Goal: Task Accomplishment & Management: Manage account settings

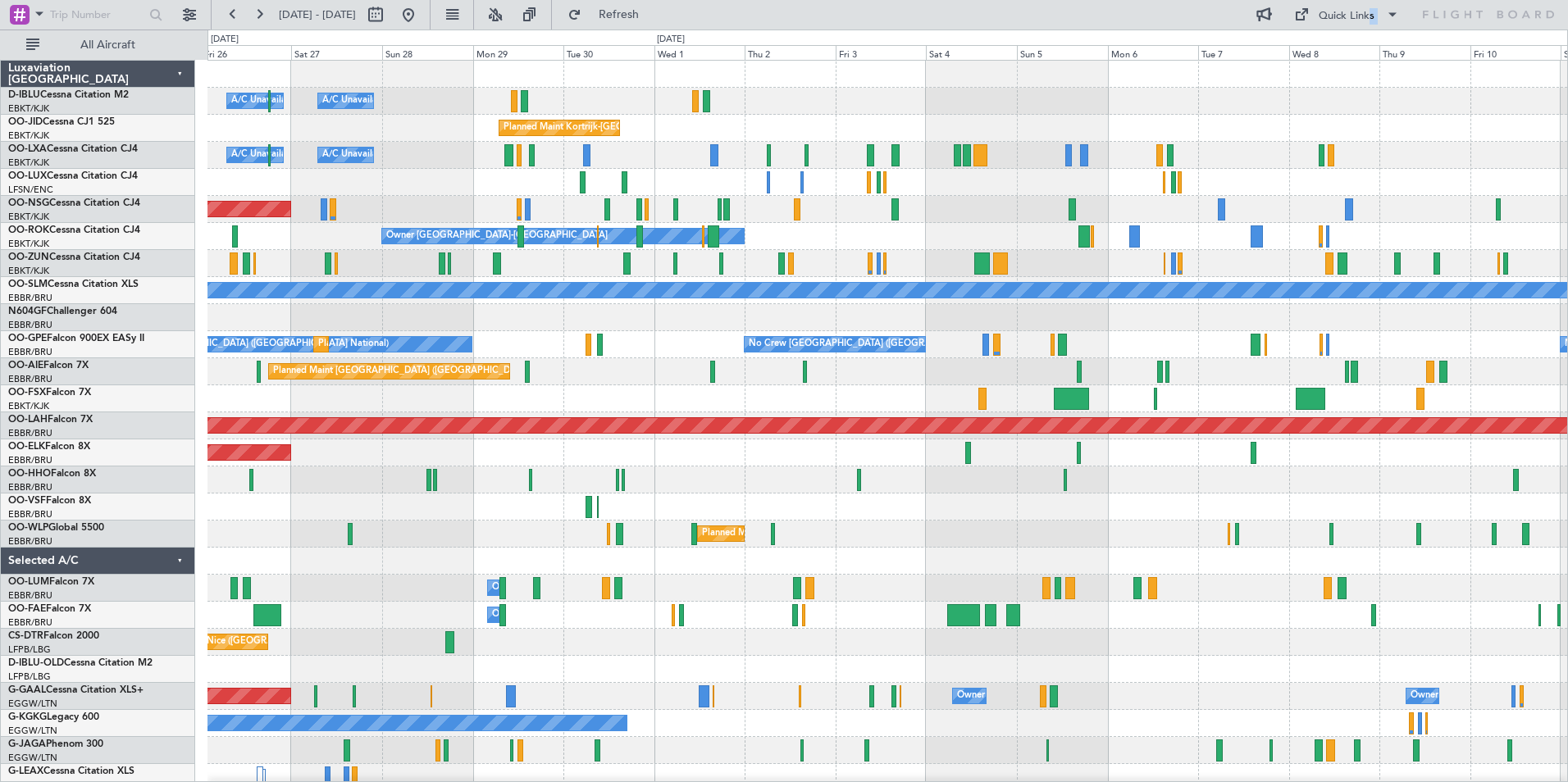
click at [962, 639] on div "A/C Unavailable [GEOGRAPHIC_DATA]-[GEOGRAPHIC_DATA] A/C Unavailable [GEOGRAPHIC…" at bounding box center [887, 575] width 1360 height 1029
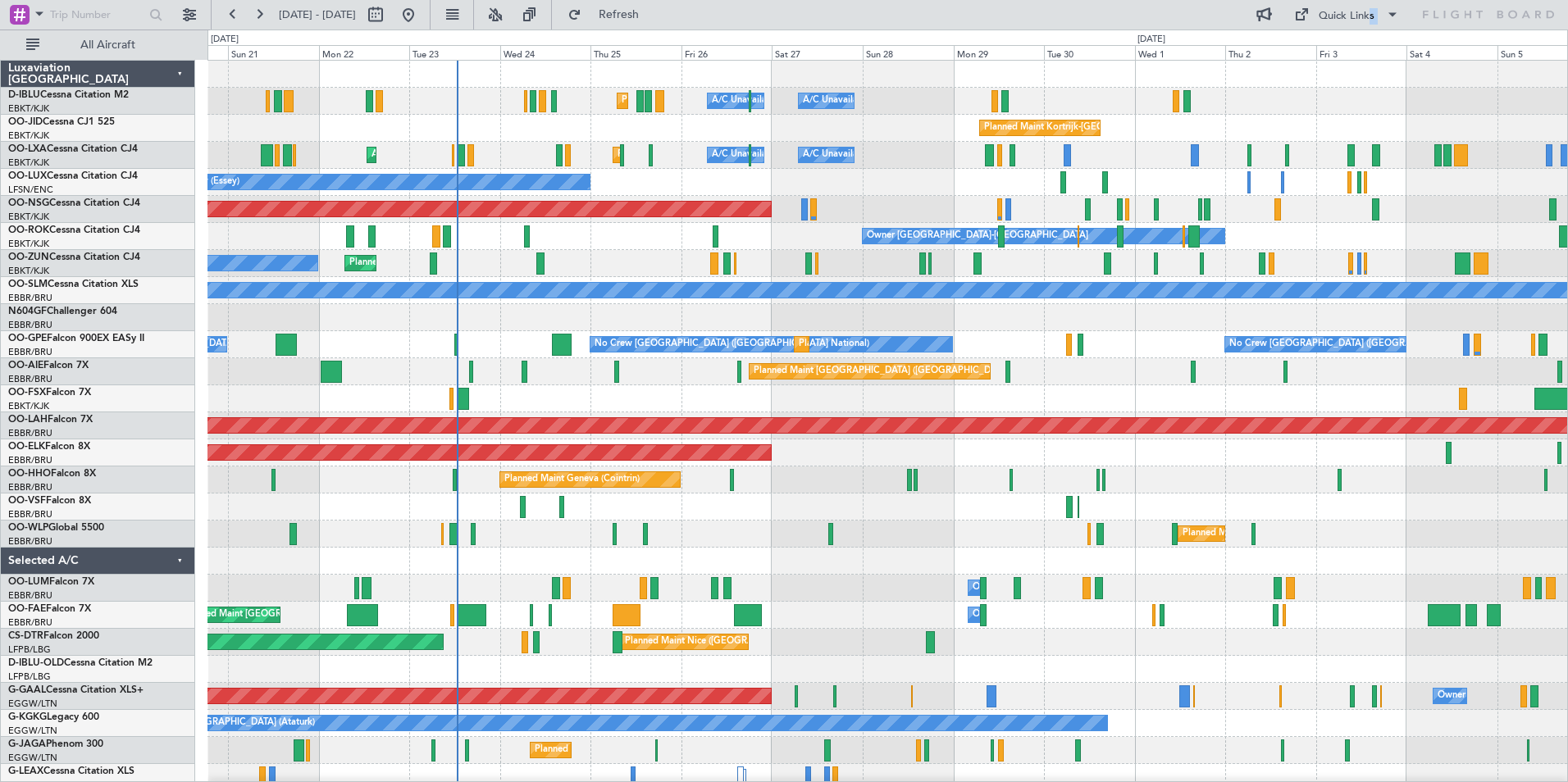
click at [1142, 662] on div "A/C Unavailable [GEOGRAPHIC_DATA]-[GEOGRAPHIC_DATA] A/C Unavailable [GEOGRAPHIC…" at bounding box center [887, 575] width 1360 height 1029
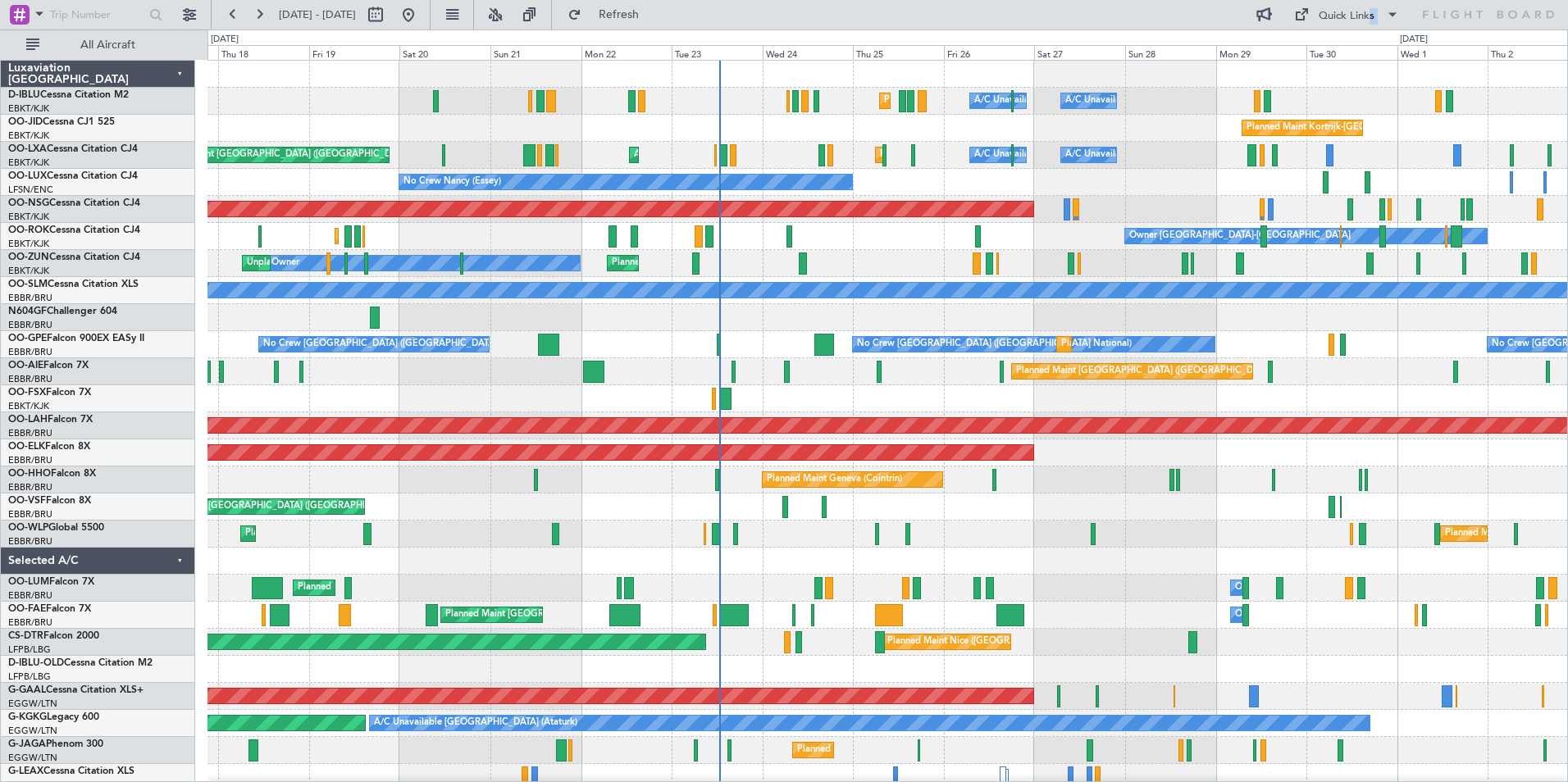
click at [981, 658] on div "A/C Unavailable [GEOGRAPHIC_DATA]-[GEOGRAPHIC_DATA] A/C Unavailable [GEOGRAPHIC…" at bounding box center [887, 575] width 1360 height 1029
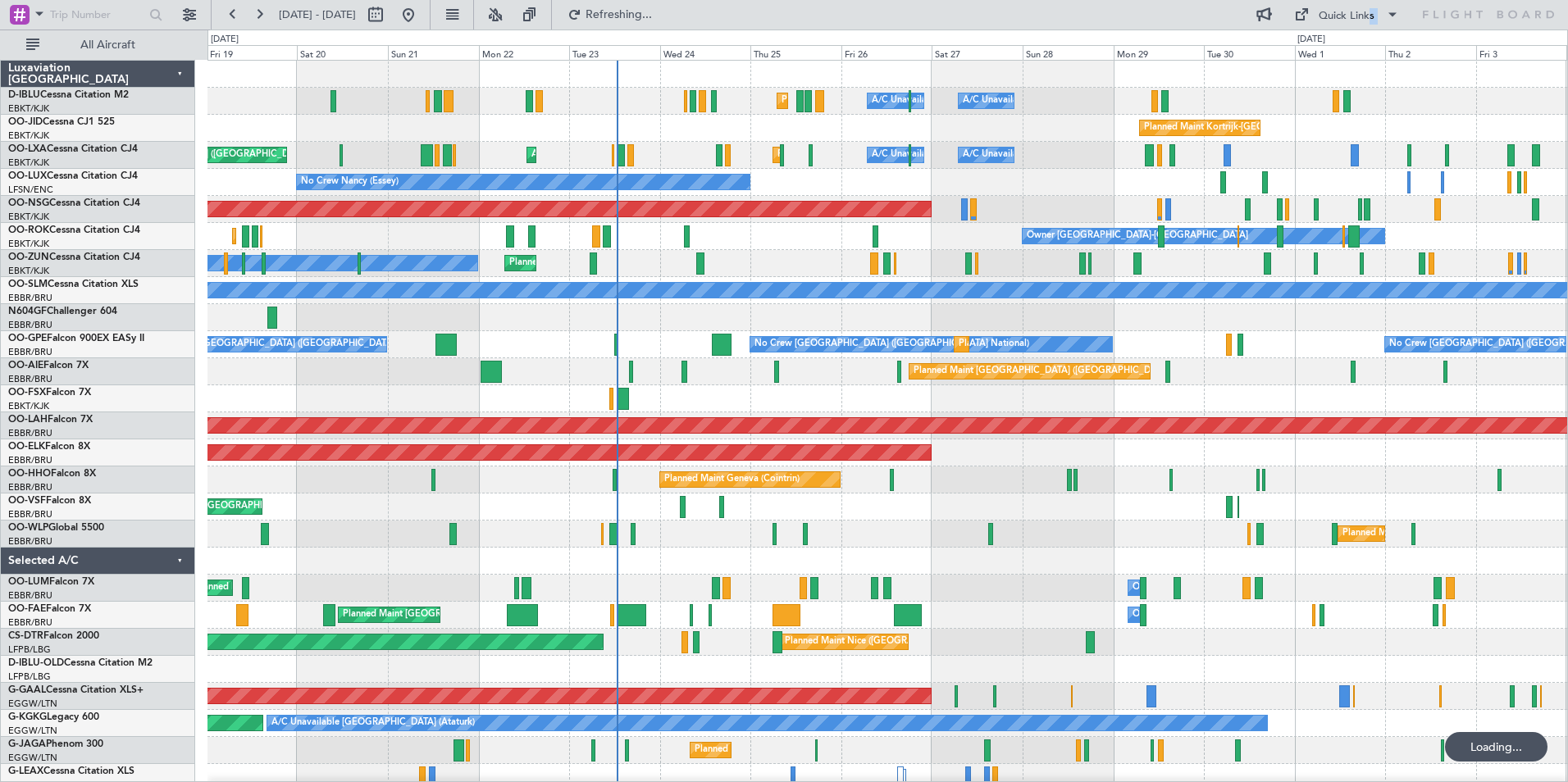
click at [933, 645] on div "A/C Unavailable [GEOGRAPHIC_DATA]-[GEOGRAPHIC_DATA] A/C Unavailable [GEOGRAPHIC…" at bounding box center [887, 602] width 1360 height 1082
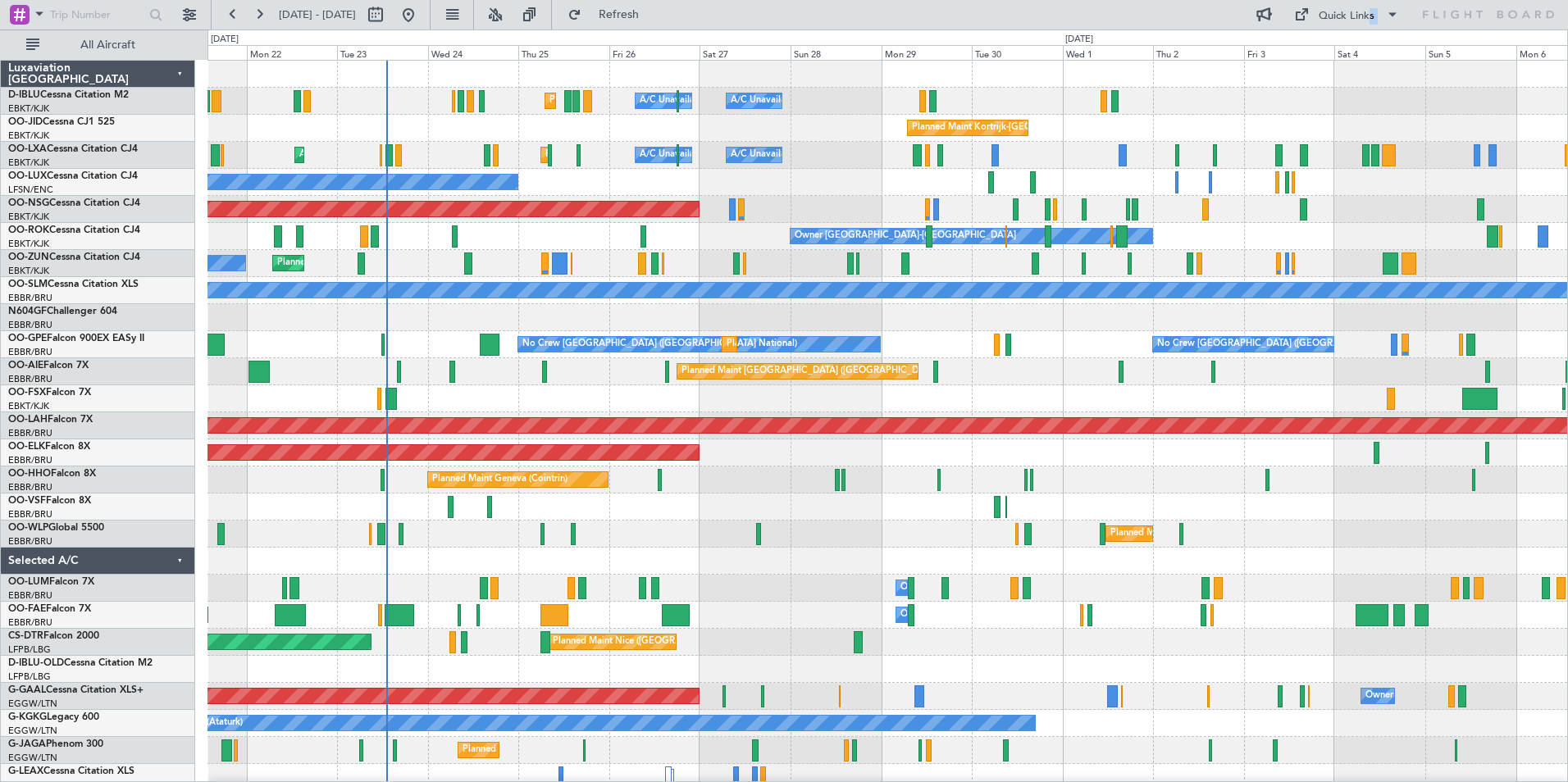
click at [723, 535] on div "Planned Maint Milan (Linate) Planned Maint Liege" at bounding box center [887, 534] width 1360 height 27
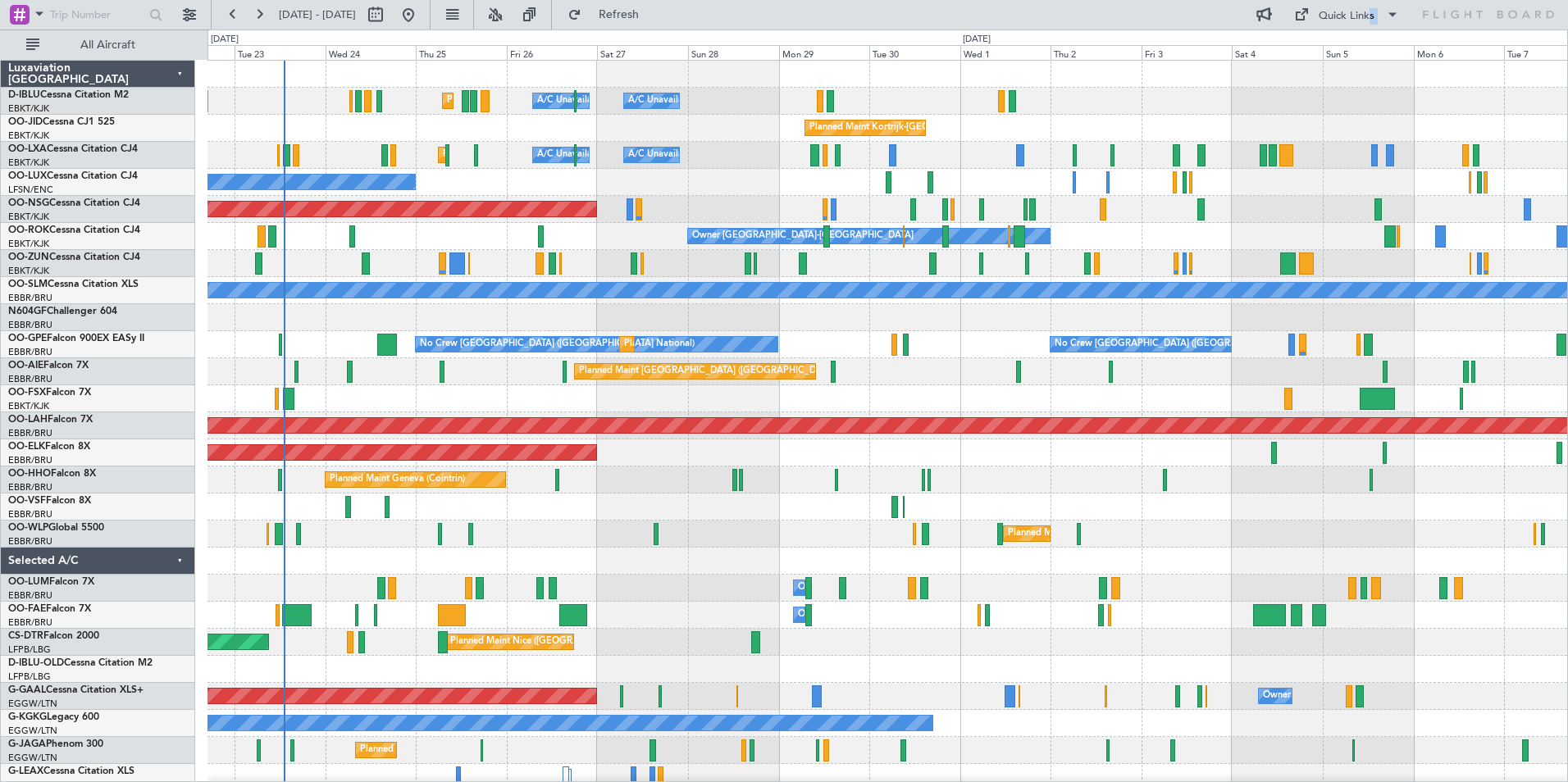
click at [532, 335] on div "Planned Maint Nice ([GEOGRAPHIC_DATA]) A/C Unavailable [GEOGRAPHIC_DATA] ([GEOG…" at bounding box center [887, 575] width 1360 height 1029
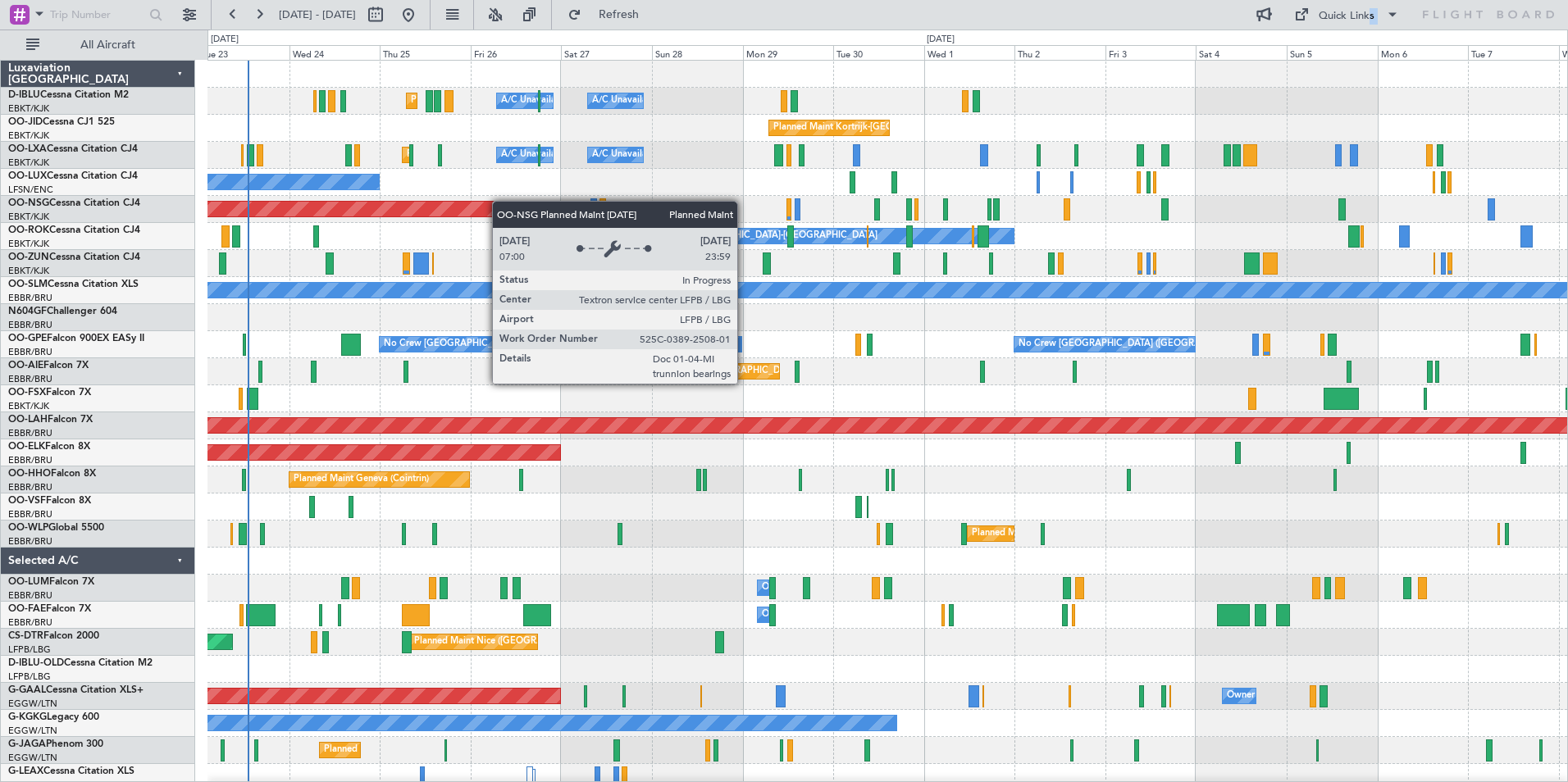
click at [497, 202] on div "Planned Maint Nice ([GEOGRAPHIC_DATA]) A/C Unavailable [GEOGRAPHIC_DATA] ([GEOG…" at bounding box center [887, 575] width 1360 height 1029
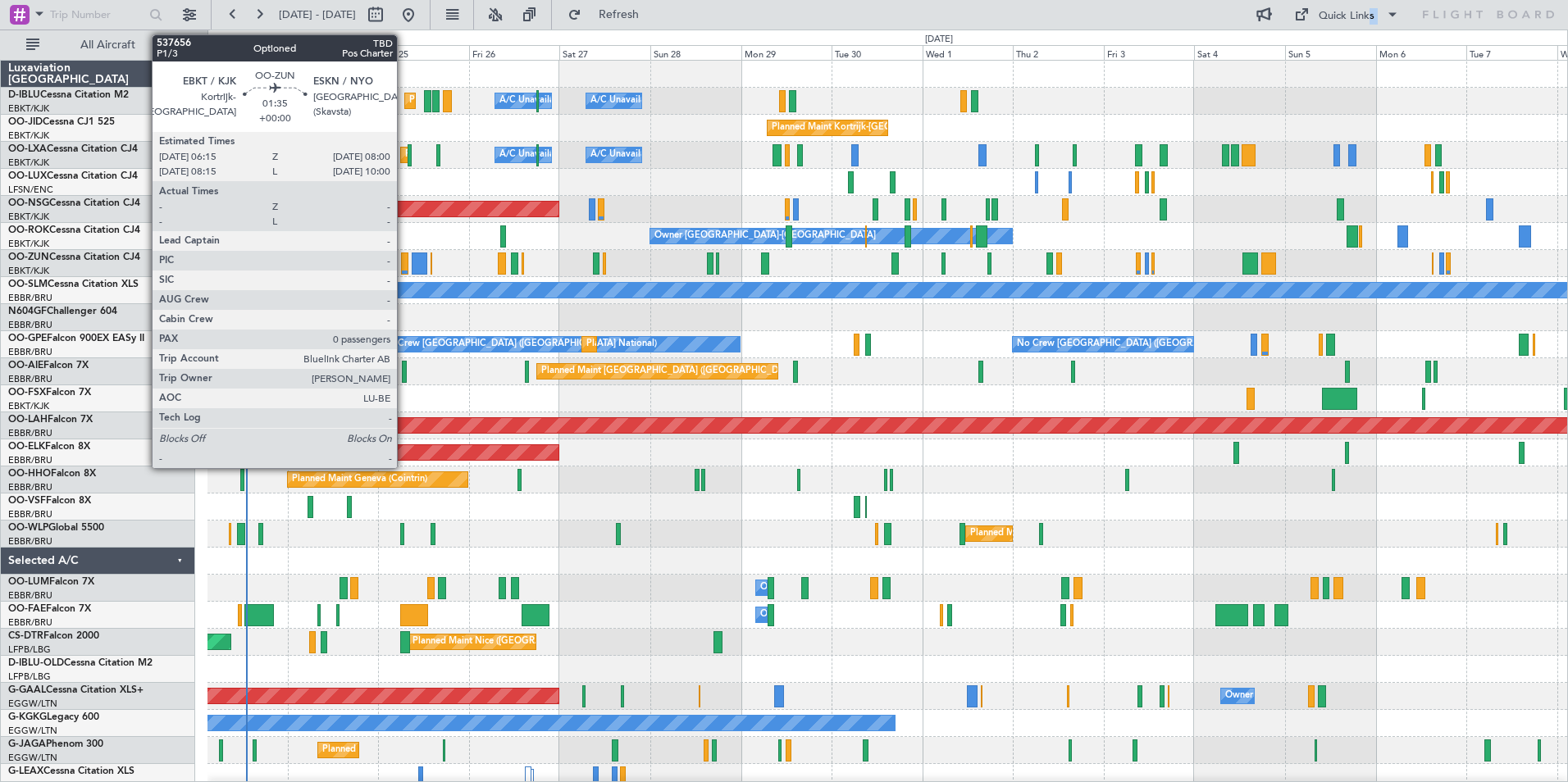
click at [404, 268] on div at bounding box center [405, 263] width 8 height 22
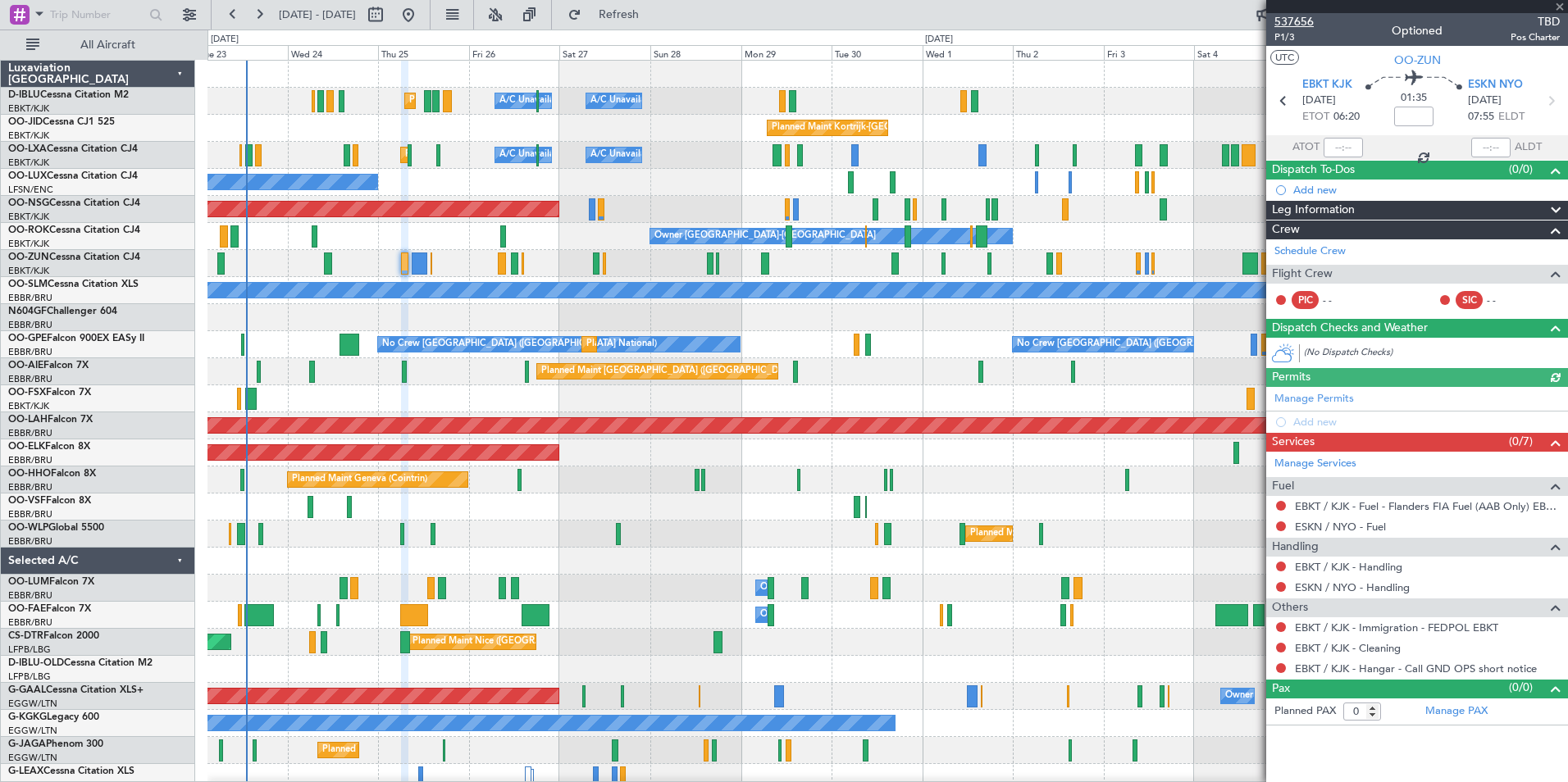
click at [1307, 24] on span "537656" at bounding box center [1294, 22] width 39 height 17
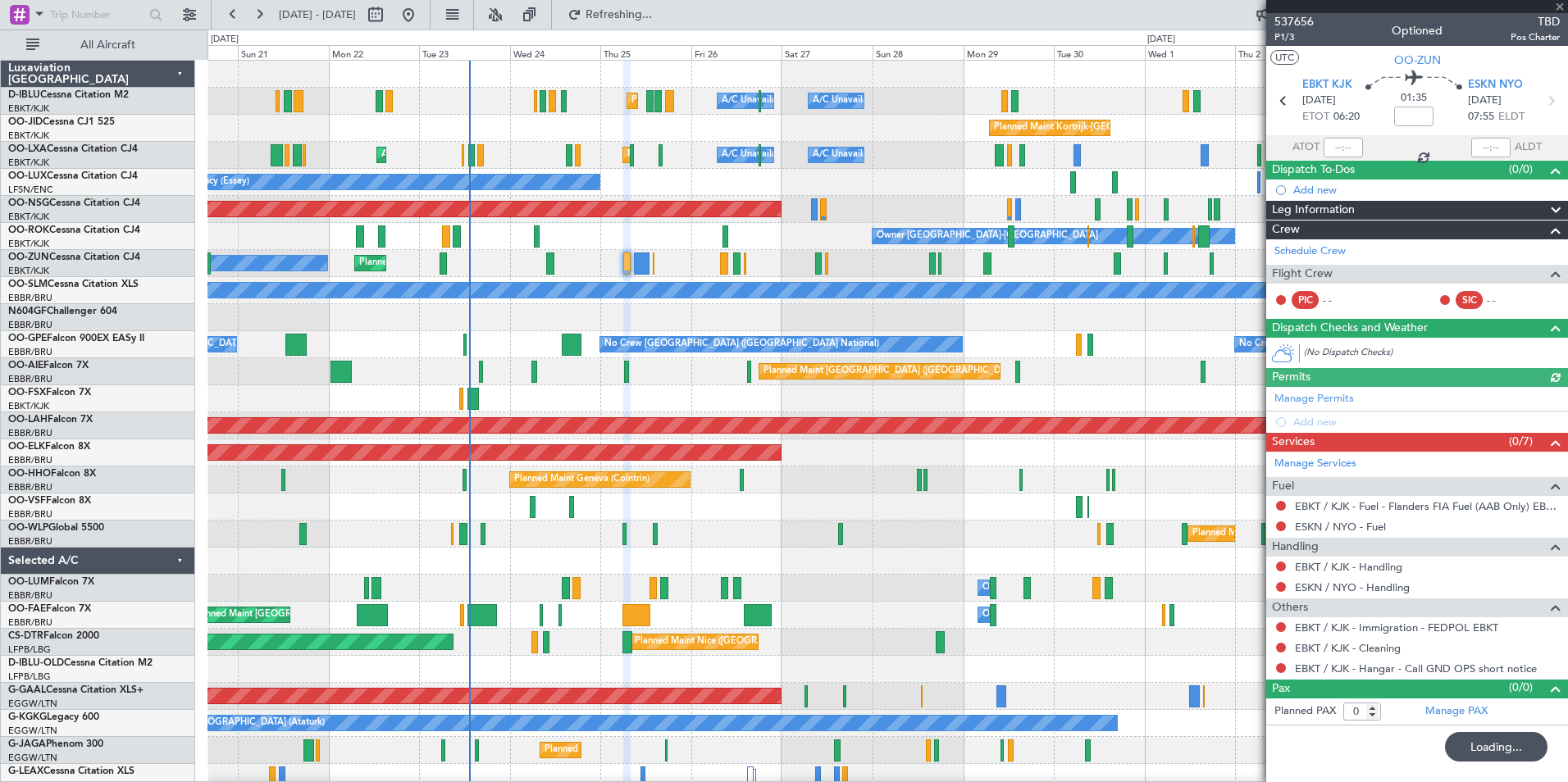
click at [879, 609] on div "Planned Maint Nice ([GEOGRAPHIC_DATA]) A/C Unavailable [GEOGRAPHIC_DATA] ([GEOG…" at bounding box center [887, 575] width 1360 height 1029
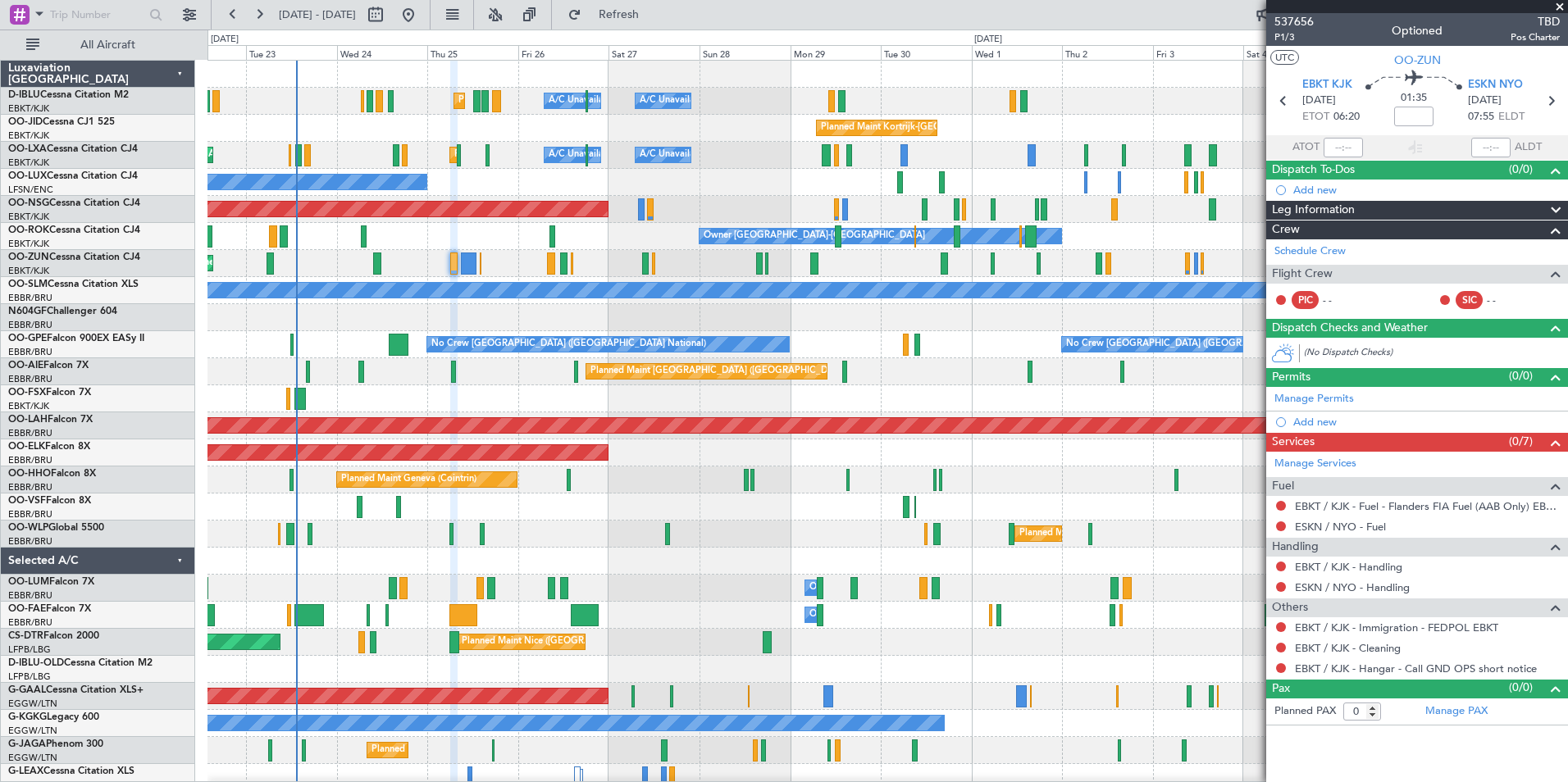
click at [42, 385] on div "Planned Maint Nice ([GEOGRAPHIC_DATA]) A/C Unavailable [GEOGRAPHIC_DATA] ([GEOG…" at bounding box center [784, 406] width 1568 height 752
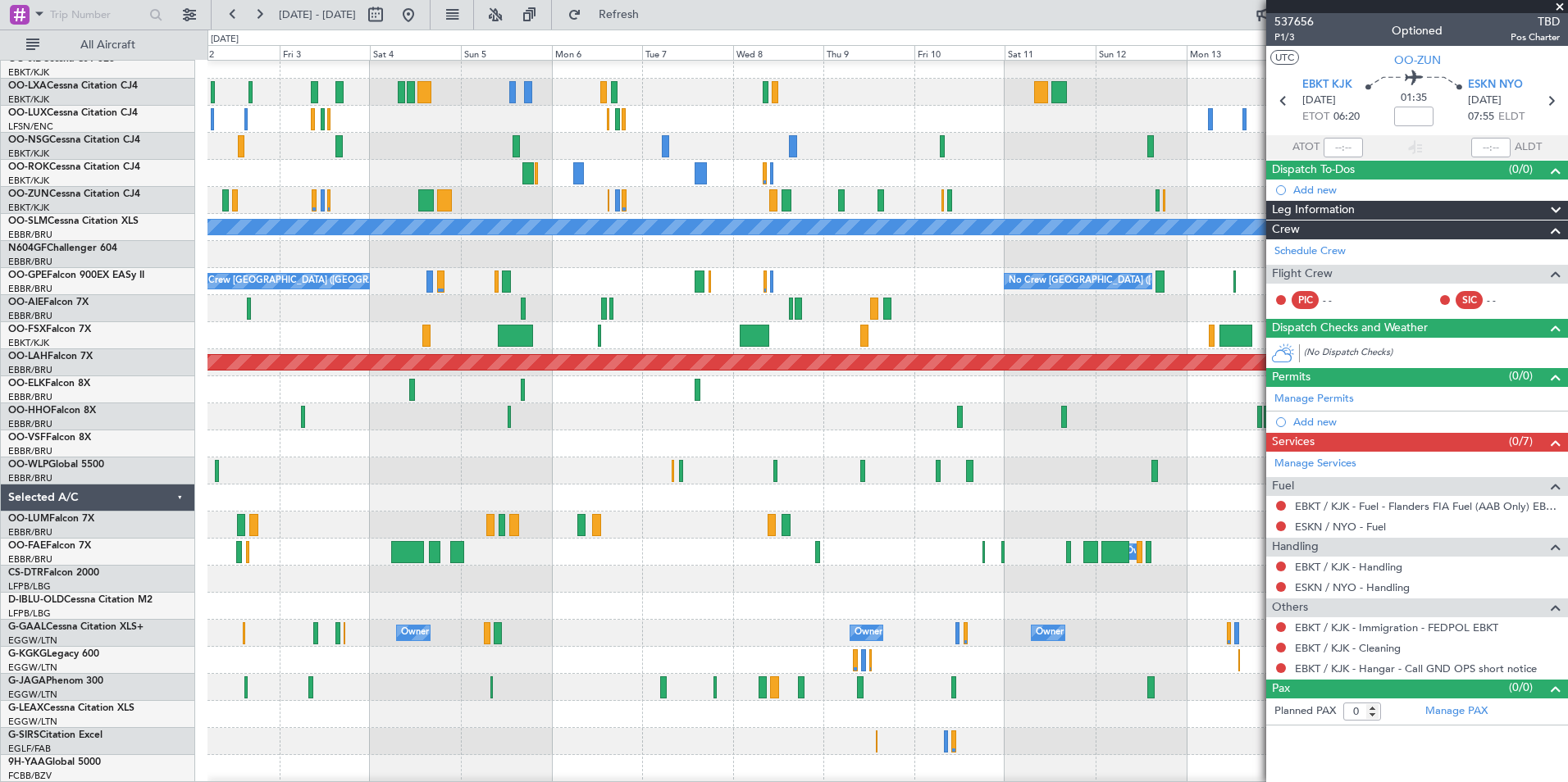
click at [285, 458] on div "Planned Maint Milan (Linate)" at bounding box center [887, 471] width 1360 height 27
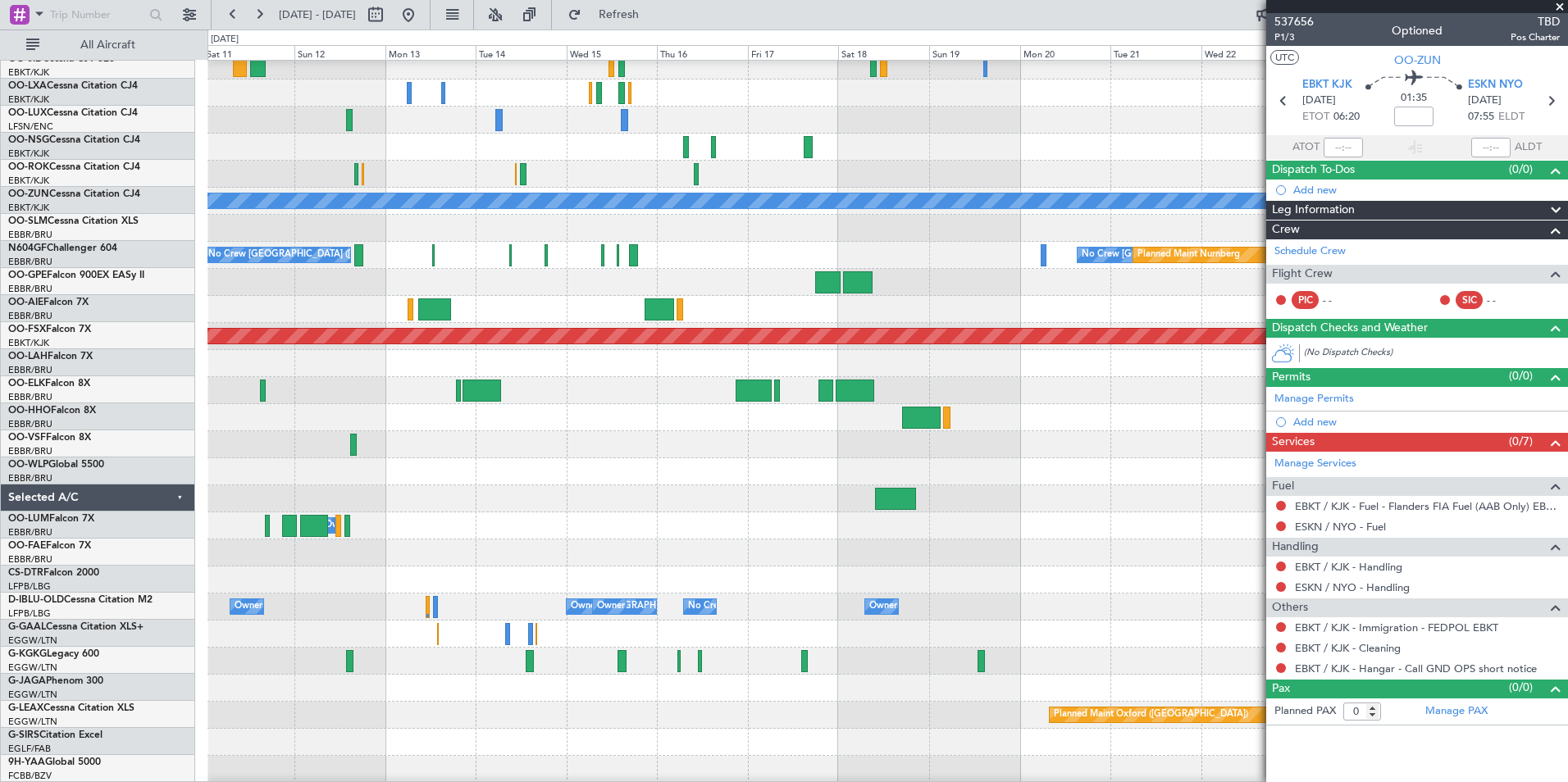
scroll to position [89, 0]
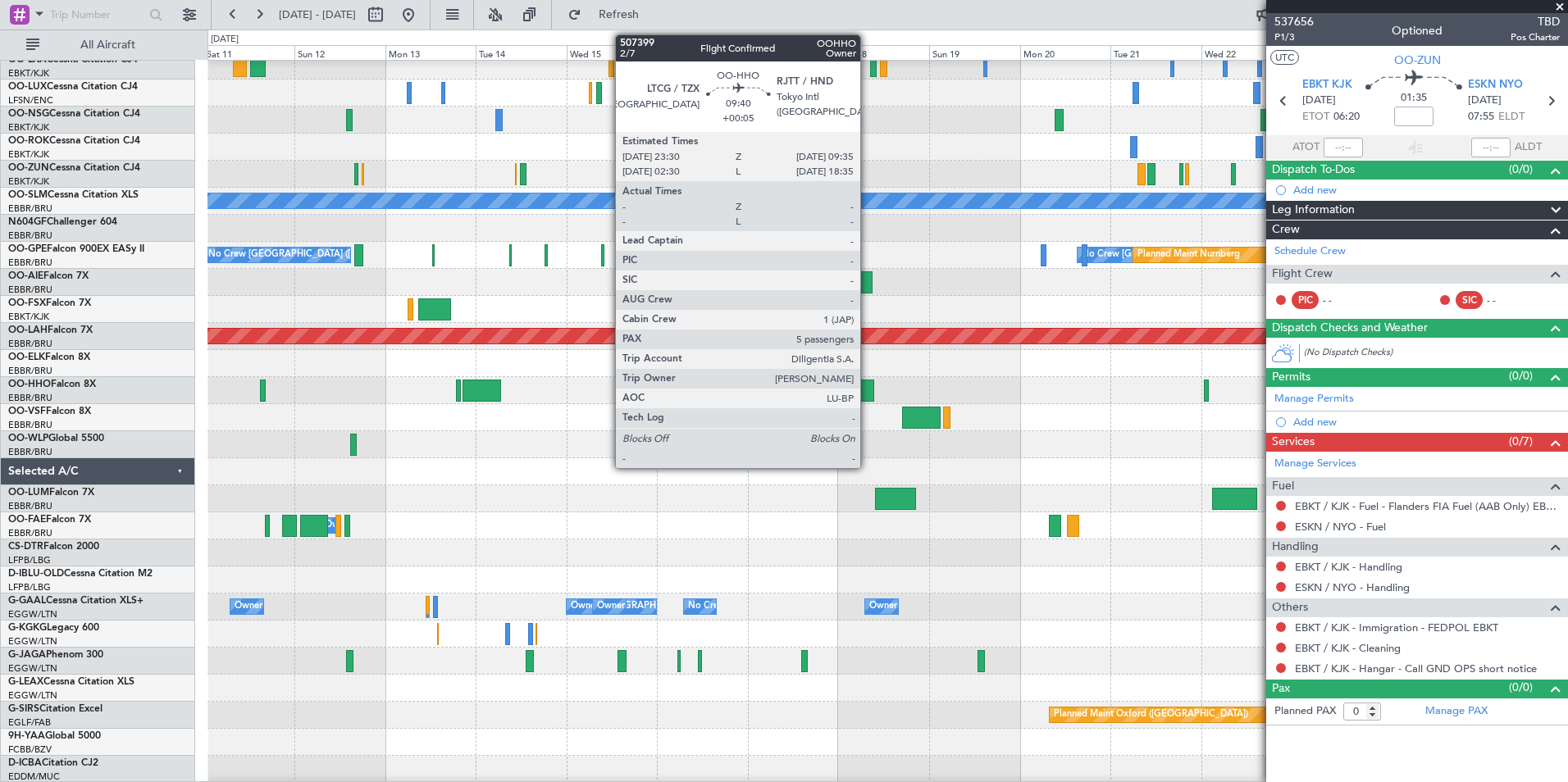
click at [867, 391] on div at bounding box center [855, 391] width 38 height 22
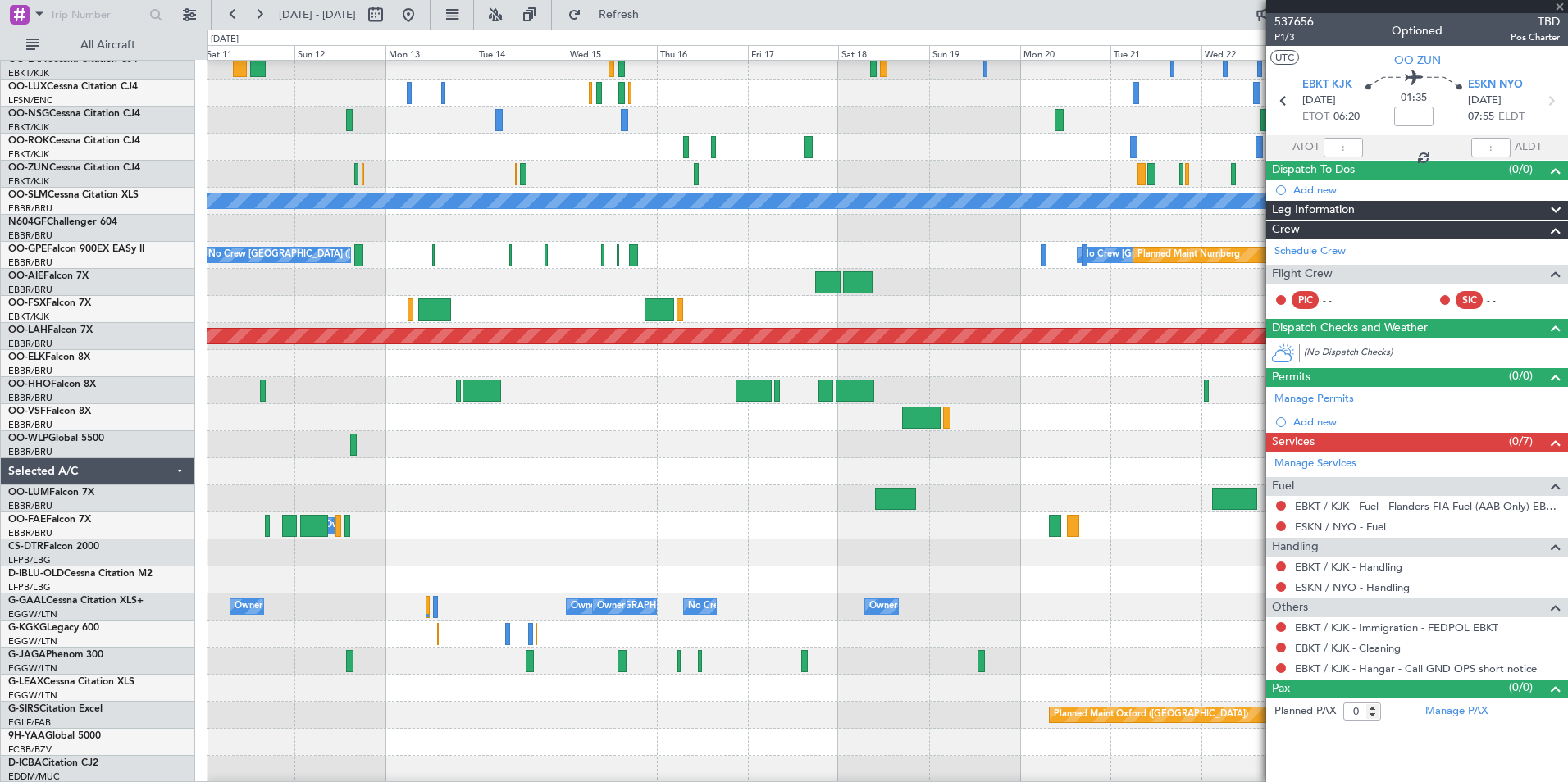
type input "+00:05"
type input "5"
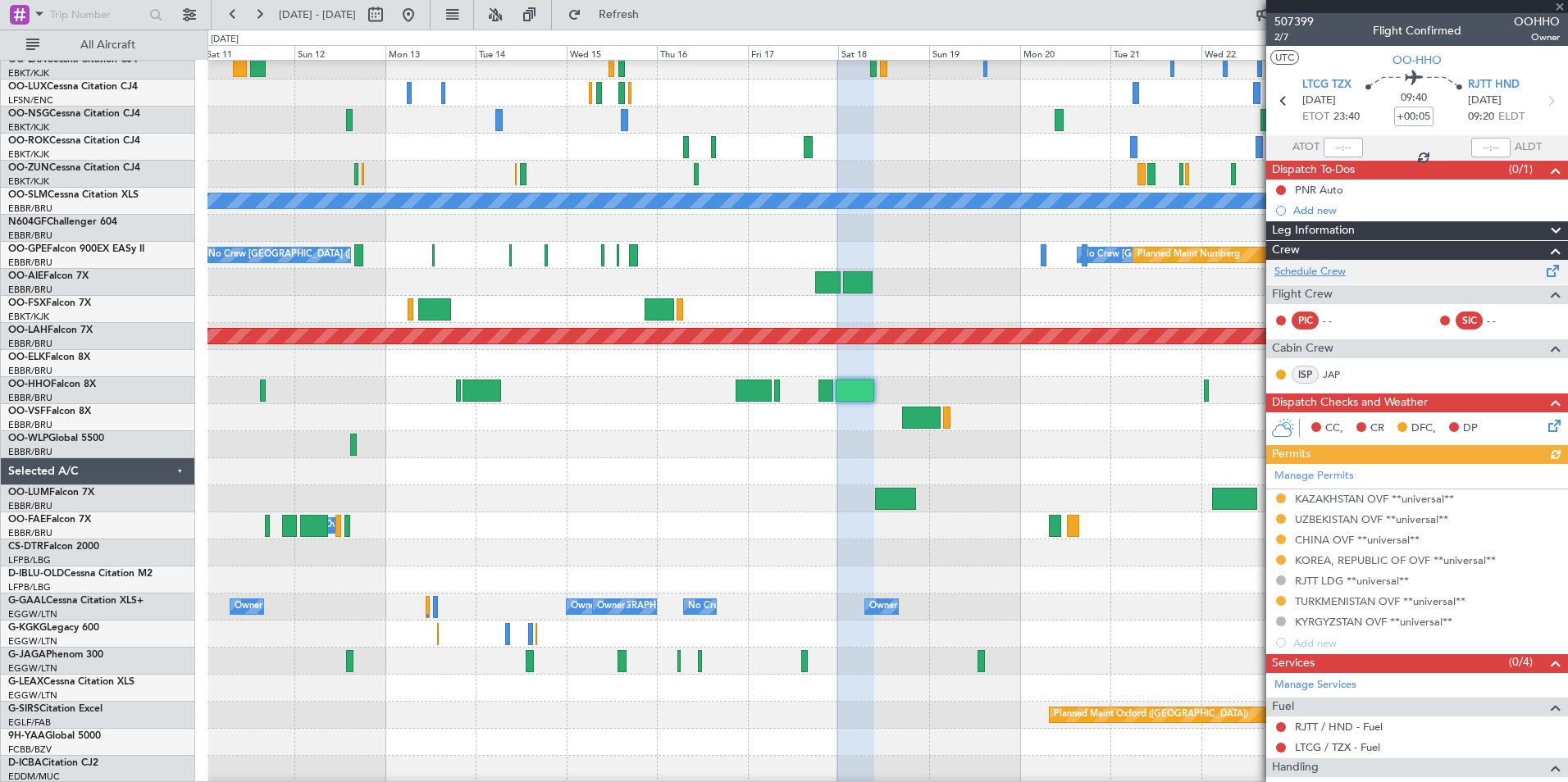
click at [1312, 273] on link "Schedule Crew" at bounding box center [1310, 272] width 71 height 16
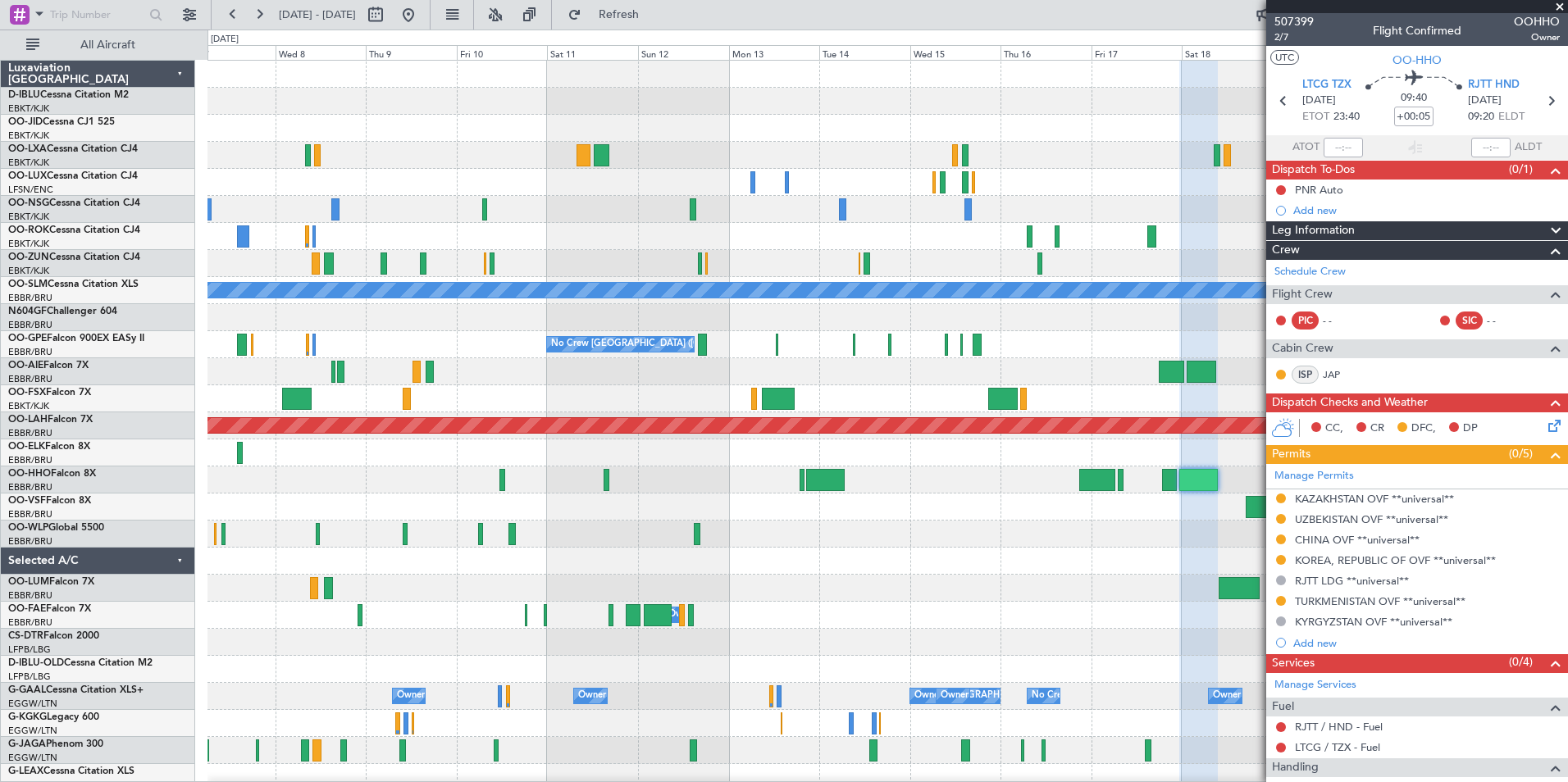
click at [910, 631] on div "A/C Unavailable [GEOGRAPHIC_DATA] No Crew [GEOGRAPHIC_DATA] (Brussels National)…" at bounding box center [887, 615] width 1360 height 1109
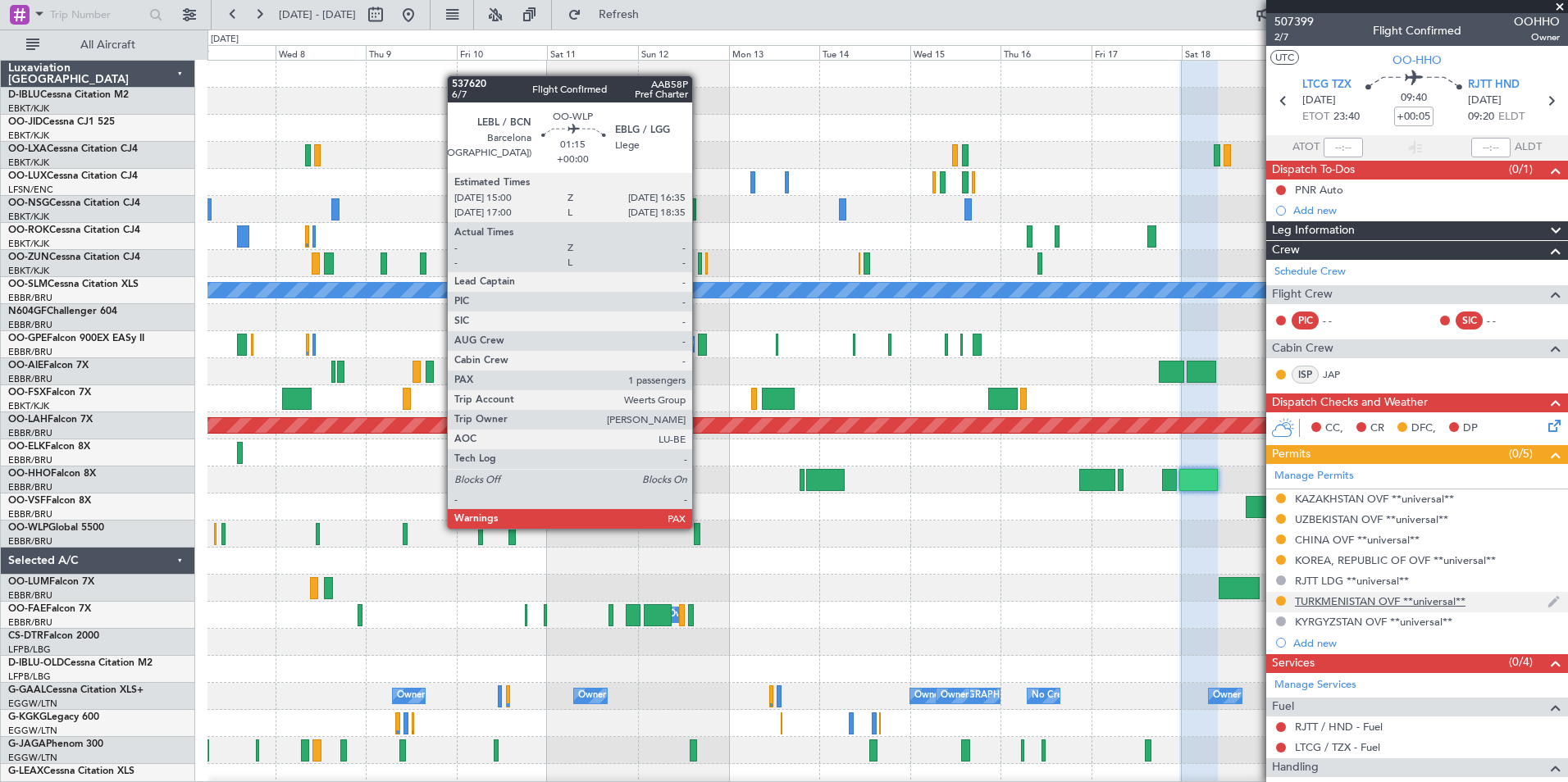
click at [1267, 600] on fb-app "[DATE] - [DATE] Refresh Quick Links All Aircraft A/C Unavailable [GEOGRAPHIC_DA…" at bounding box center [784, 397] width 1568 height 770
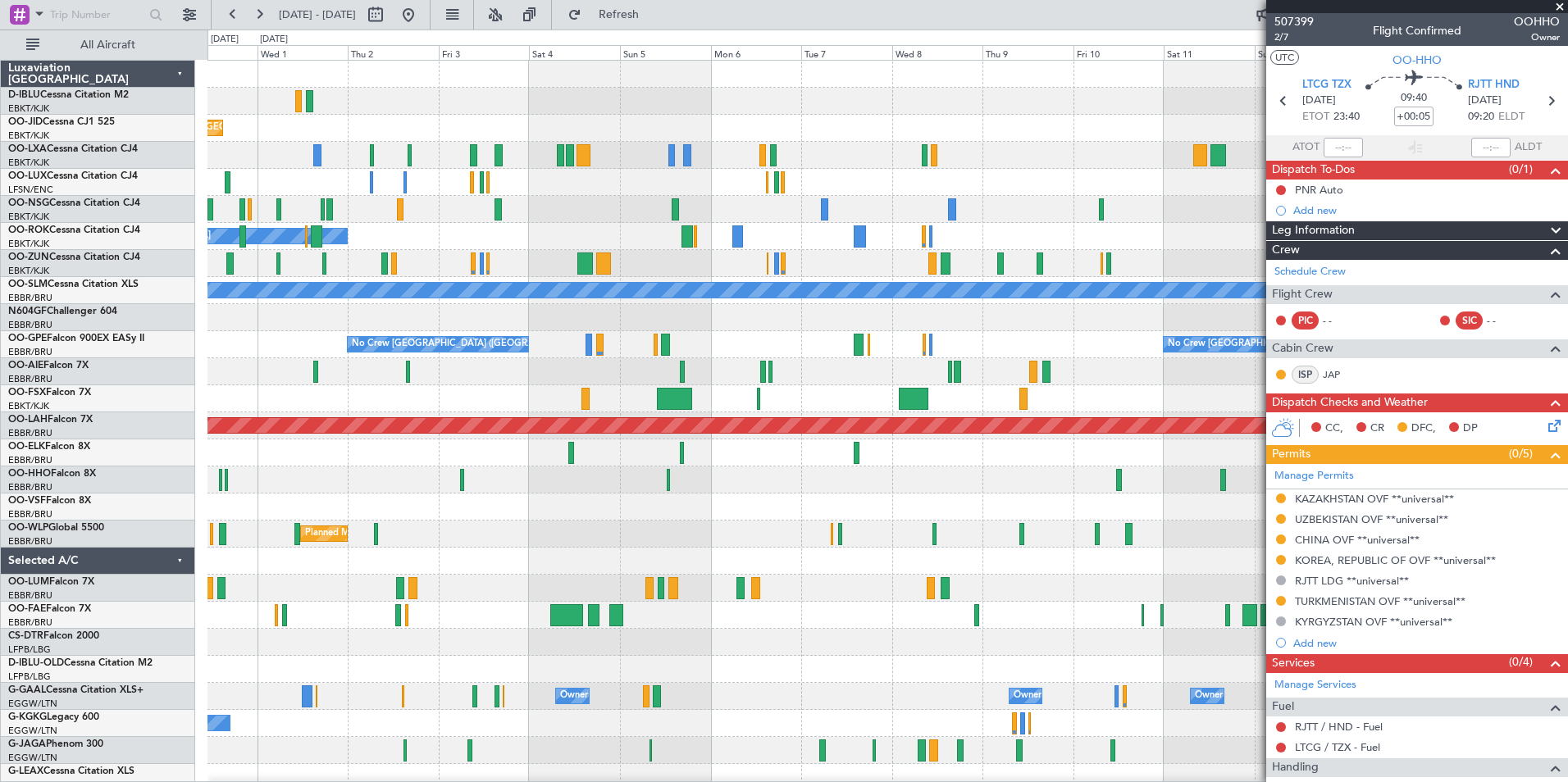
click at [1424, 578] on fb-app "07 Oct 2025 - 22 Oct 2025 Refresh Quick Links All Aircraft A/C Unavailable Kort…" at bounding box center [784, 397] width 1568 height 770
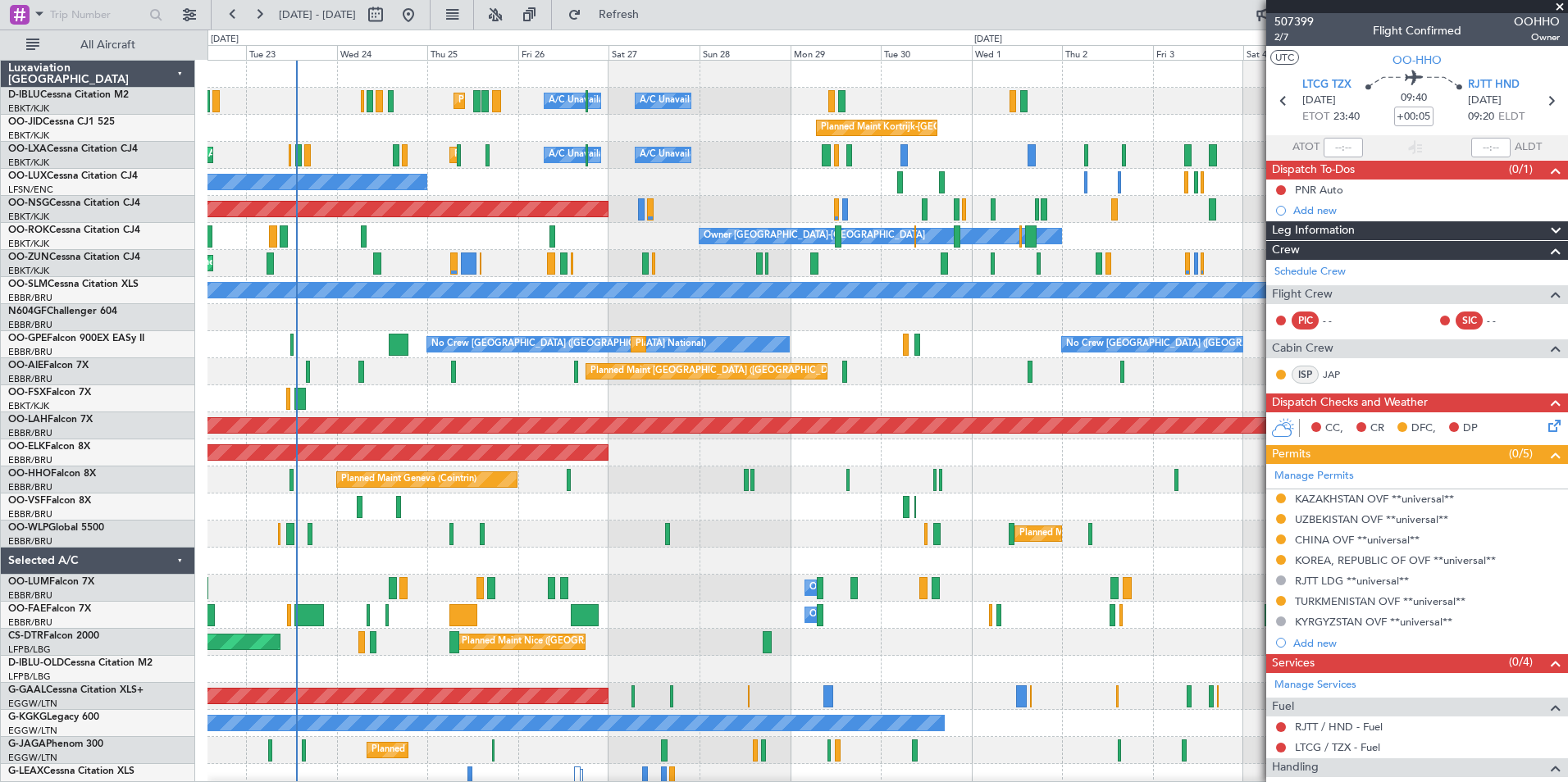
click at [1221, 604] on div "A/C Unavailable Kortrijk-Wevelgem A/C Unavailable Brussels (Brussels National) …" at bounding box center [887, 615] width 1360 height 1109
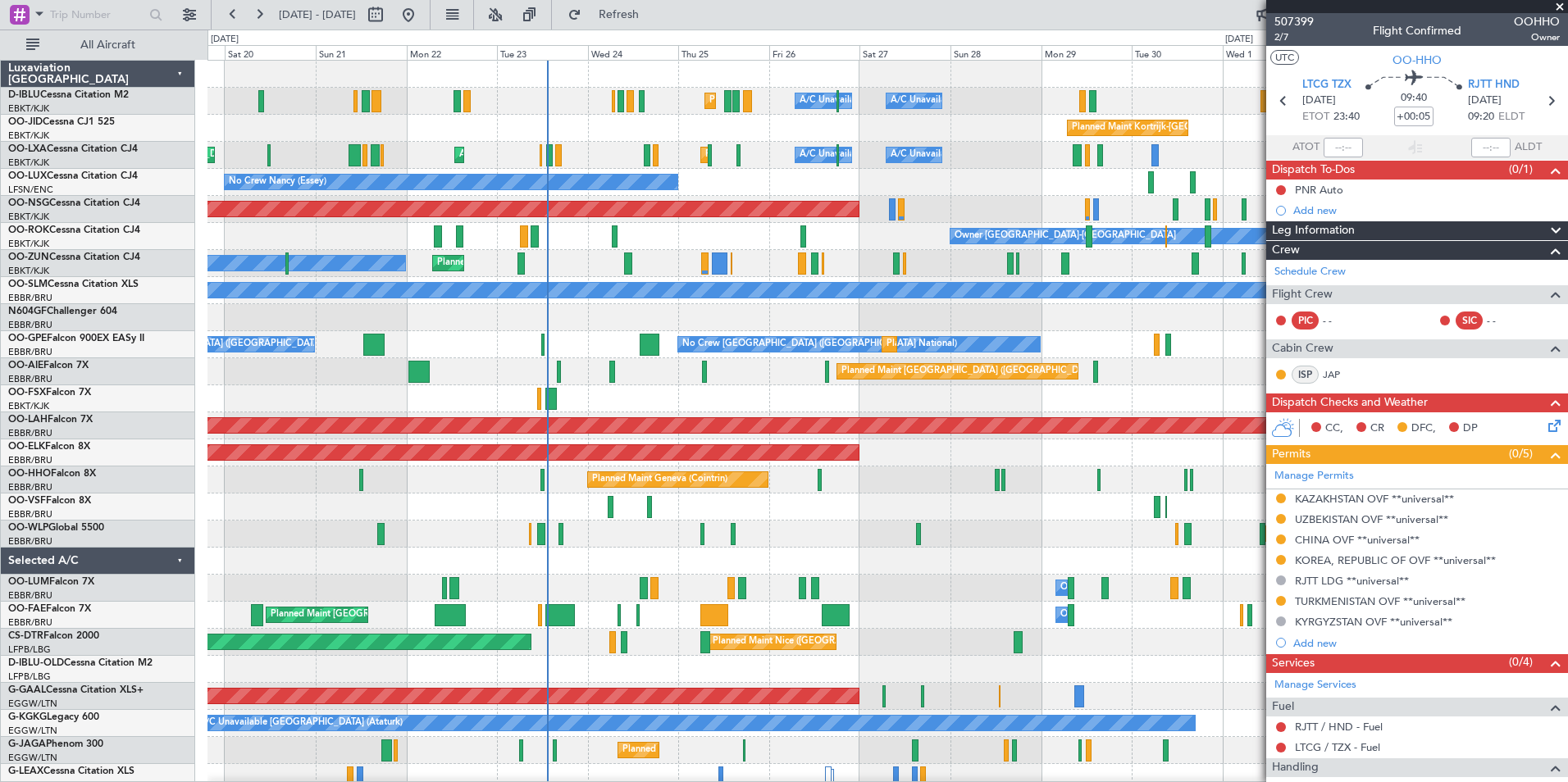
click at [895, 569] on div "A/C Unavailable Kortrijk-Wevelgem A/C Unavailable Brussels (Brussels National) …" at bounding box center [887, 602] width 1360 height 1082
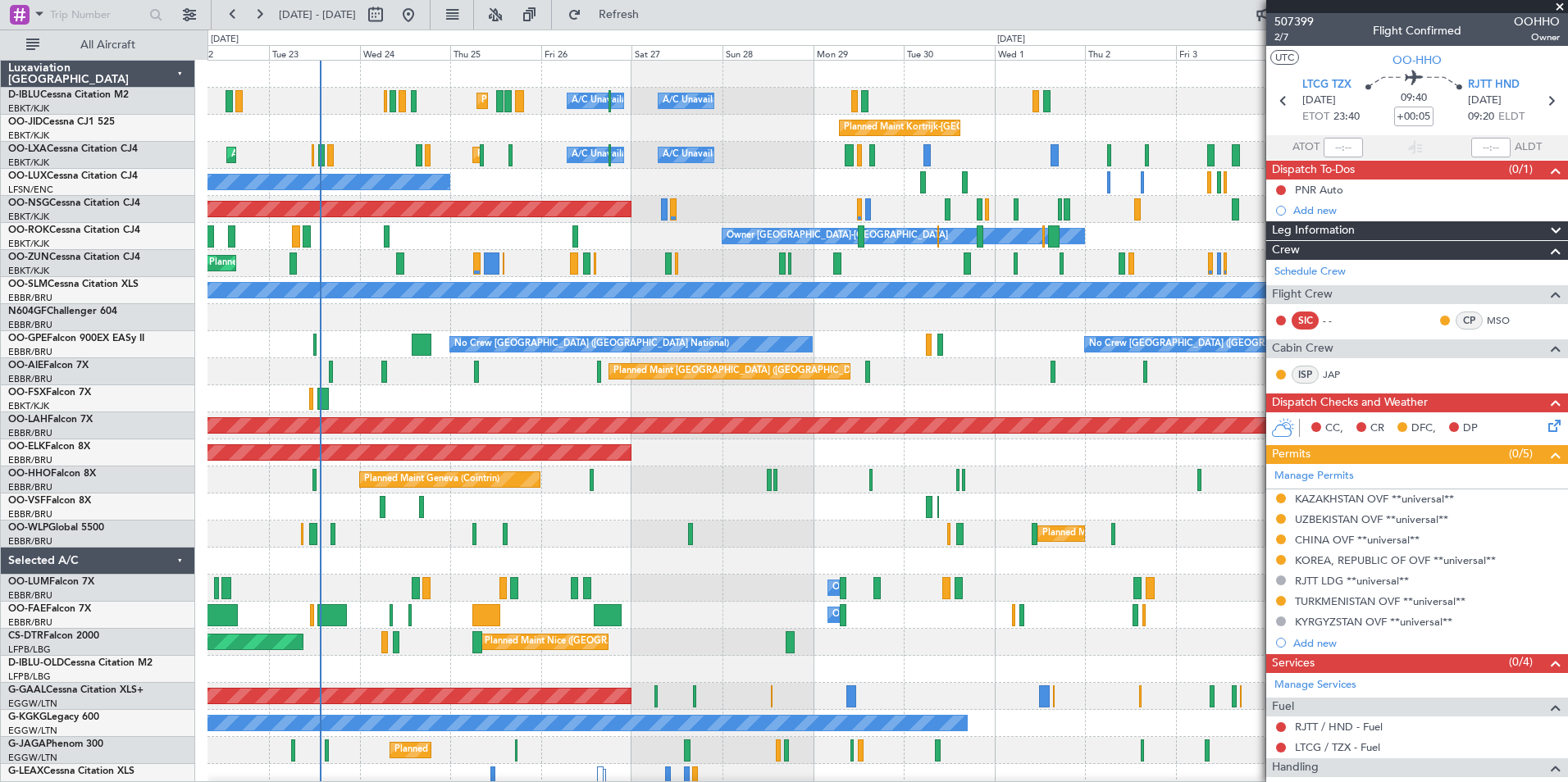
click at [6, 483] on div "Planned Maint Nice (Côte d'Azur Airport) A/C Unavailable Brussels (Brussels Nat…" at bounding box center [784, 406] width 1568 height 752
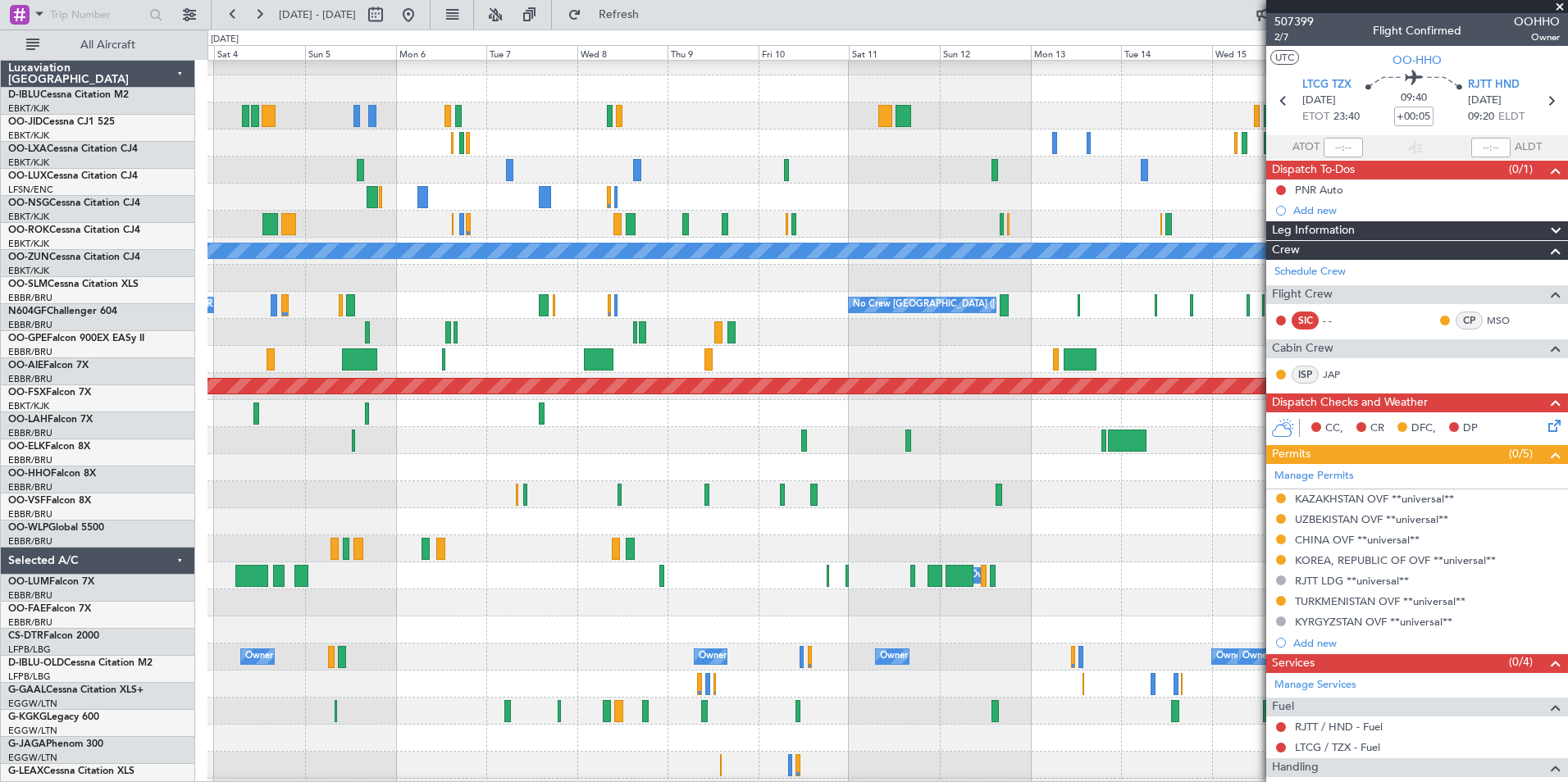
scroll to position [39, 0]
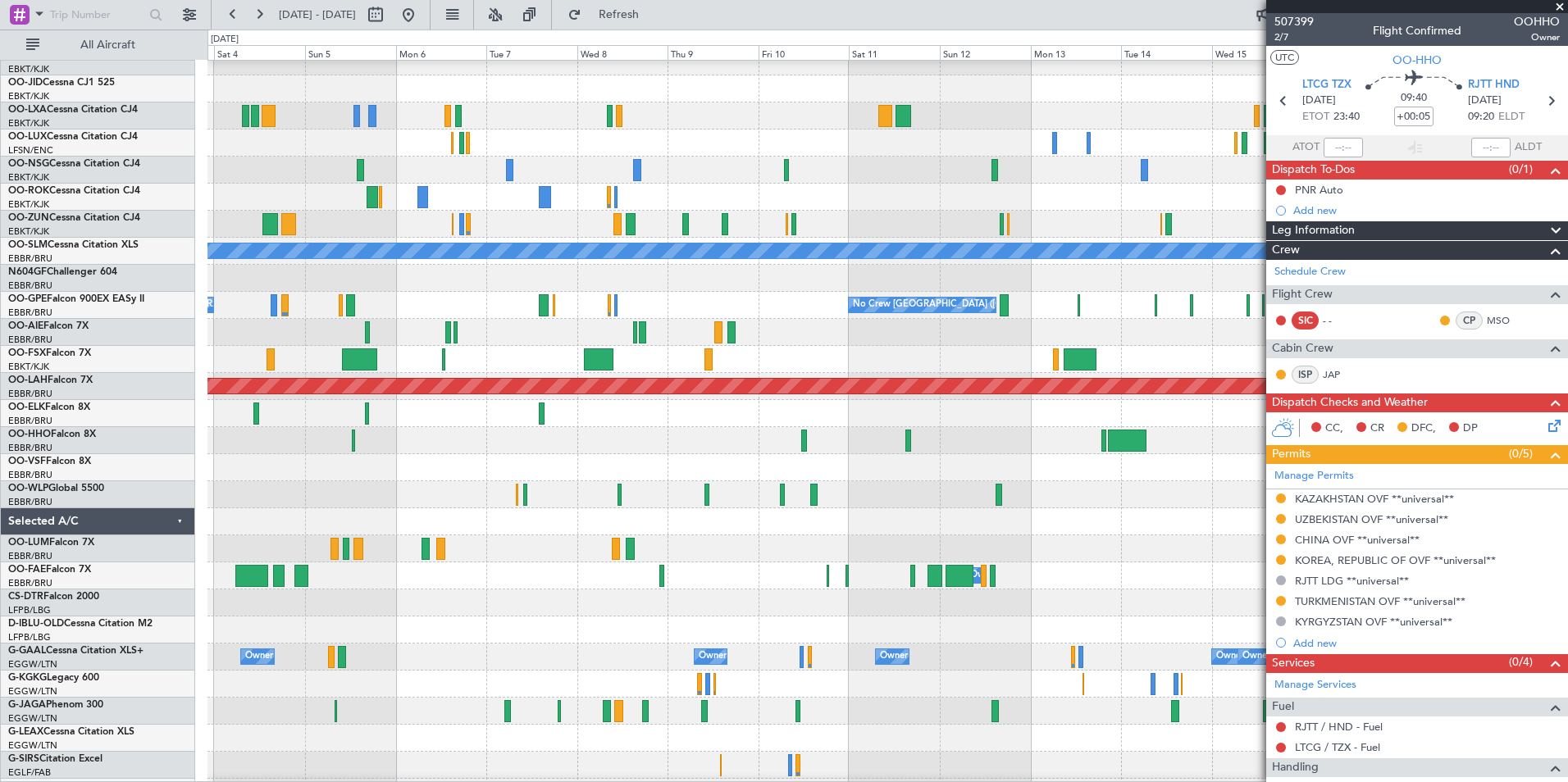
click at [146, 546] on div "Planned Maint Kortrijk-Wevelgem Owner Kortrijk-Wevelgem A/C Unavailable Monchen…" at bounding box center [784, 406] width 1568 height 752
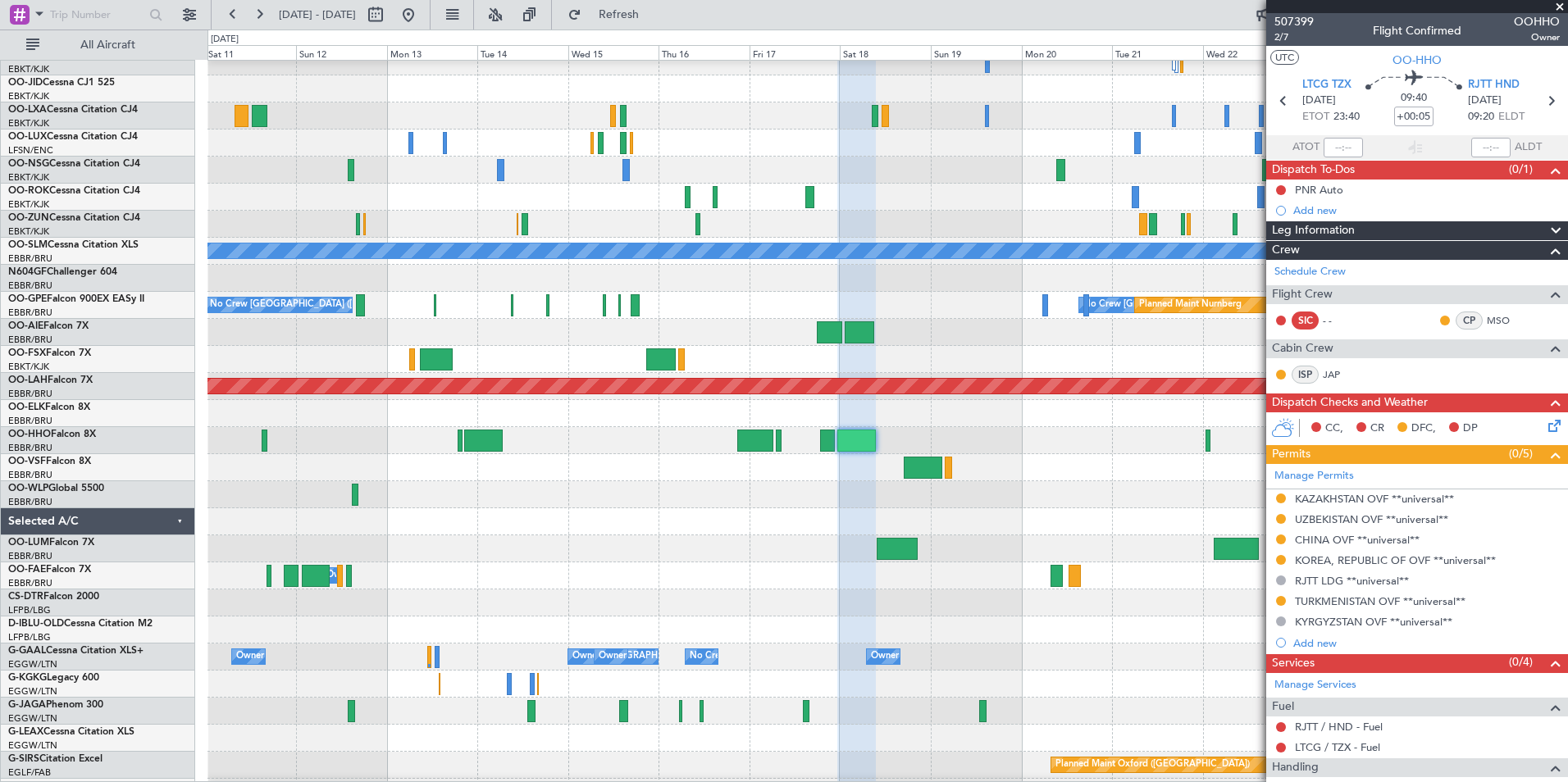
click at [0, 590] on html "22 Sep 2025 - 07 Oct 2025 Refresh Quick Links All Aircraft Planned Maint Paris …" at bounding box center [784, 391] width 1568 height 782
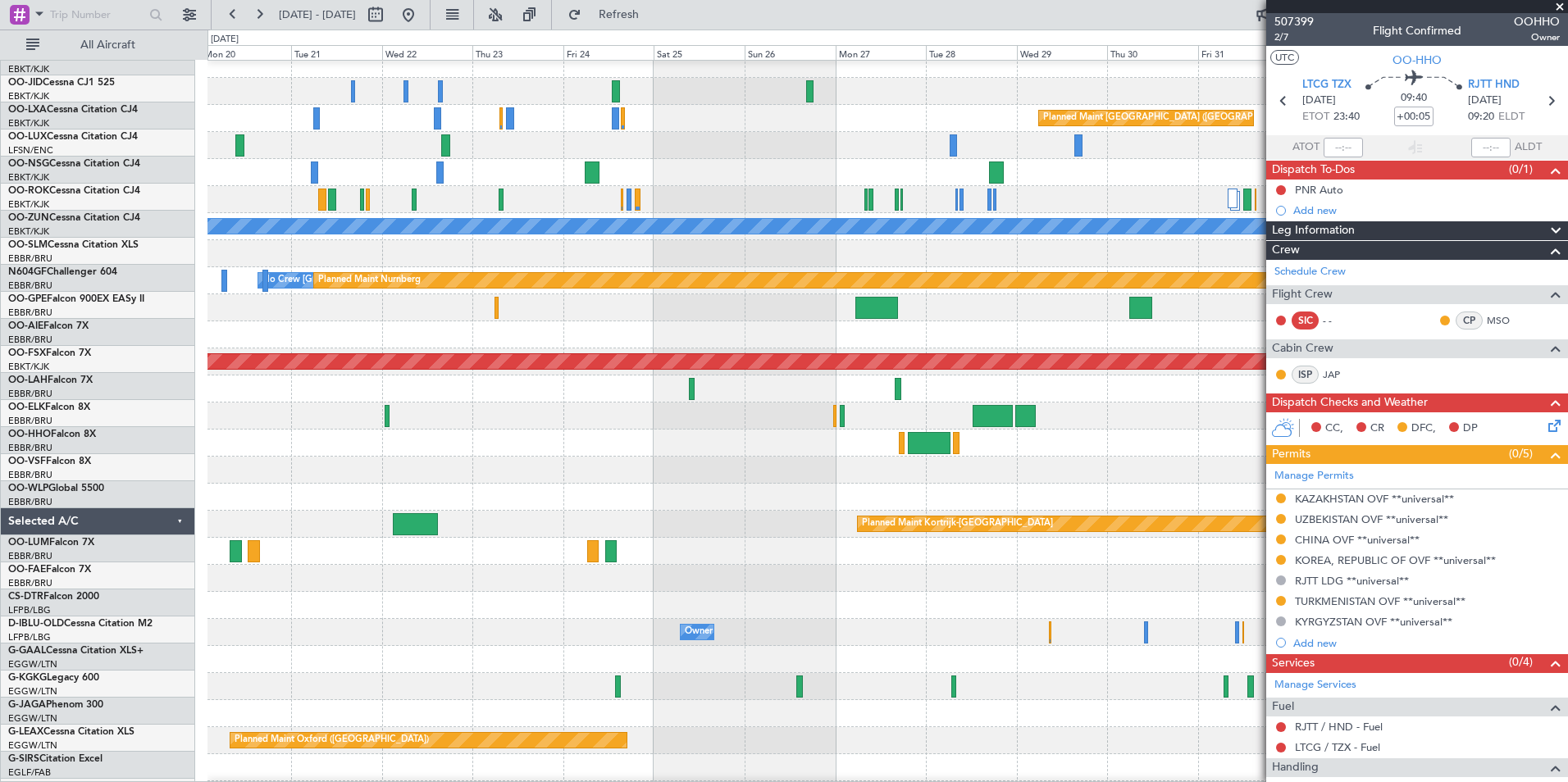
scroll to position [64, 0]
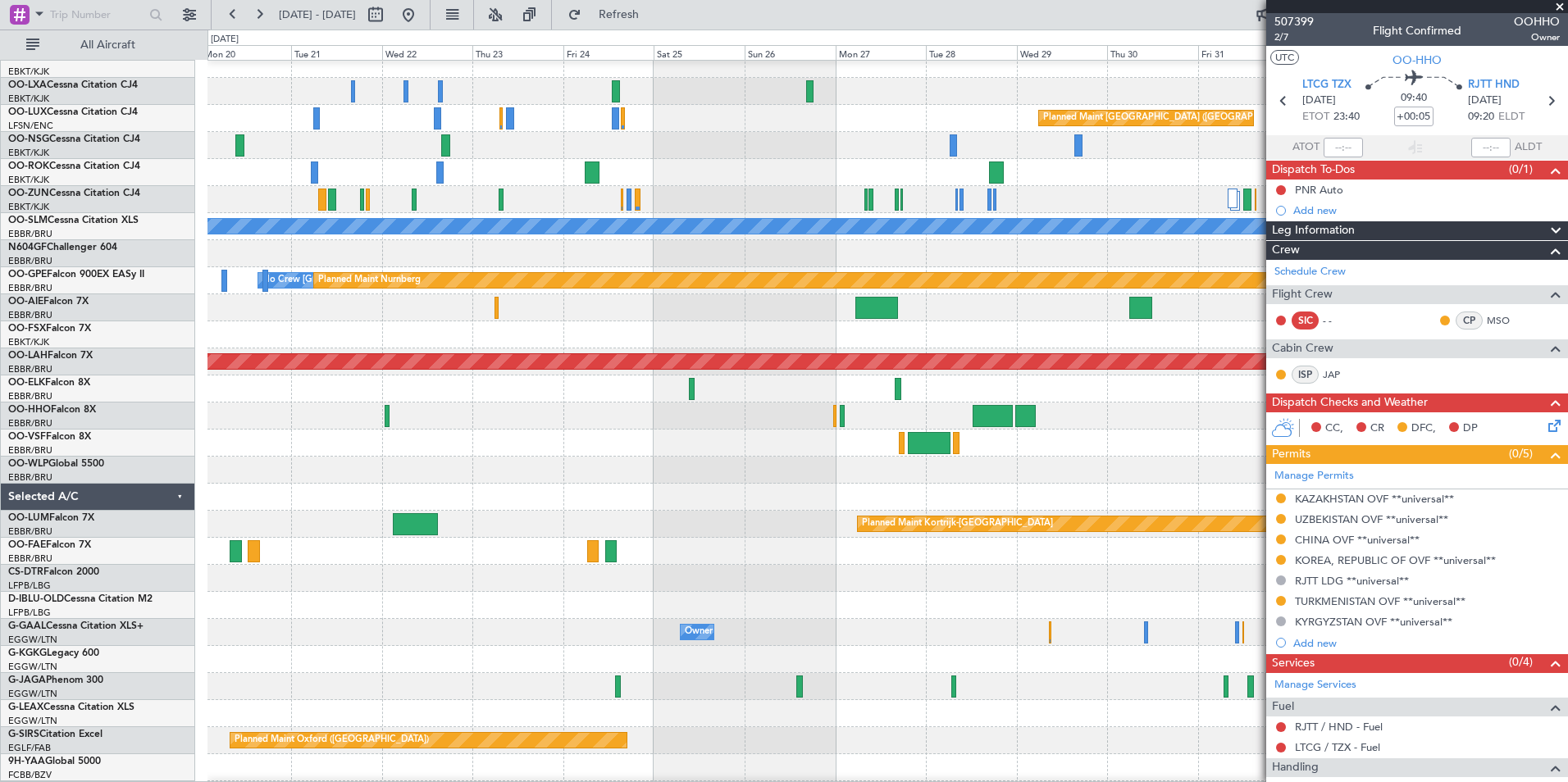
click at [941, 603] on div at bounding box center [887, 605] width 1360 height 27
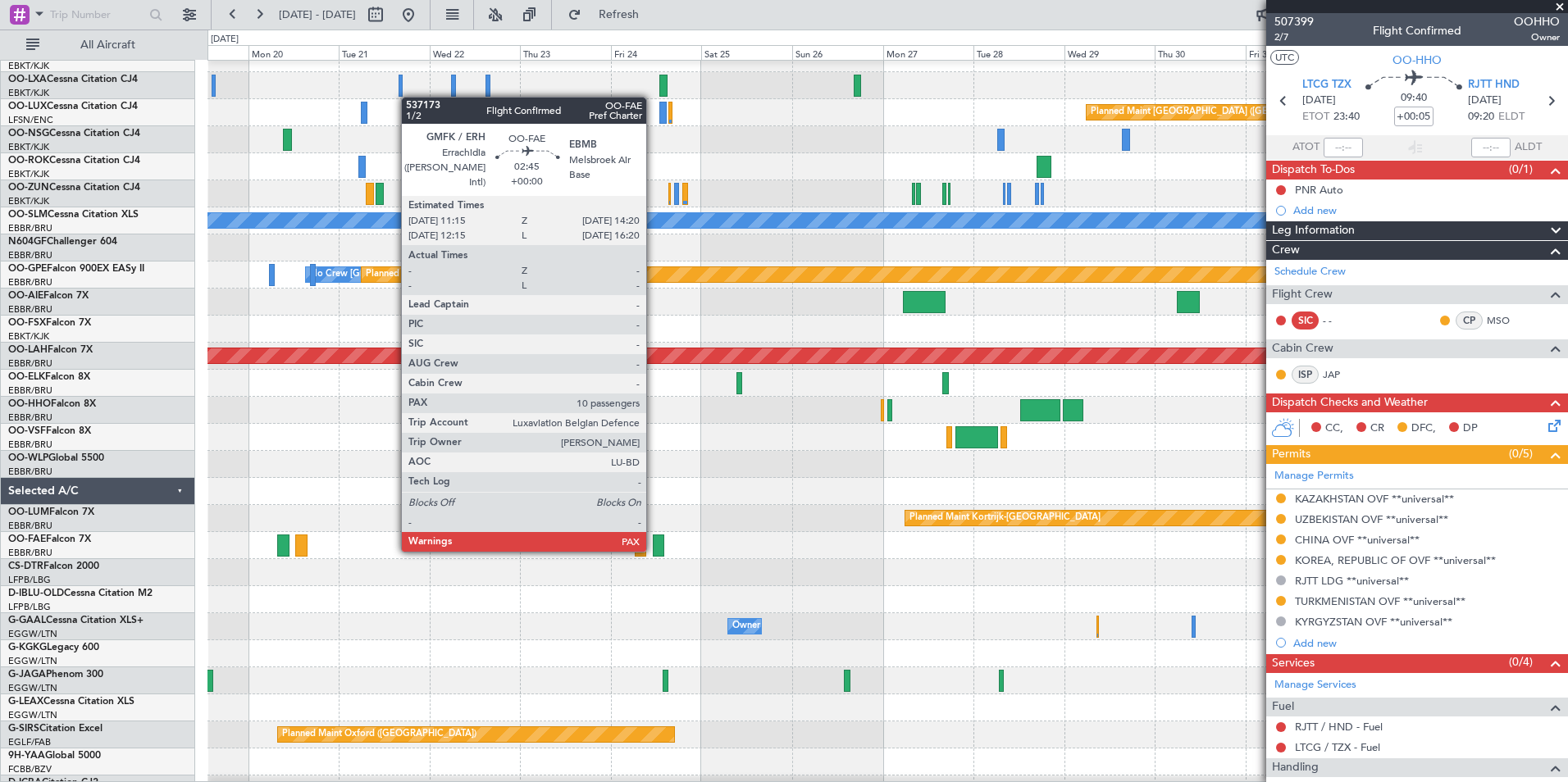
click at [653, 550] on div at bounding box center [658, 545] width 12 height 22
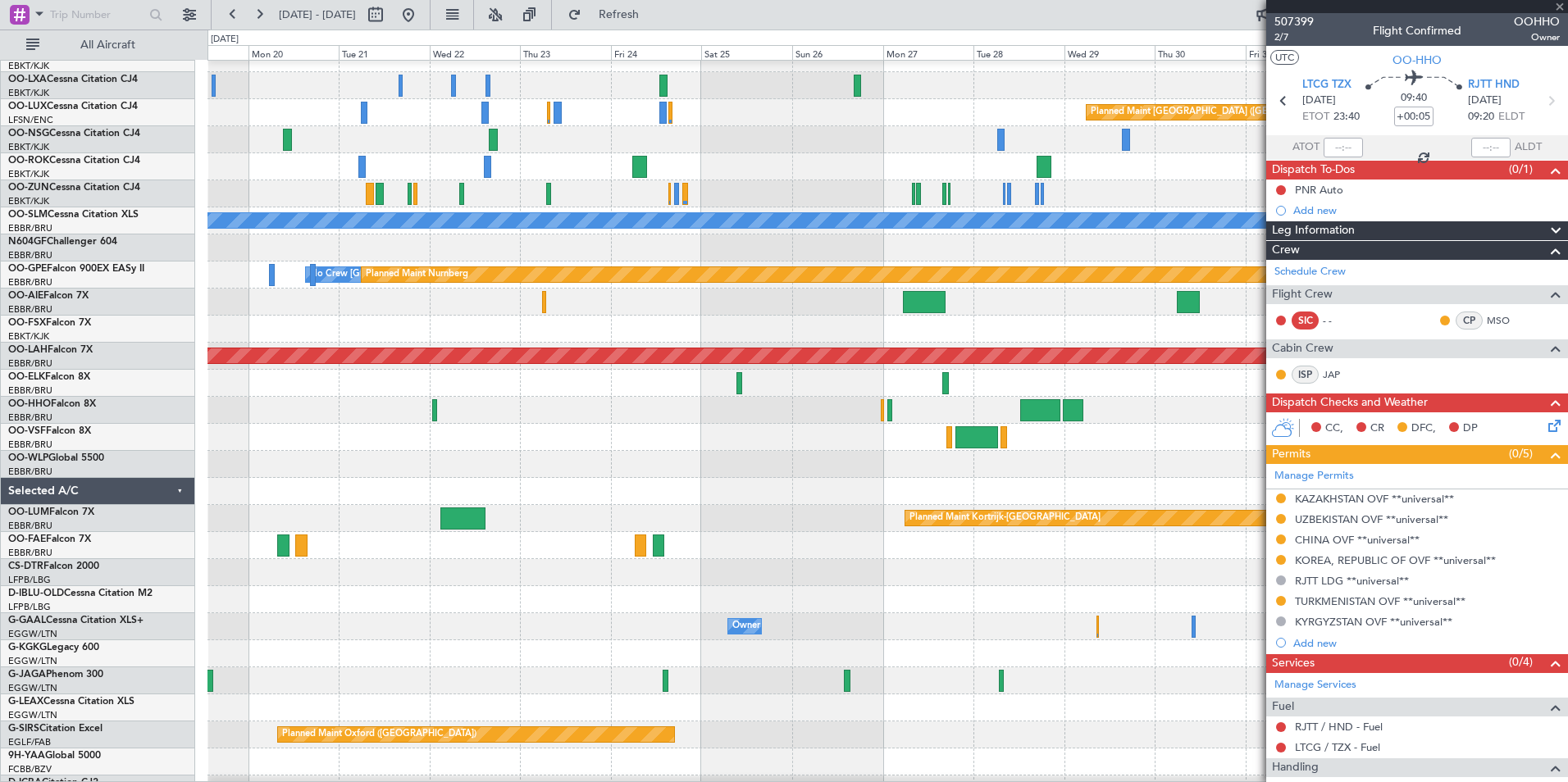
type input "10"
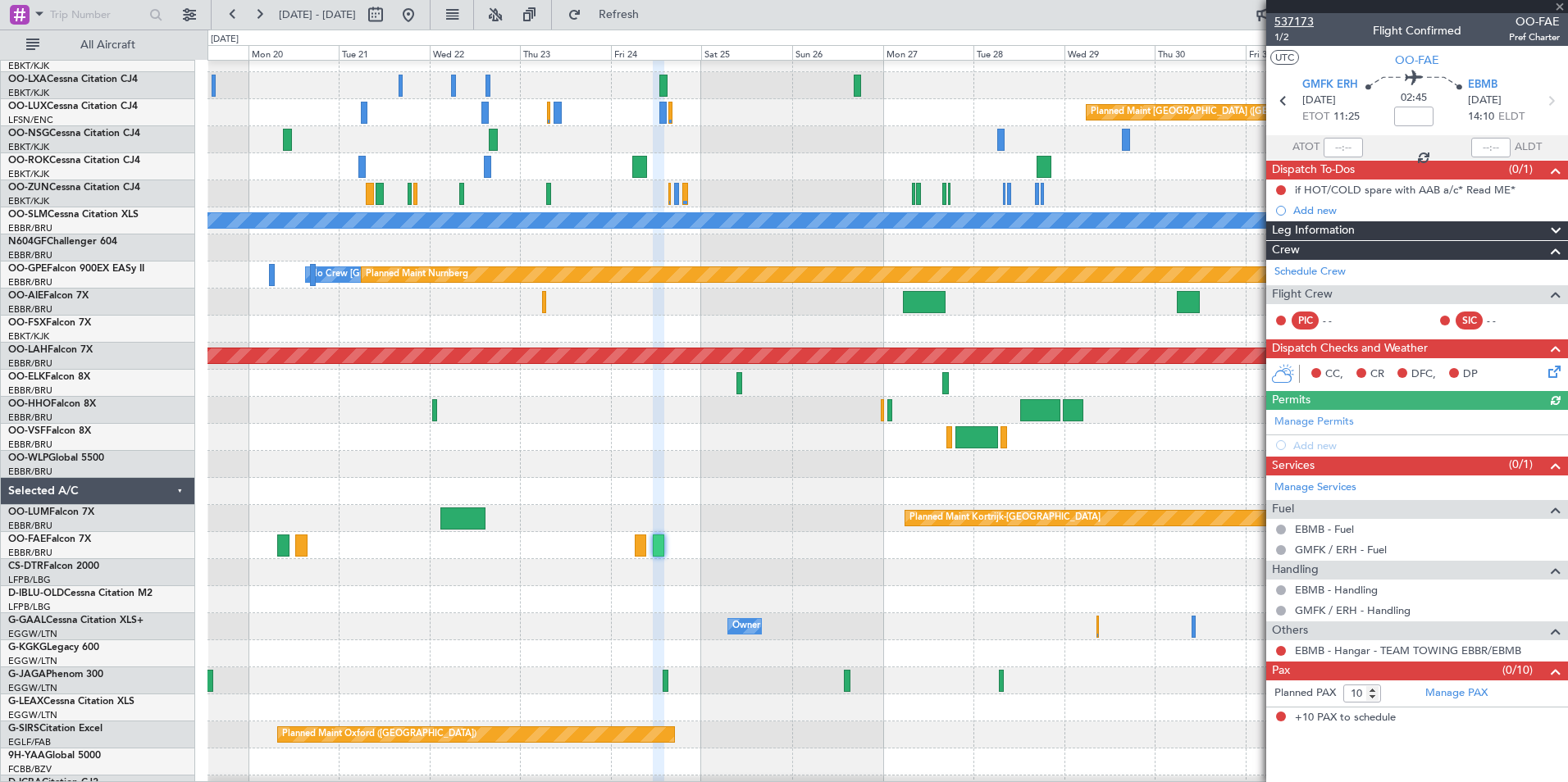
click at [1295, 21] on span "537173" at bounding box center [1294, 22] width 39 height 17
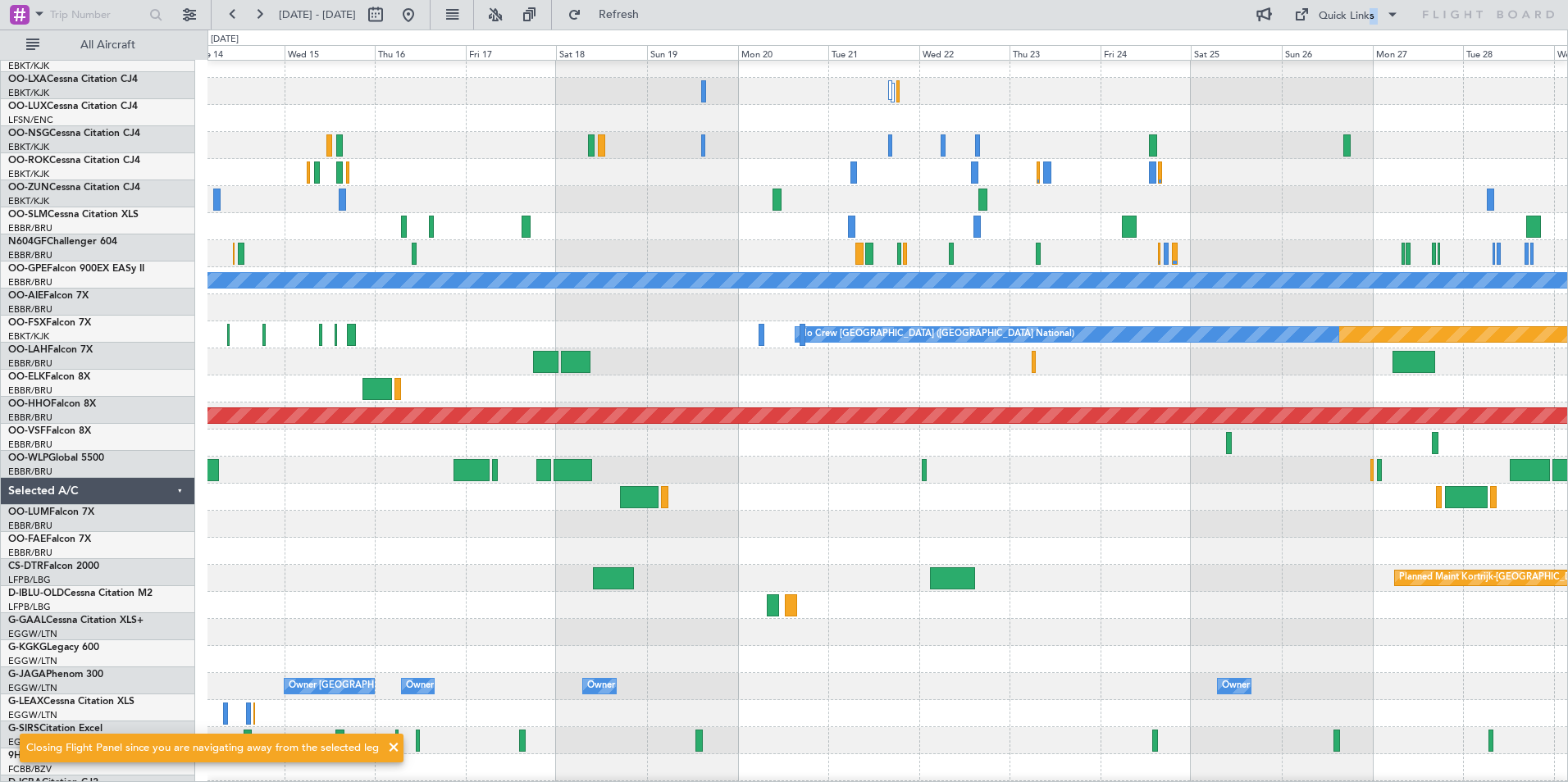
click at [1065, 582] on div "Planned Maint Paris (Le Bourget) A/C Unavailable Monchengladbach Planned Maint …" at bounding box center [887, 592] width 1360 height 1082
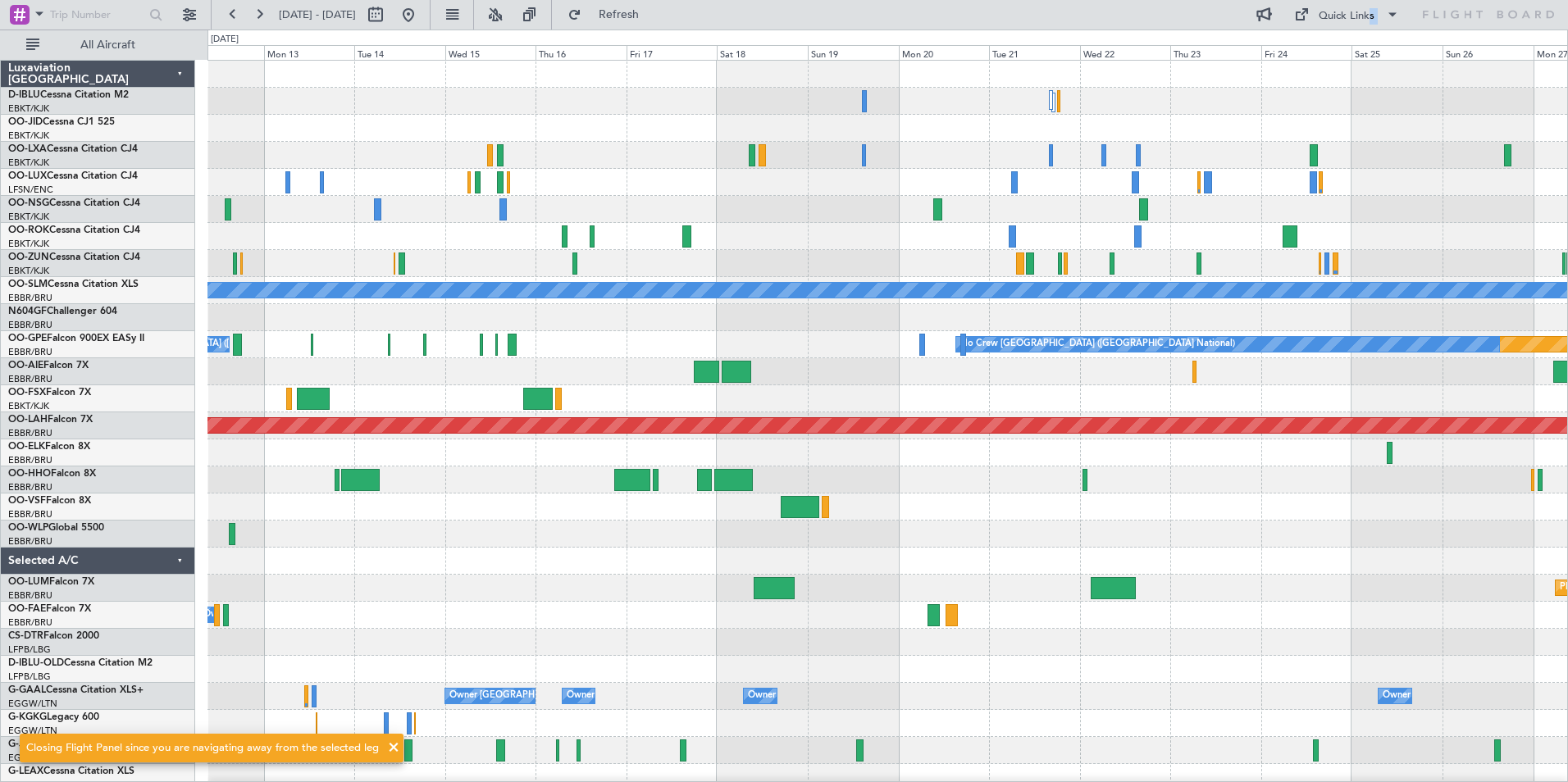
click at [1417, 681] on div "Planned Maint Paris (Le Bourget) A/C Unavailable Monchengladbach Planned Maint …" at bounding box center [887, 602] width 1360 height 1082
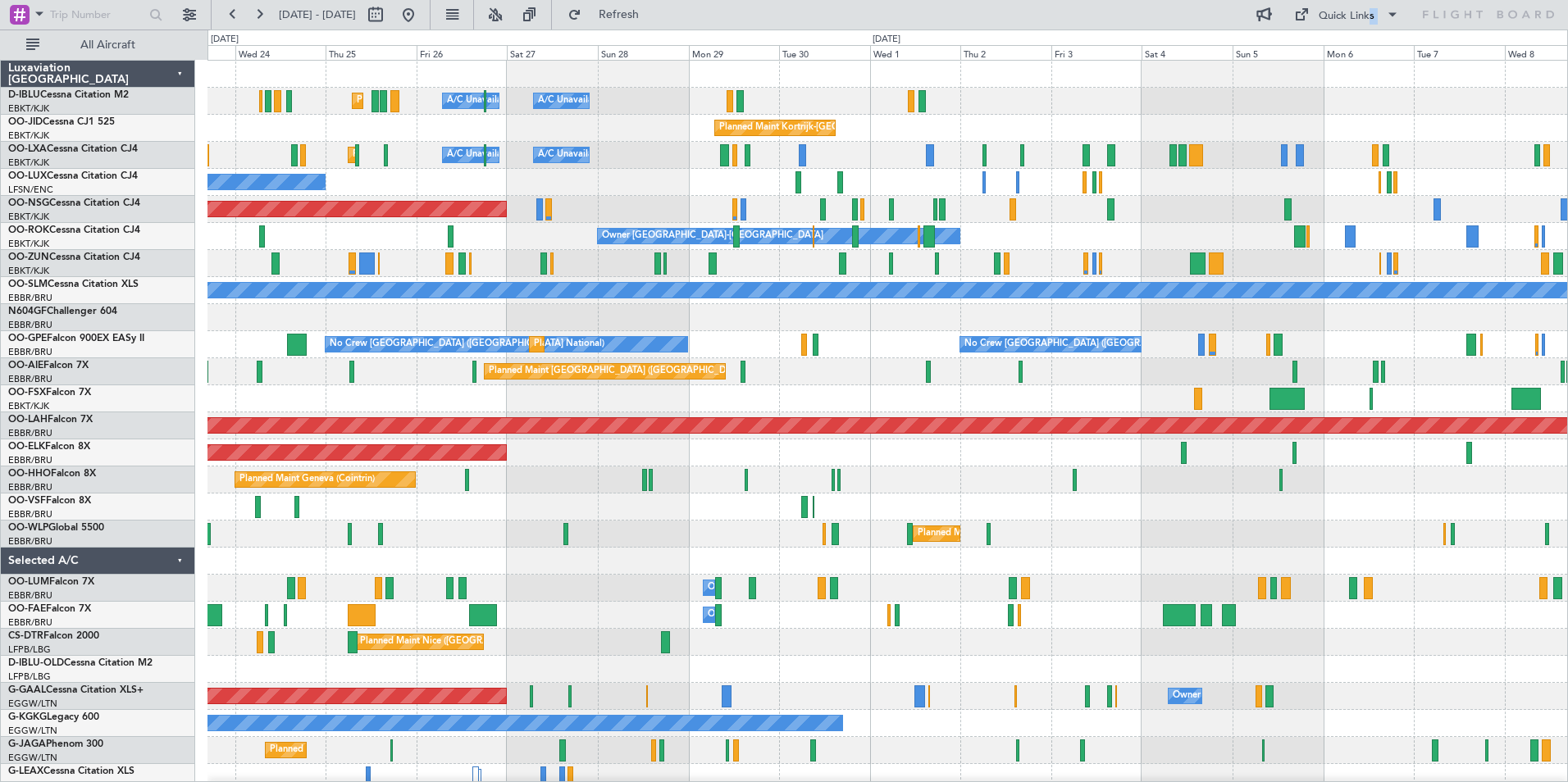
click at [906, 518] on div at bounding box center [887, 507] width 1360 height 27
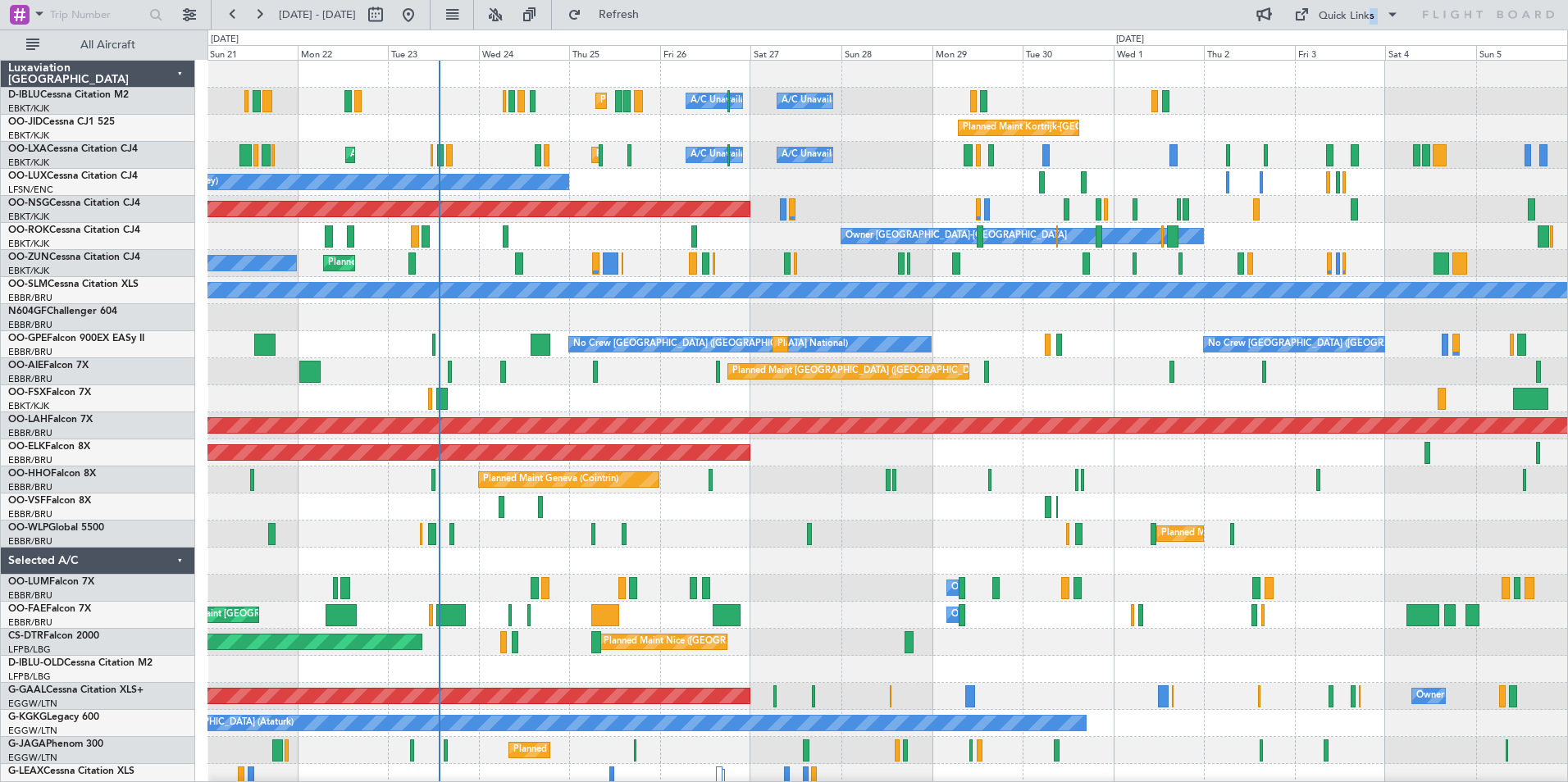
click at [832, 516] on div "AOG Maint [GEOGRAPHIC_DATA] ([GEOGRAPHIC_DATA] National)" at bounding box center [887, 507] width 1360 height 27
click at [389, 19] on button at bounding box center [375, 14] width 26 height 26
select select "9"
select select "2025"
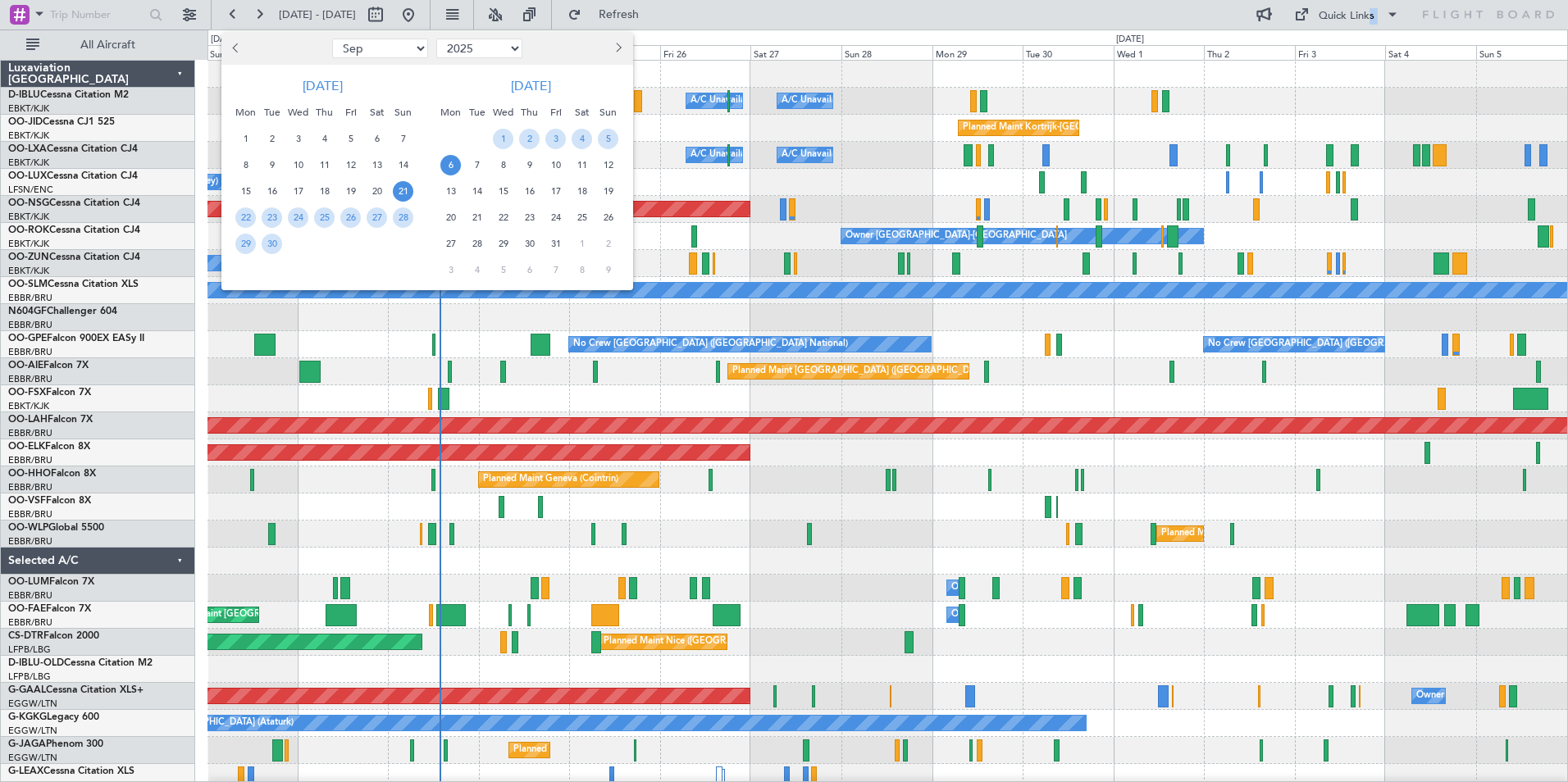
click at [354, 49] on select "Jan Feb Mar Apr May Jun Jul Aug Sep Oct Nov Dec" at bounding box center [380, 48] width 96 height 20
select select "8"
click at [332, 38] on select "Jan Feb Mar Apr May Jun Jul Aug Sep Oct Nov Dec" at bounding box center [380, 48] width 96 height 20
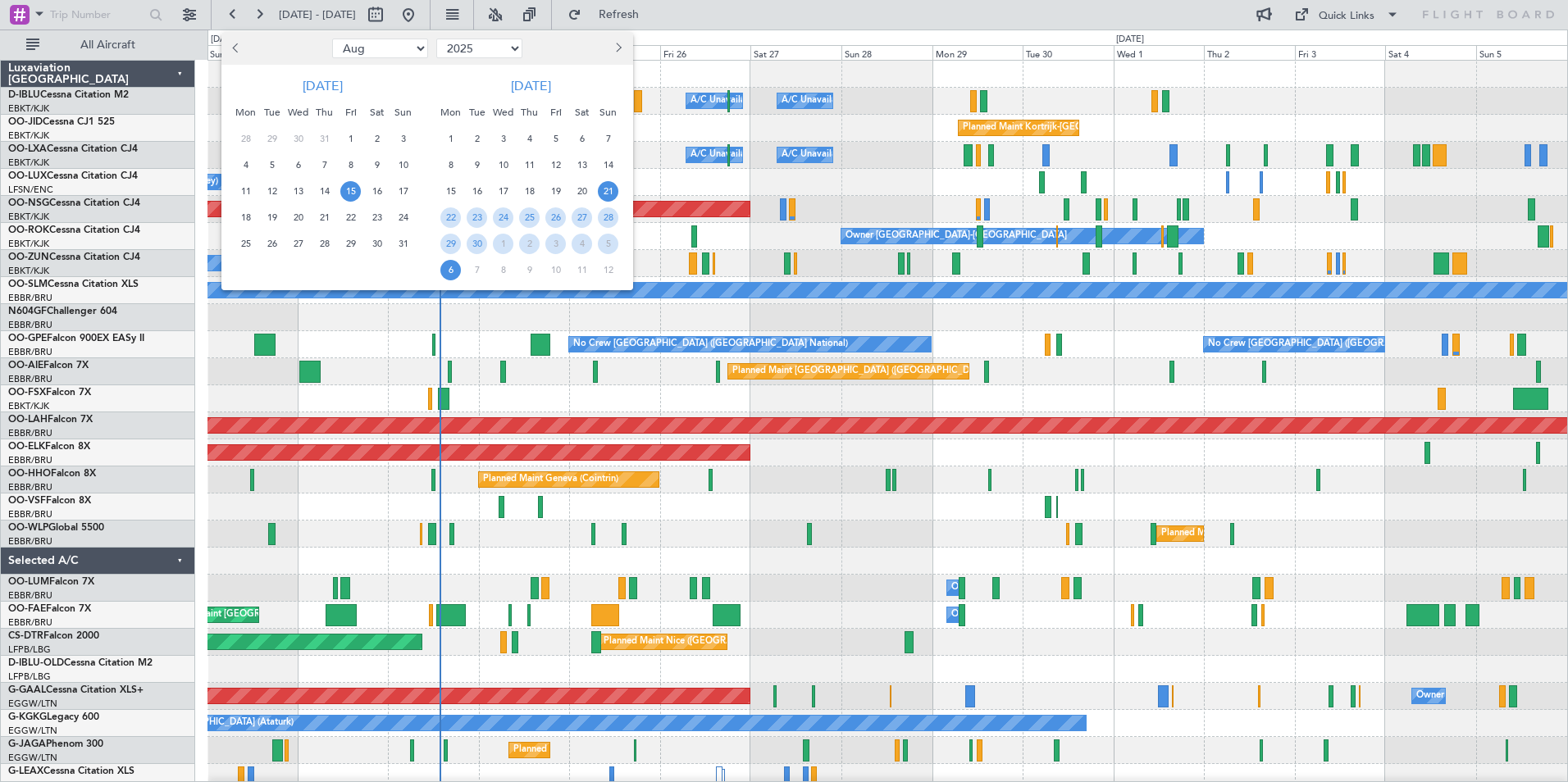
click at [354, 183] on span "15" at bounding box center [350, 191] width 20 height 20
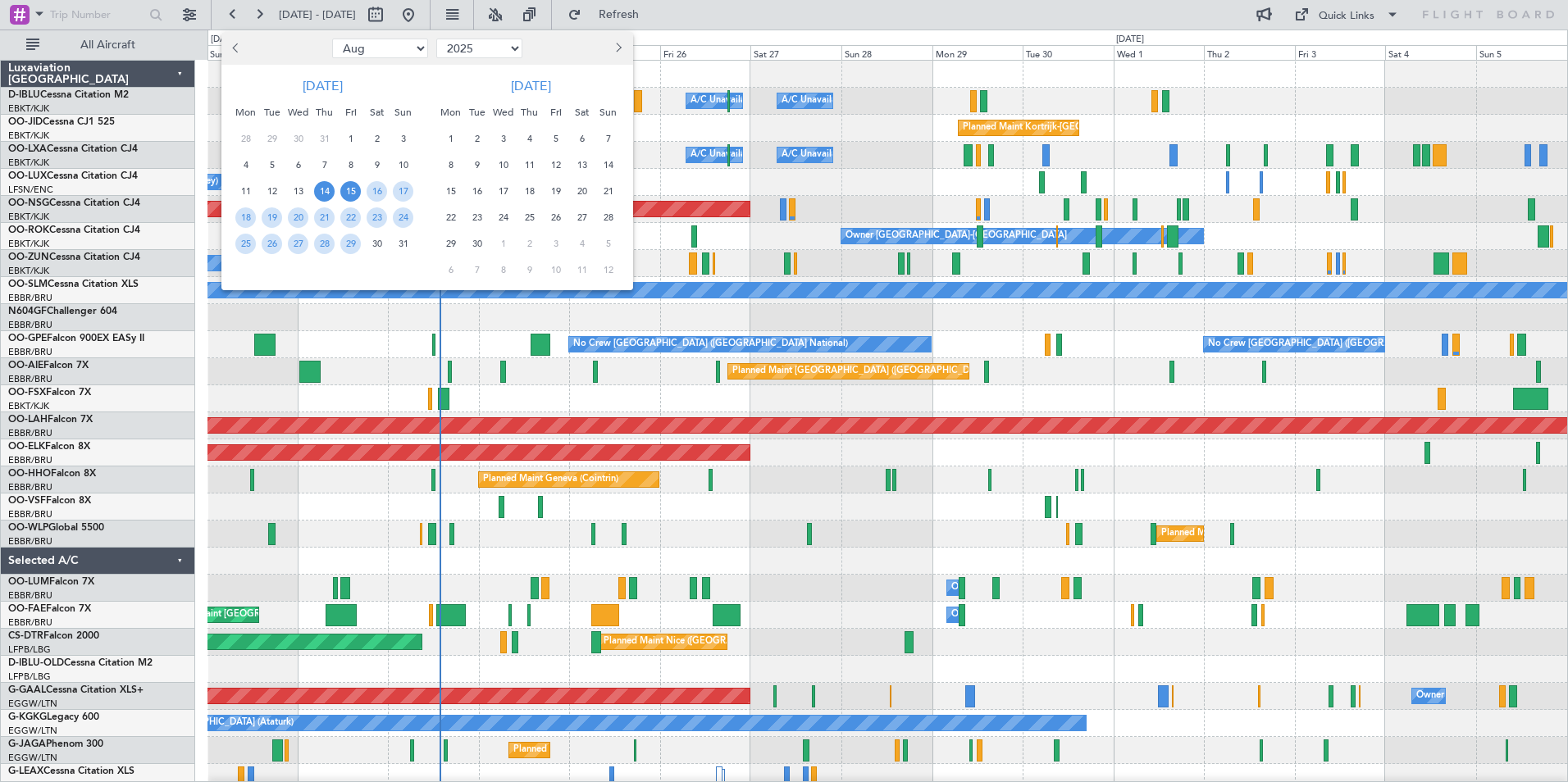
click at [318, 183] on span "14" at bounding box center [323, 191] width 20 height 20
click at [333, 239] on span "28" at bounding box center [323, 244] width 20 height 20
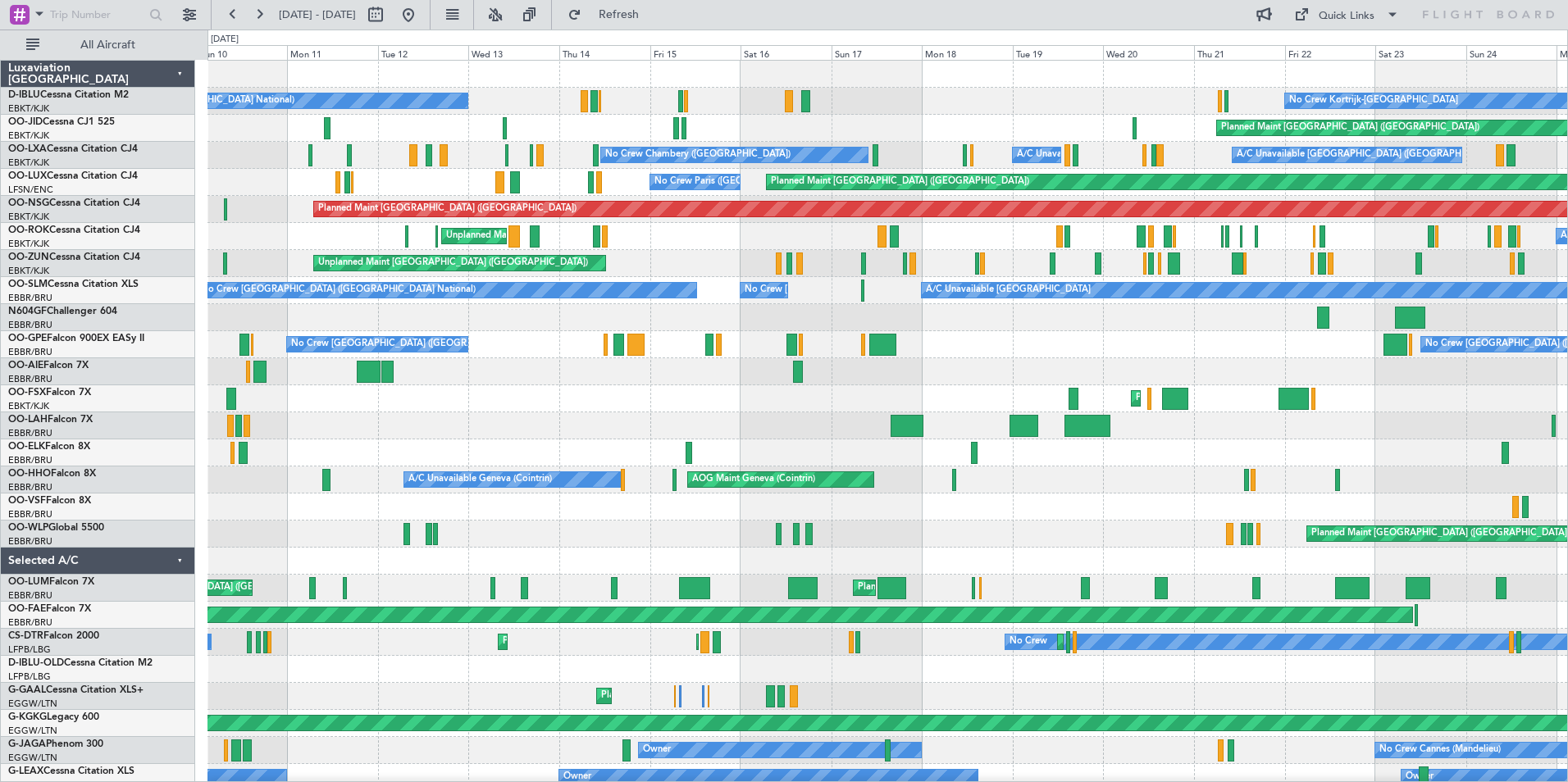
click at [1044, 381] on div "No Crew Kortrijk-Wevelgem No Crew Brussels (Brussels National) A/C Unavailable …" at bounding box center [887, 602] width 1360 height 1082
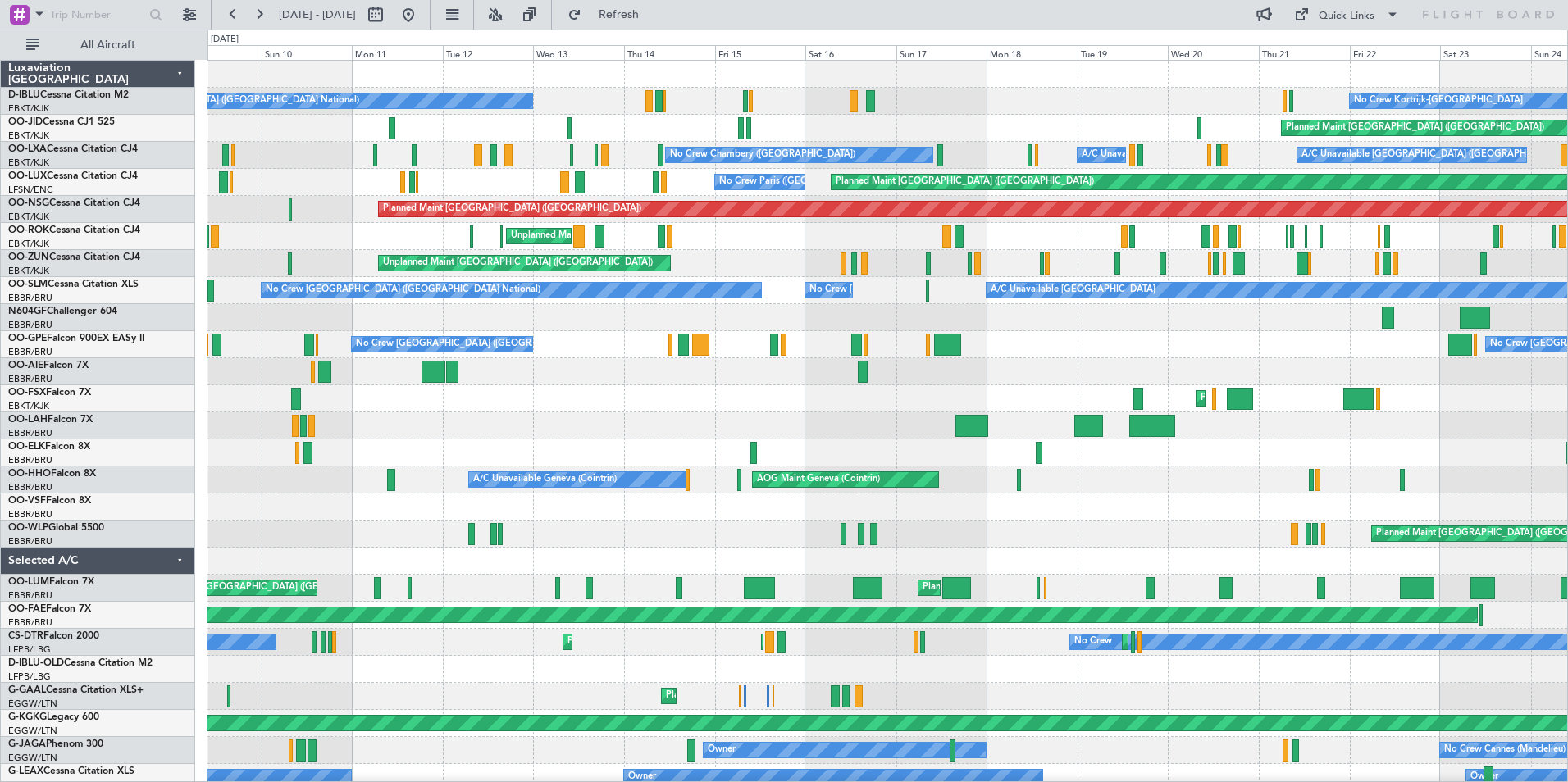
click at [715, 382] on div at bounding box center [887, 371] width 1360 height 27
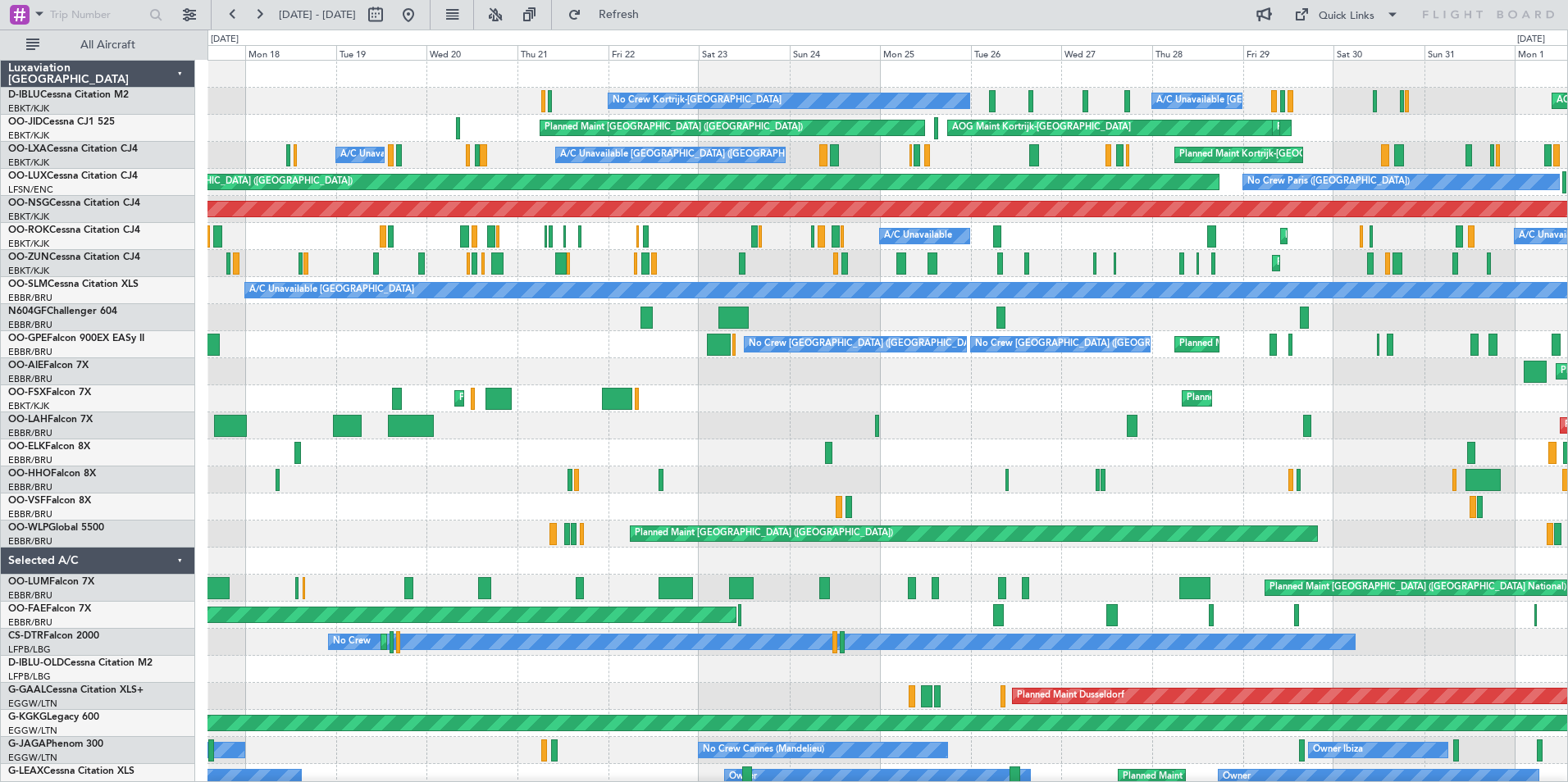
click at [479, 359] on div "No Crew Kortrijk-Wevelgem A/C Unavailable Kortrijk-Wevelgem AOG Maint Brussels …" at bounding box center [887, 615] width 1360 height 1109
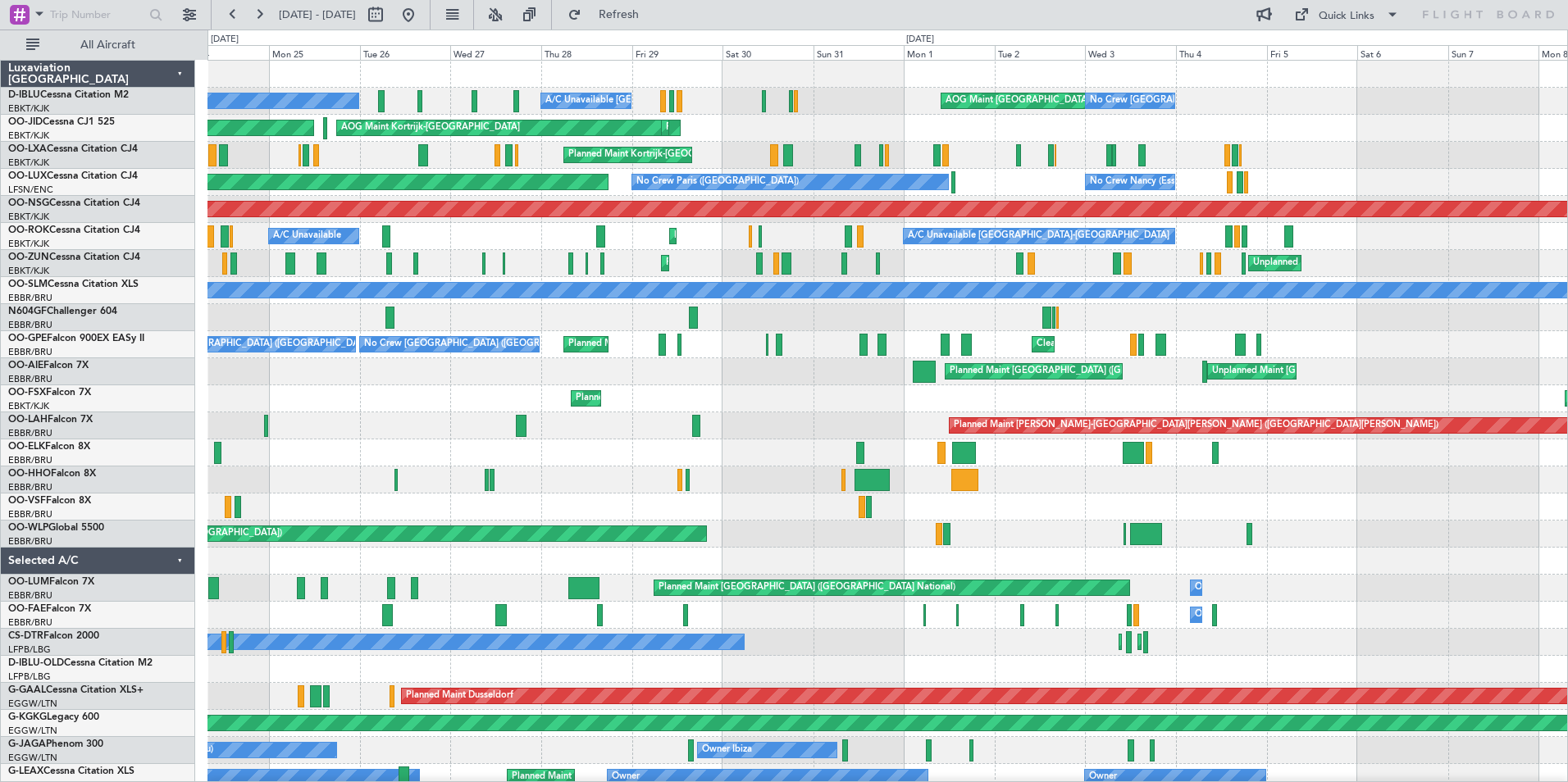
click at [563, 409] on div "No Crew Kortrijk-Wevelgem A/C Unavailable Kortrijk-Wevelgem AOG Maint Brussels …" at bounding box center [887, 615] width 1360 height 1109
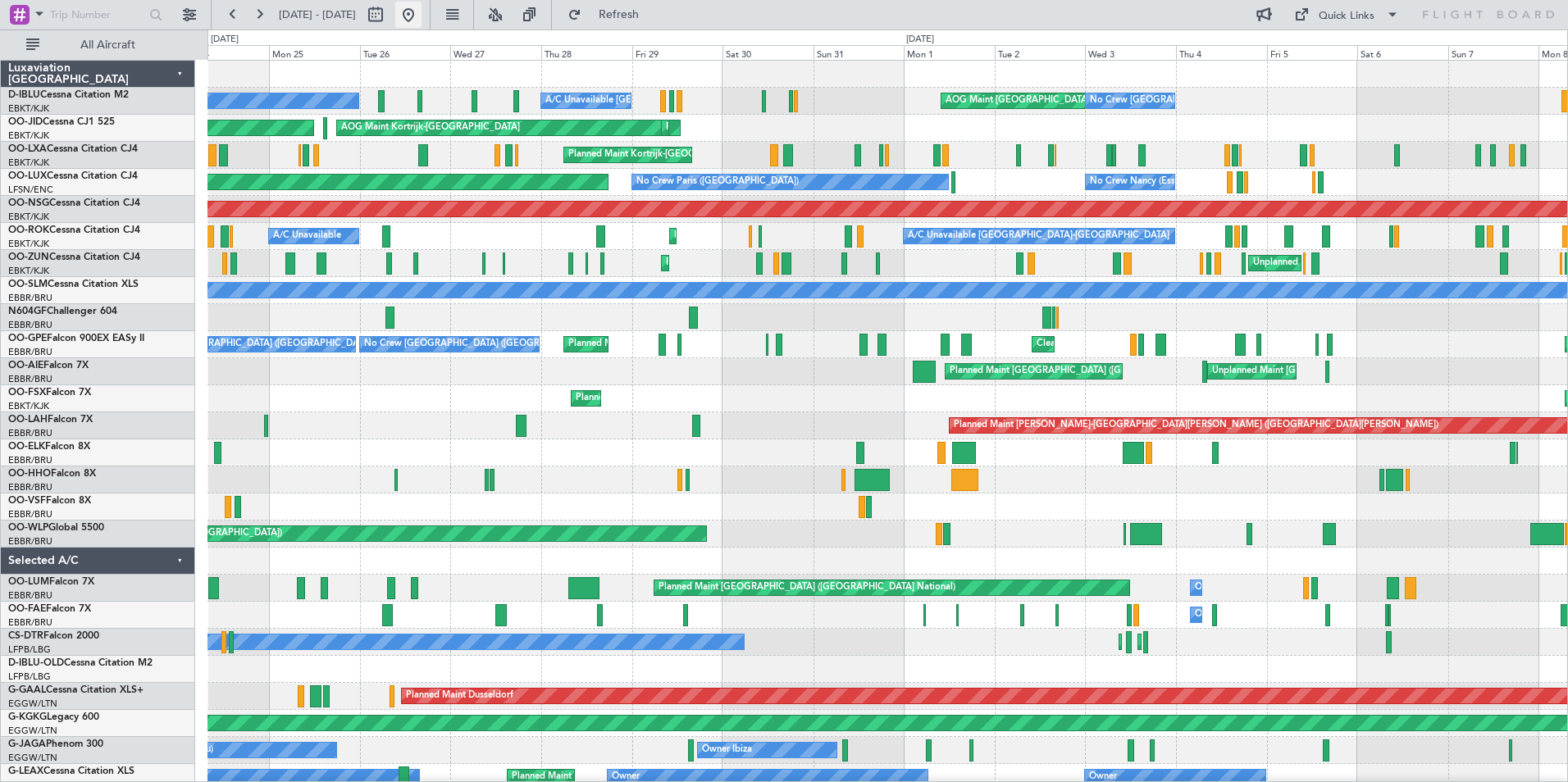
click at [421, 11] on button at bounding box center [408, 14] width 26 height 26
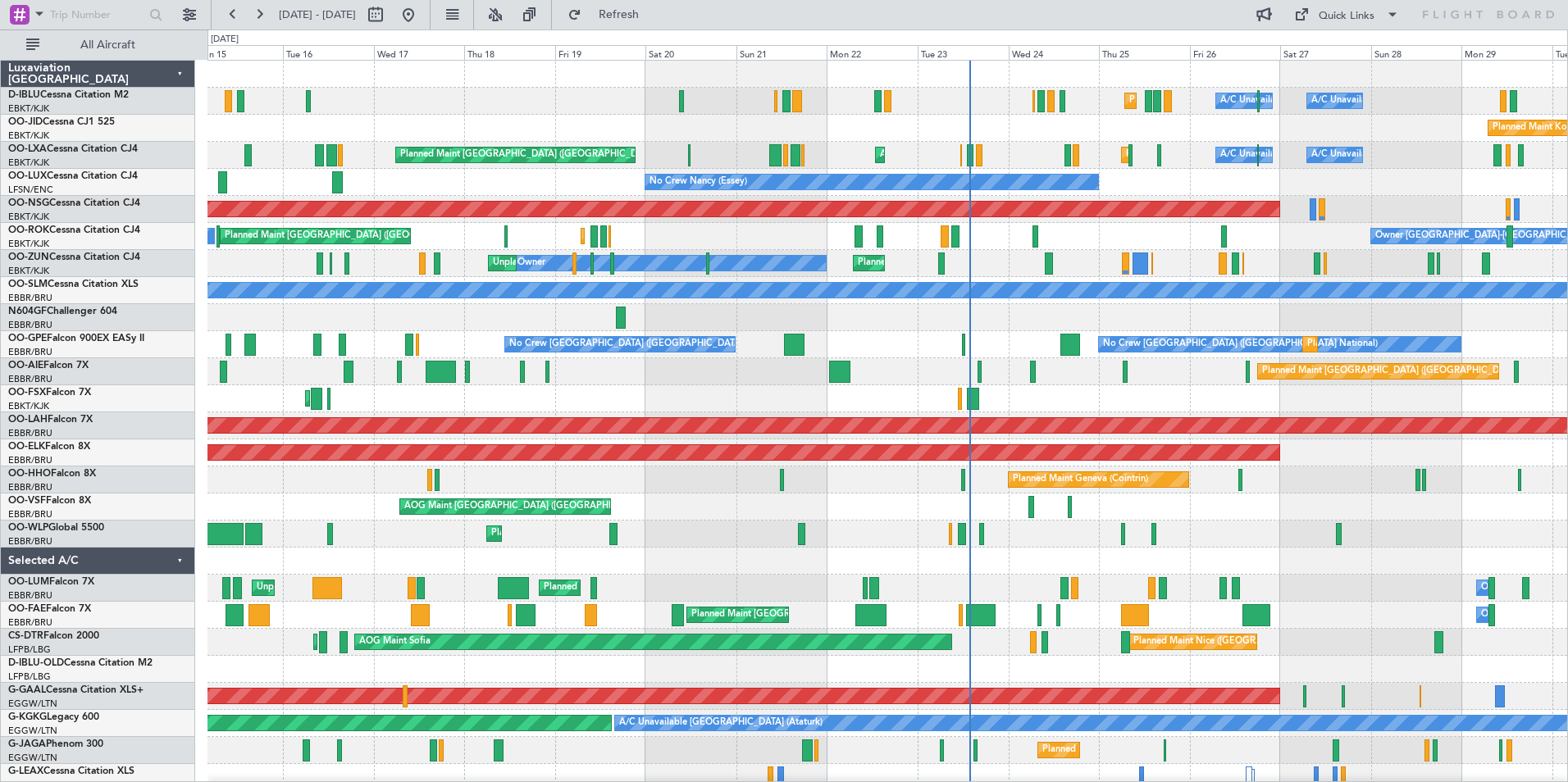
click at [912, 477] on div "Planned Maint Geneva (Cointrin) Planned Maint Geneva (Cointrin)" at bounding box center [887, 480] width 1360 height 27
click at [1124, 501] on div "Planned Maint Nice (Côte d'Azur Airport) A/C Unavailable Brussels (Brussels Nat…" at bounding box center [887, 602] width 1360 height 1082
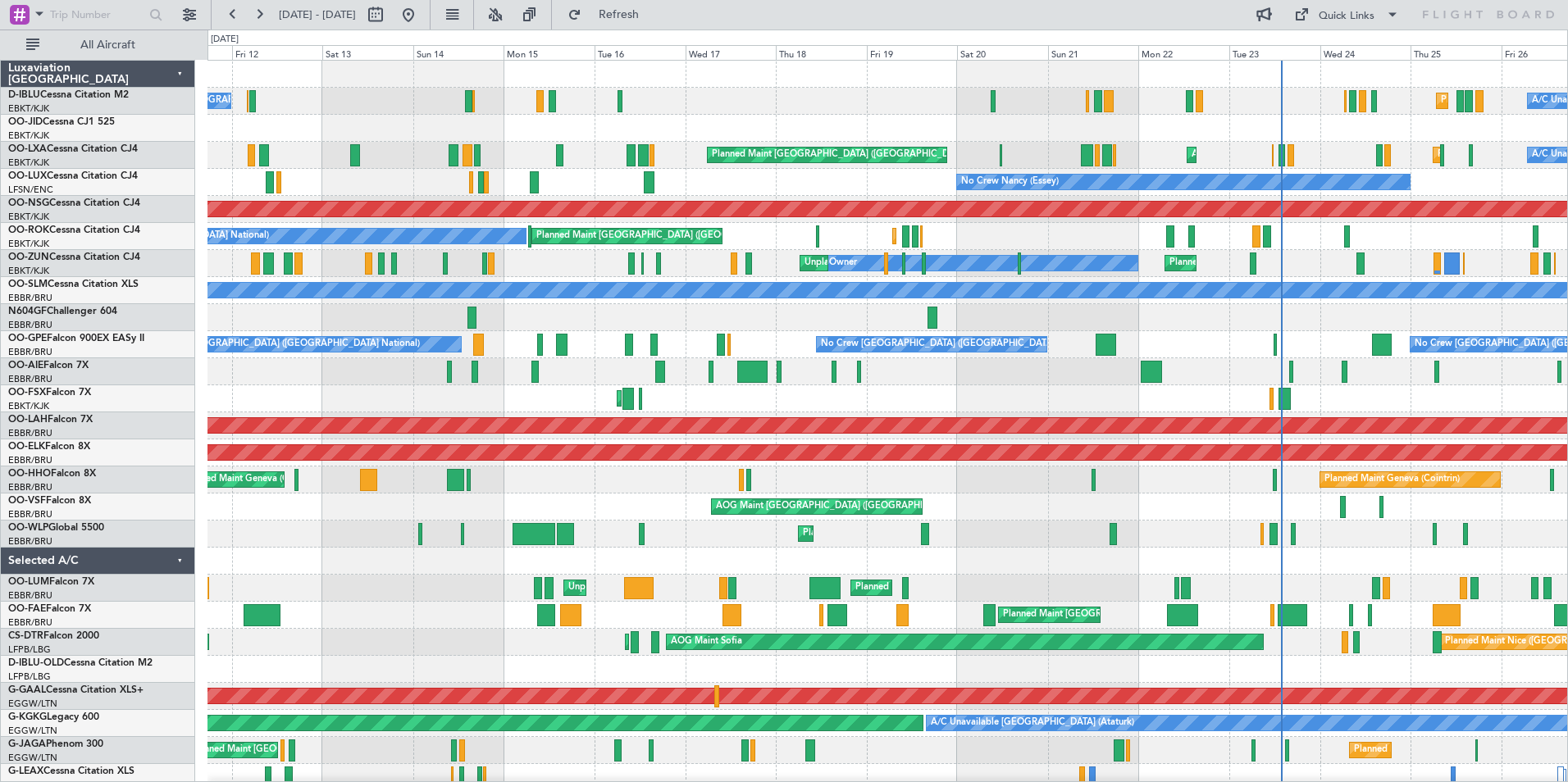
click at [1392, 513] on div "Planned Maint Nice (Côte d'Azur Airport) A/C Unavailable Brussels (Brussels Nat…" at bounding box center [887, 602] width 1360 height 1082
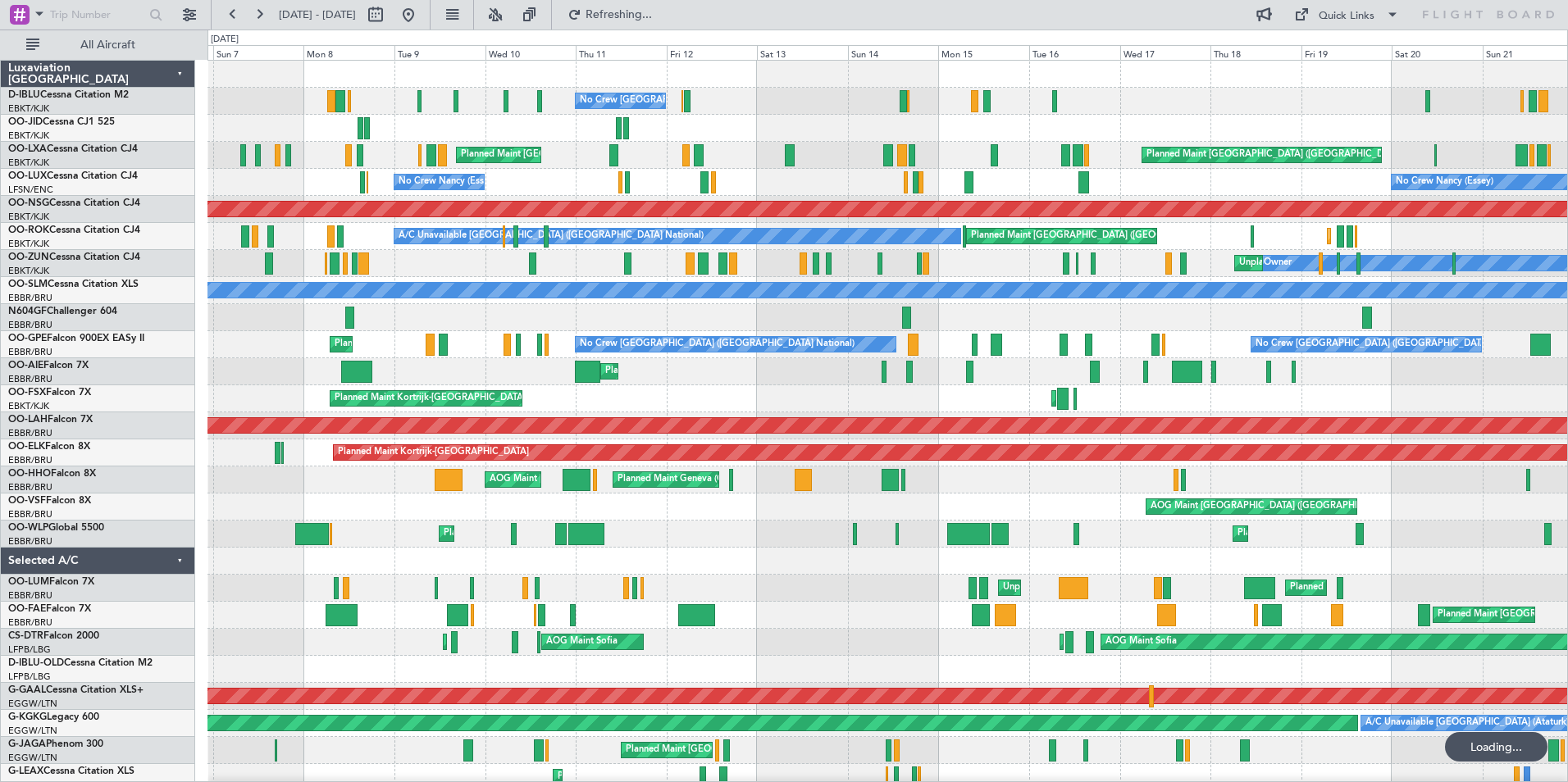
click at [747, 478] on div "Planned Maint Geneva (Cointrin) AOG Maint New York (Teterboro) Planned Maint Ge…" at bounding box center [887, 480] width 1360 height 27
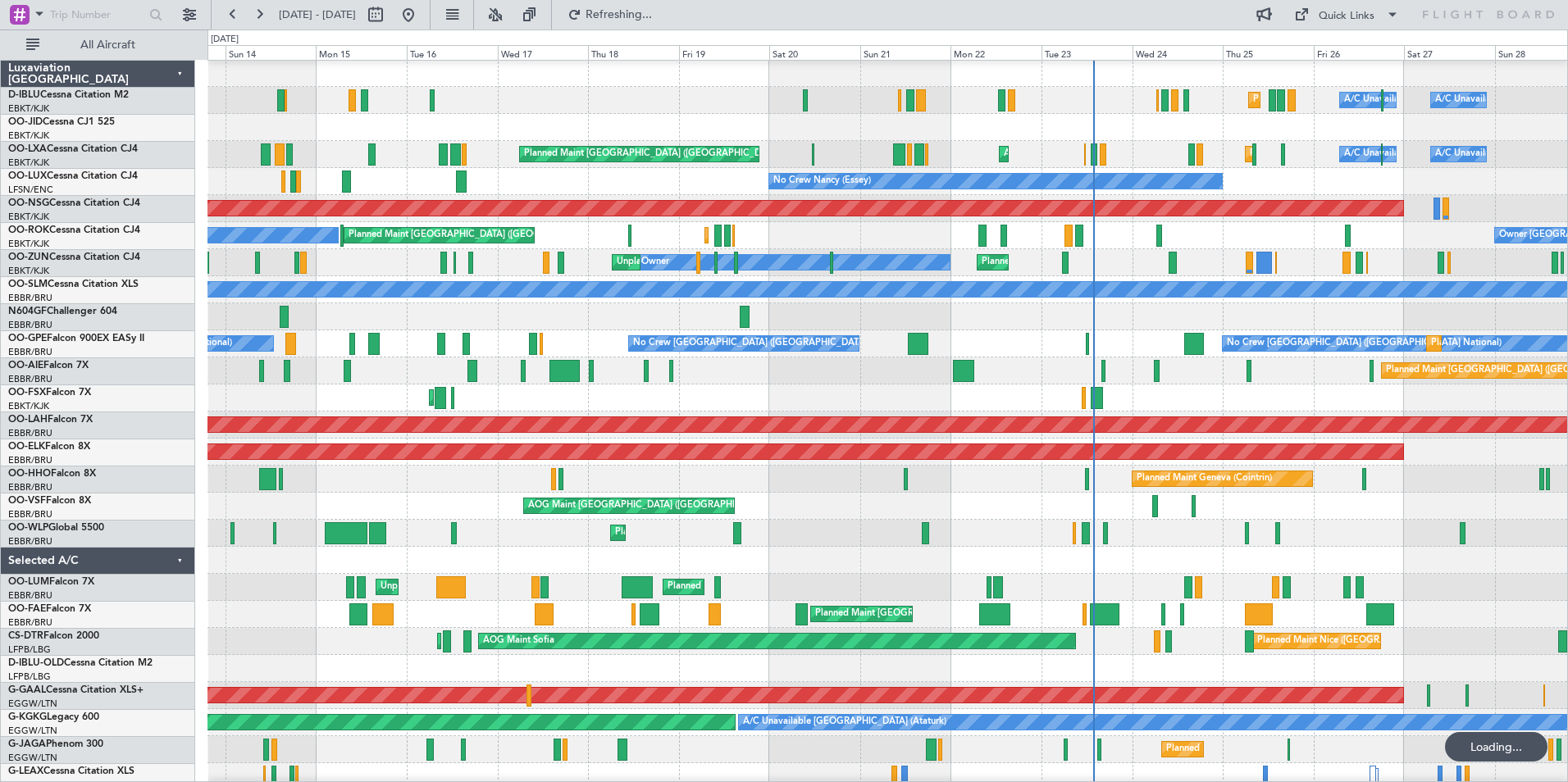
scroll to position [1, 0]
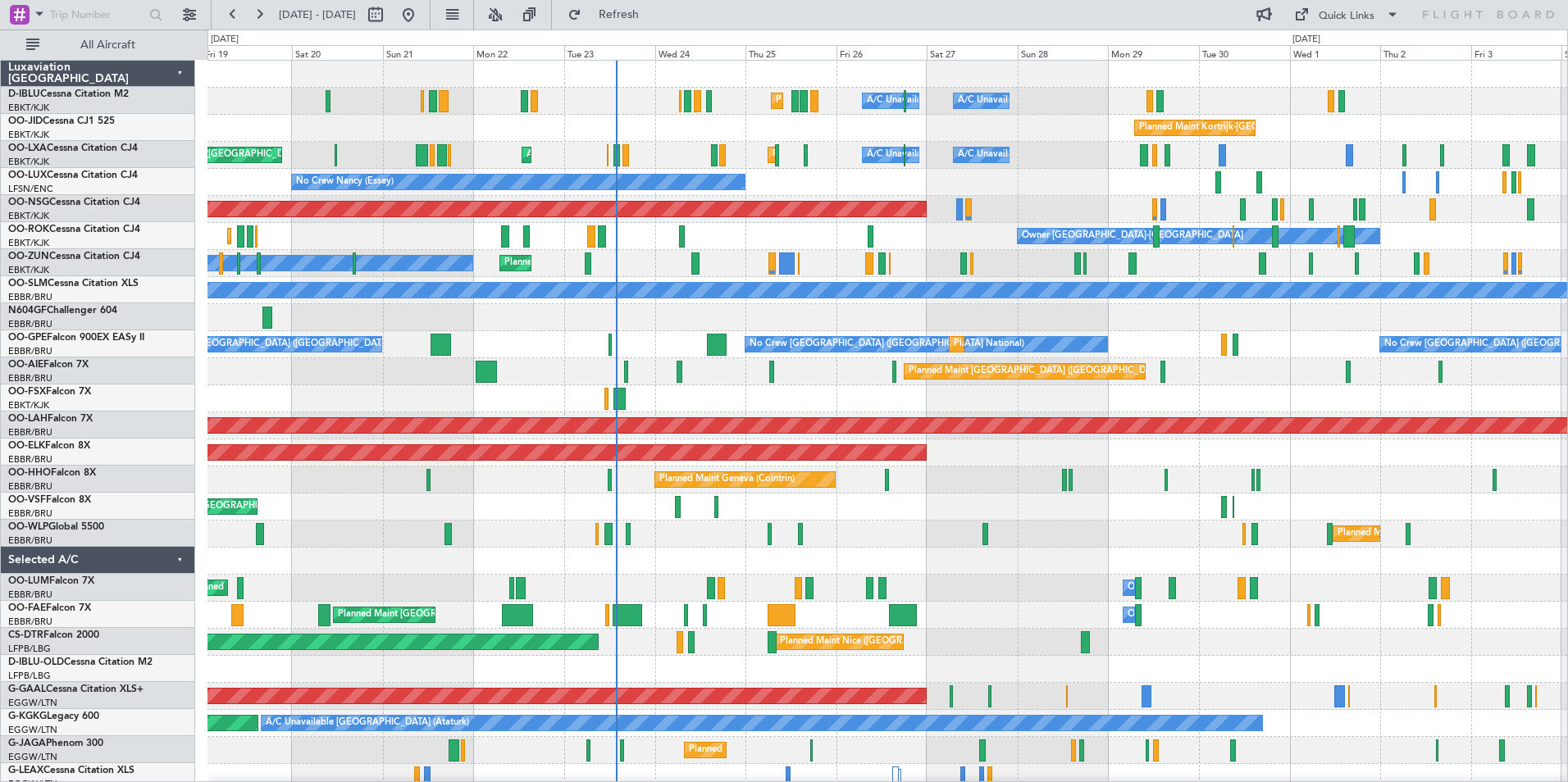
click at [528, 494] on div "Planned Maint Nice (Côte d'Azur Airport) A/C Unavailable Brussels (Brussels Nat…" at bounding box center [887, 628] width 1360 height 1136
click at [421, 14] on button at bounding box center [408, 14] width 26 height 26
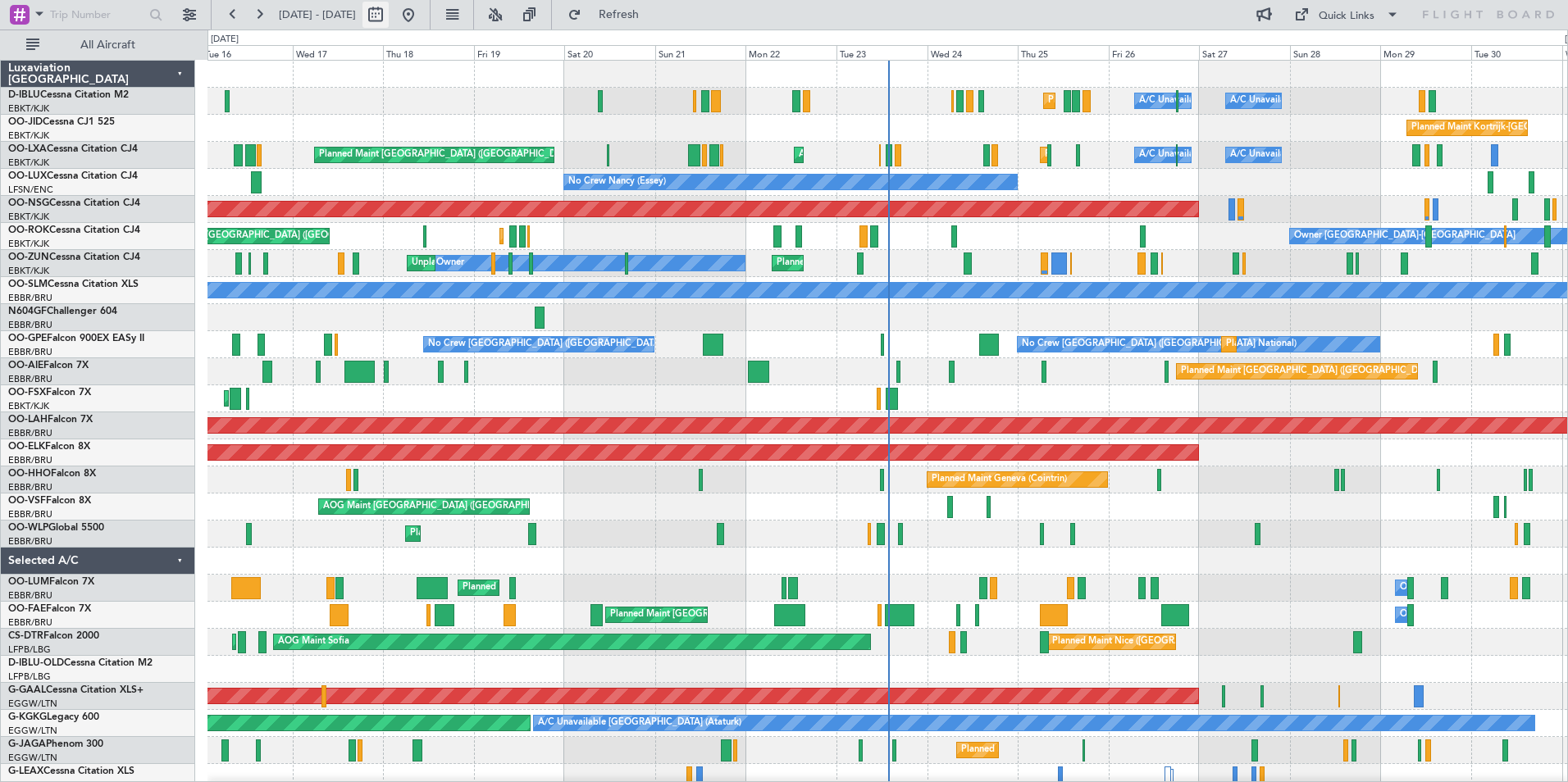
click at [389, 12] on button at bounding box center [375, 14] width 26 height 26
select select "9"
select select "2025"
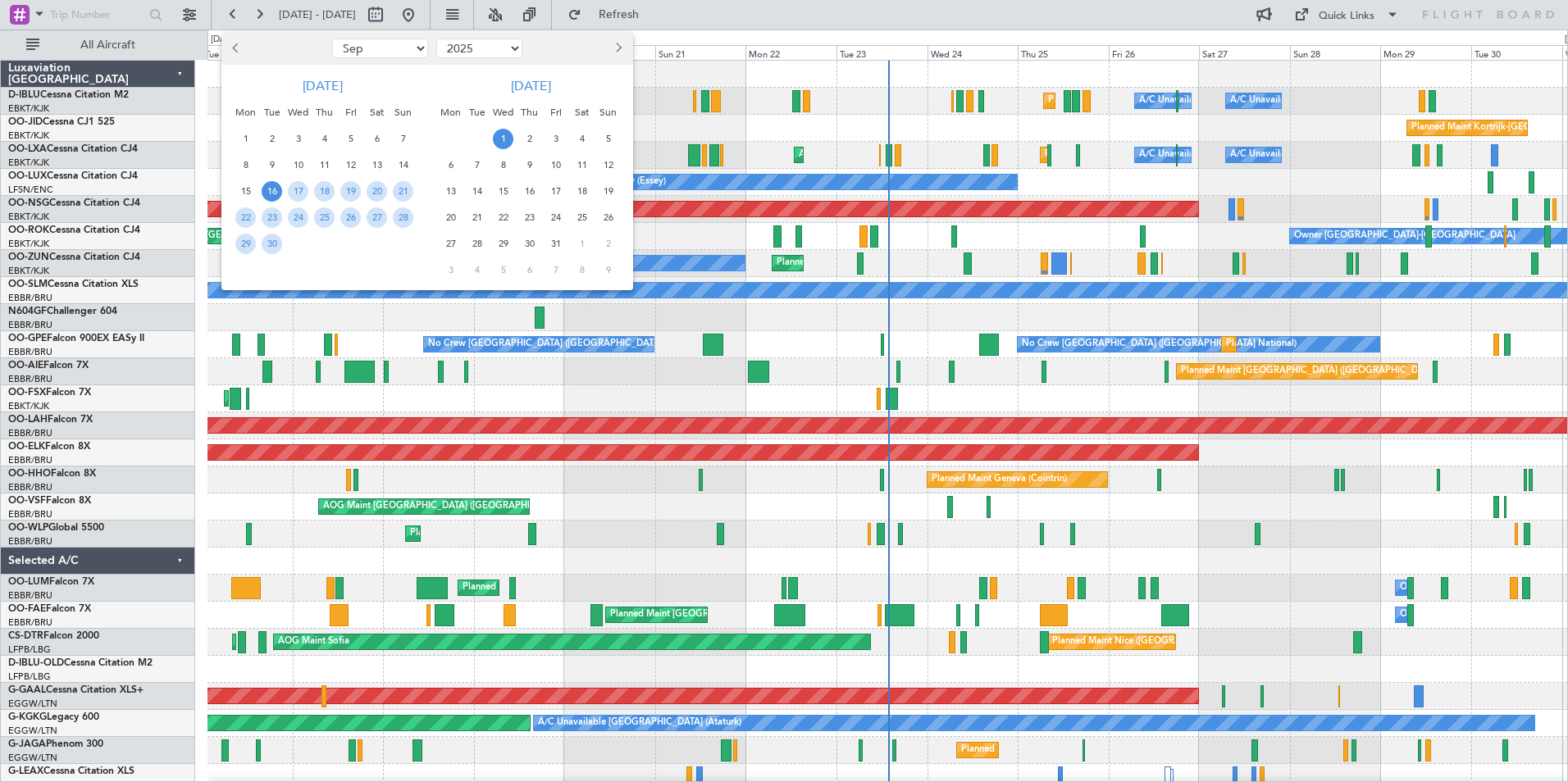
select select "9"
select select "2025"
click at [294, 191] on span "17" at bounding box center [297, 191] width 20 height 20
click at [494, 134] on span "1" at bounding box center [503, 138] width 20 height 20
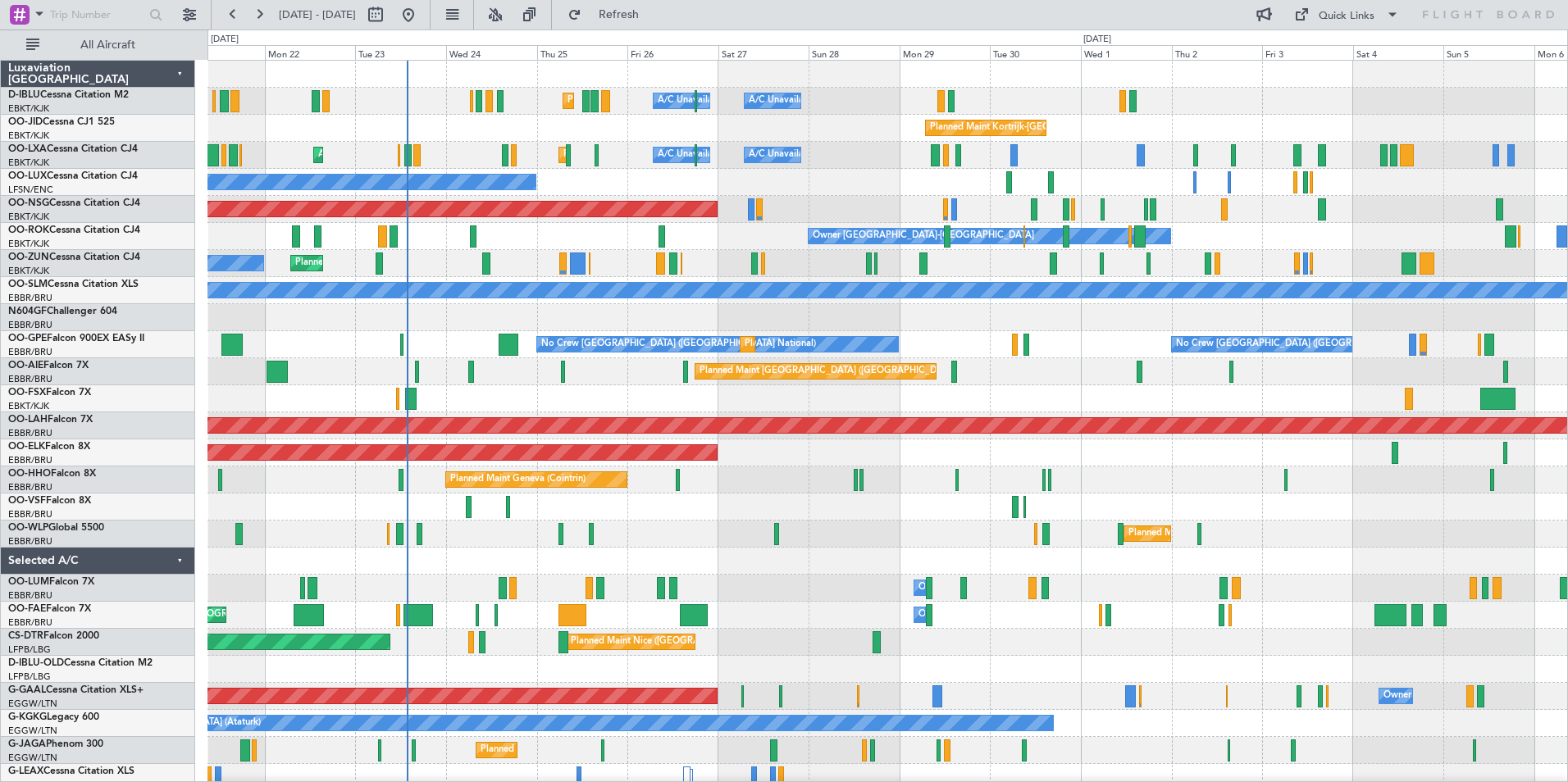
click at [801, 531] on div "Planned Maint Milan (Linate) Planned Maint Liege" at bounding box center [887, 534] width 1360 height 27
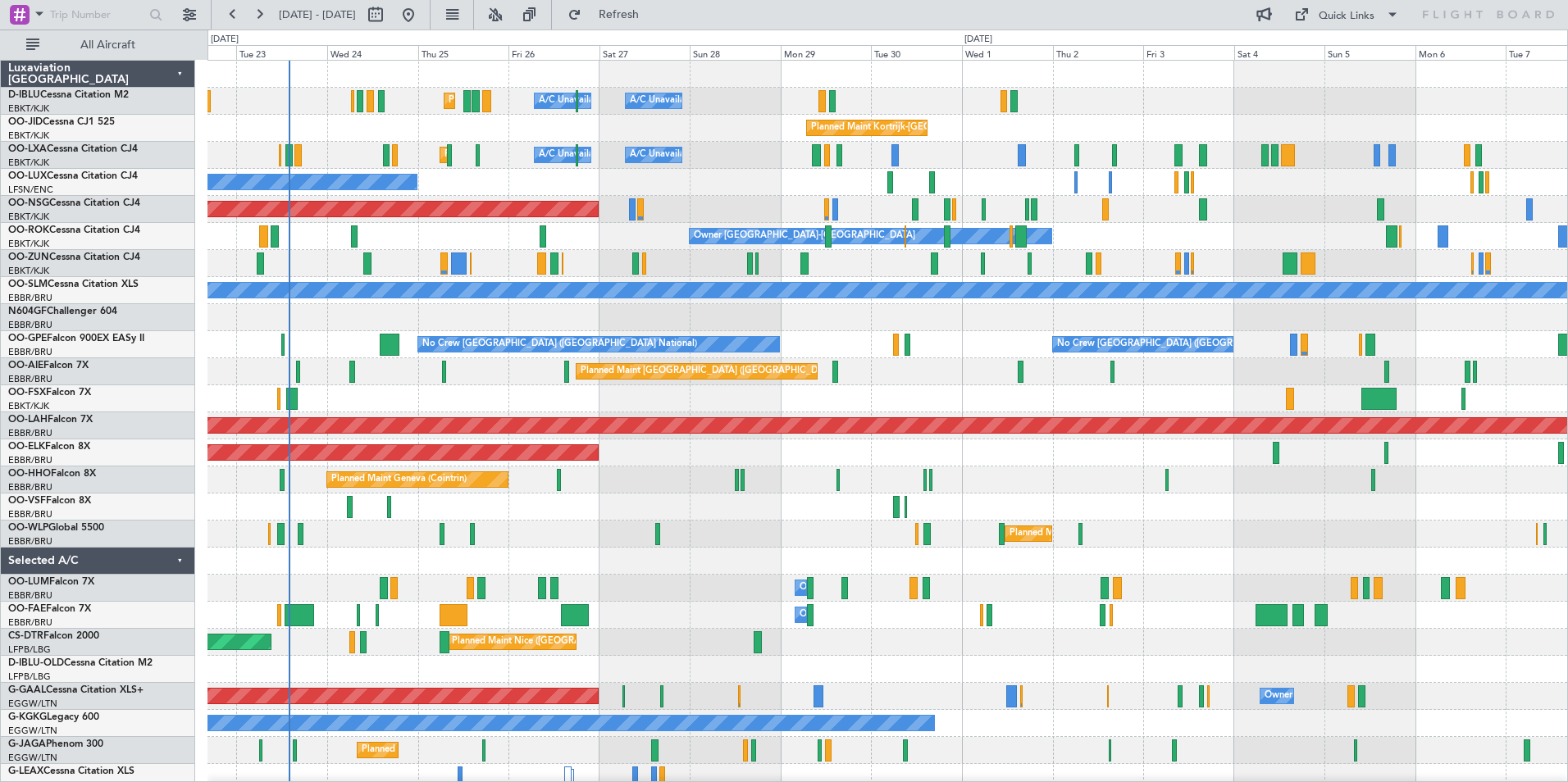
click at [1039, 499] on div "AOG Maint [GEOGRAPHIC_DATA] ([GEOGRAPHIC_DATA] National)" at bounding box center [887, 507] width 1360 height 27
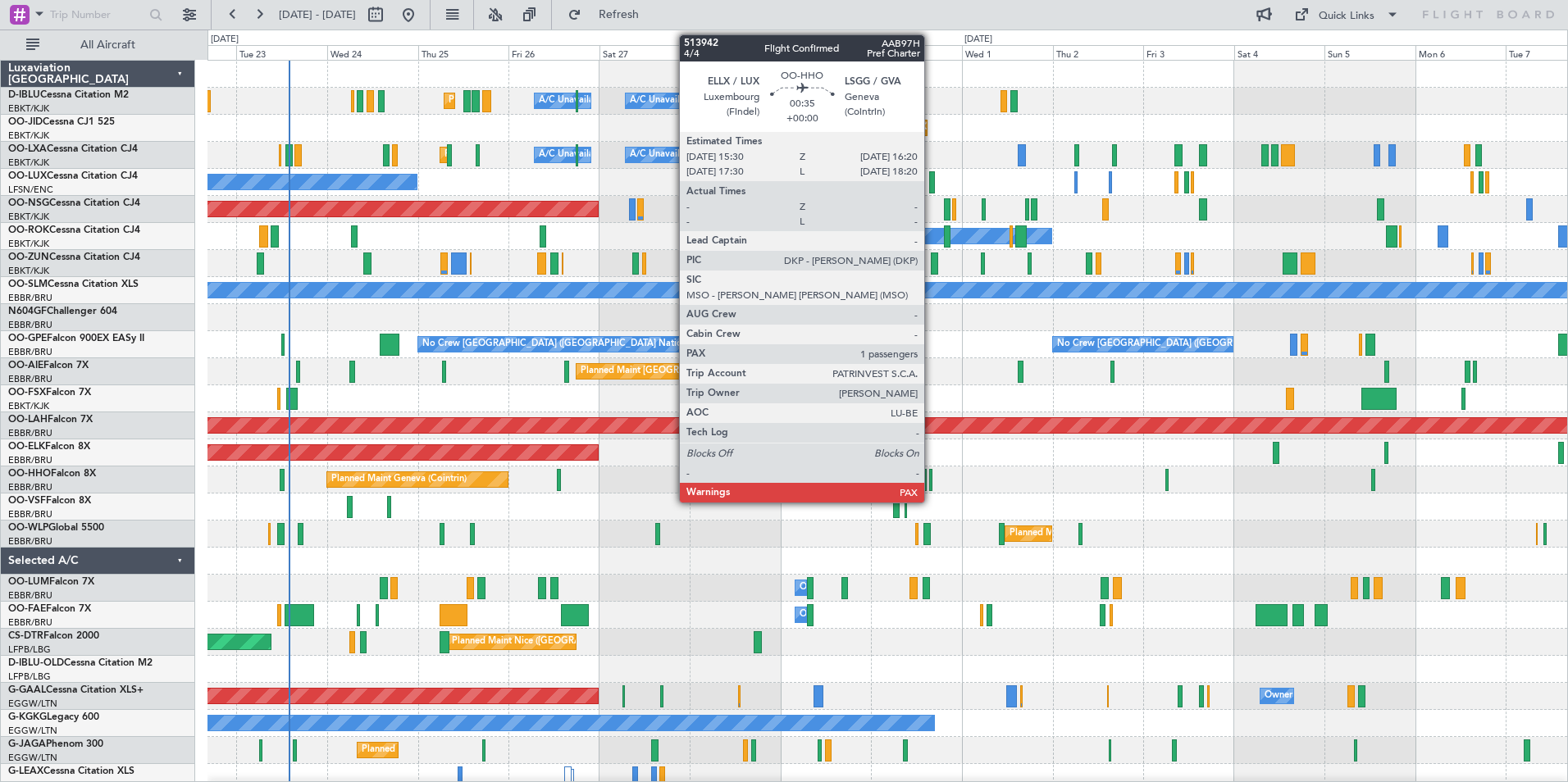
click at [932, 482] on div at bounding box center [930, 480] width 3 height 22
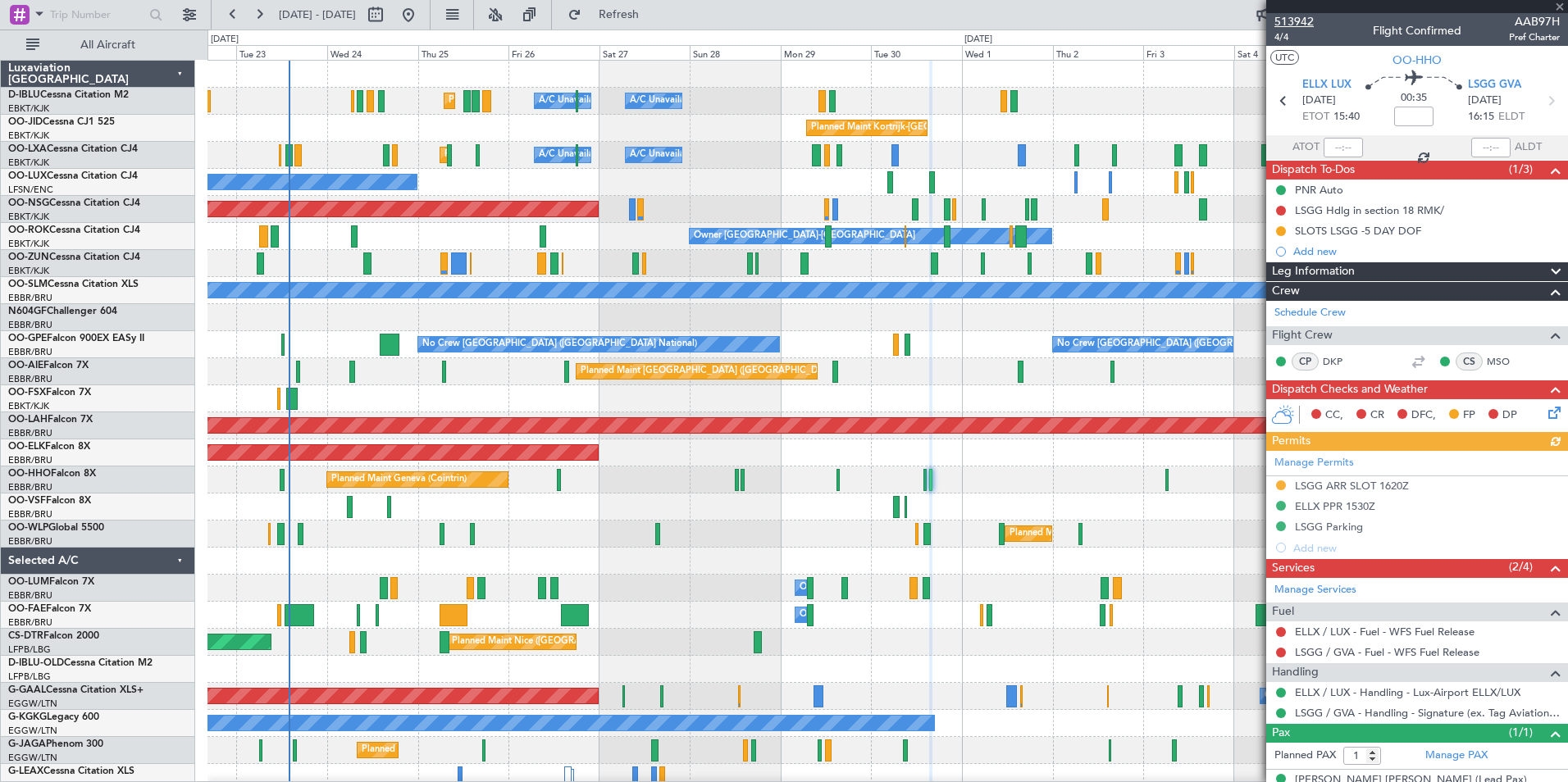
click at [1303, 29] on span "513942" at bounding box center [1294, 22] width 39 height 17
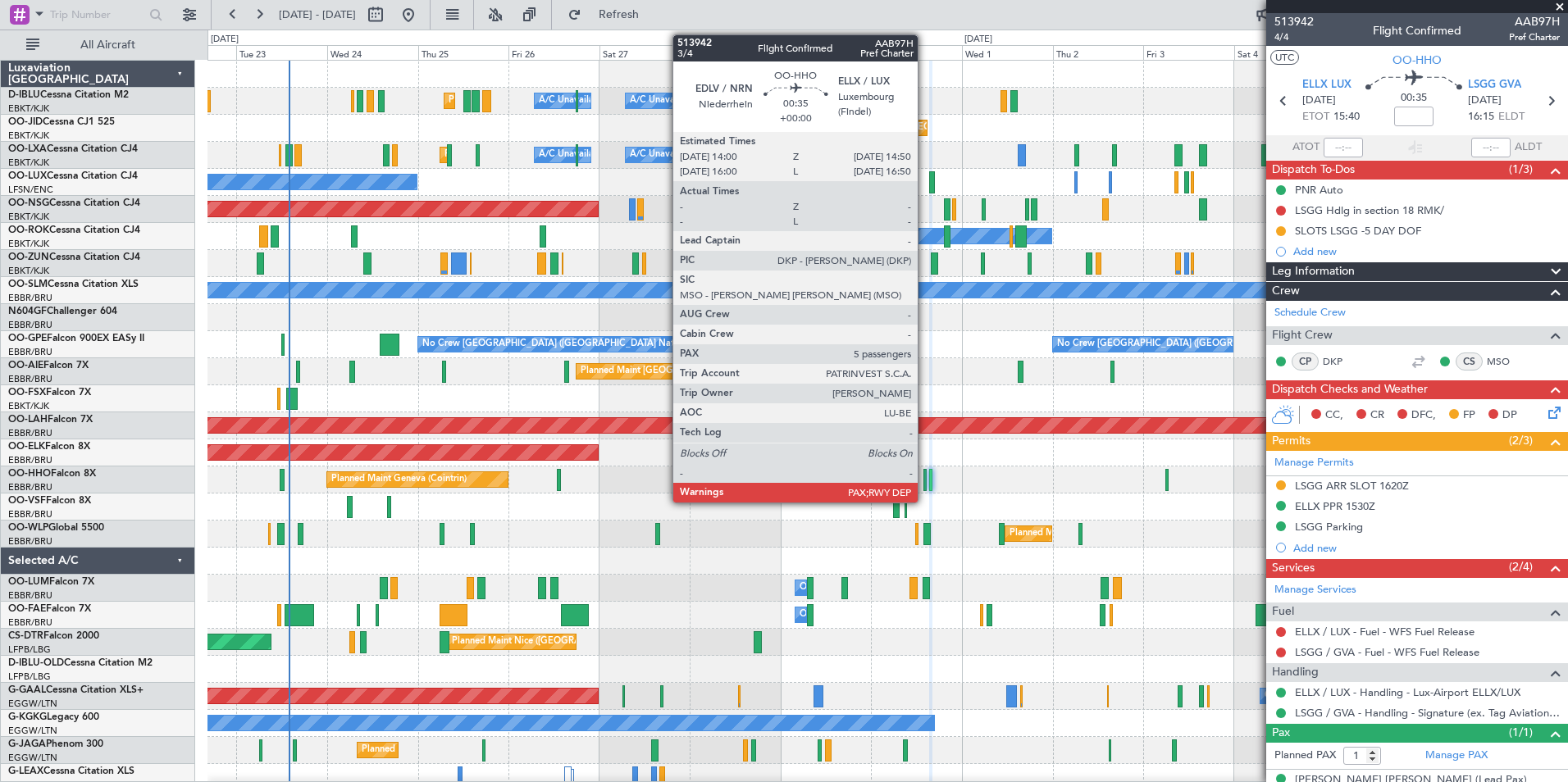
click at [925, 485] on div at bounding box center [924, 480] width 3 height 22
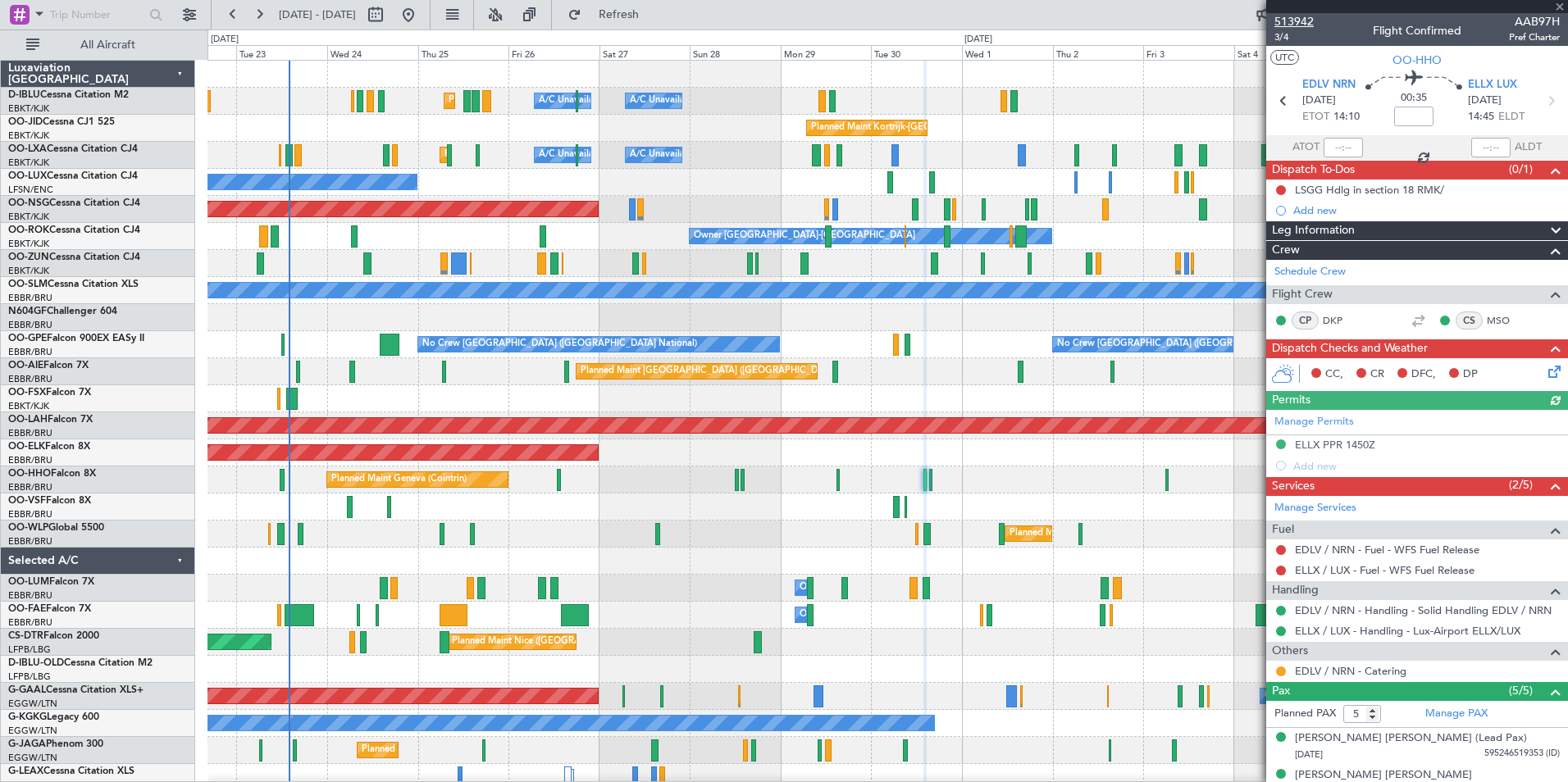
click at [1283, 20] on span "513942" at bounding box center [1294, 22] width 39 height 17
click at [1128, 488] on div "Planned Maint Geneva (Cointrin)" at bounding box center [887, 480] width 1360 height 27
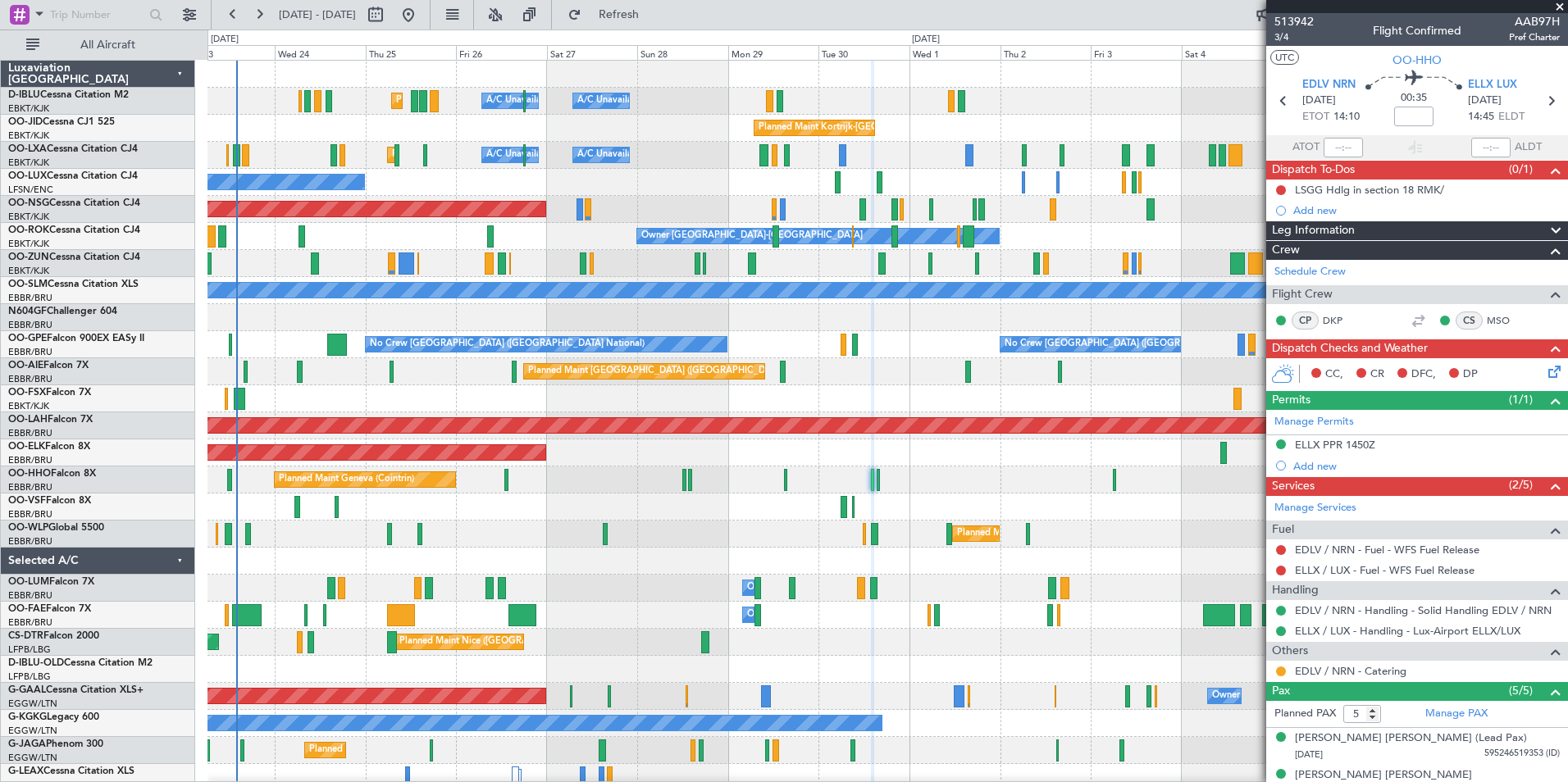
click at [1069, 557] on div "Planned Maint Nice (Côte d'Azur Airport) A/C Unavailable Brussels (Brussels Nat…" at bounding box center [887, 575] width 1360 height 1029
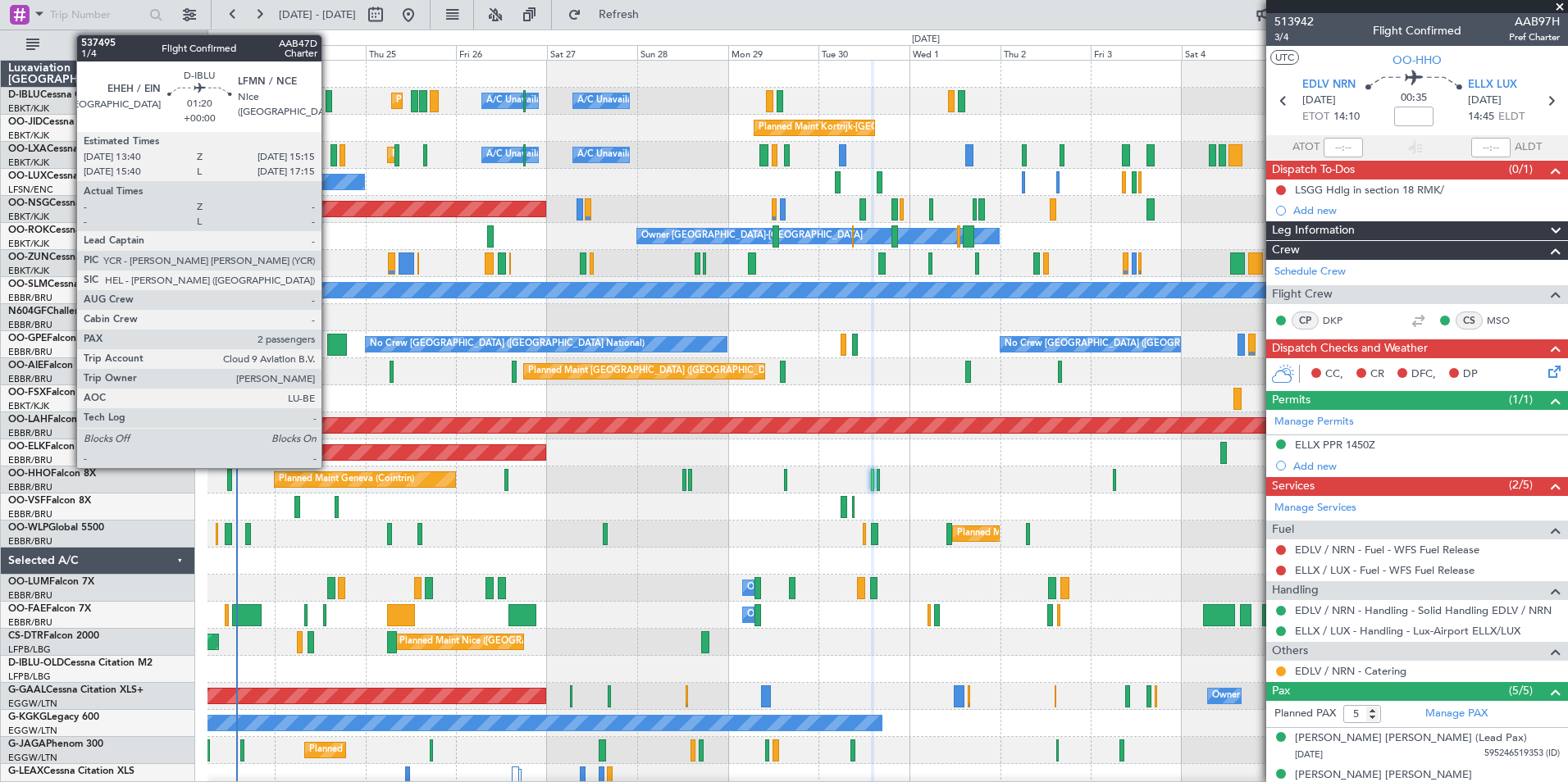
click at [329, 102] on div at bounding box center [328, 101] width 7 height 22
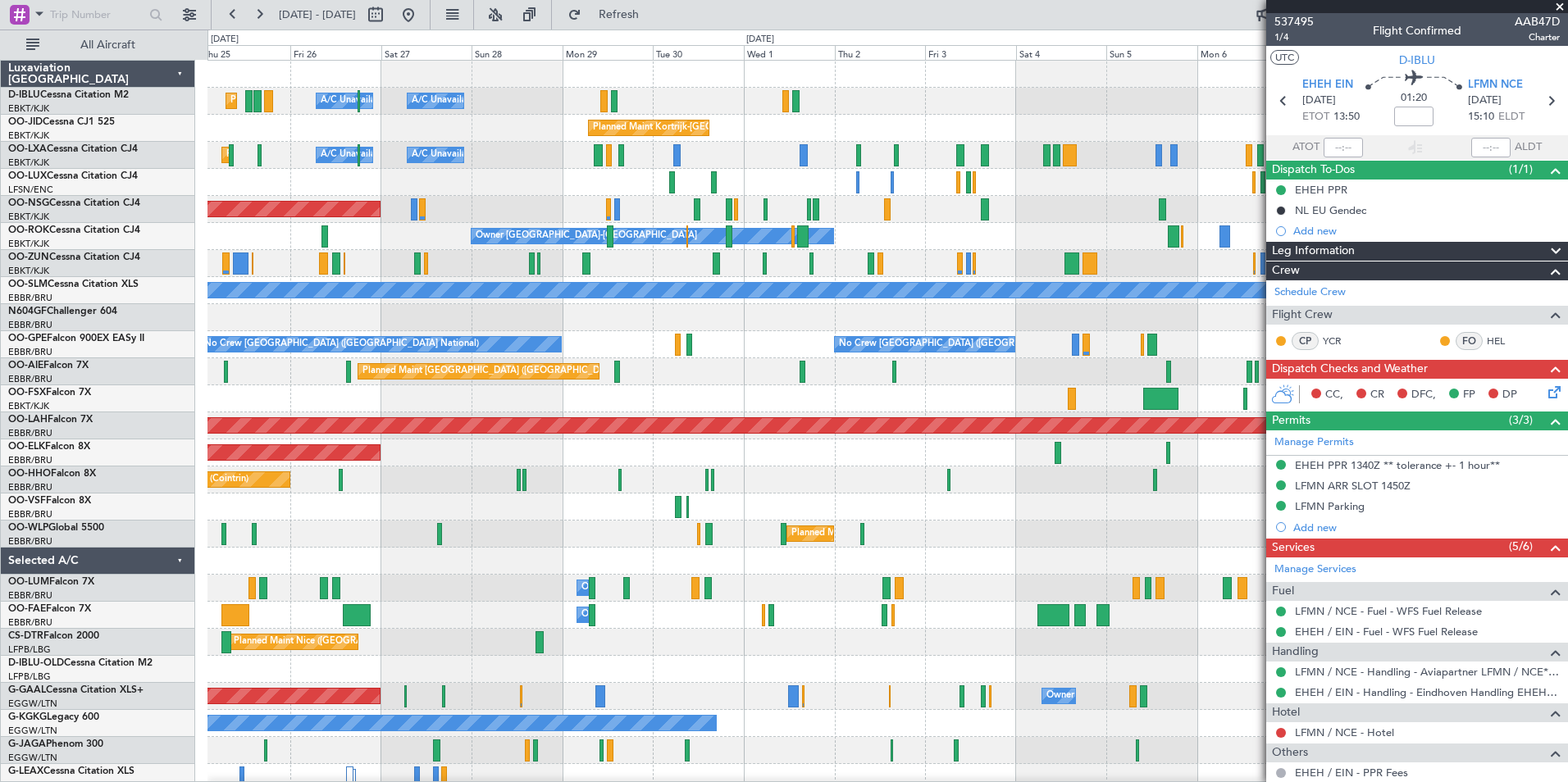
click at [578, 500] on div "Planned Maint Nice (Côte d'Azur Airport) A/C Unavailable Brussels (Brussels Nat…" at bounding box center [887, 575] width 1360 height 1029
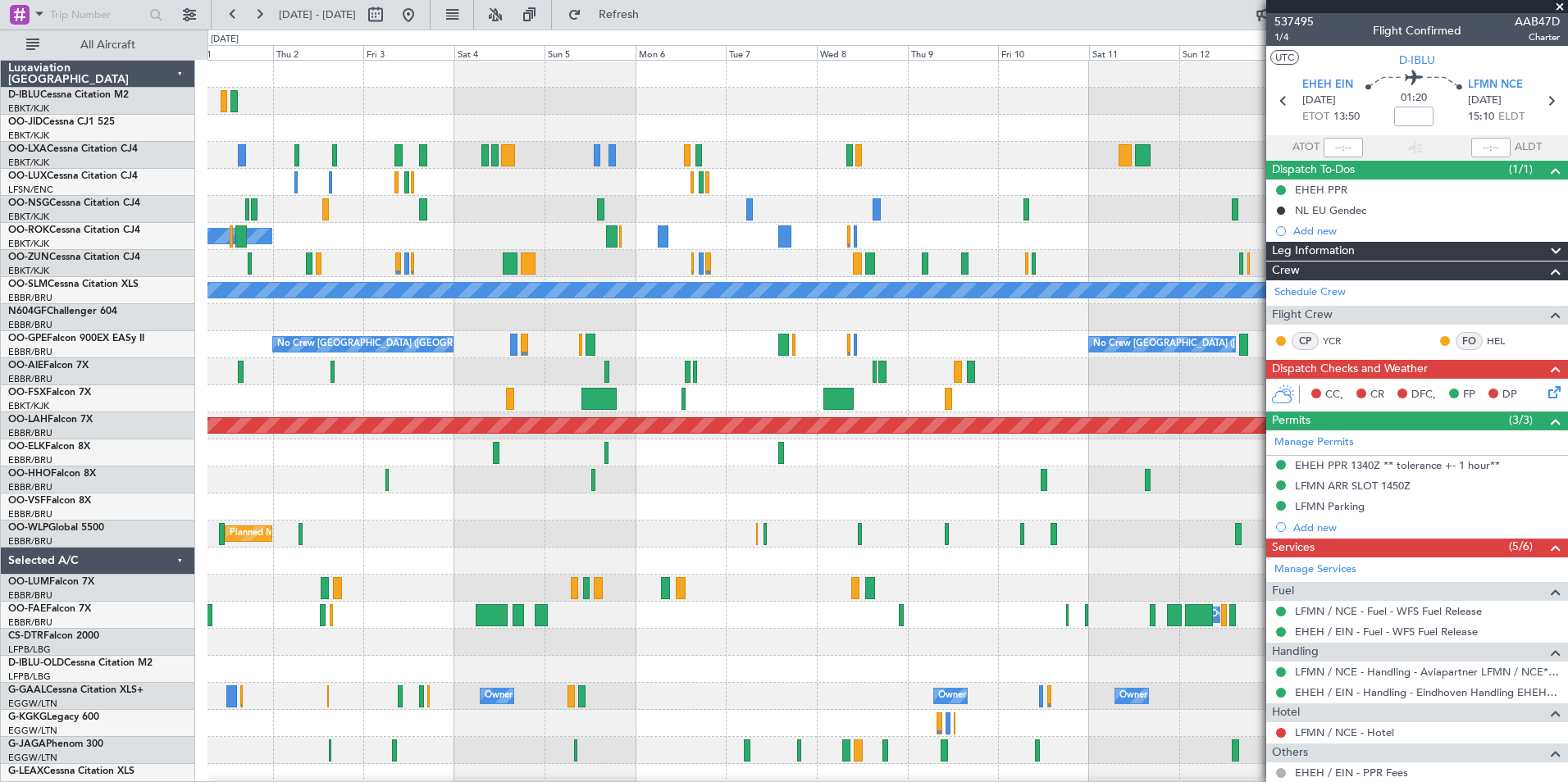
click at [656, 526] on div "A/C Unavailable Kortrijk-Wevelgem Planned Maint Kortrijk-Wevelgem A/C Unavailab…" at bounding box center [887, 575] width 1360 height 1029
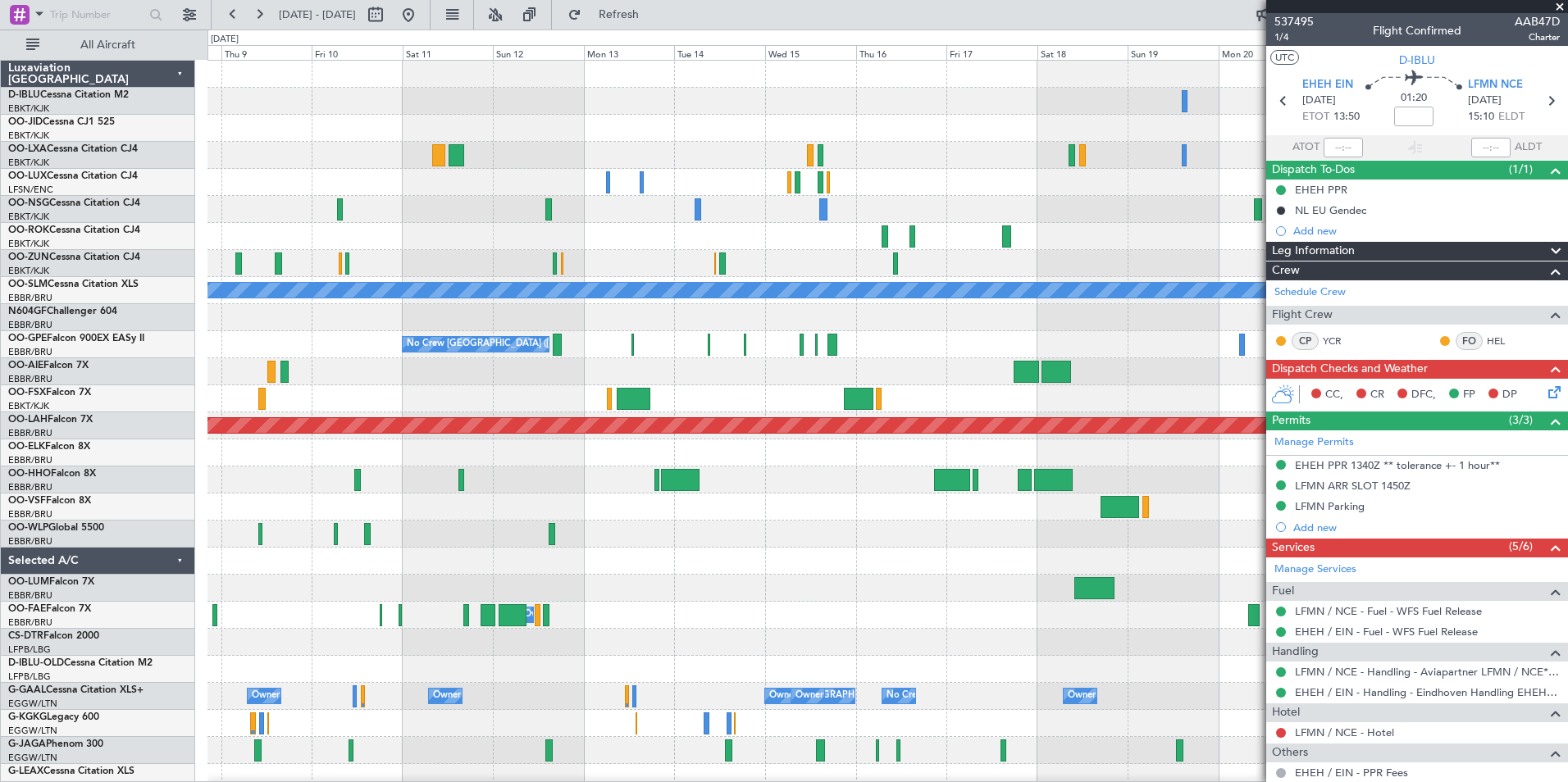
click at [1561, 6] on span at bounding box center [1559, 7] width 16 height 14
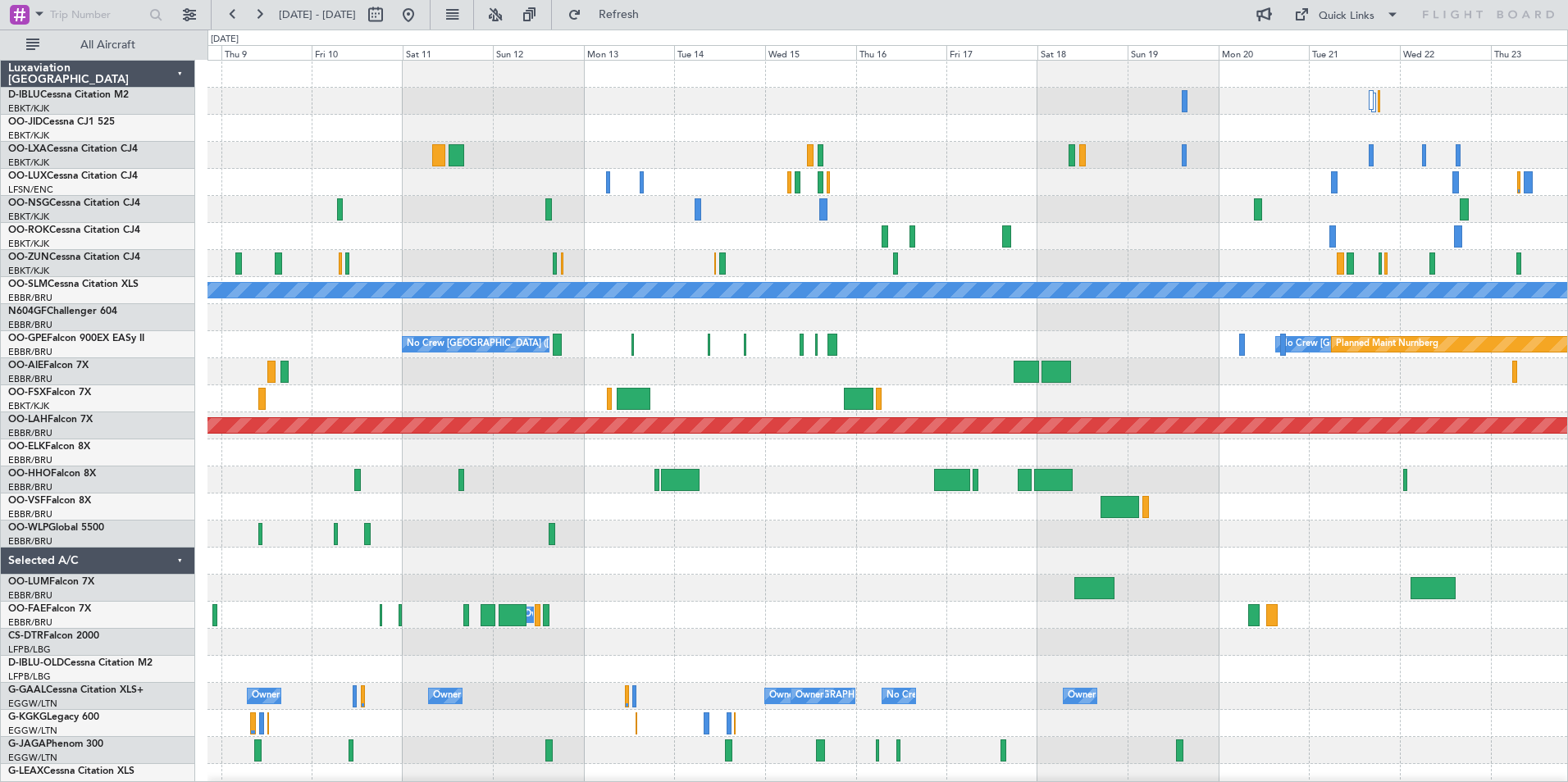
type input "0"
click at [1326, 16] on div "Quick Links" at bounding box center [1346, 16] width 56 height 16
click at [1346, 50] on button "Trip Builder" at bounding box center [1347, 54] width 123 height 39
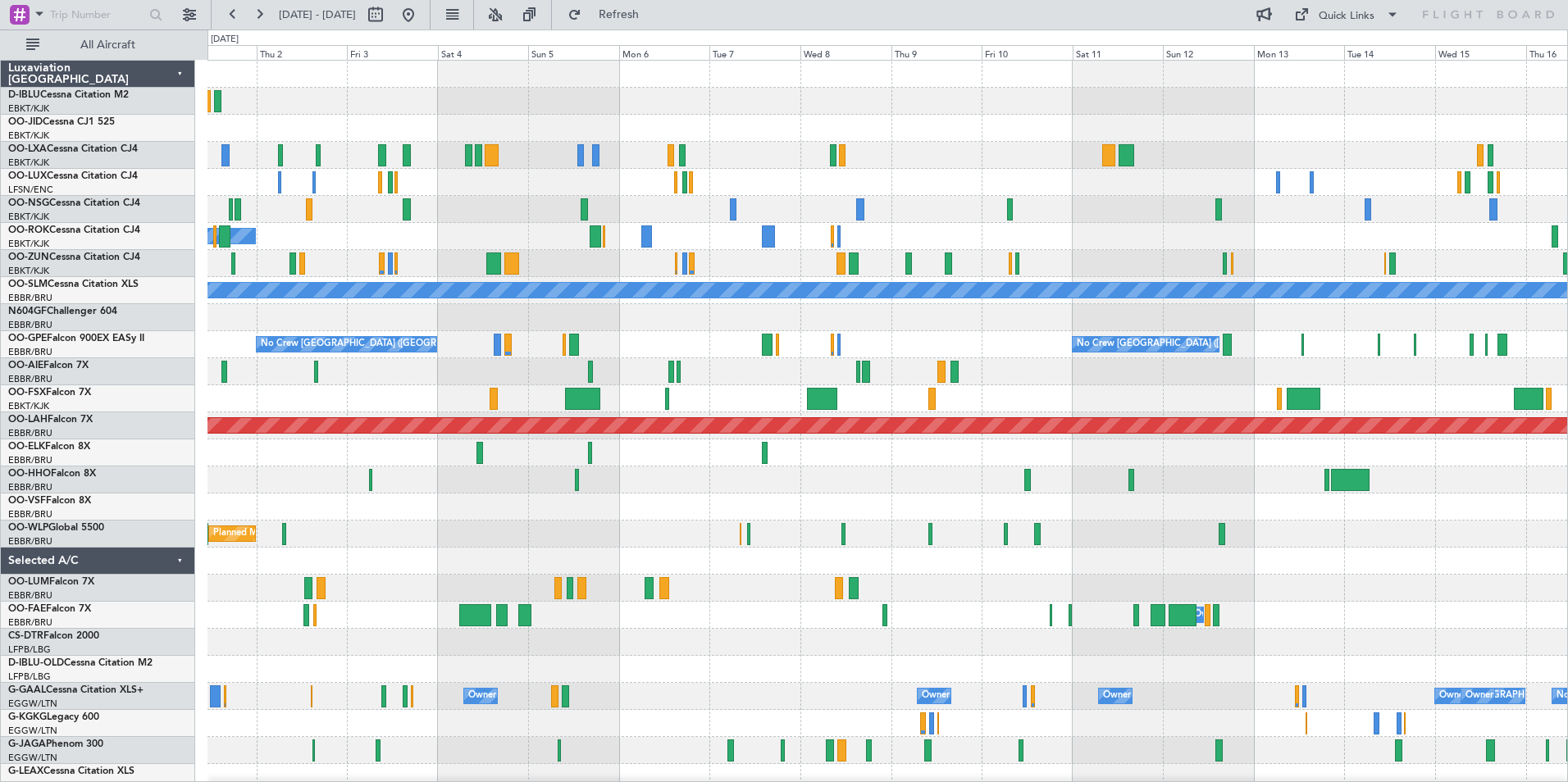
click at [978, 520] on div "A/C Unavailable Kortrijk-Wevelgem Planned Maint Kortrijk-Wevelgem A/C Unavailab…" at bounding box center [887, 615] width 1360 height 1109
click at [1567, 539] on html "01 Oct 2025 - 16 Oct 2025 Refresh Quick Links All Aircraft A/C Unavailable Kort…" at bounding box center [784, 391] width 1568 height 782
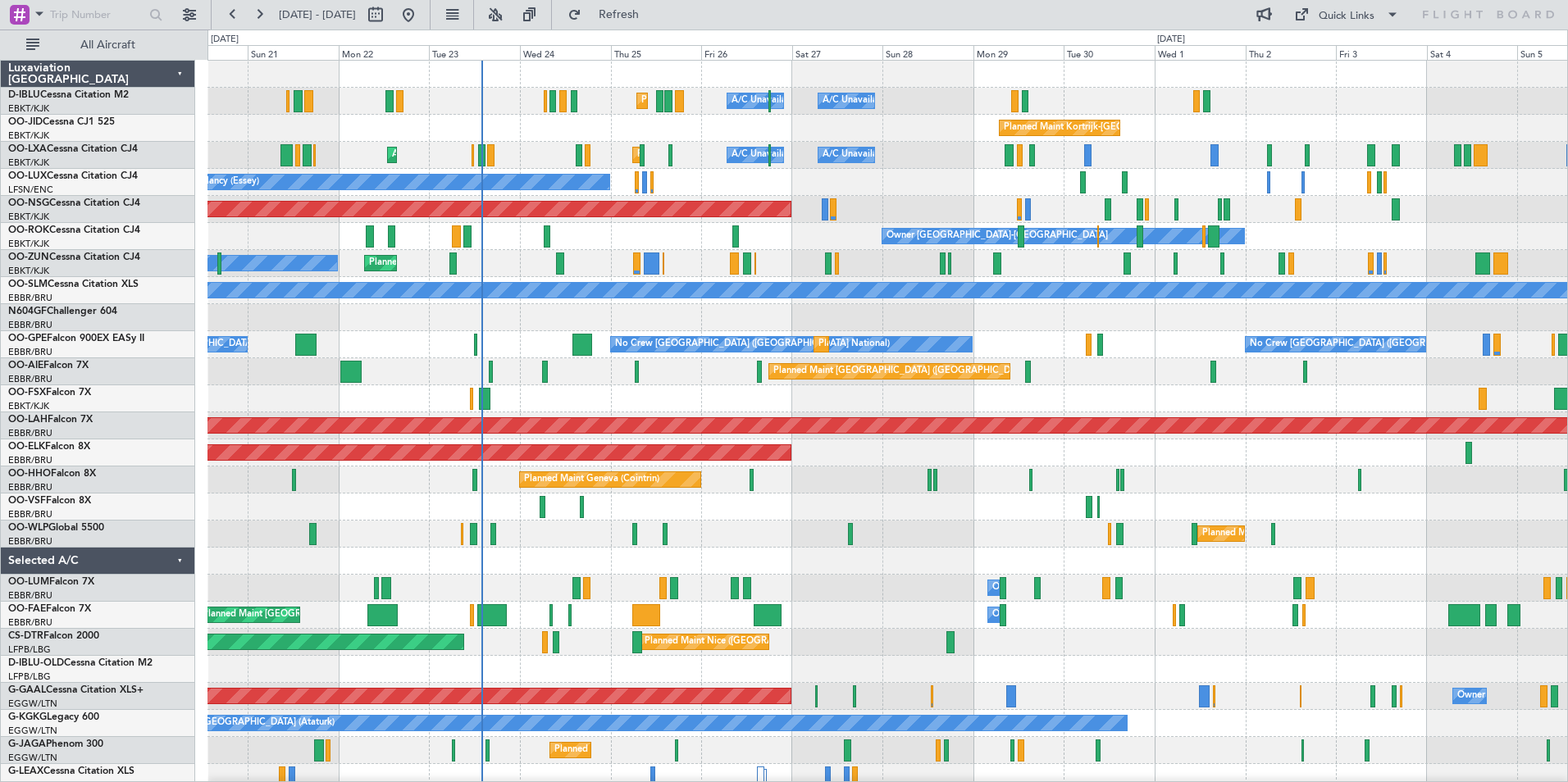
click at [1042, 523] on div "A/C Unavailable Brussels (Brussels National) A/C Unavailable Kortrijk-Wevelgem …" at bounding box center [887, 602] width 1360 height 1082
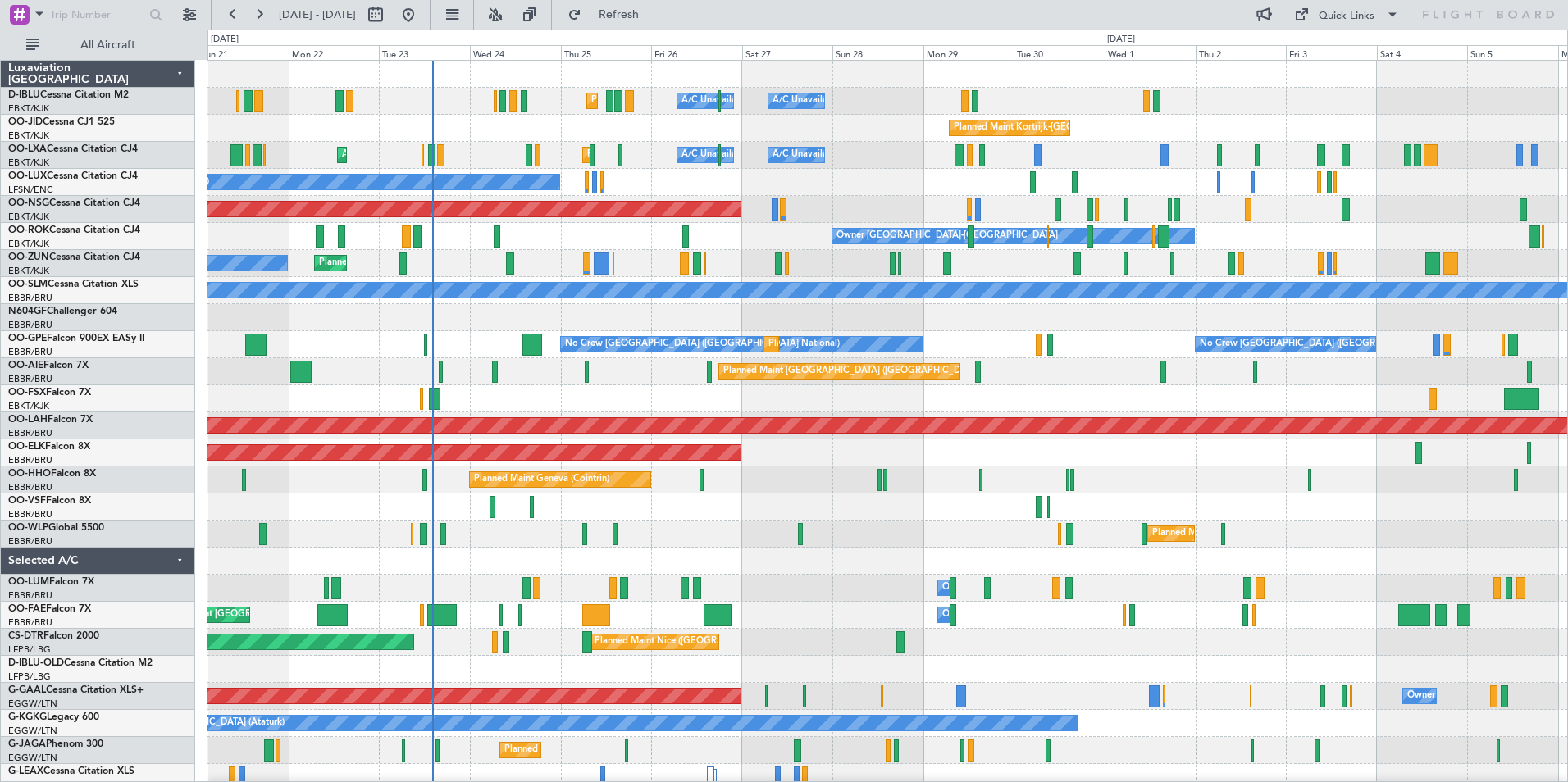
click at [893, 522] on div "Planned Maint Nice (Côte d'Azur Airport) A/C Unavailable Brussels (Brussels Nat…" at bounding box center [887, 575] width 1360 height 1029
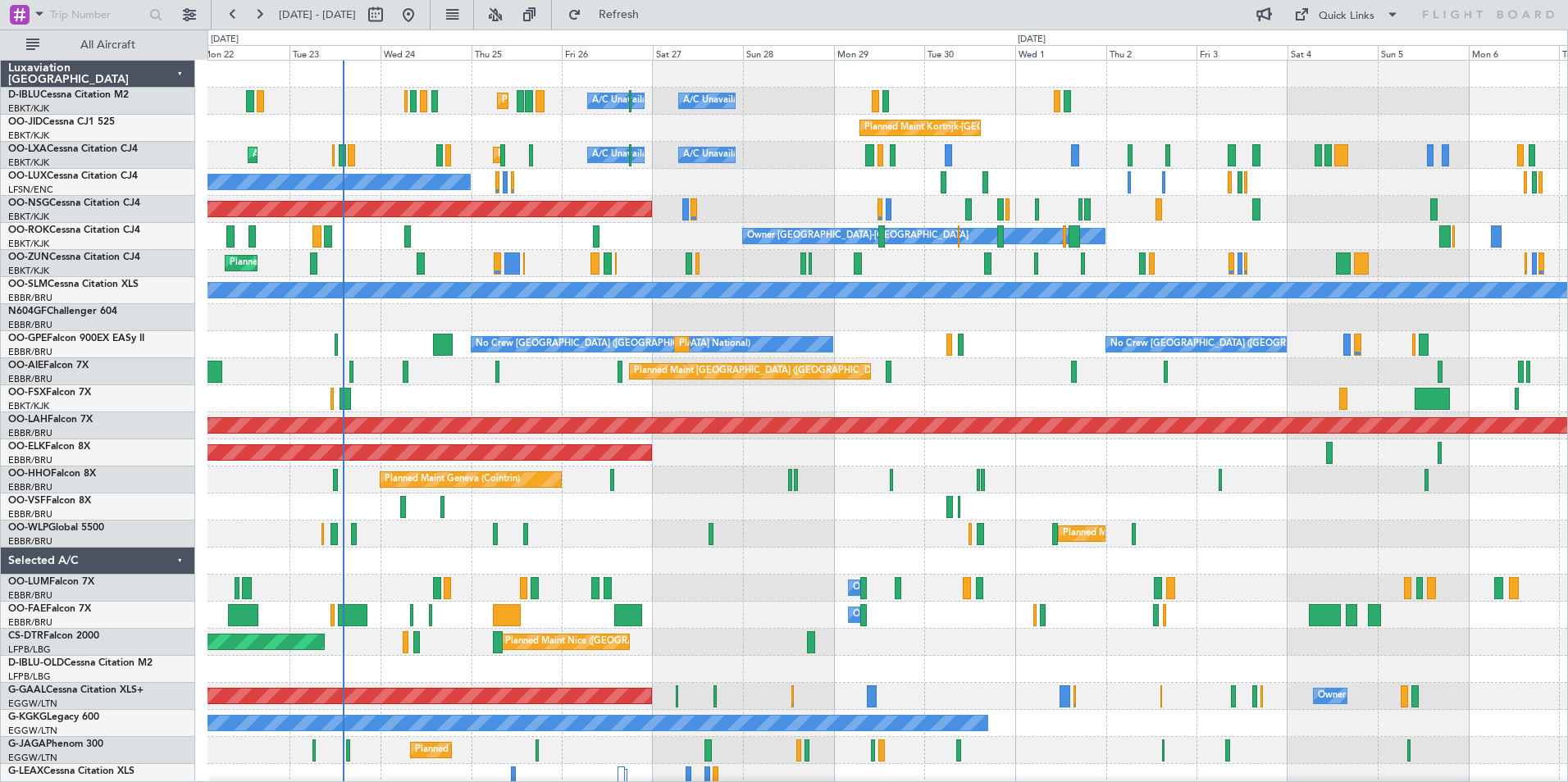
click at [958, 535] on div "Planned Maint Nice (Côte d'Azur Airport) A/C Unavailable Brussels (Brussels Nat…" at bounding box center [887, 575] width 1360 height 1029
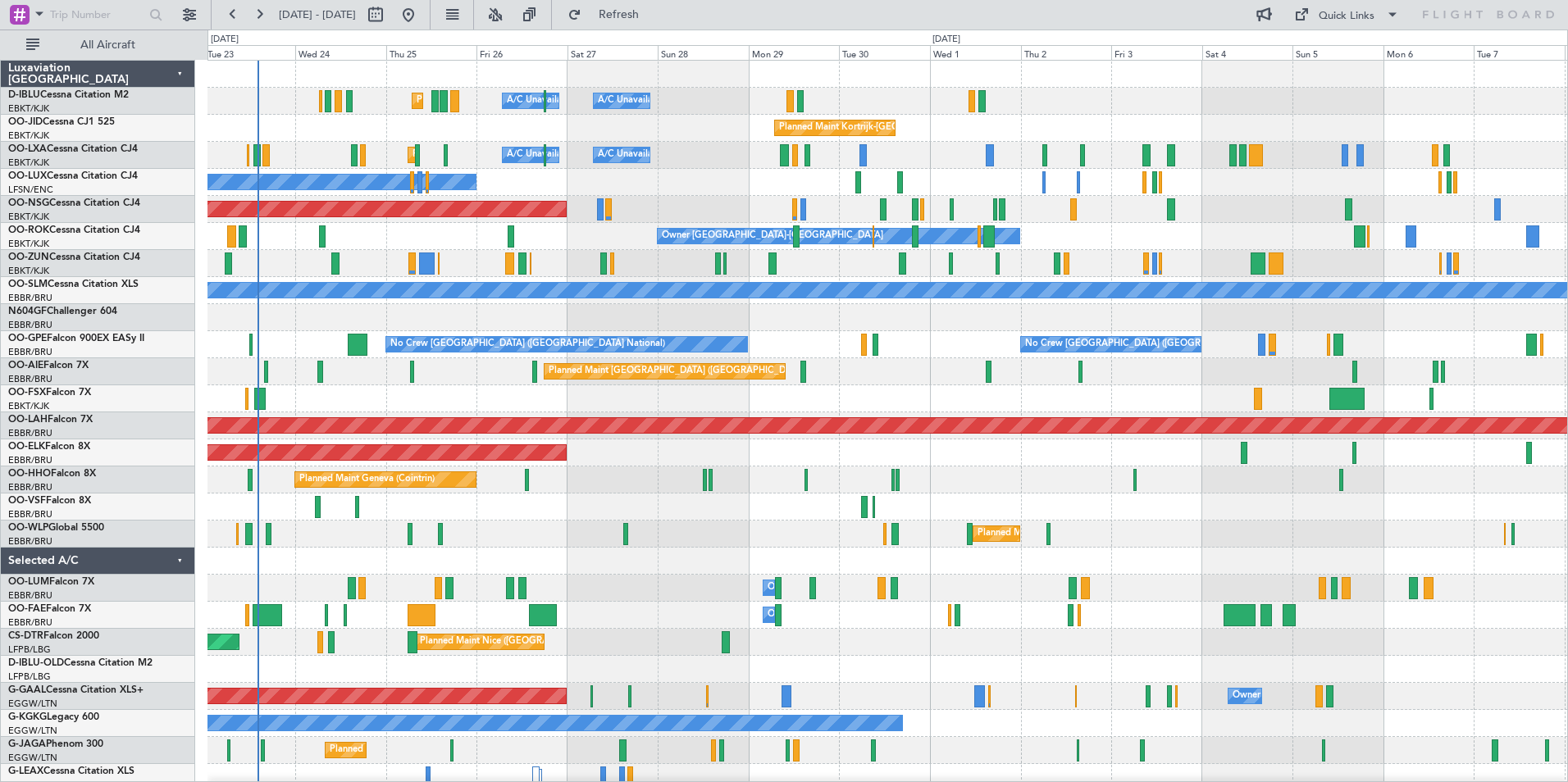
click at [454, 386] on div "Planned Maint Nice (Côte d'Azur Airport) A/C Unavailable Brussels (Brussels Nat…" at bounding box center [887, 575] width 1360 height 1029
click at [976, 471] on div "Planned Maint Geneva (Cointrin)" at bounding box center [887, 480] width 1360 height 27
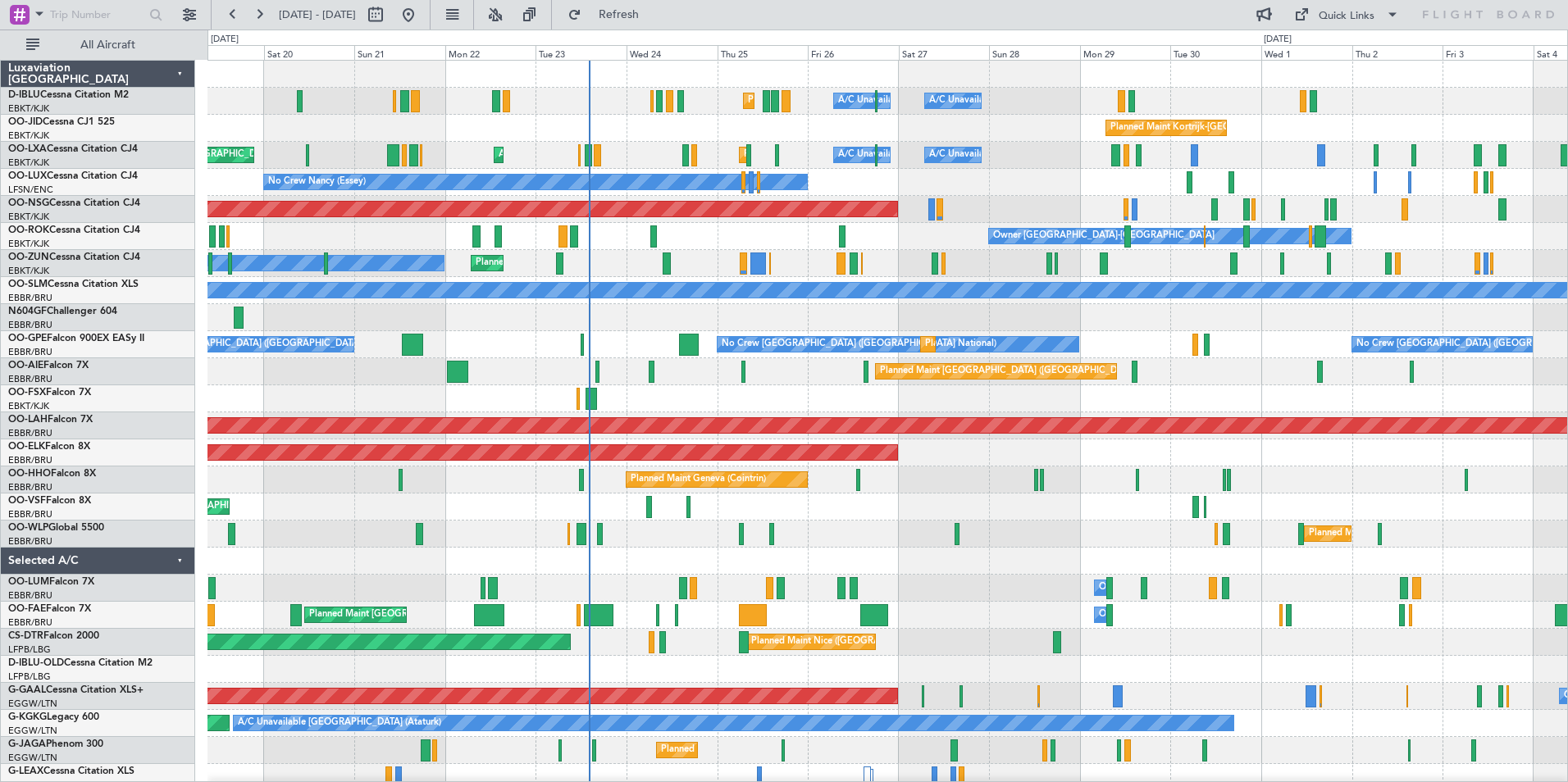
click at [1129, 504] on div "Planned Maint Nice (Côte d'Azur Airport) A/C Unavailable Brussels (Brussels Nat…" at bounding box center [887, 575] width 1360 height 1029
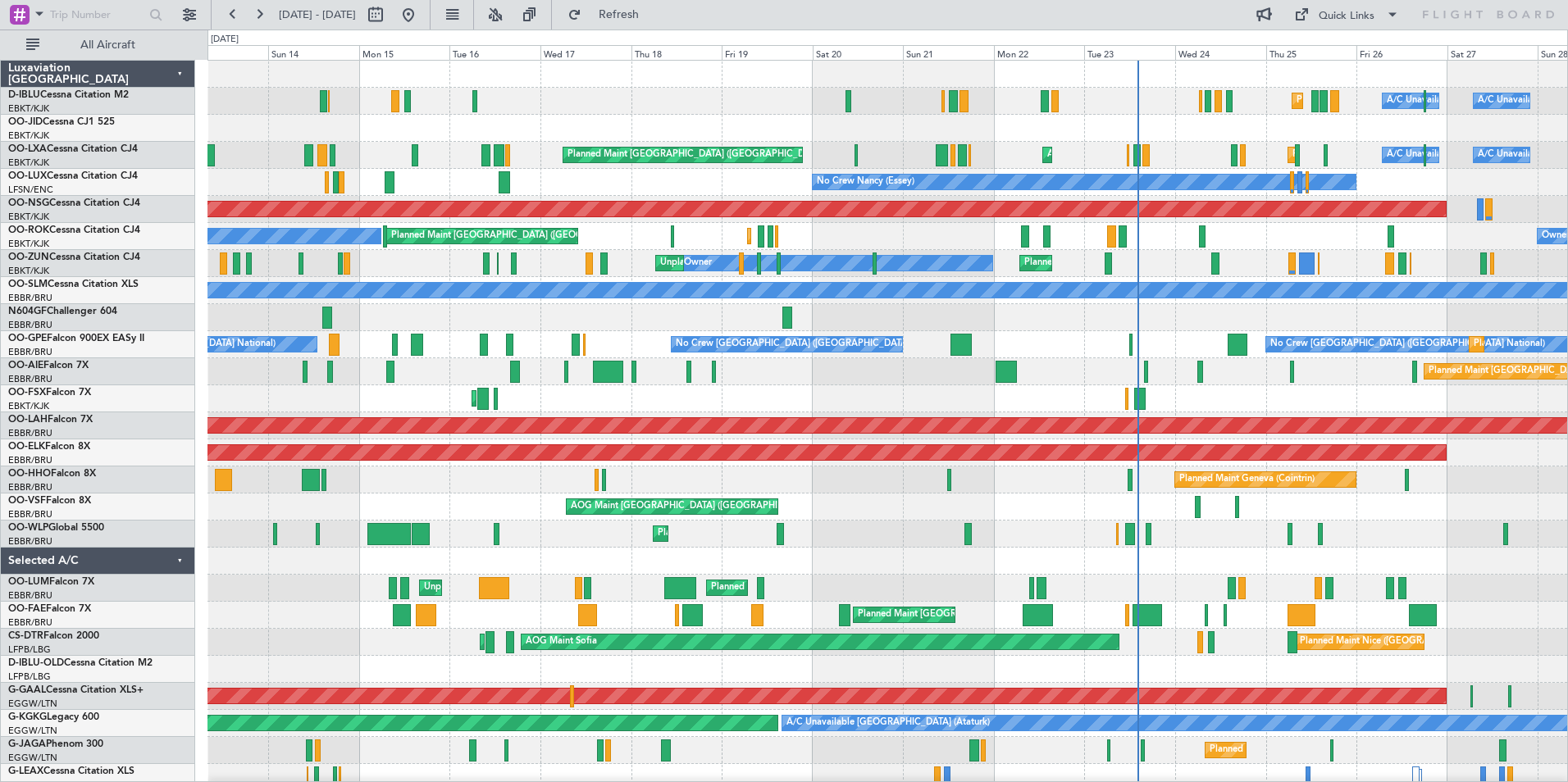
click at [370, 482] on div "Planned Maint Geneva (Cointrin) Planned Maint Geneva (Cointrin) AOG Maint New Y…" at bounding box center [887, 480] width 1360 height 27
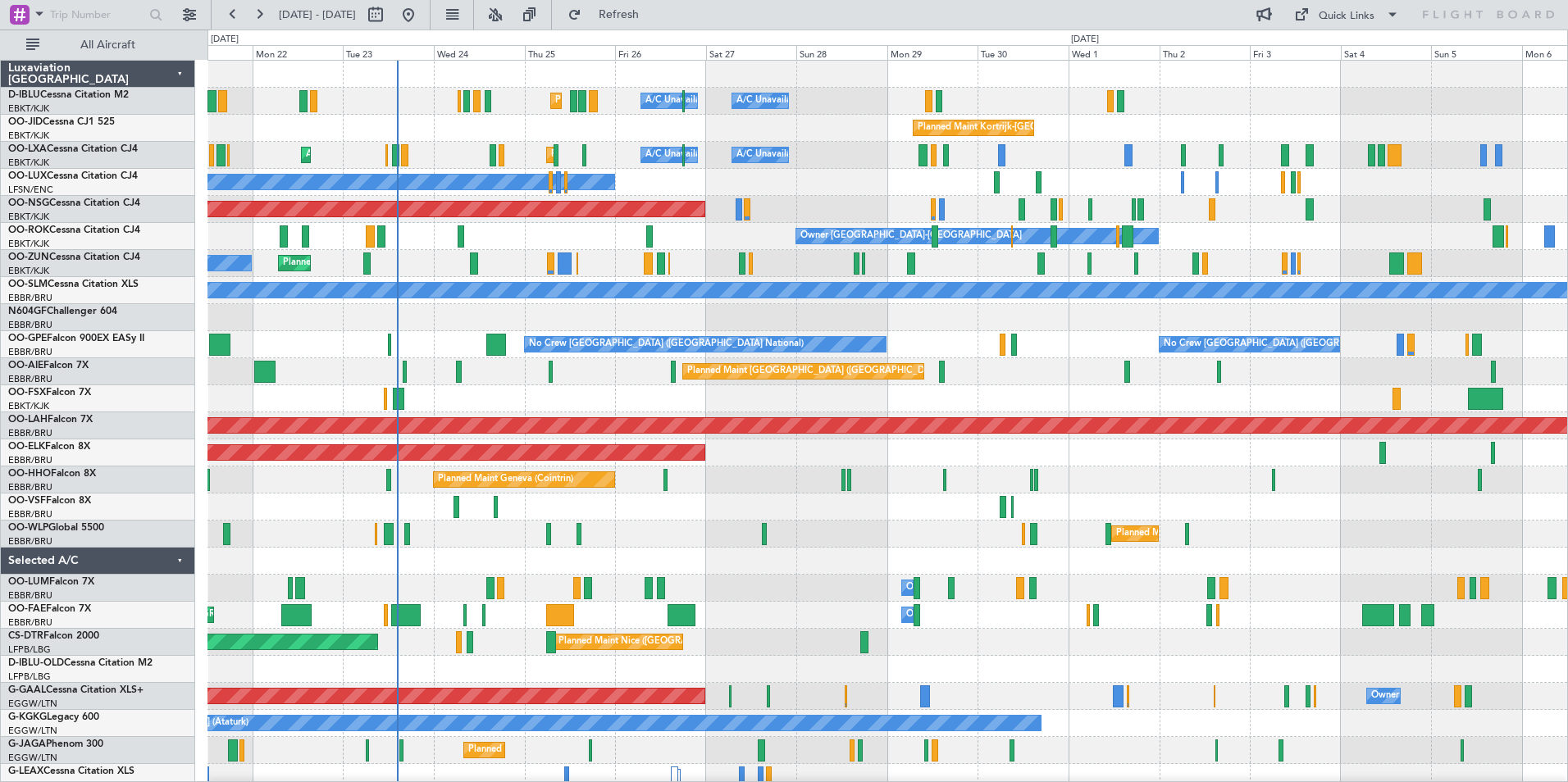
click at [797, 527] on div "Planned Maint Milan (Linate) Planned Maint Liege" at bounding box center [887, 534] width 1360 height 27
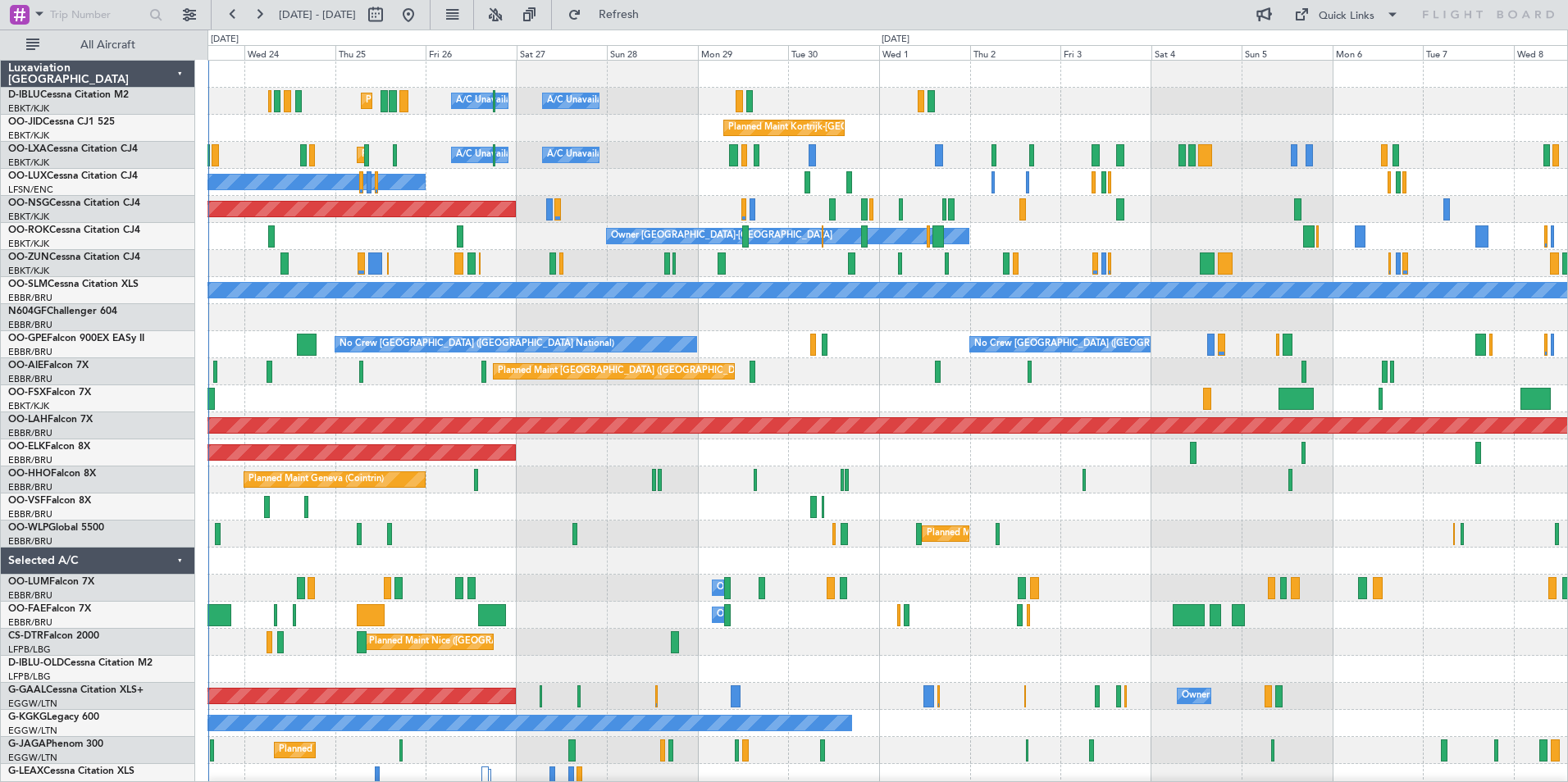
click at [878, 533] on div "Planned Maint Milan (Linate)" at bounding box center [887, 534] width 1360 height 27
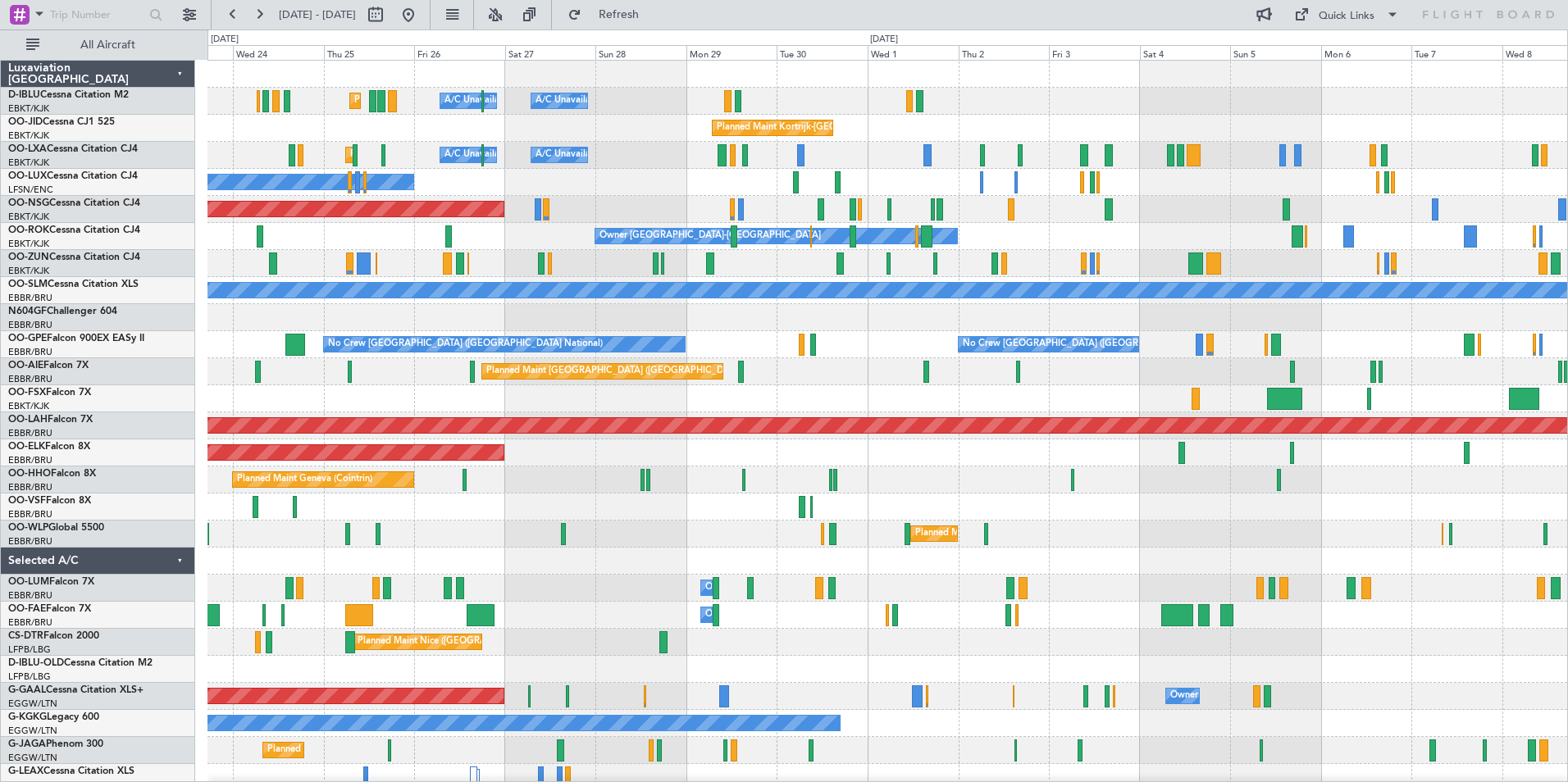
click at [547, 525] on div "Planned Maint Milan (Linate)" at bounding box center [887, 534] width 1360 height 27
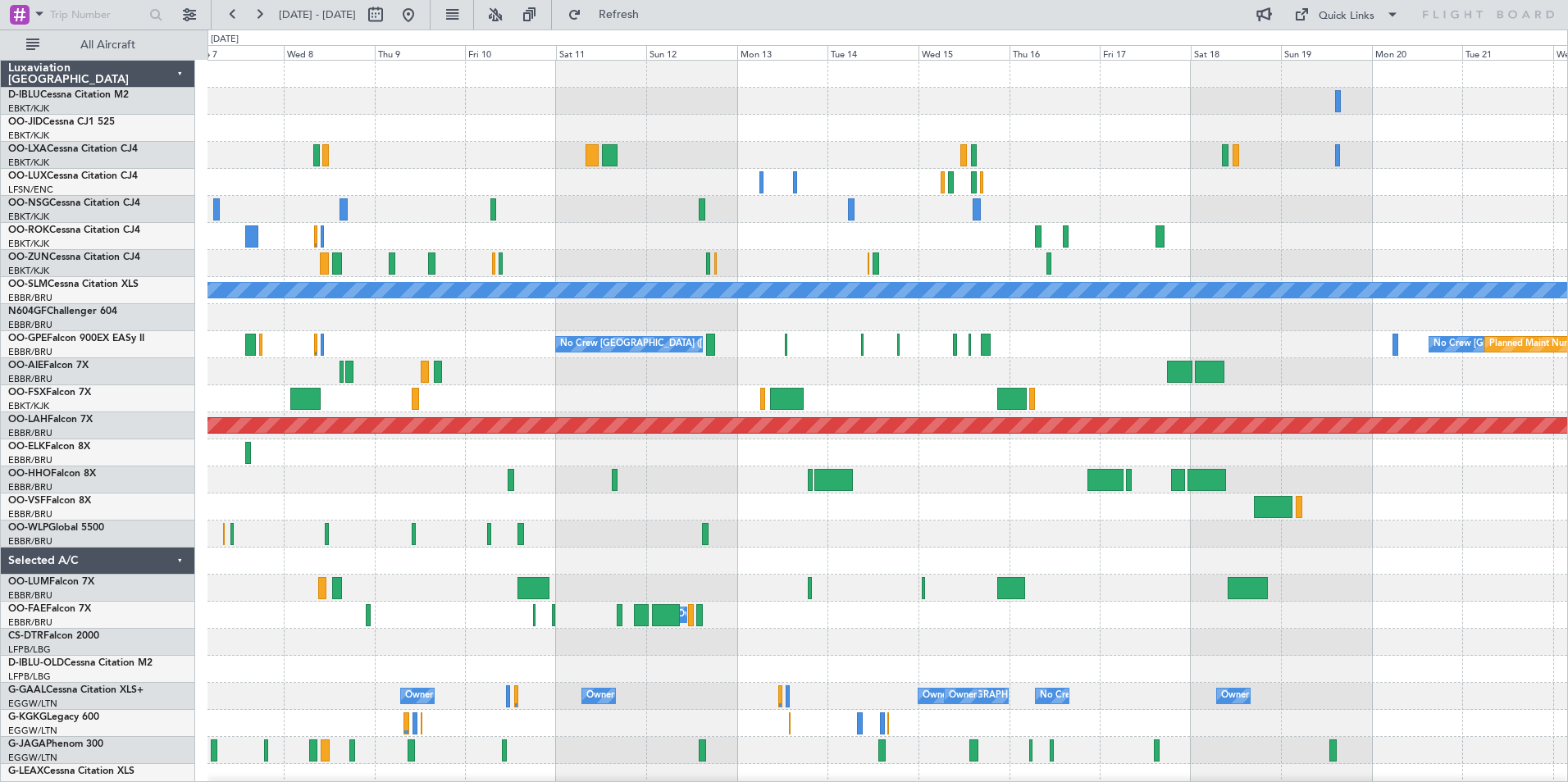
click at [359, 471] on div at bounding box center [887, 480] width 1360 height 27
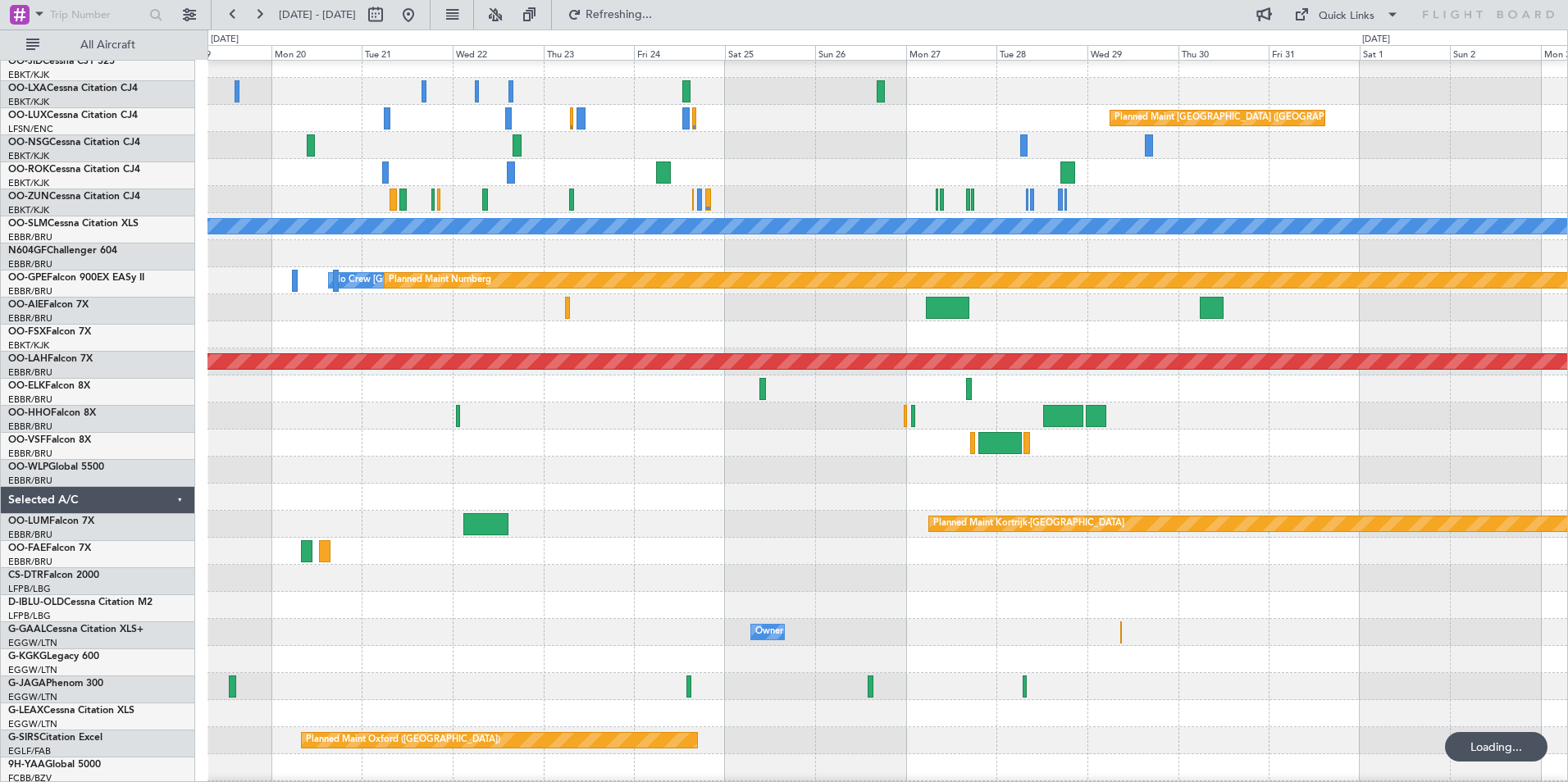
scroll to position [65, 0]
click at [263, 457] on div at bounding box center [887, 470] width 1360 height 27
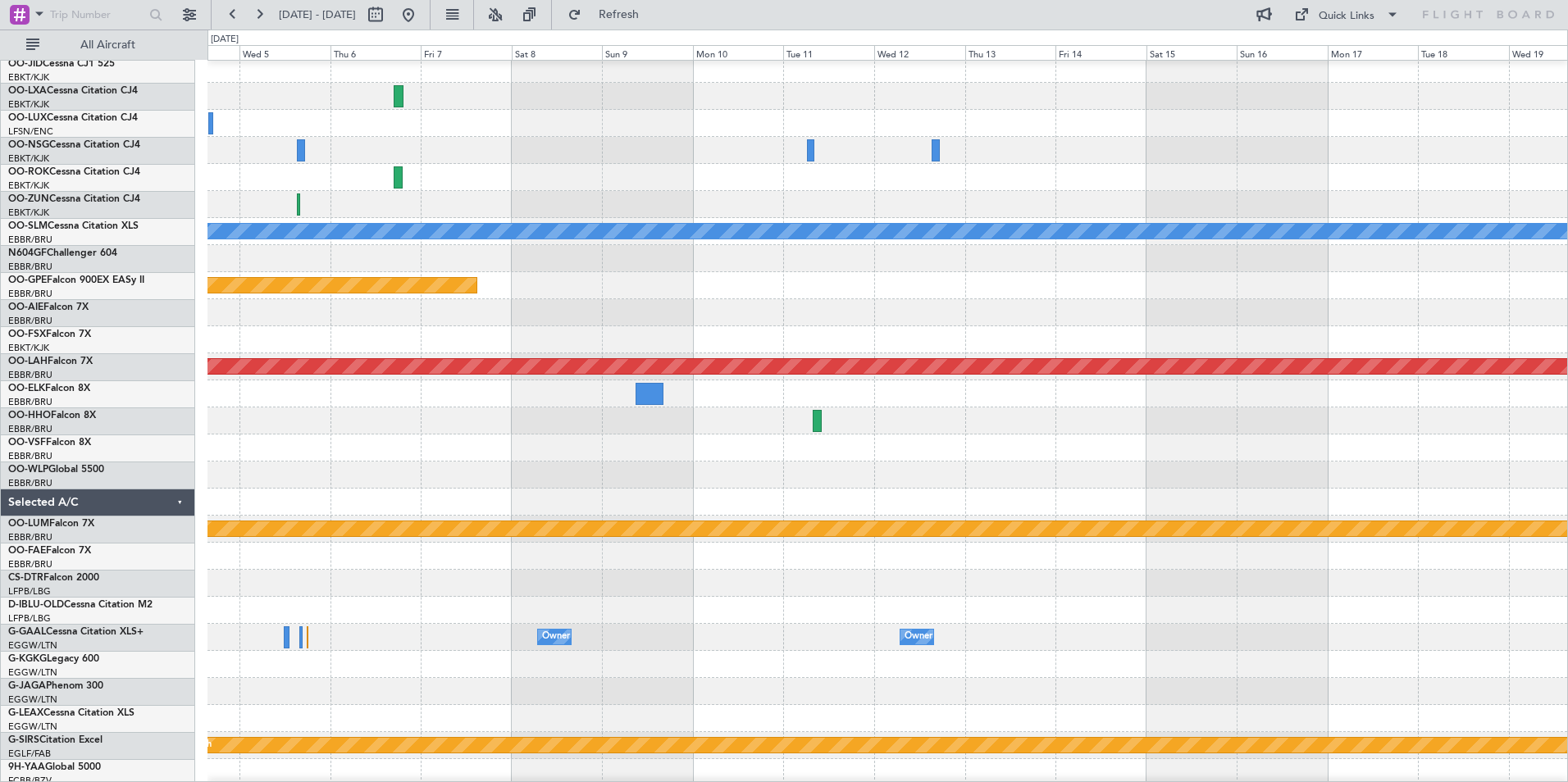
scroll to position [63, 0]
click at [407, 500] on div at bounding box center [887, 502] width 1360 height 27
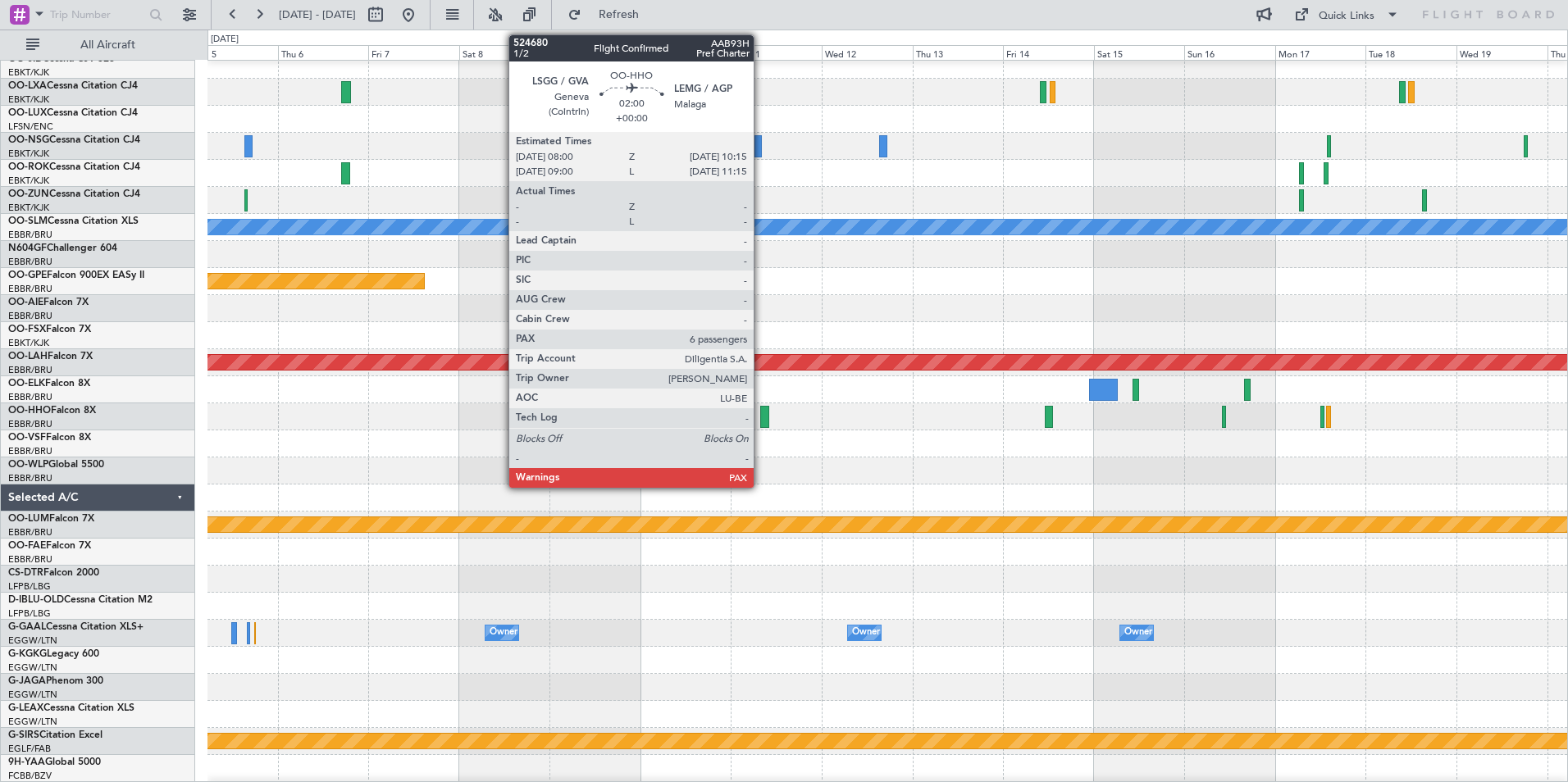
click at [761, 423] on div at bounding box center [764, 416] width 9 height 22
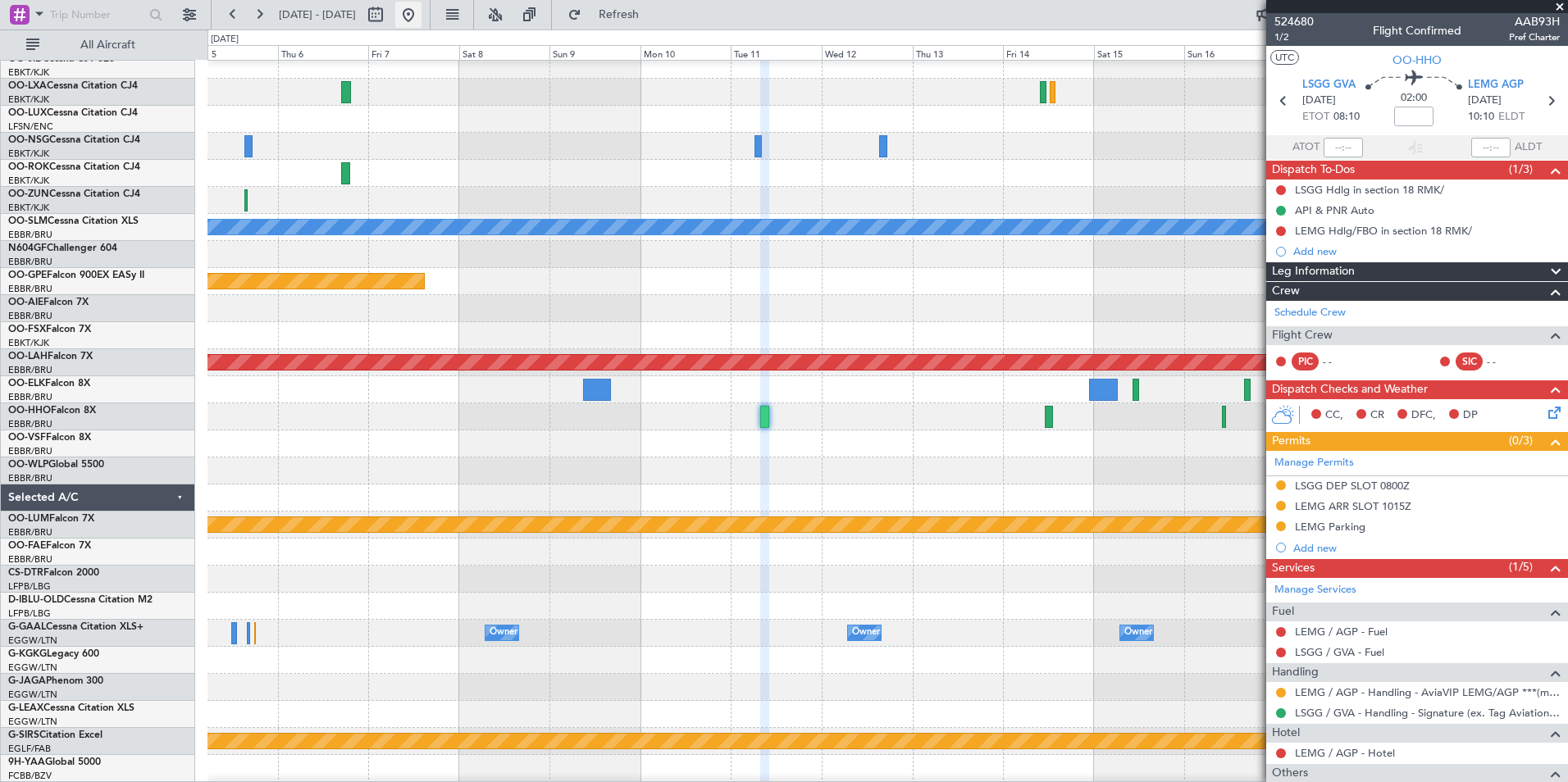
click at [421, 25] on button at bounding box center [408, 14] width 26 height 26
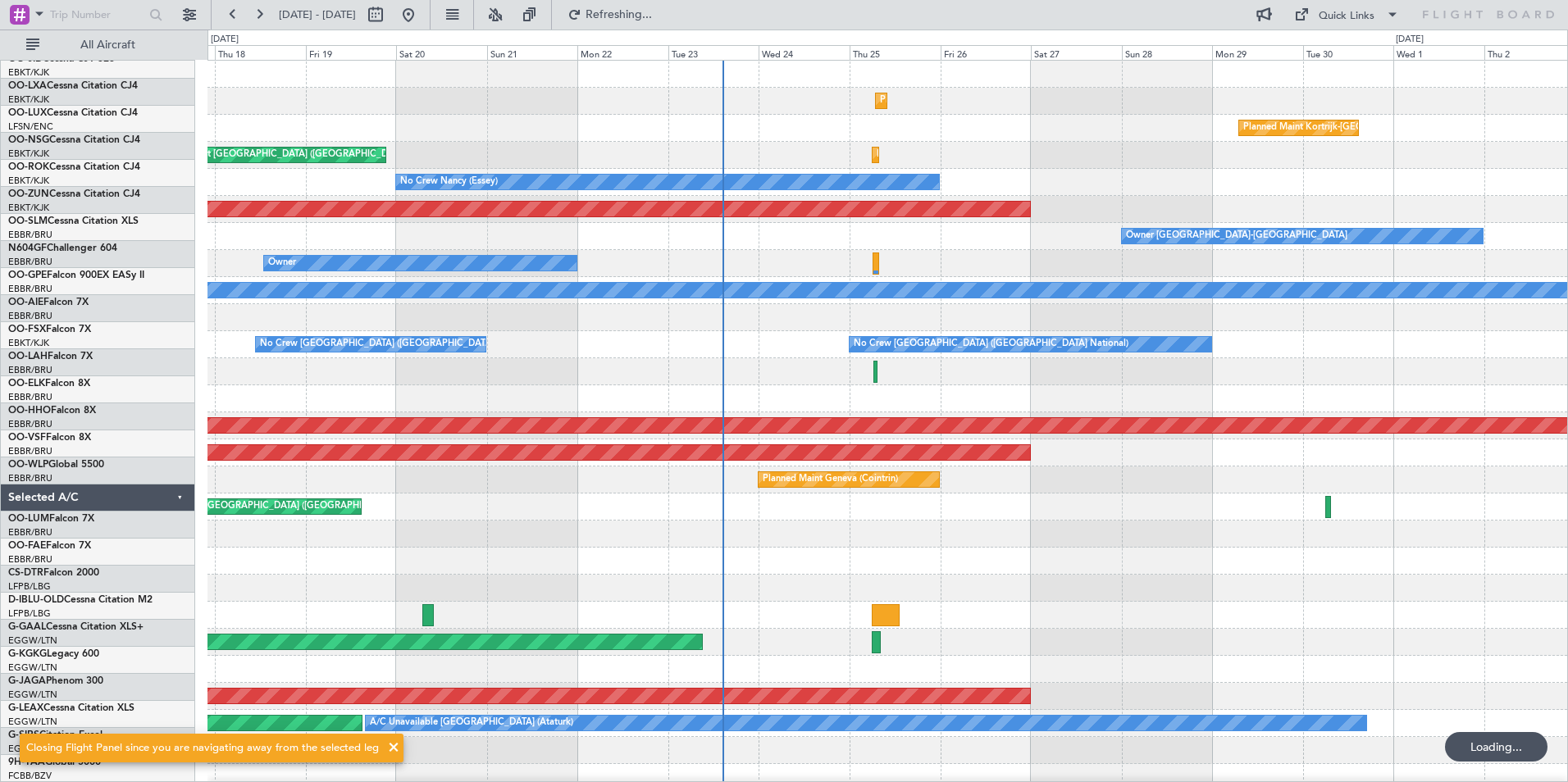
scroll to position [0, 0]
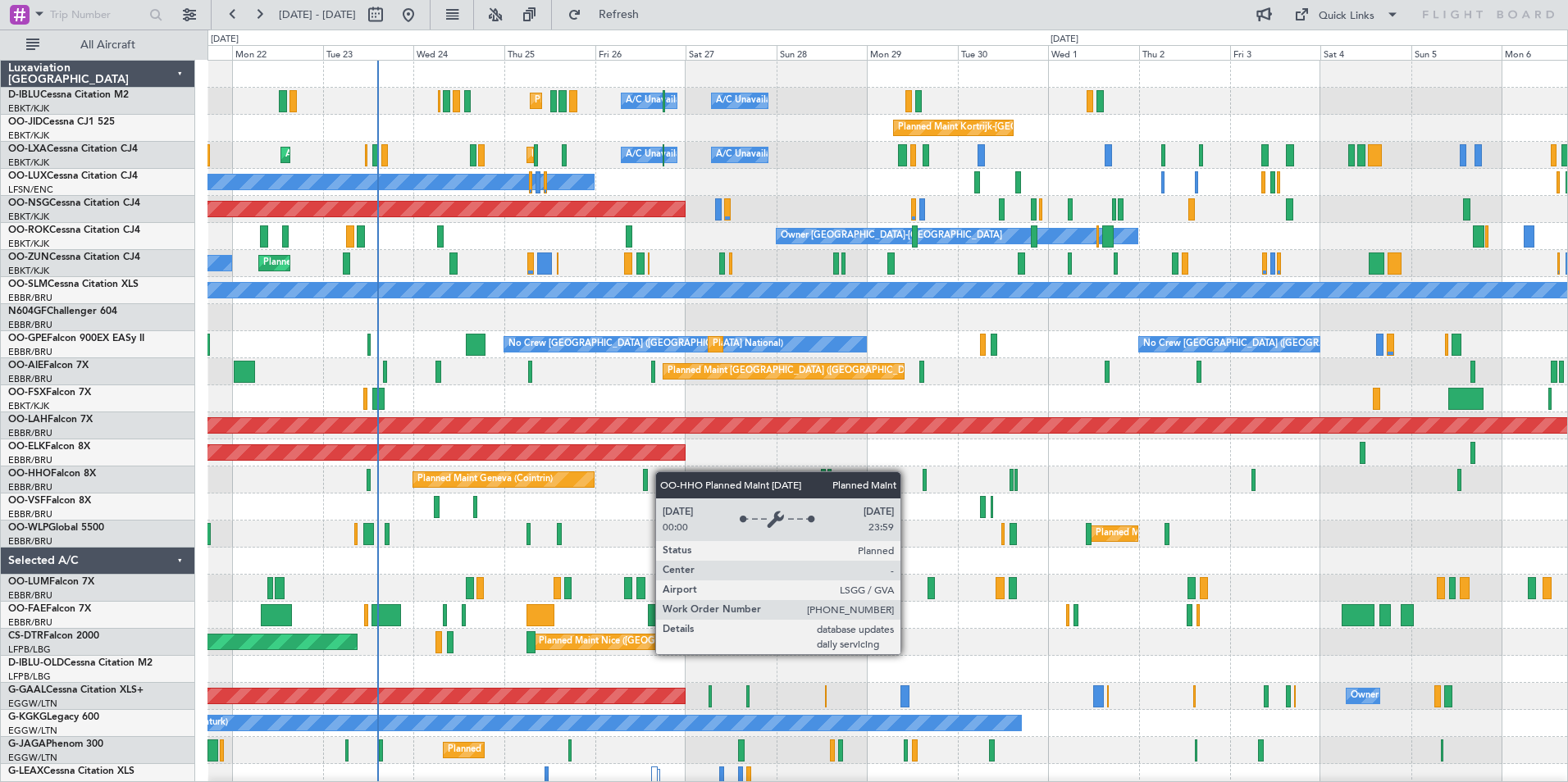
click at [562, 485] on div "Planned Maint Nice (Côte d'Azur Airport) A/C Unavailable Brussels (Brussels Nat…" at bounding box center [887, 575] width 1360 height 1029
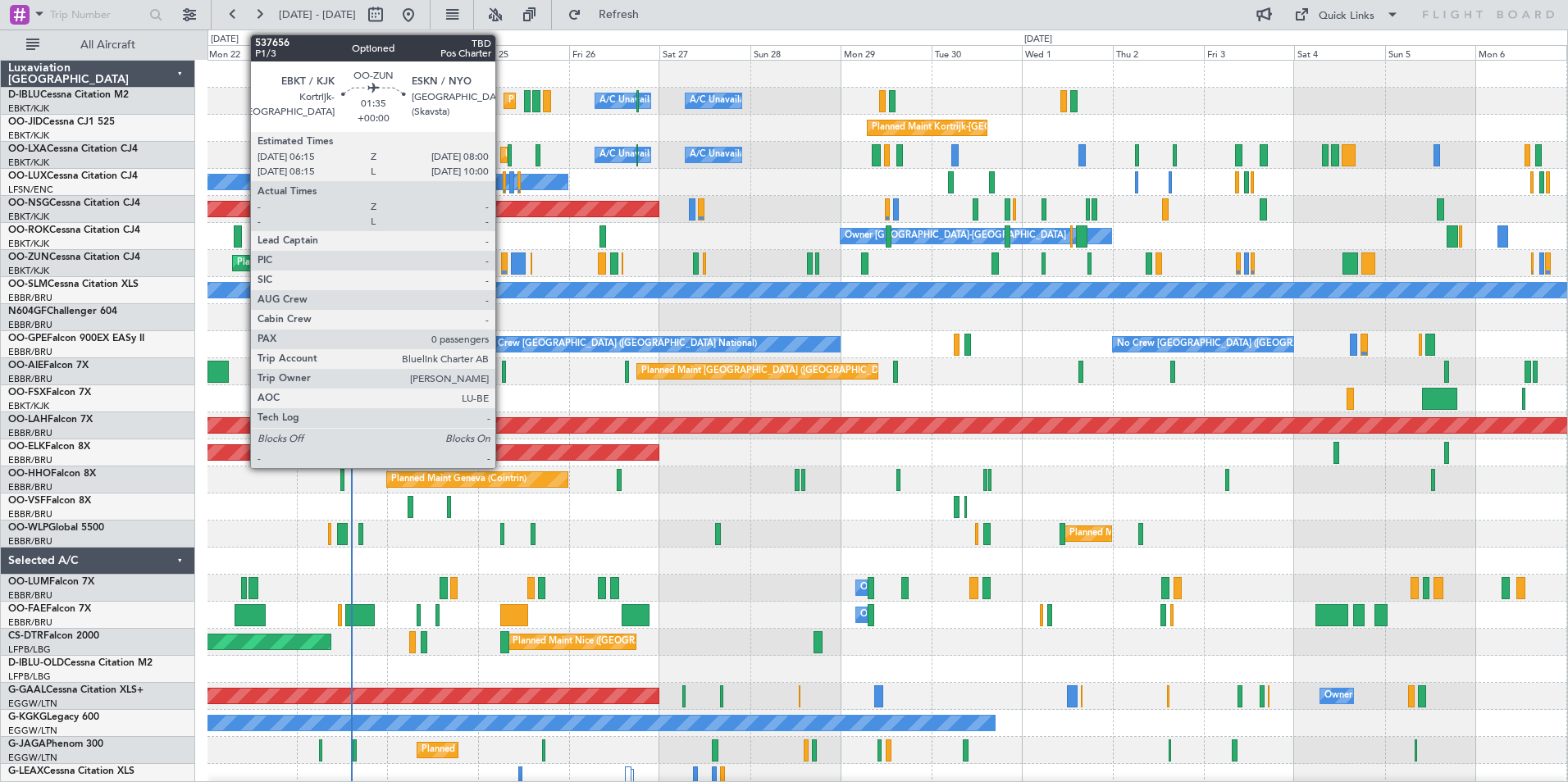
click at [503, 262] on div at bounding box center [505, 263] width 8 height 22
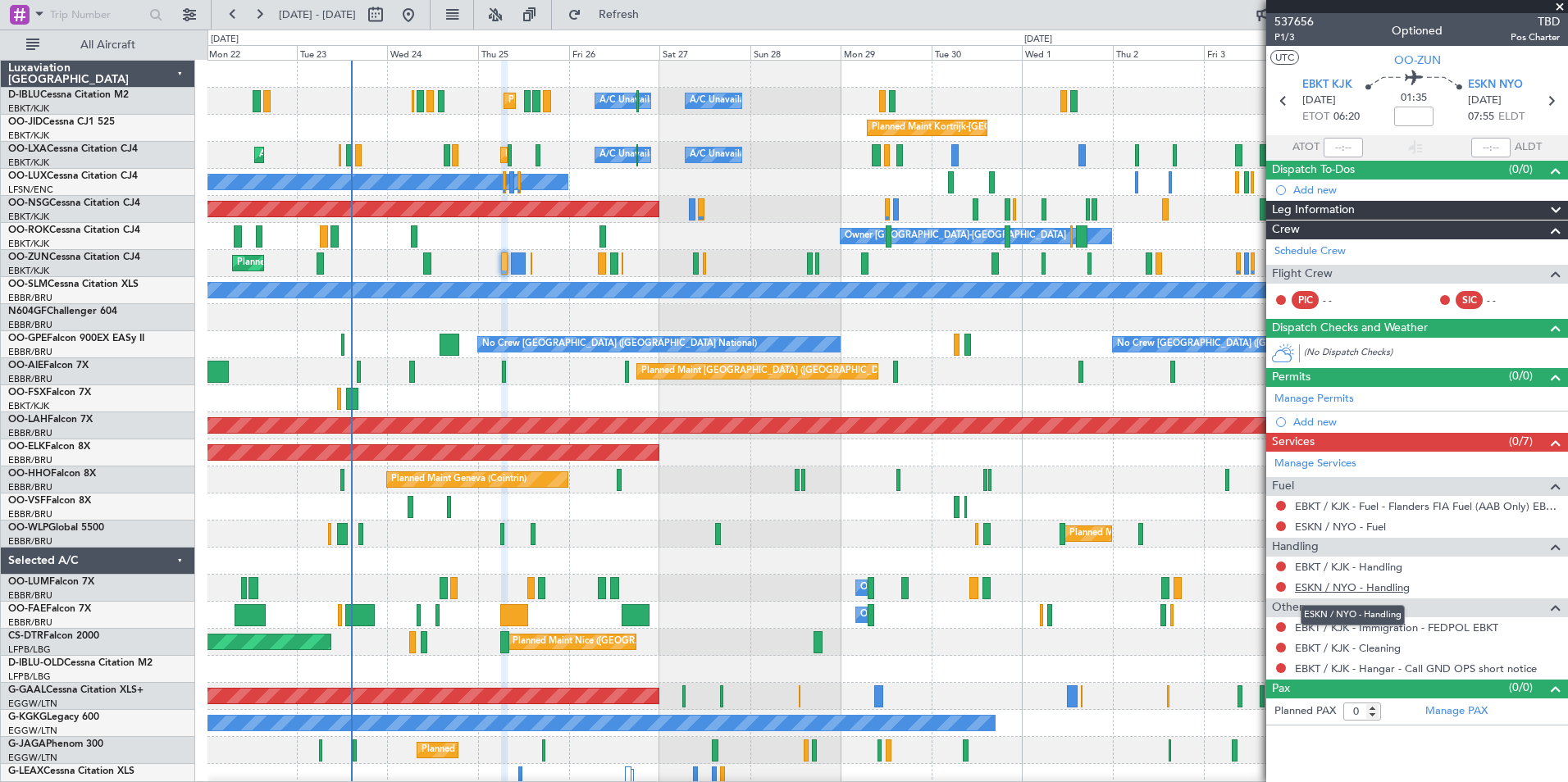
click at [1312, 583] on link "ESKN / NYO - Handling" at bounding box center [1352, 587] width 115 height 14
click at [1320, 569] on link "EBKT / KJK - Handling" at bounding box center [1348, 567] width 107 height 14
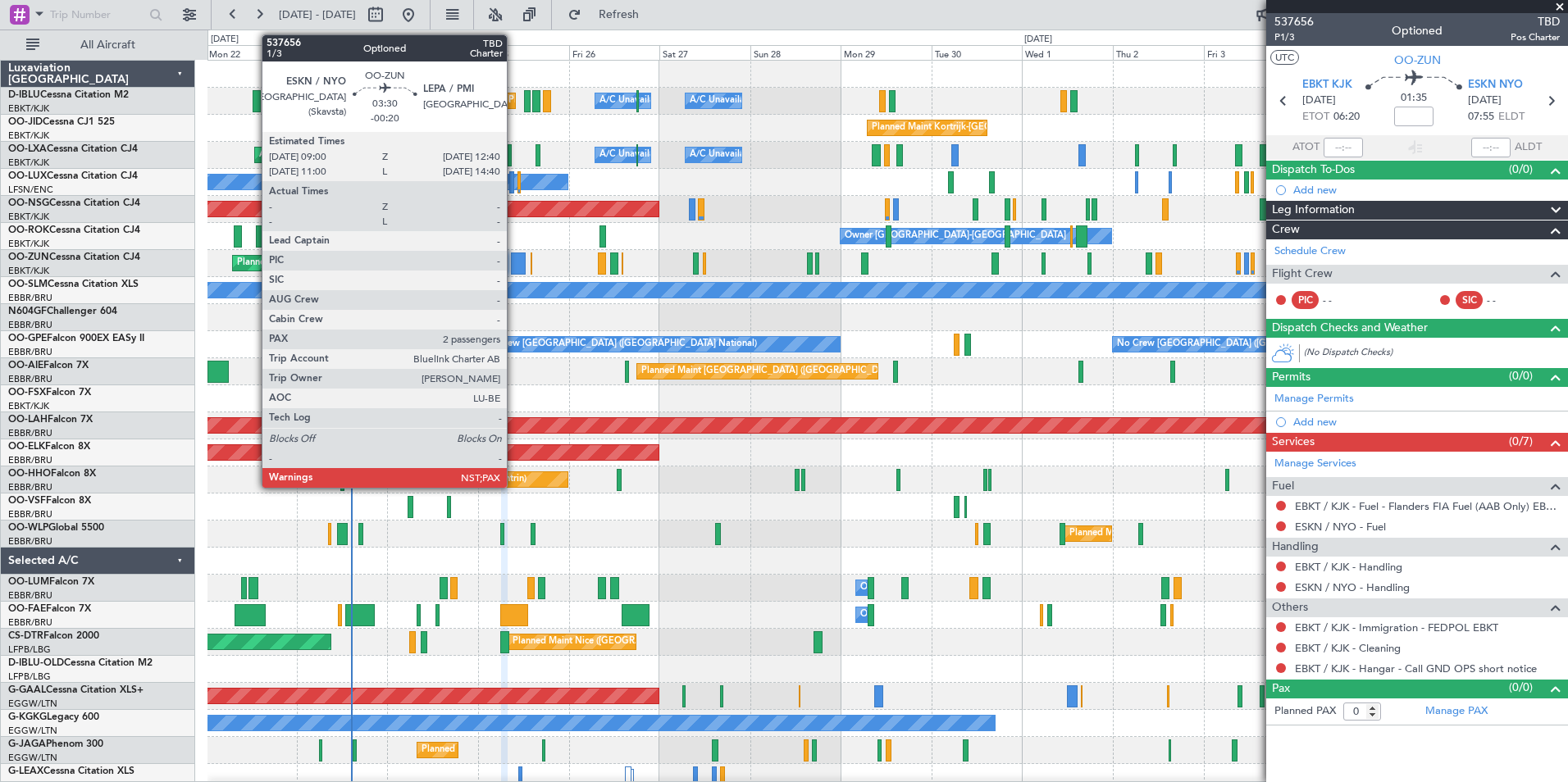
click at [514, 256] on div at bounding box center [517, 263] width 14 height 22
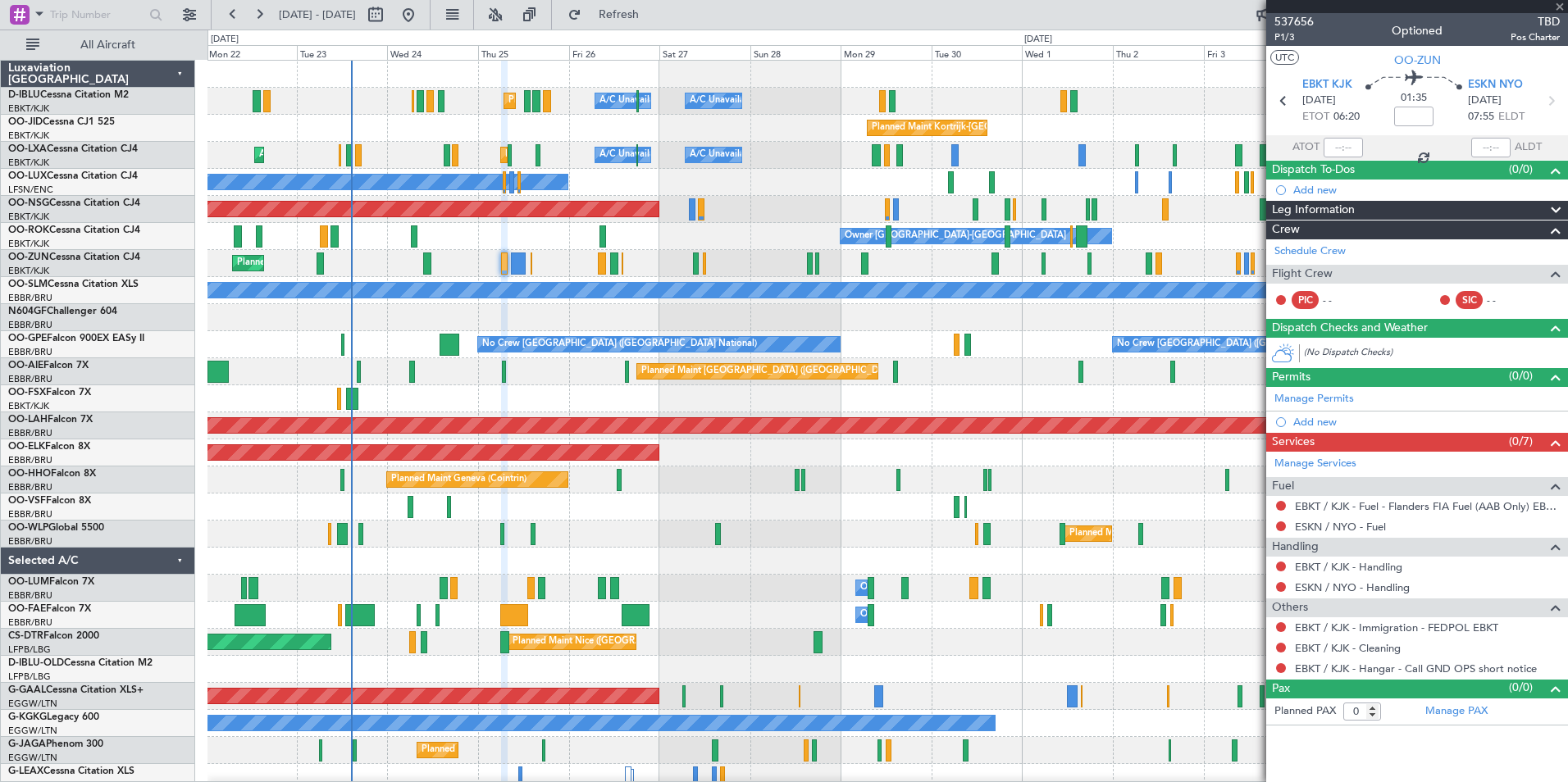
type input "-00:20"
type input "2"
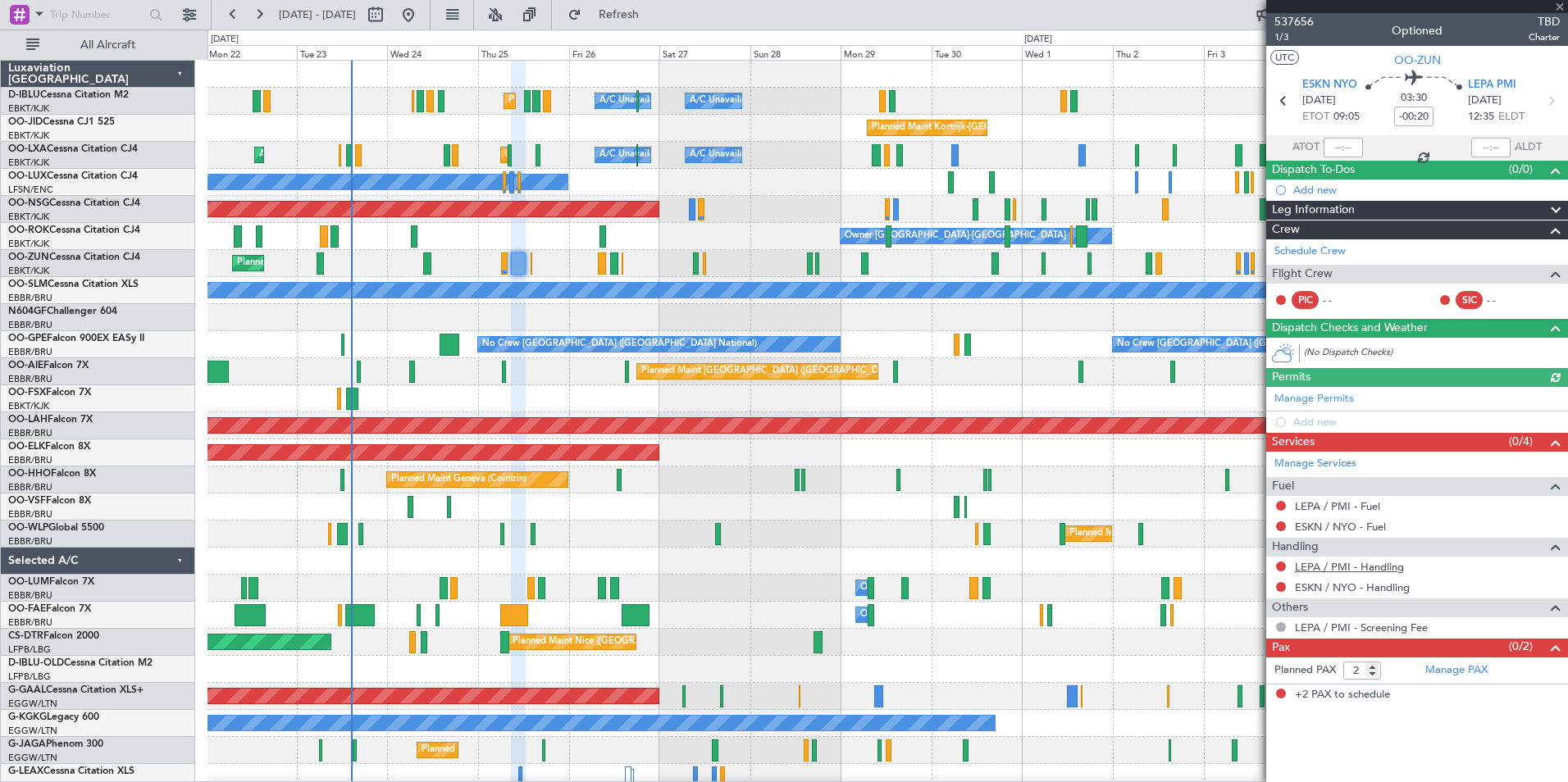
click at [1326, 572] on link "LEPA / PMI - Handling" at bounding box center [1349, 567] width 109 height 14
click at [1348, 586] on link "ESKN / NYO - Handling" at bounding box center [1352, 587] width 115 height 14
click at [533, 272] on div "Planned Maint Kortrijk-Wevelgem Owner Unplanned Maint Kortrijk-Wevelgem" at bounding box center [887, 264] width 1360 height 27
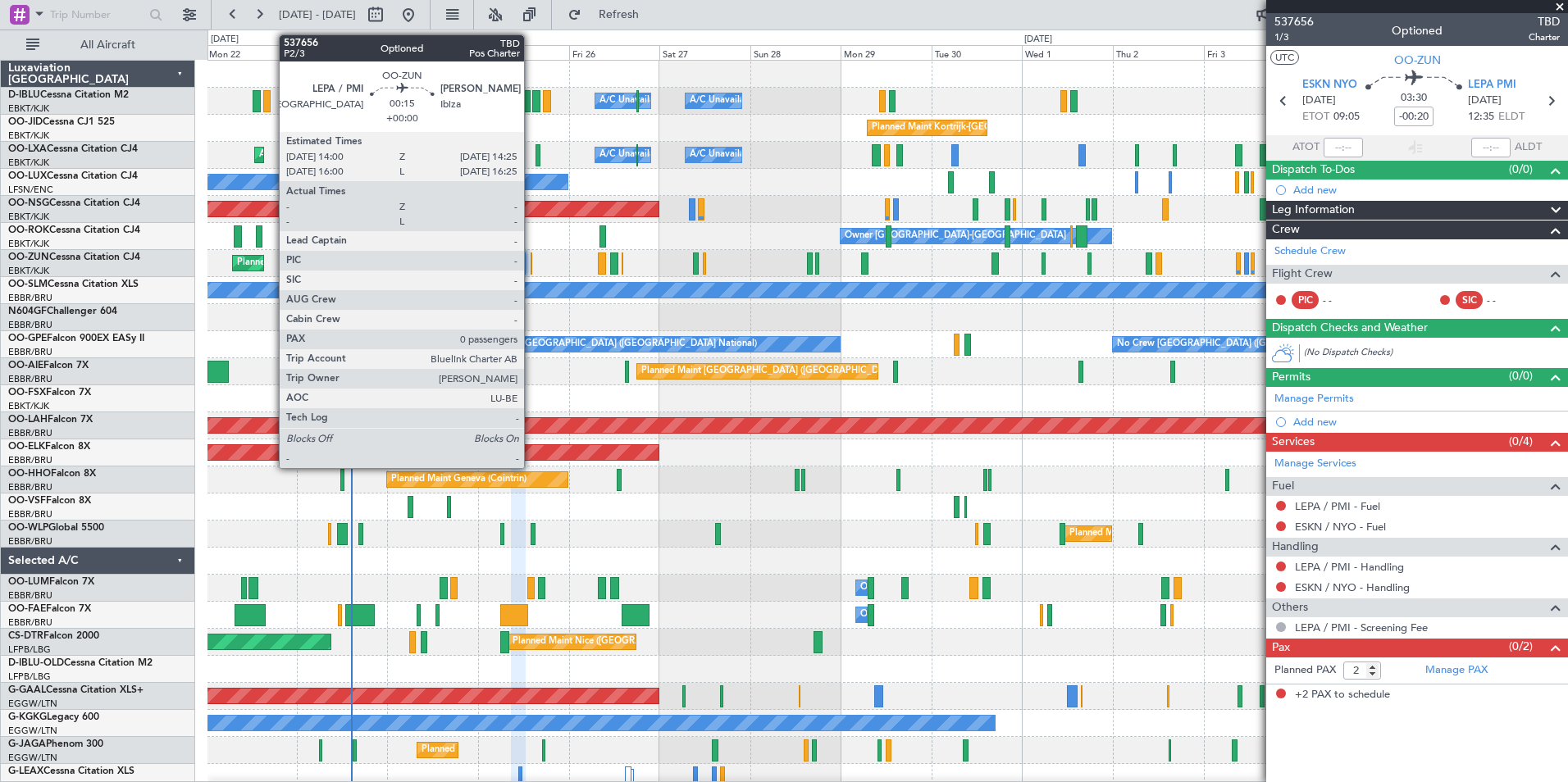
click at [532, 270] on div at bounding box center [532, 263] width 2 height 22
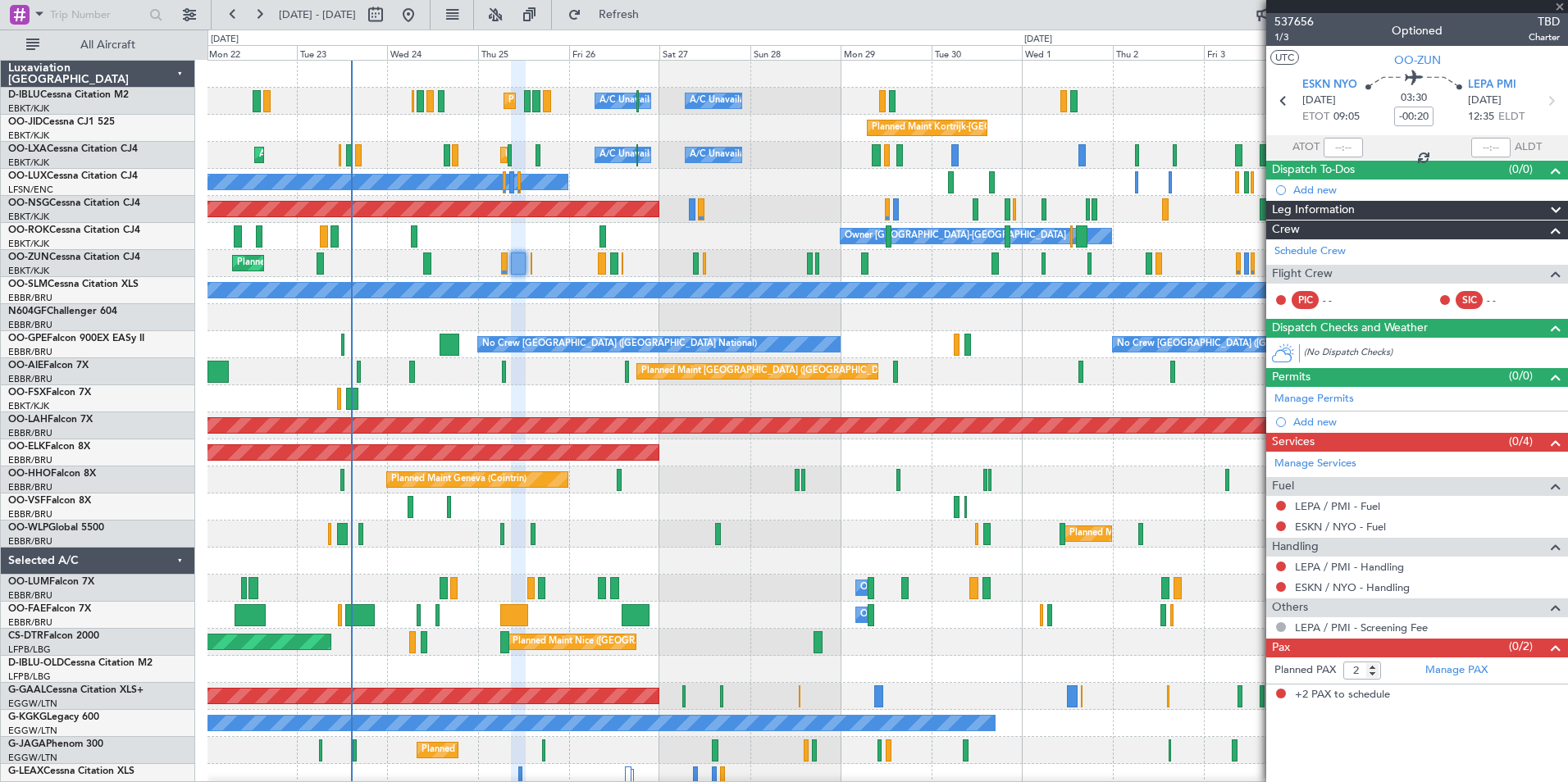
type input "0"
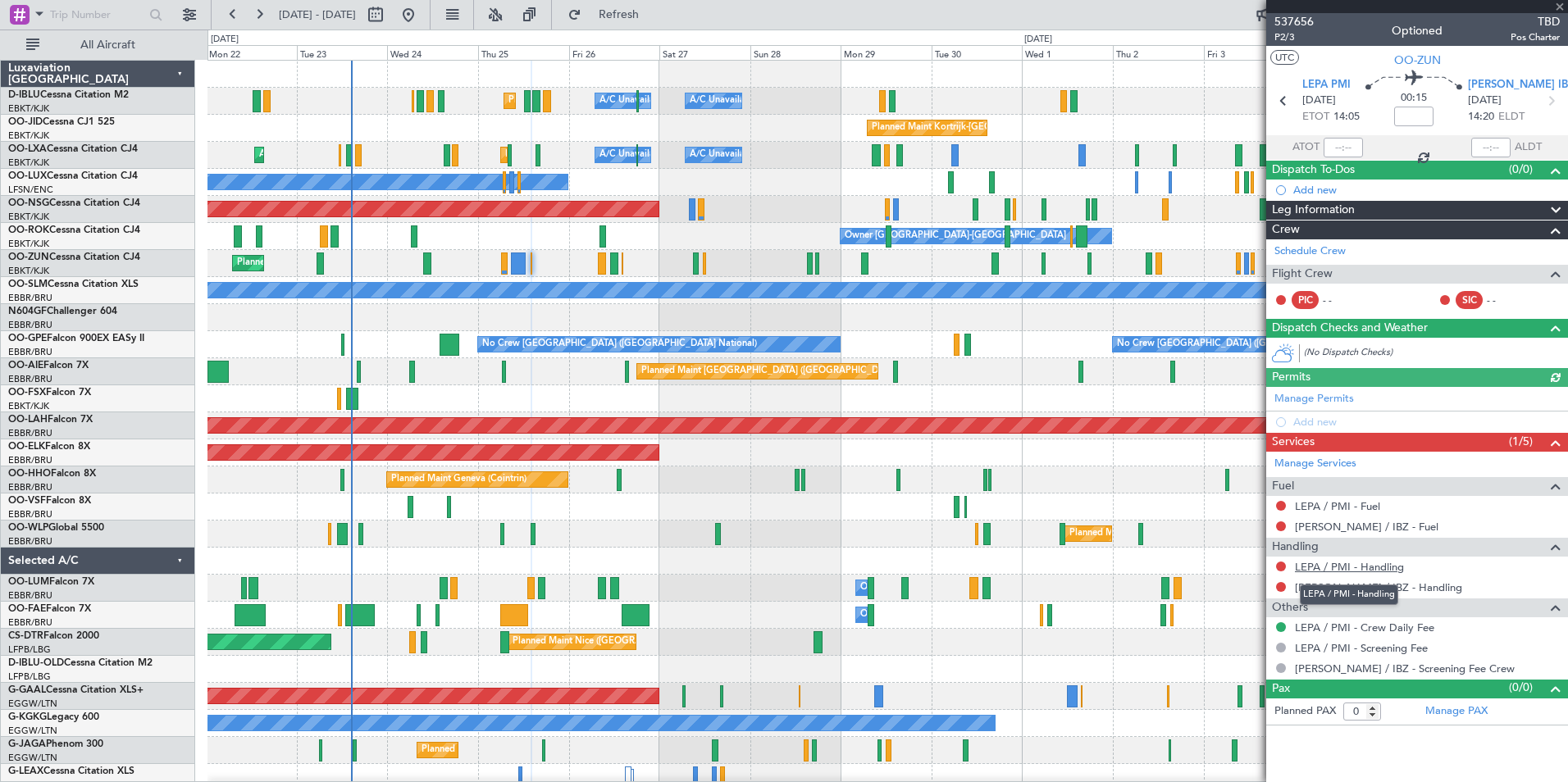
click at [1389, 571] on link "LEPA / PMI - Handling" at bounding box center [1349, 567] width 109 height 14
click at [1368, 588] on link "LEIB / IBZ - Handling" at bounding box center [1378, 587] width 167 height 14
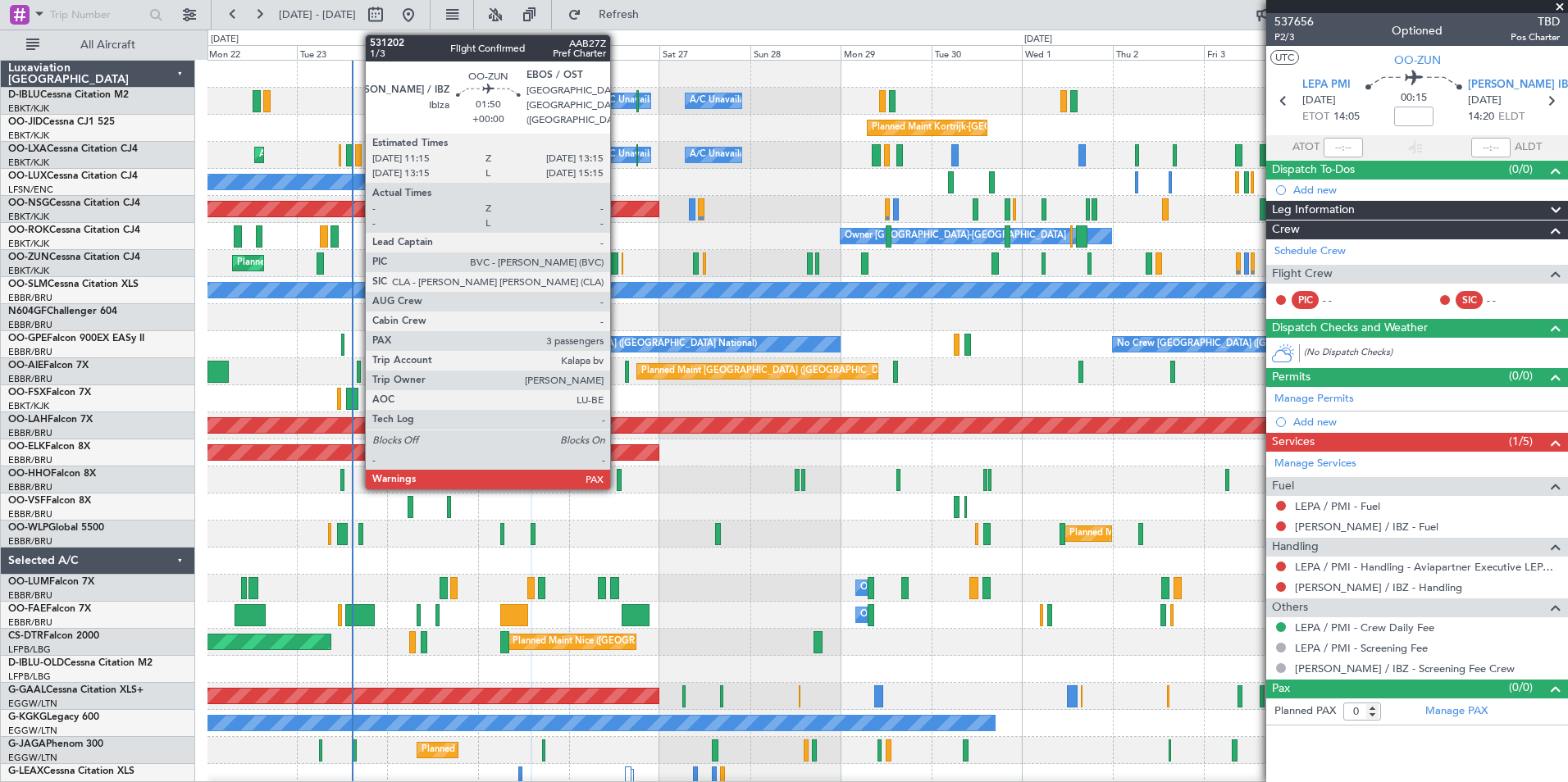
click at [617, 268] on div at bounding box center [614, 263] width 9 height 22
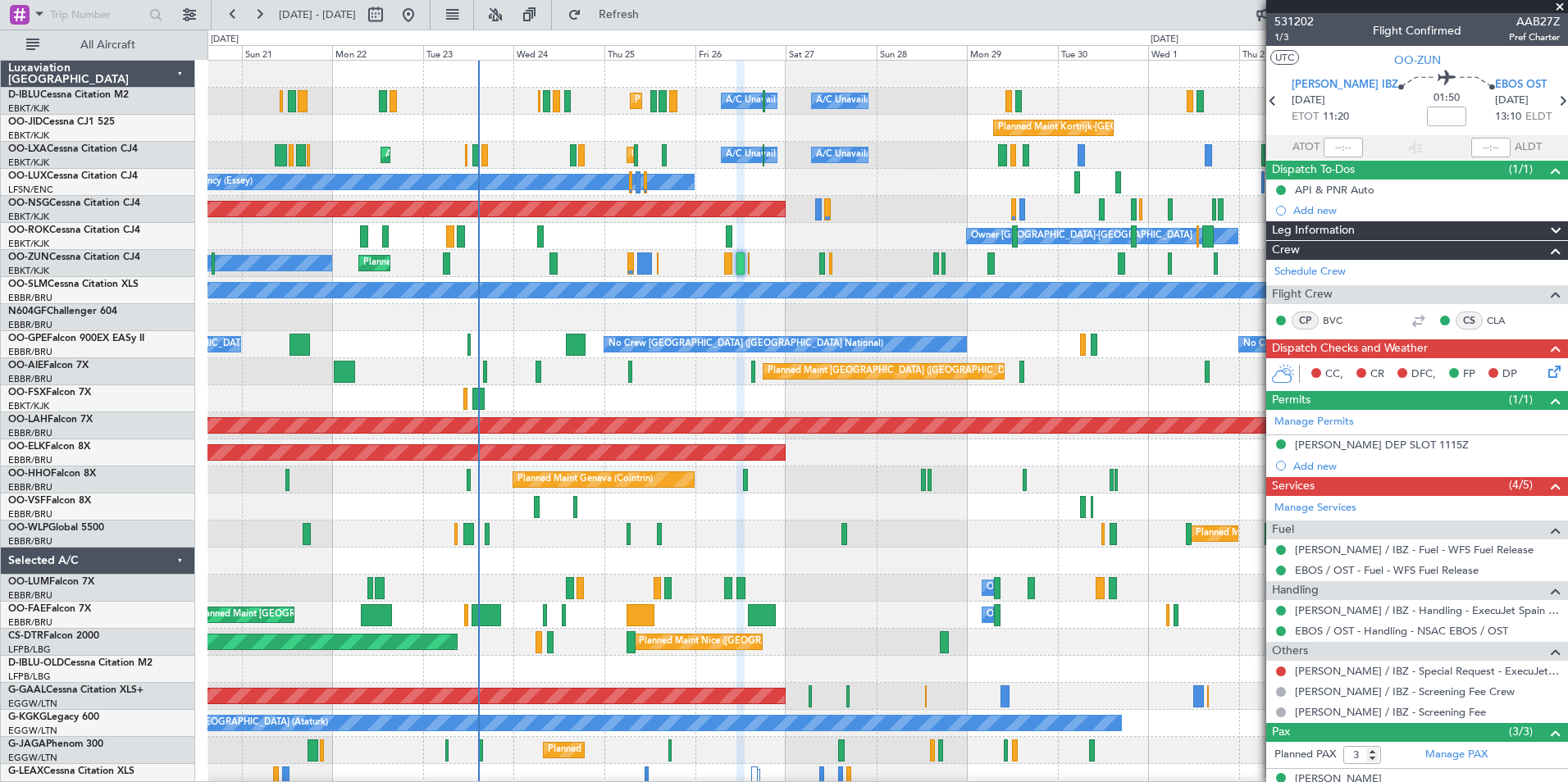
click at [876, 554] on div "Planned Maint Nice ([GEOGRAPHIC_DATA]) A/C Unavailable [GEOGRAPHIC_DATA] ([GEOG…" at bounding box center [887, 575] width 1360 height 1029
click at [728, 554] on div "Planned Maint Nice ([GEOGRAPHIC_DATA]) A/C Unavailable [GEOGRAPHIC_DATA] ([GEOG…" at bounding box center [887, 575] width 1360 height 1029
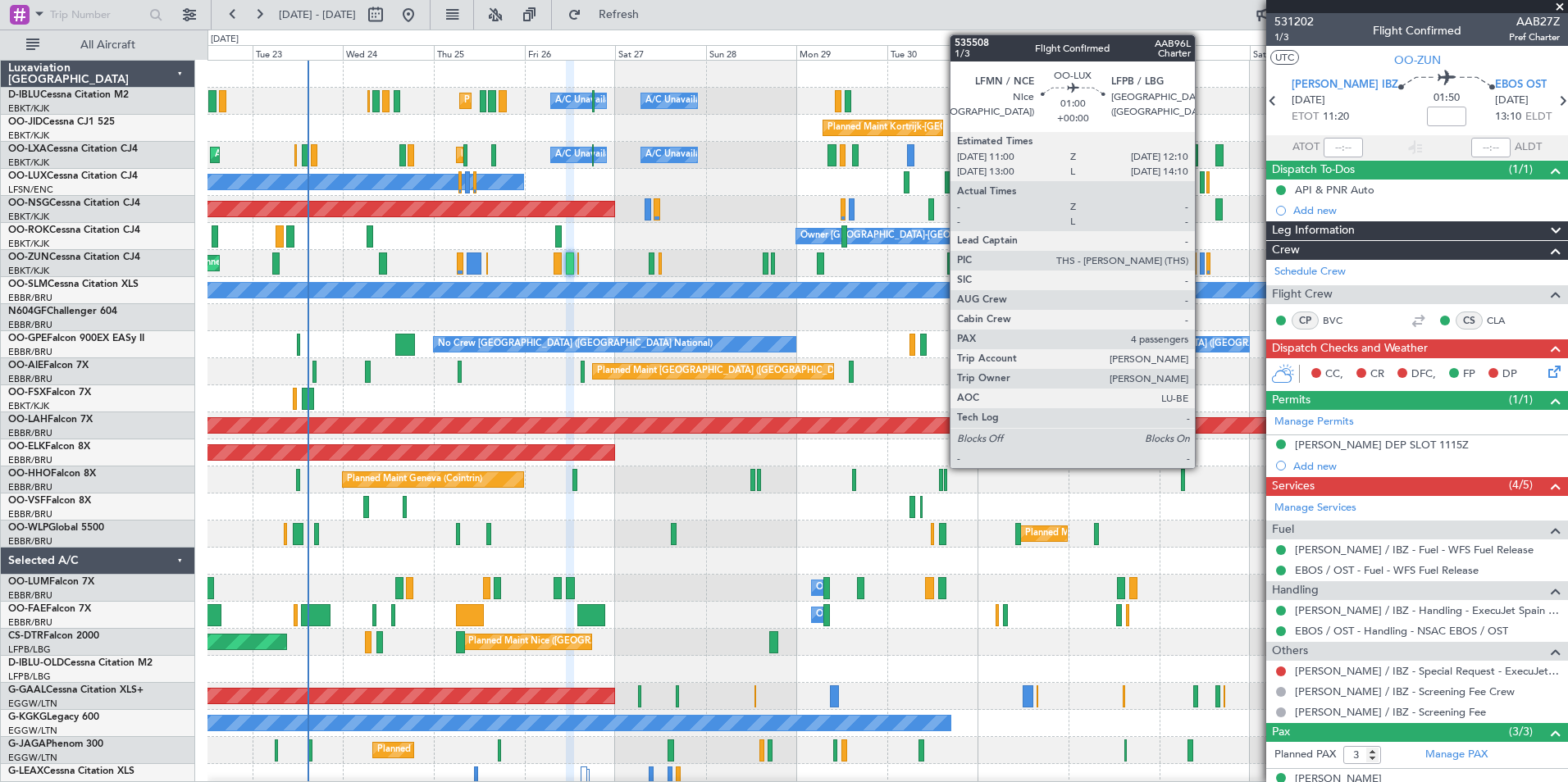
click at [1202, 182] on div at bounding box center [1201, 182] width 5 height 22
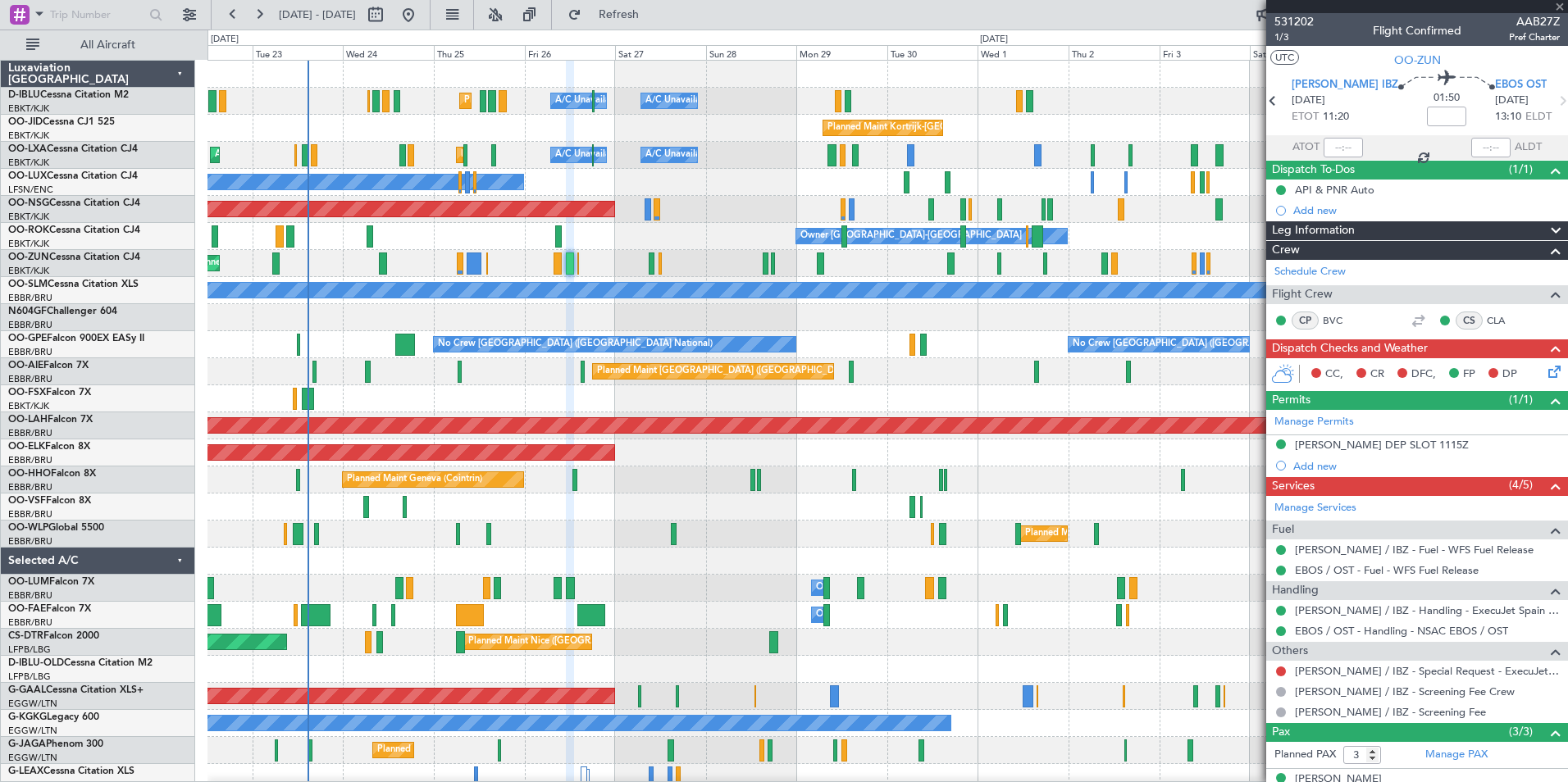
type input "4"
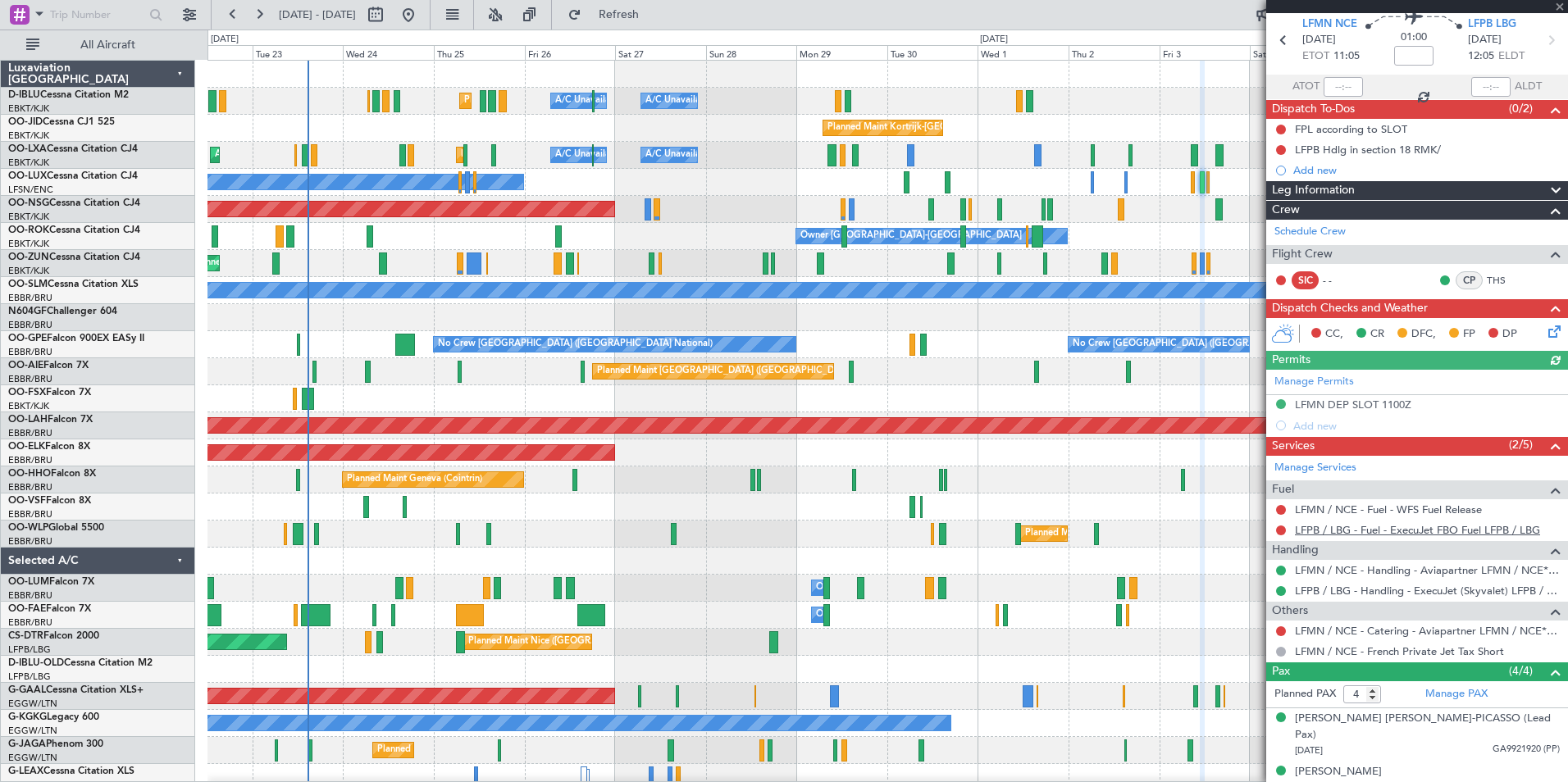
scroll to position [133, 0]
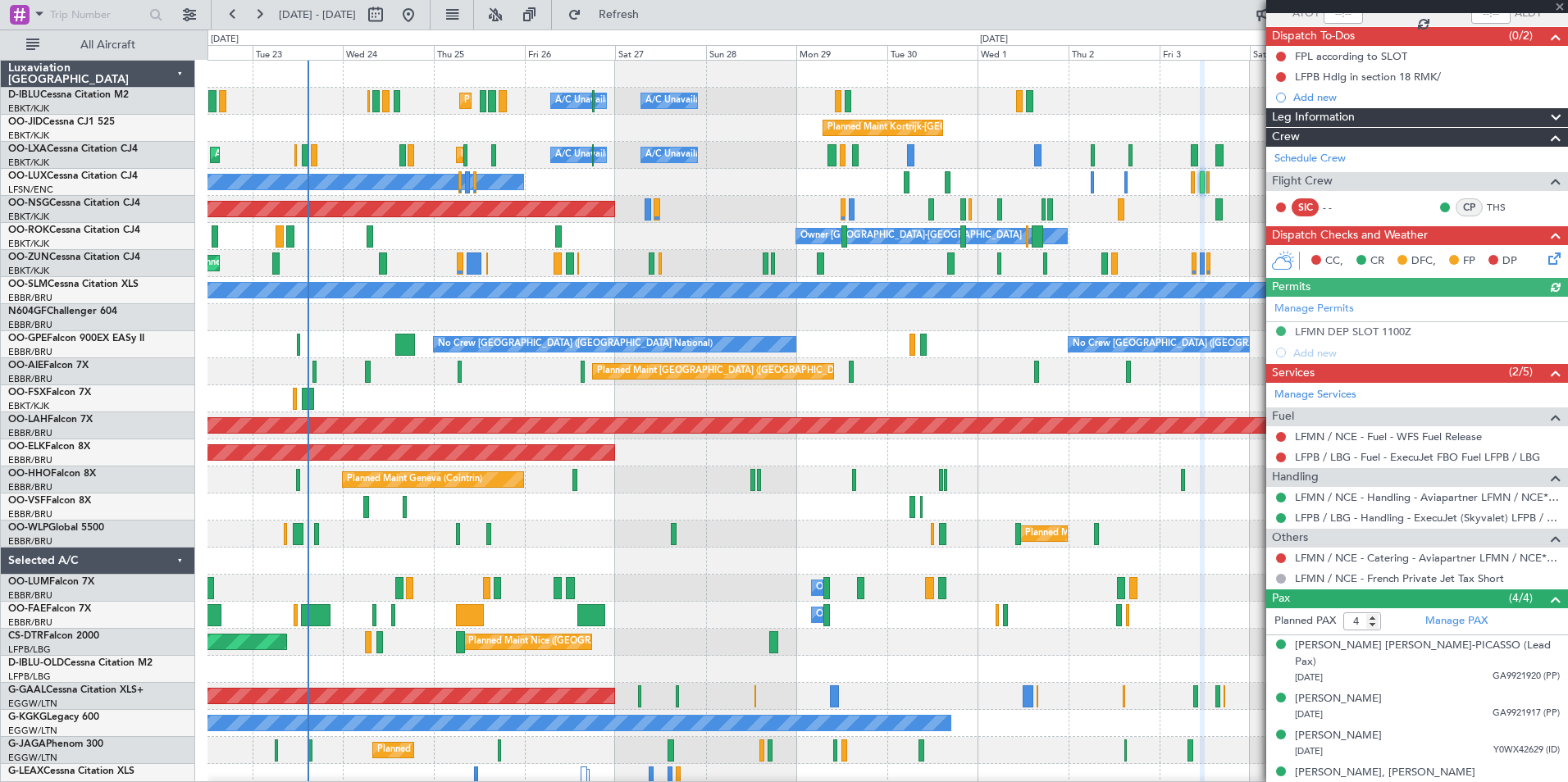
click at [0, 463] on html "22 Sep 2025 - 07 Oct 2025 Refresh Quick Links All Aircraft Planned Maint Nice (…" at bounding box center [784, 391] width 1568 height 782
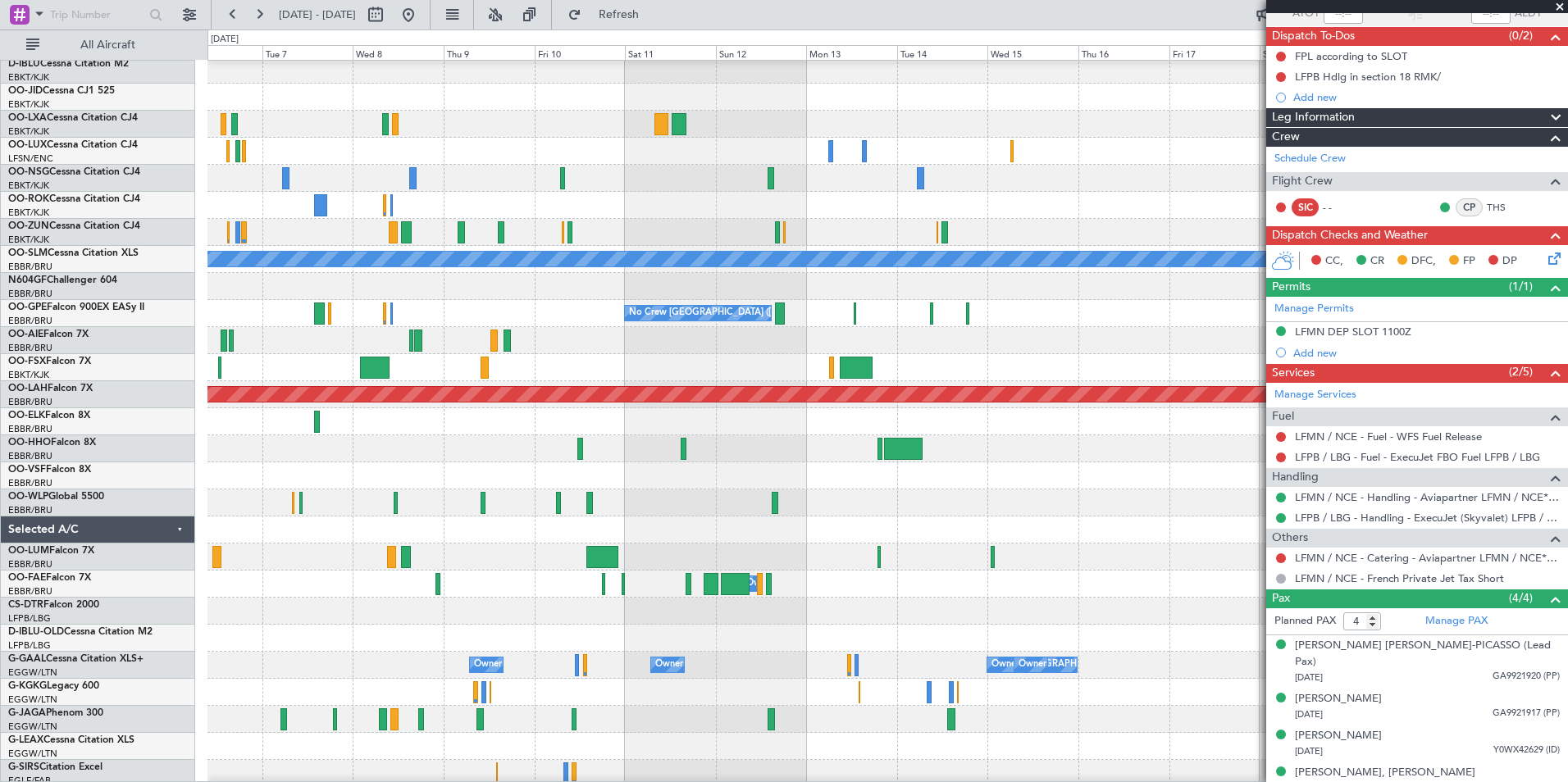
click at [426, 452] on div at bounding box center [887, 449] width 1360 height 27
click at [426, 436] on div at bounding box center [887, 449] width 1360 height 27
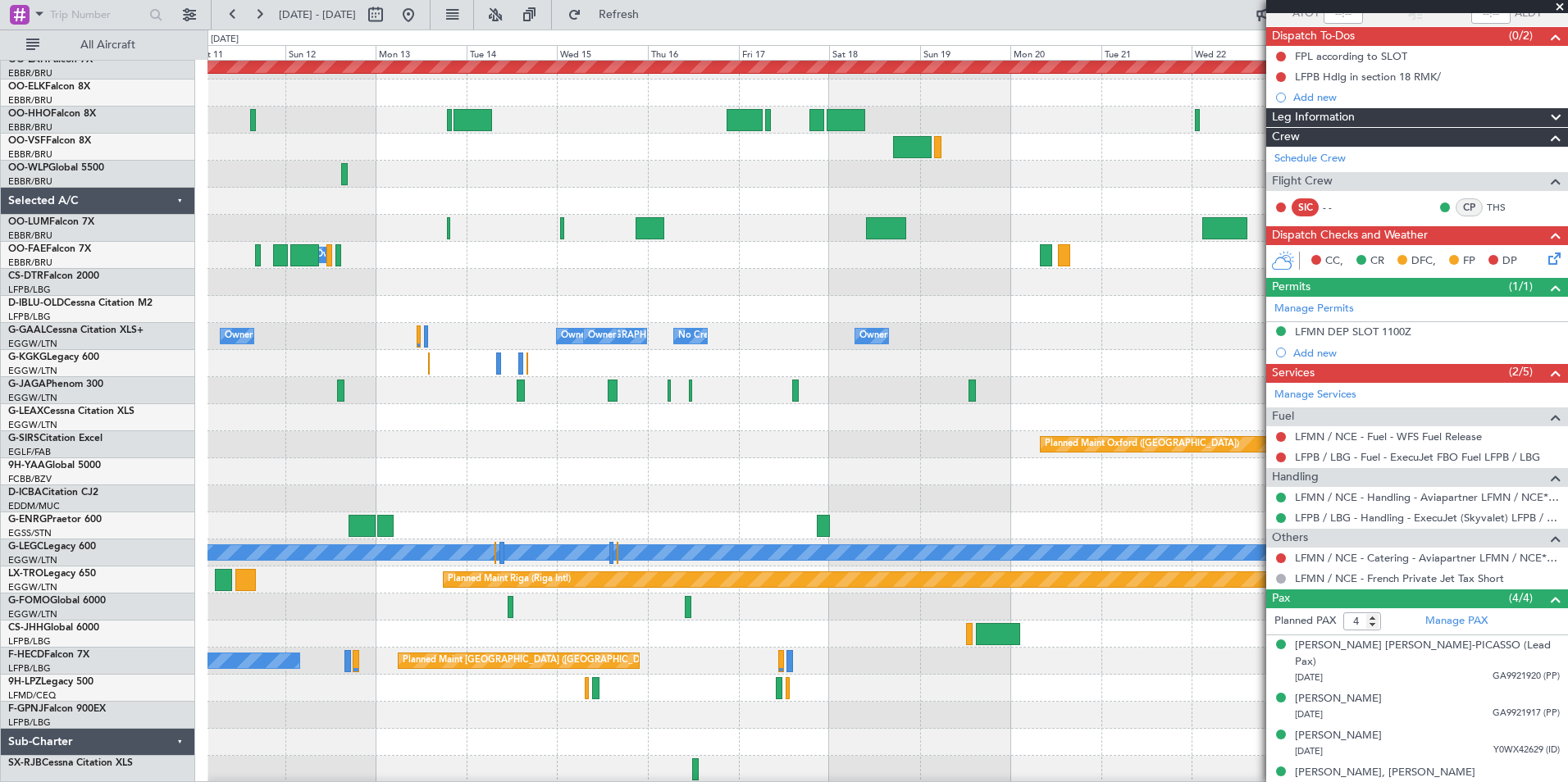
scroll to position [387, 0]
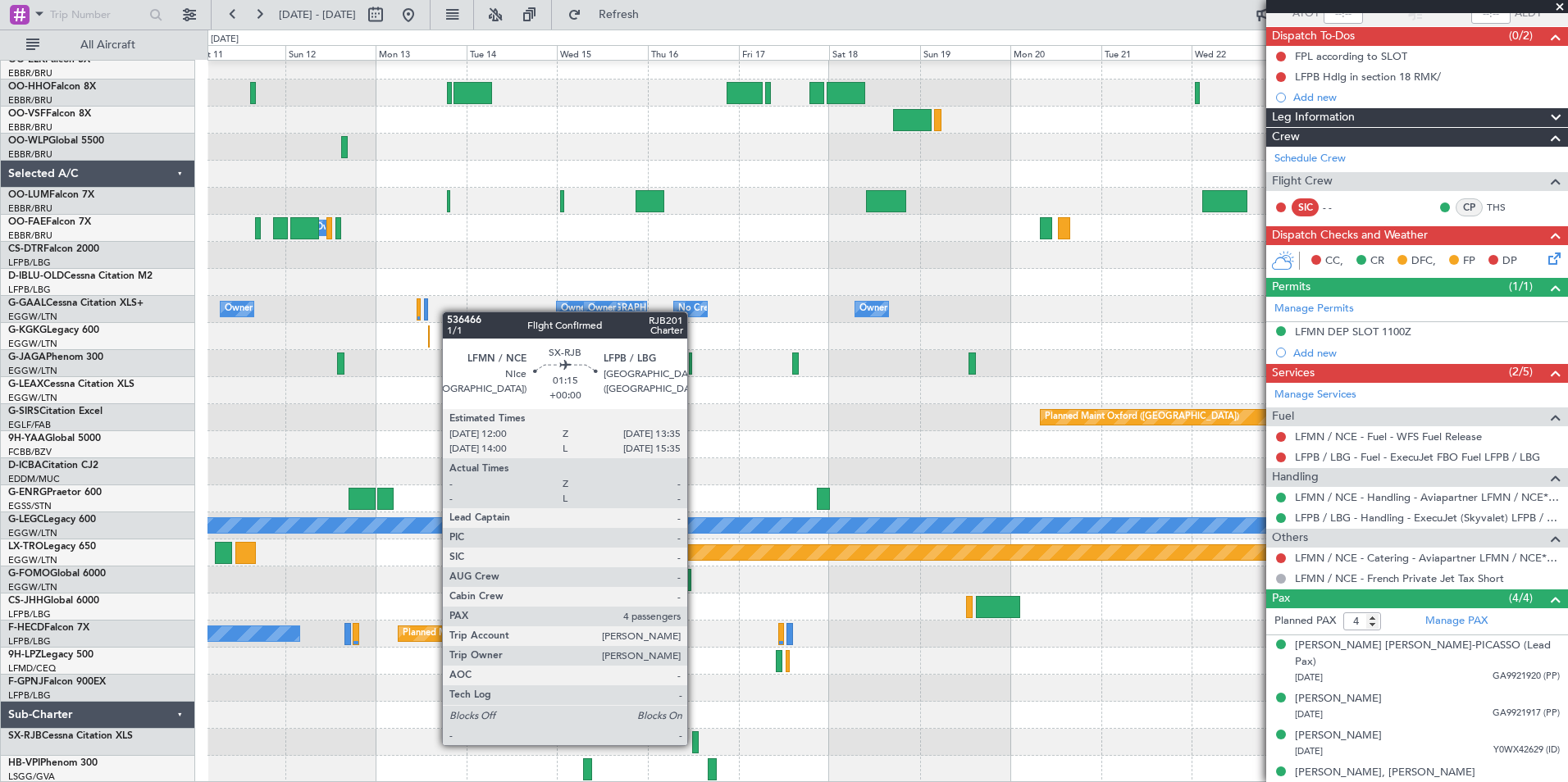
click at [695, 744] on div at bounding box center [695, 742] width 7 height 22
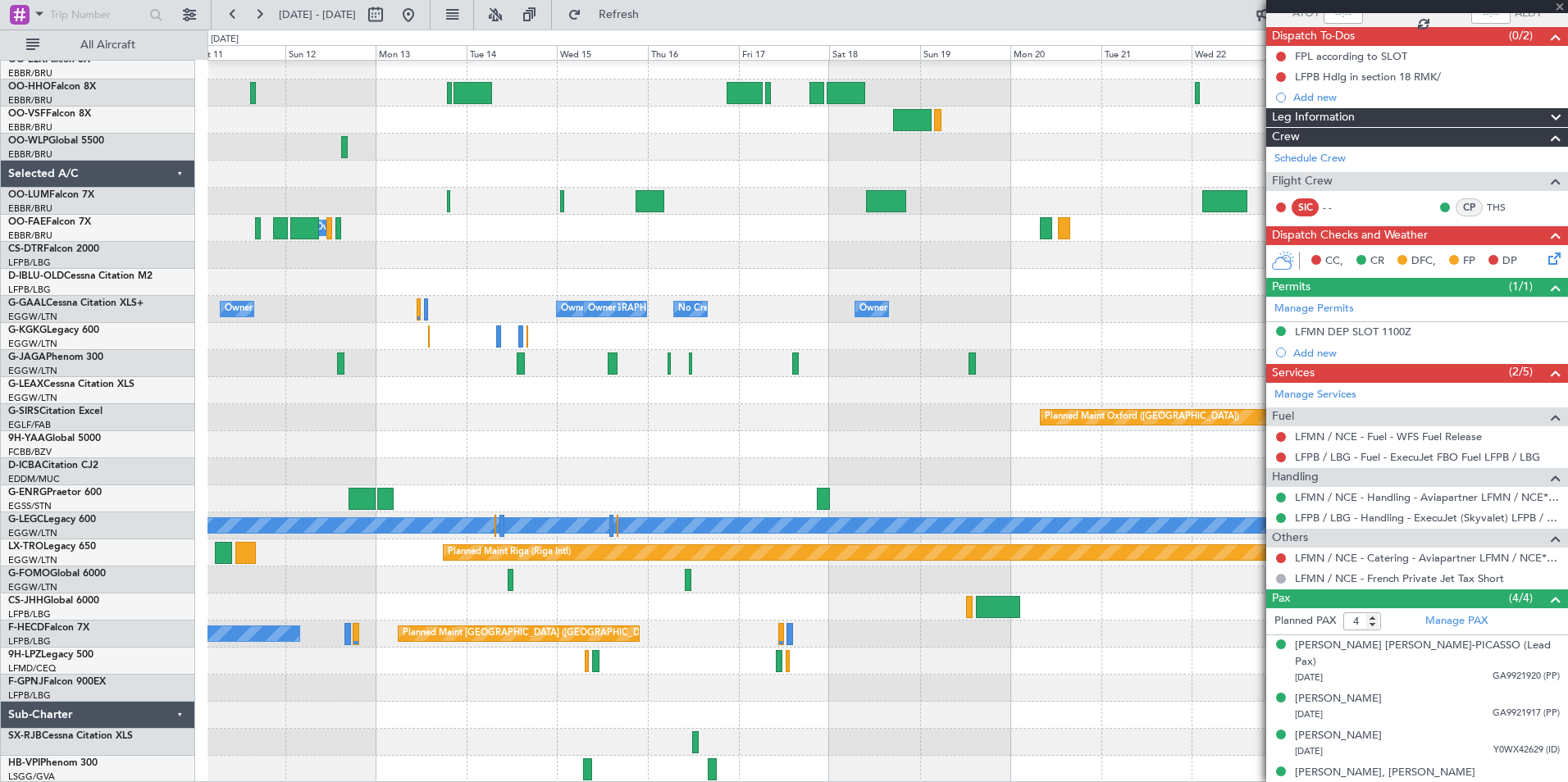
scroll to position [0, 0]
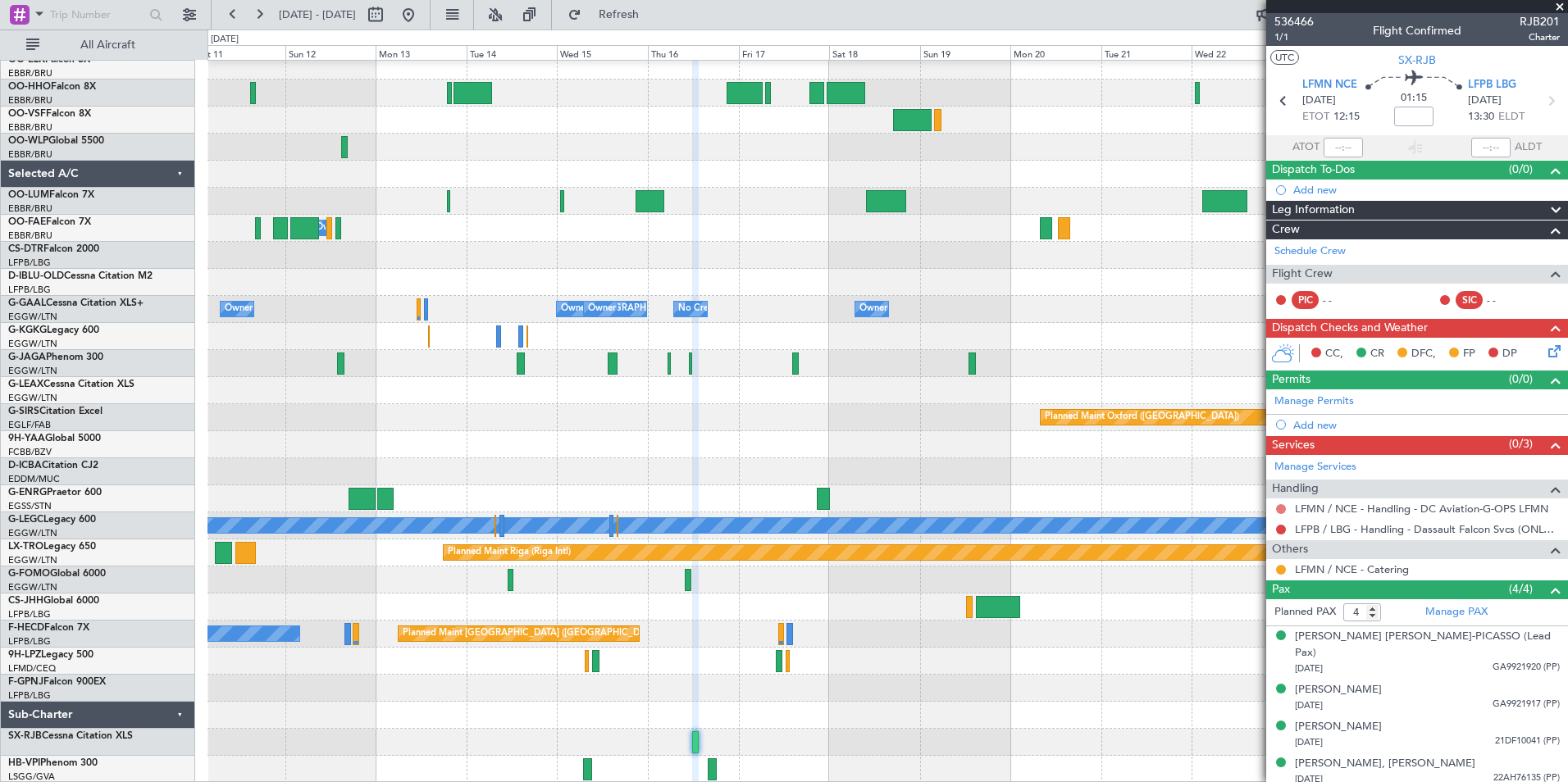
click at [1279, 509] on button at bounding box center [1281, 509] width 10 height 10
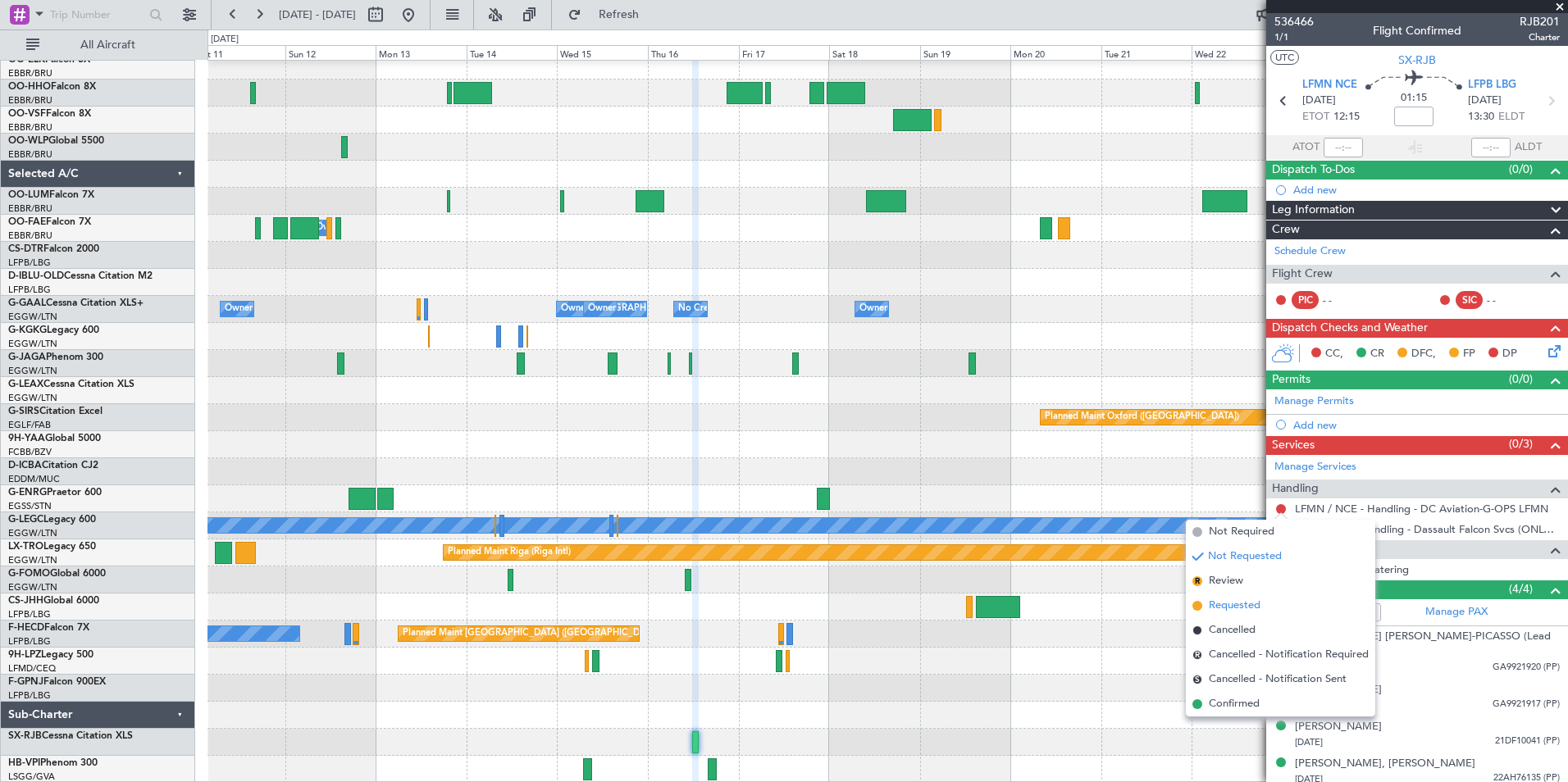
click at [1231, 604] on span "Requested" at bounding box center [1235, 605] width 52 height 16
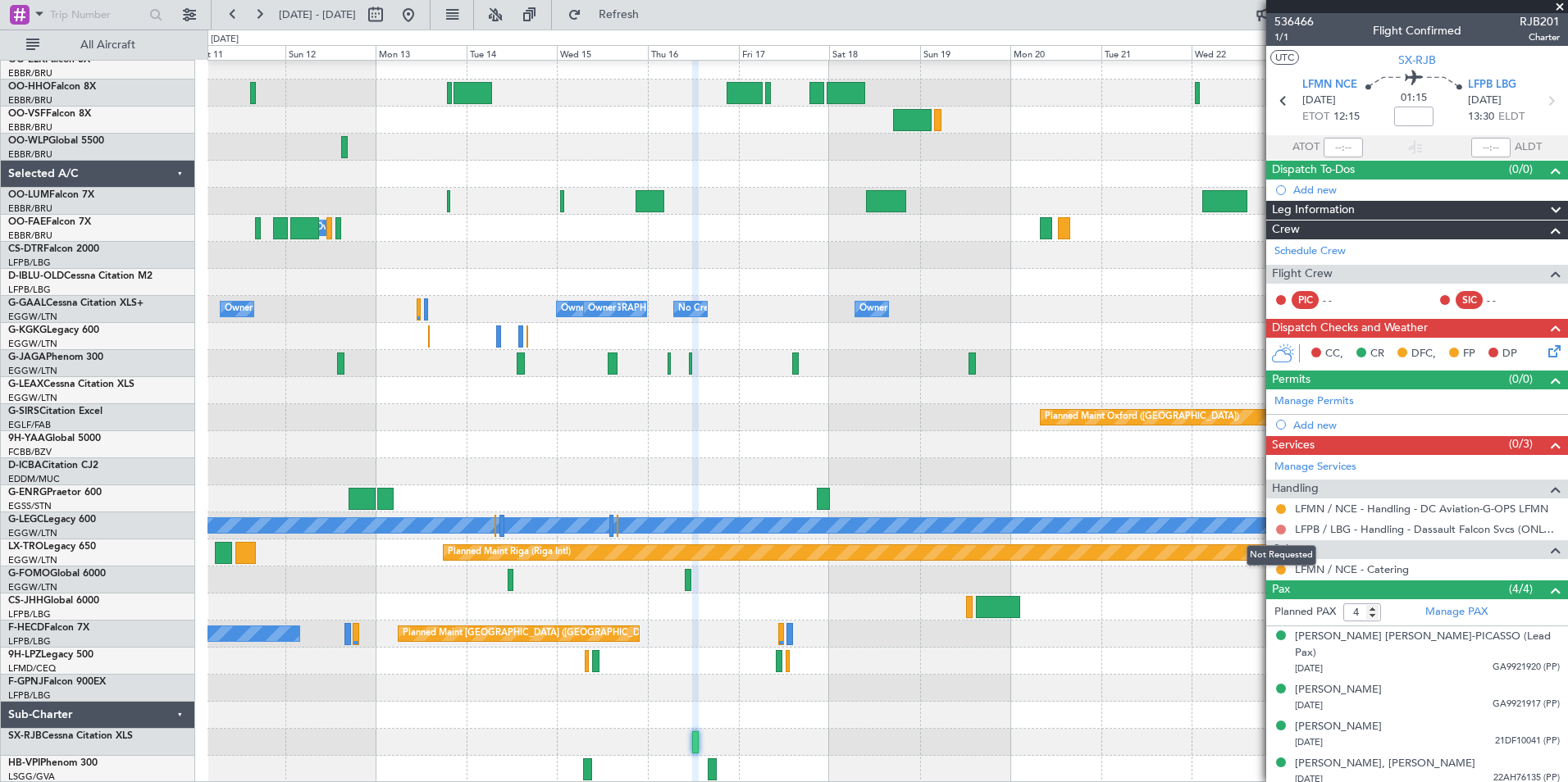
click at [1278, 527] on button at bounding box center [1281, 530] width 10 height 10
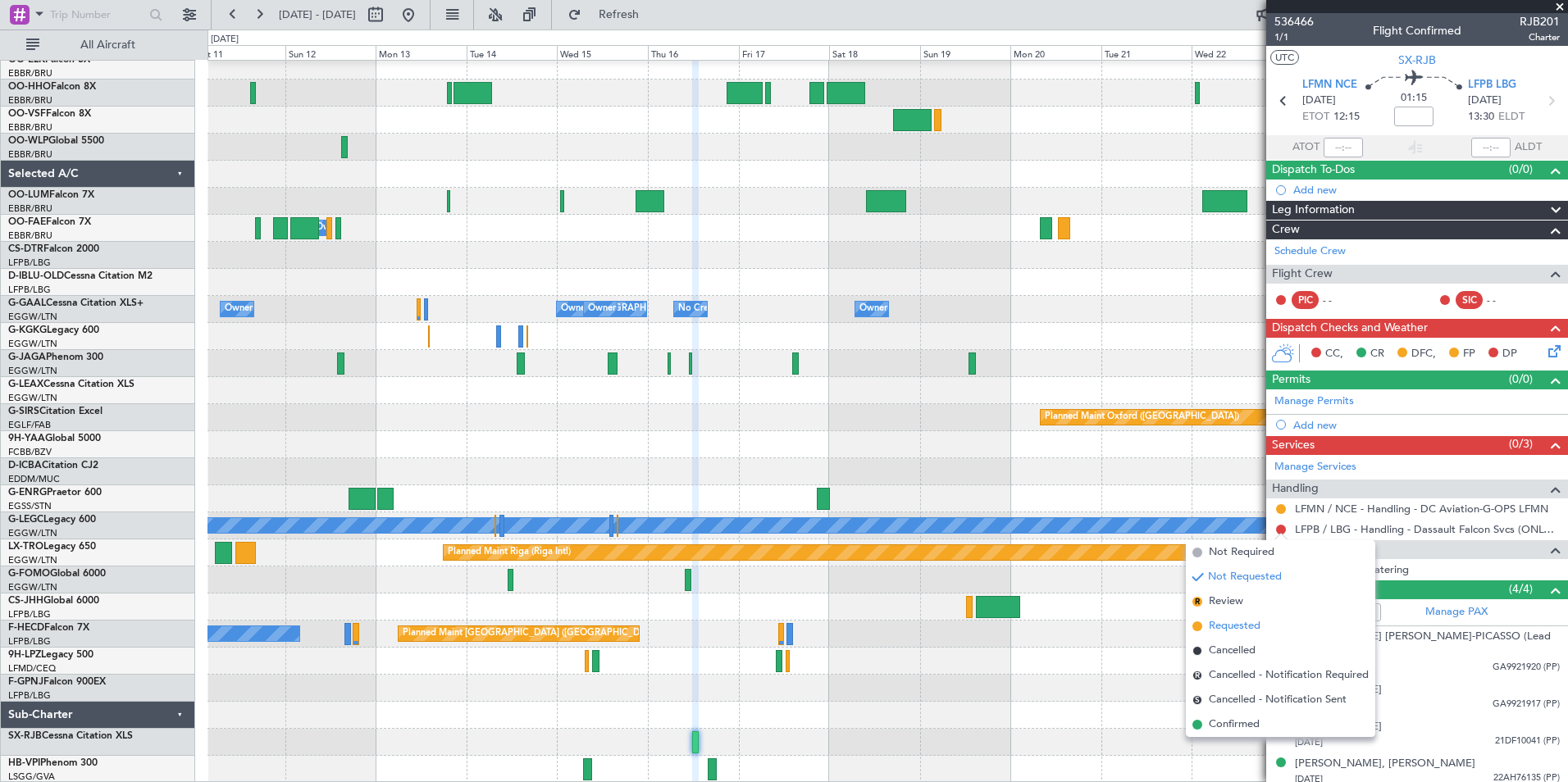
click at [1225, 625] on span "Requested" at bounding box center [1235, 626] width 52 height 16
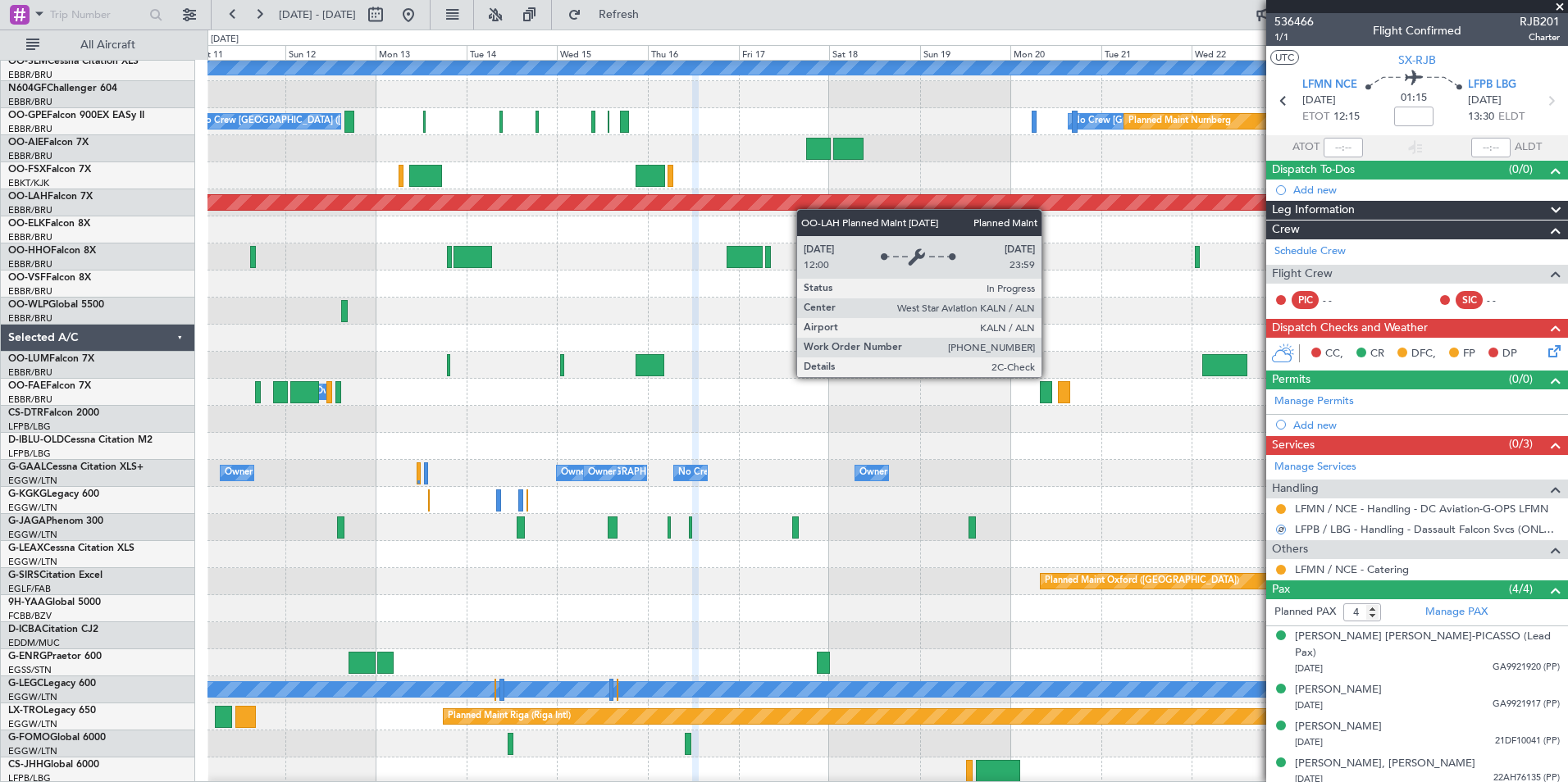
scroll to position [305, 0]
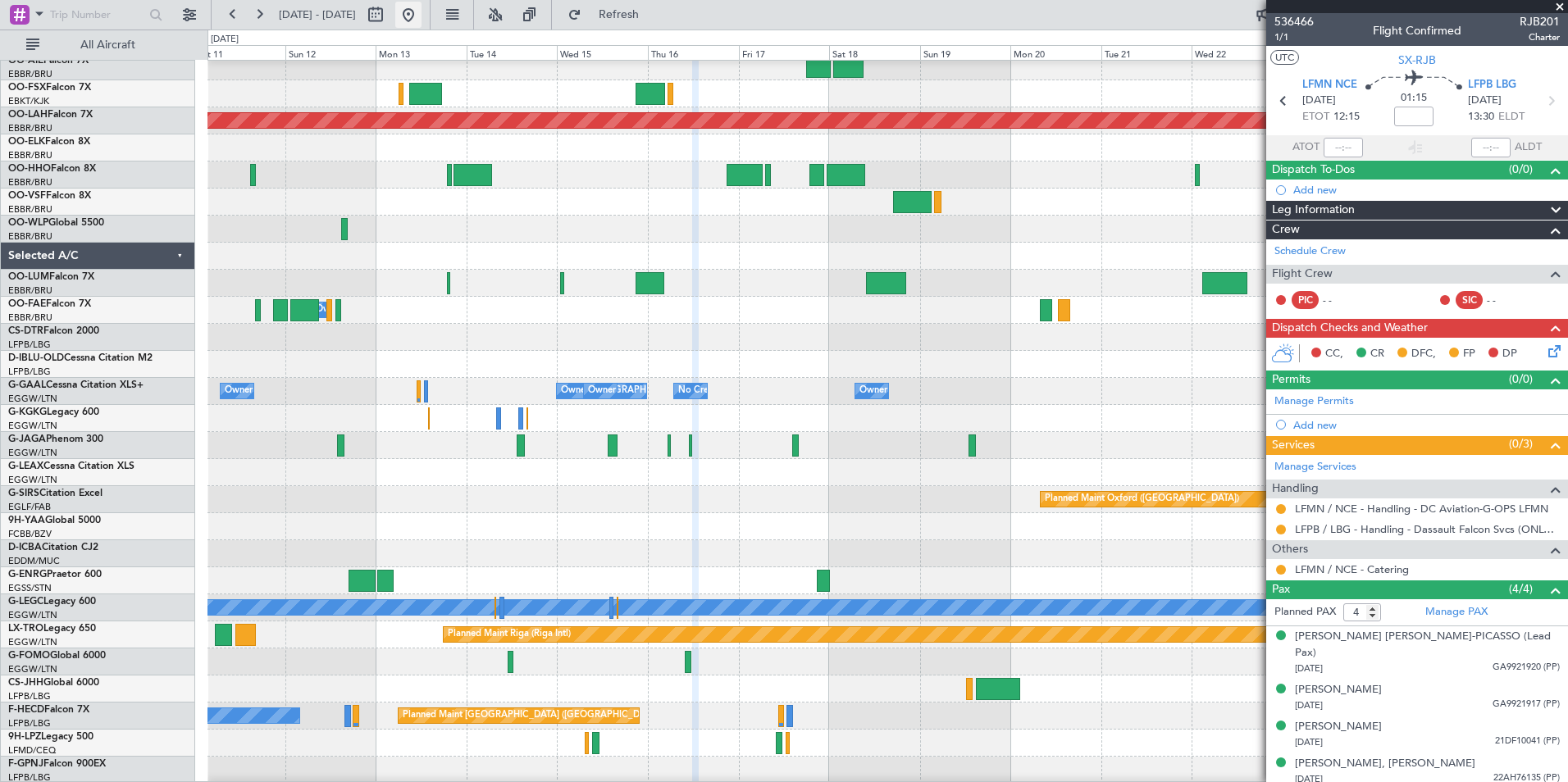
click at [421, 22] on button at bounding box center [408, 14] width 26 height 26
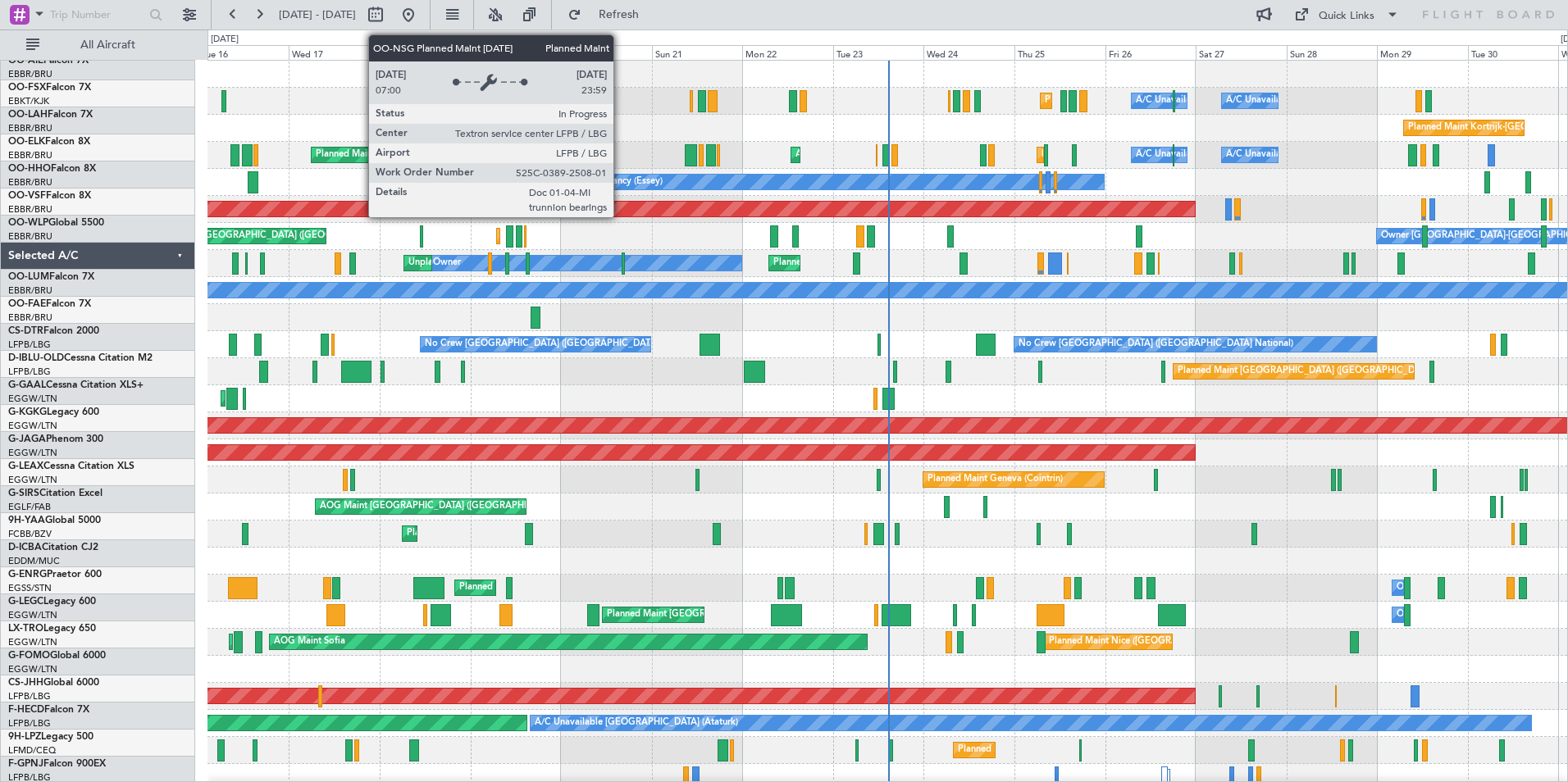
scroll to position [0, 0]
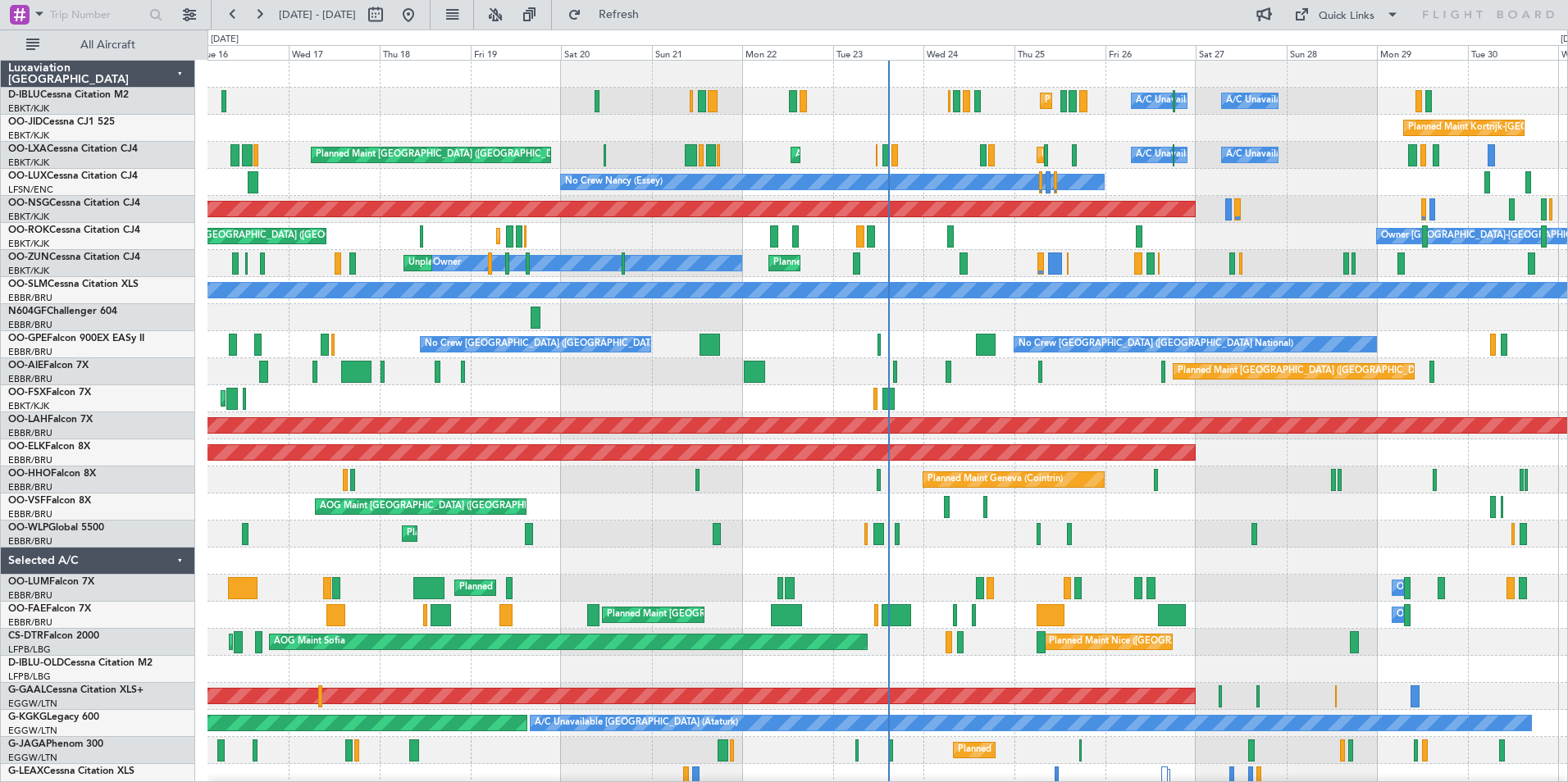
click at [596, 331] on div "Planned Maint Nice (Côte d'Azur Airport) A/C Unavailable Brussels (Brussels Nat…" at bounding box center [887, 602] width 1360 height 1082
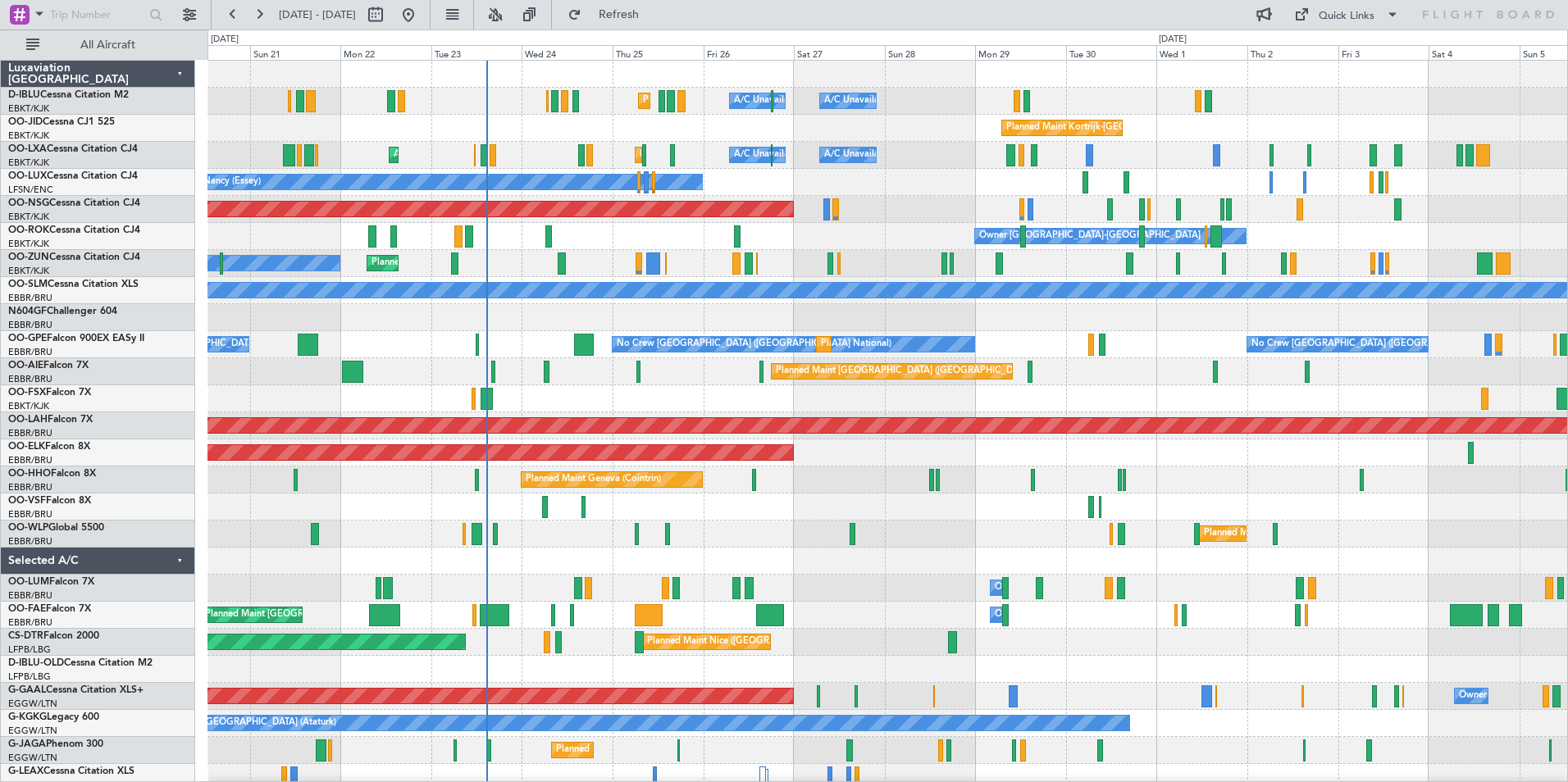
click at [672, 605] on div "Planned Maint Nice (Côte d'Azur Airport) A/C Unavailable Brussels (Brussels Nat…" at bounding box center [887, 575] width 1360 height 1029
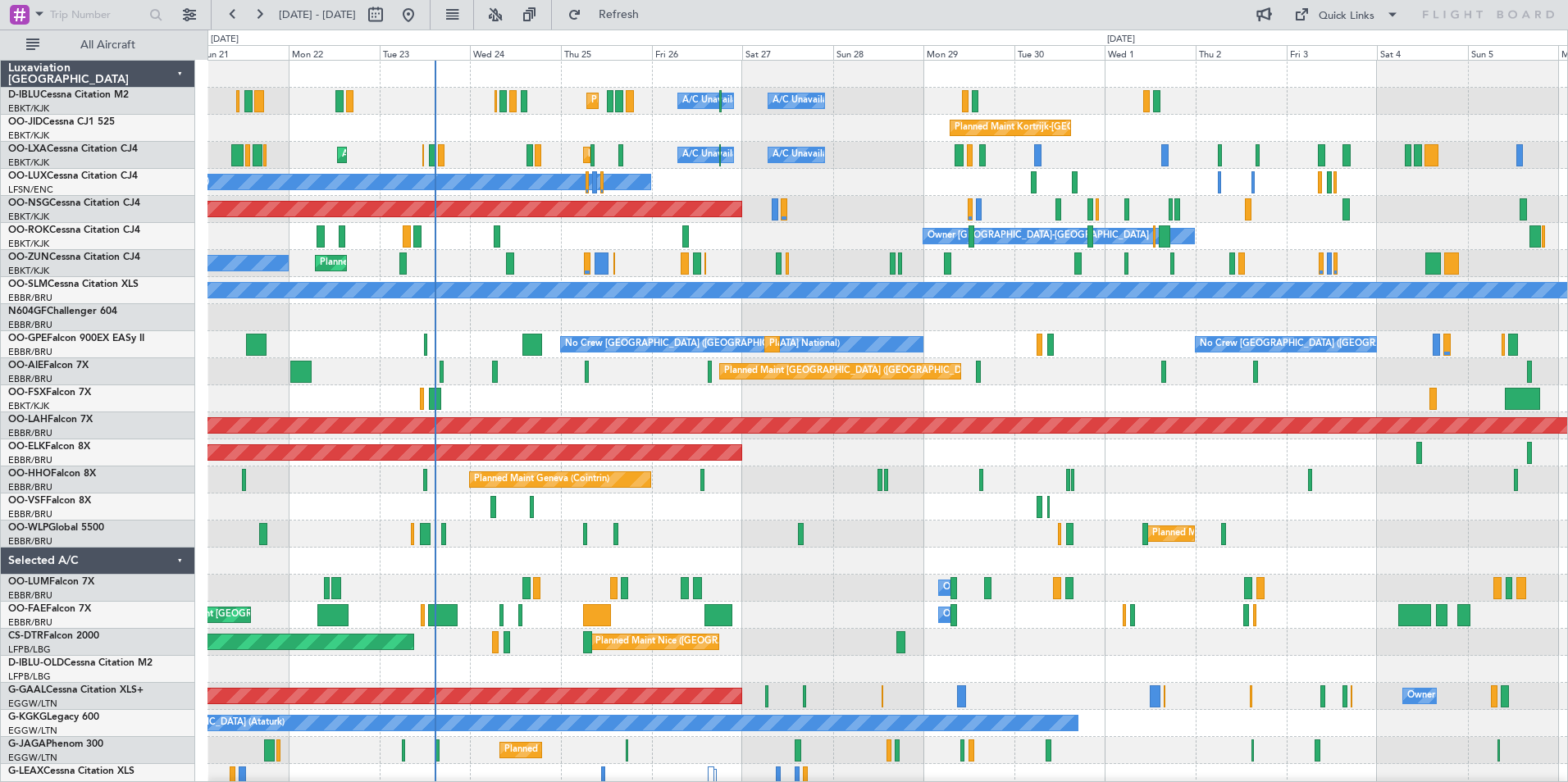
click at [784, 530] on div "Planned Maint Nice (Côte d'Azur Airport) A/C Unavailable Brussels (Brussels Nat…" at bounding box center [887, 575] width 1360 height 1029
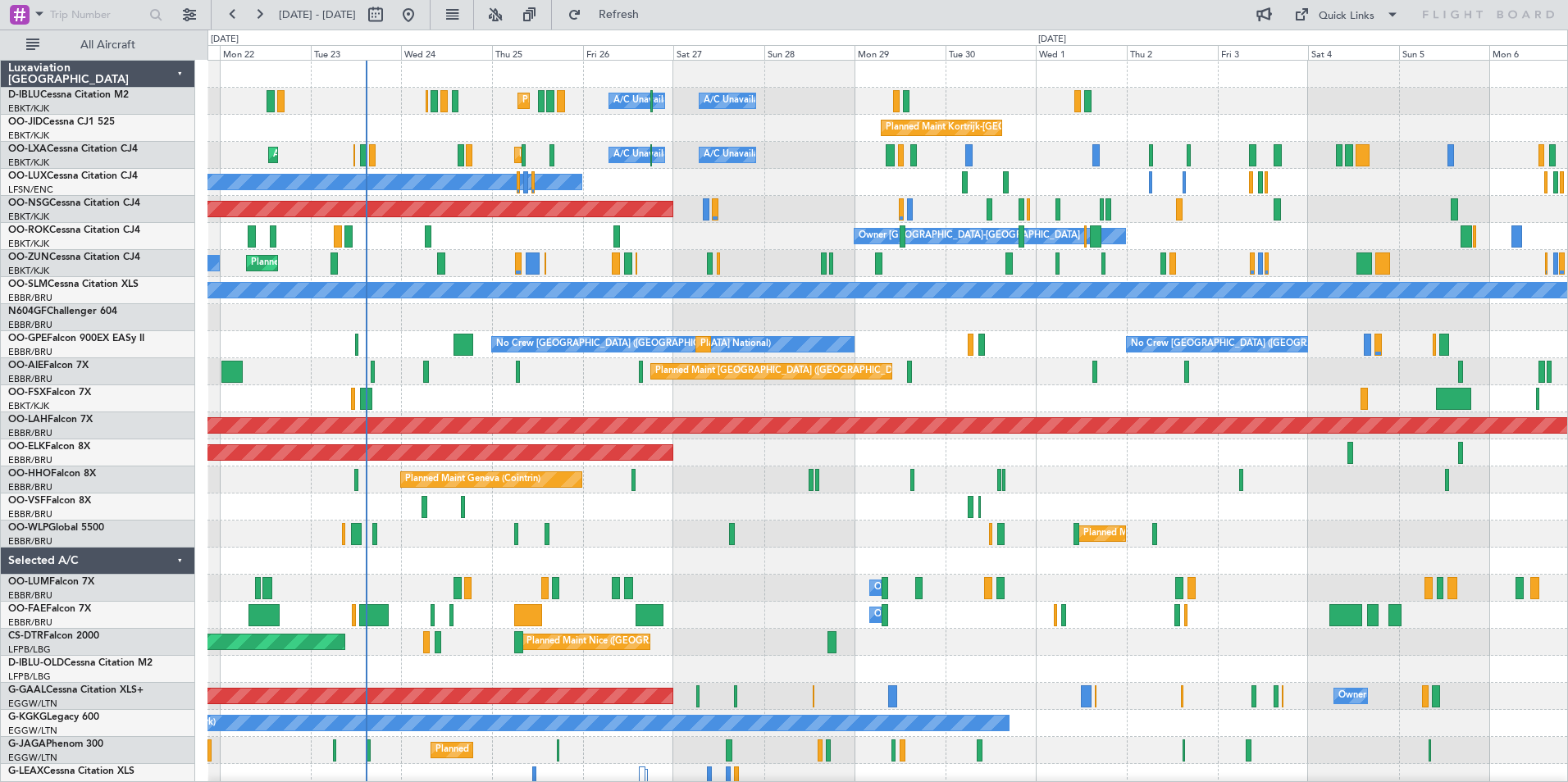
click at [738, 628] on div "Owner Melsbroek Air Base Planned Maint Brussels (Brussels National)" at bounding box center [887, 615] width 1360 height 27
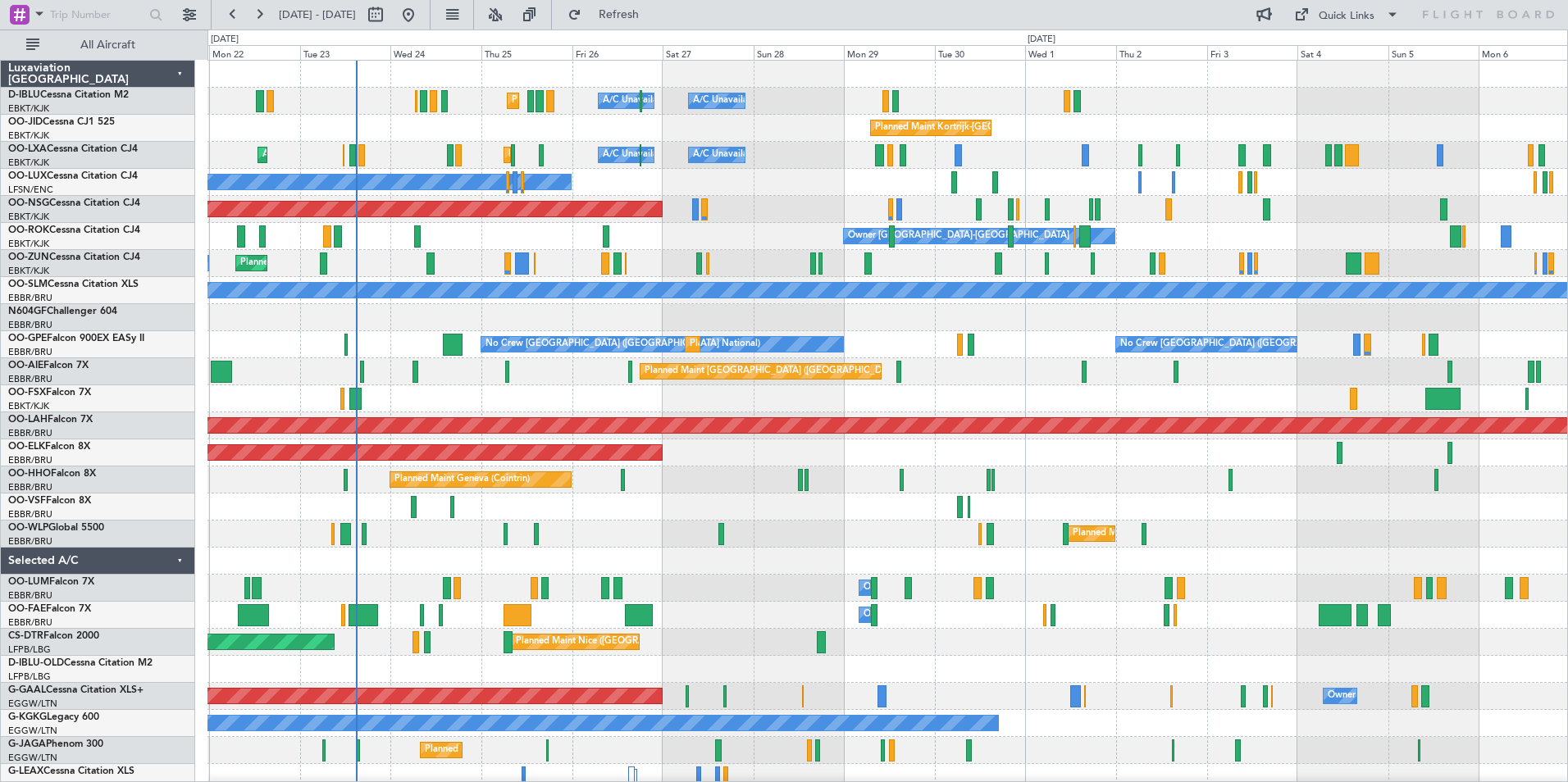
click at [794, 577] on div "Planned Maint Nice (Côte d'Azur Airport) A/C Unavailable Brussels (Brussels Nat…" at bounding box center [887, 575] width 1360 height 1029
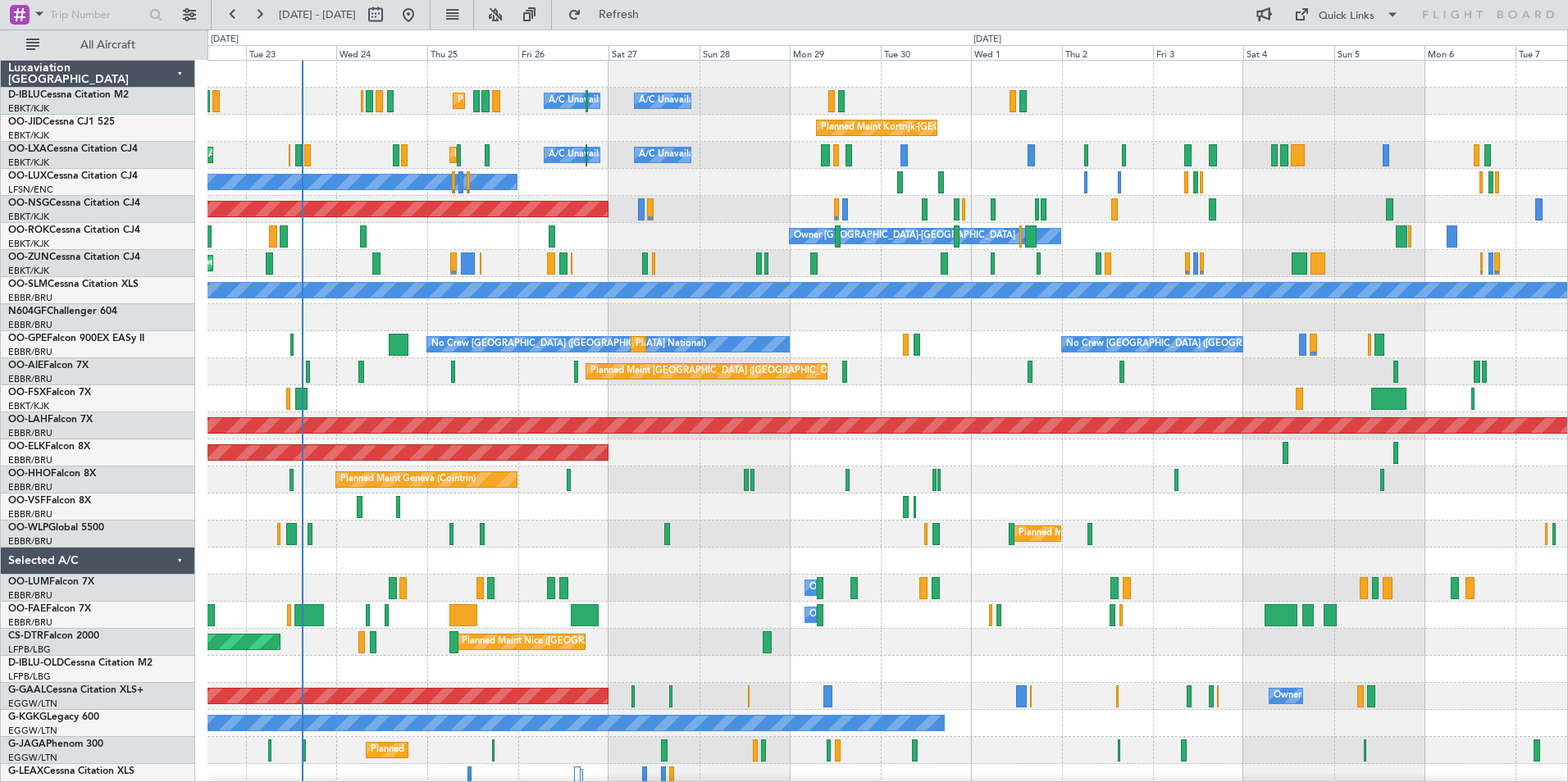
click at [725, 623] on div "Owner Melsbroek Air Base Planned Maint Brussels (Brussels National)" at bounding box center [887, 615] width 1360 height 27
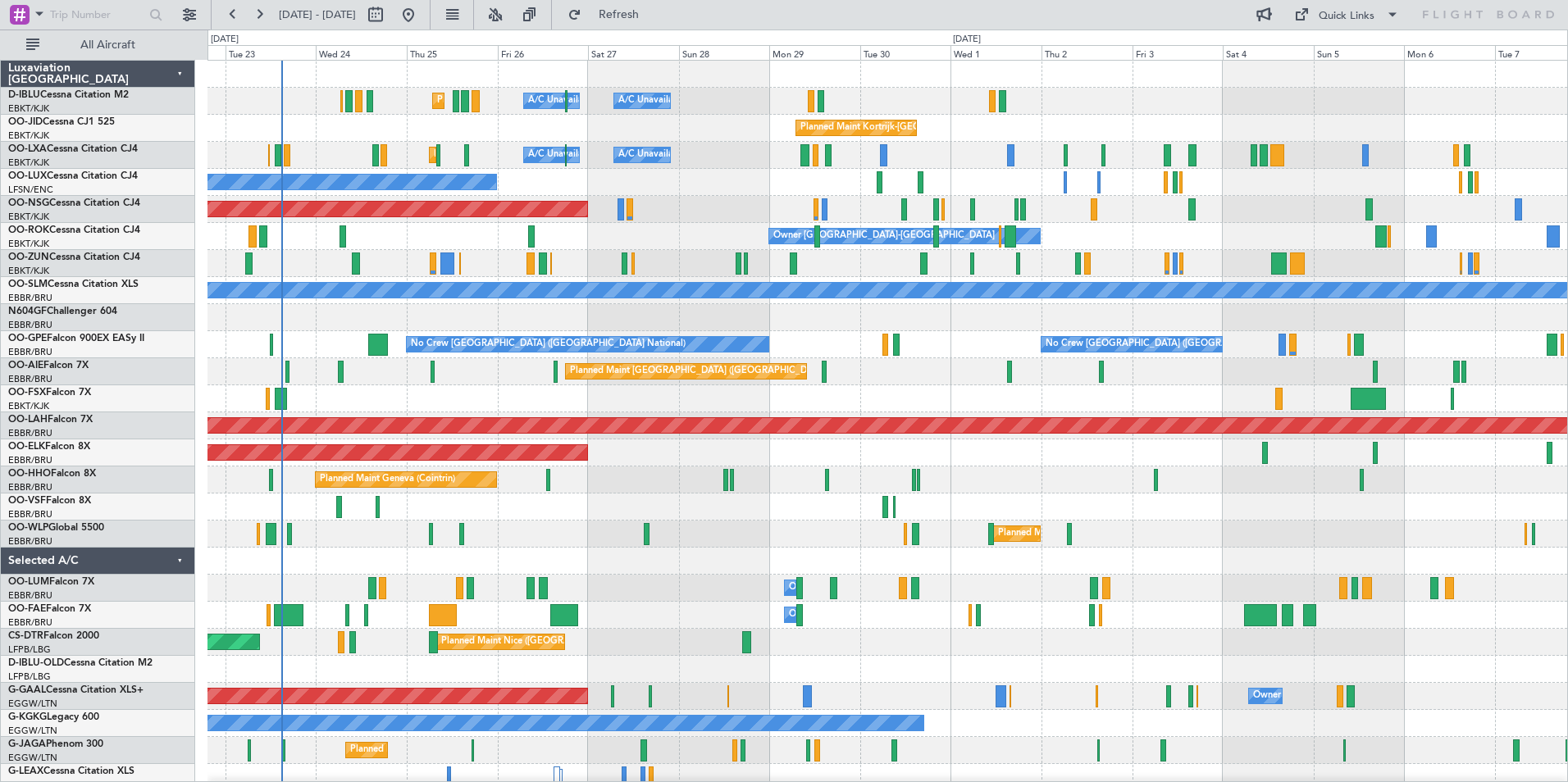
click at [665, 628] on div "Owner Melsbroek Air Base Planned Maint Brussels (Brussels National)" at bounding box center [887, 615] width 1360 height 27
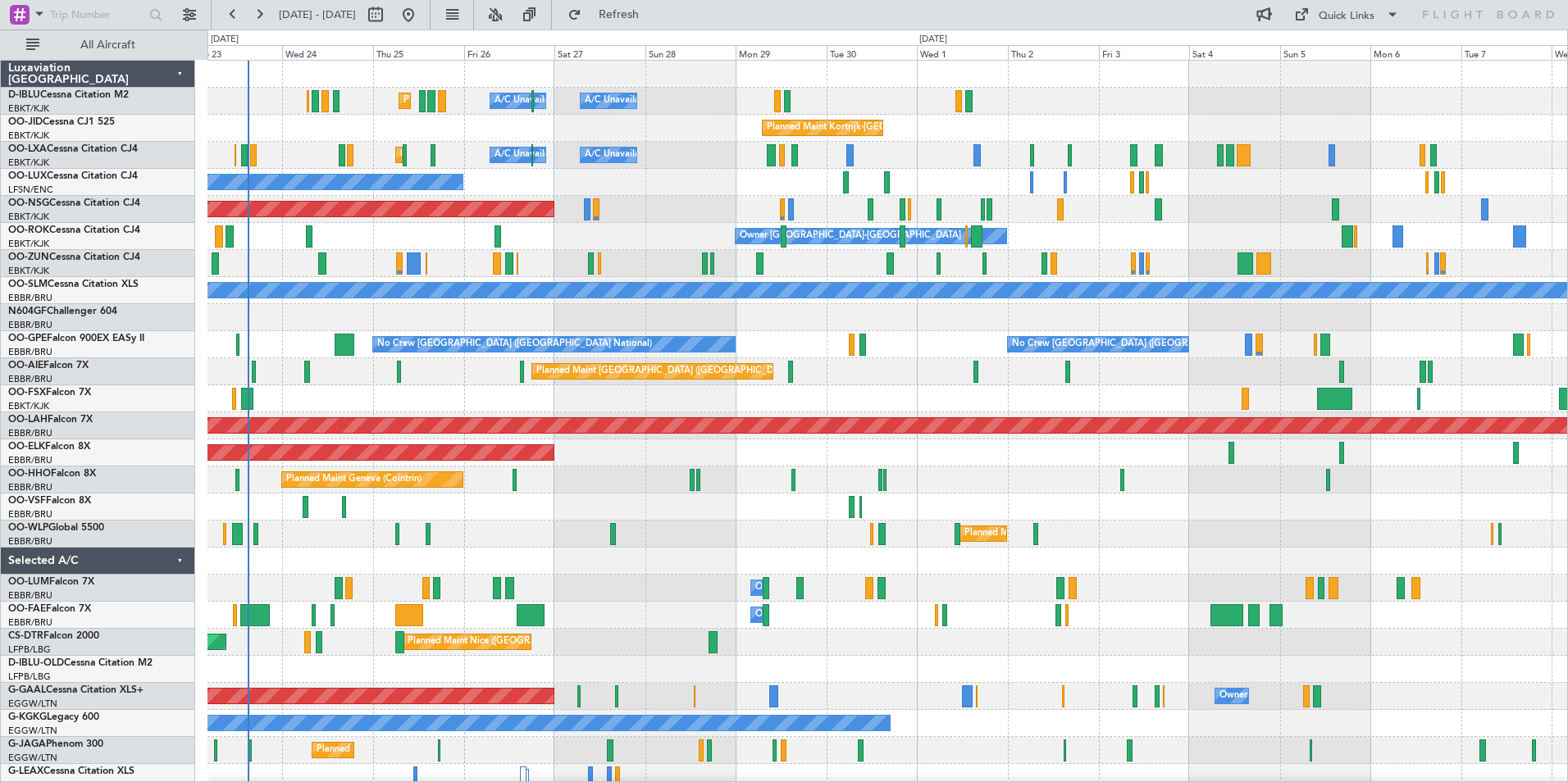
click at [540, 273] on div "Planned Maint Kortrijk-Wevelgem Owner" at bounding box center [887, 264] width 1360 height 27
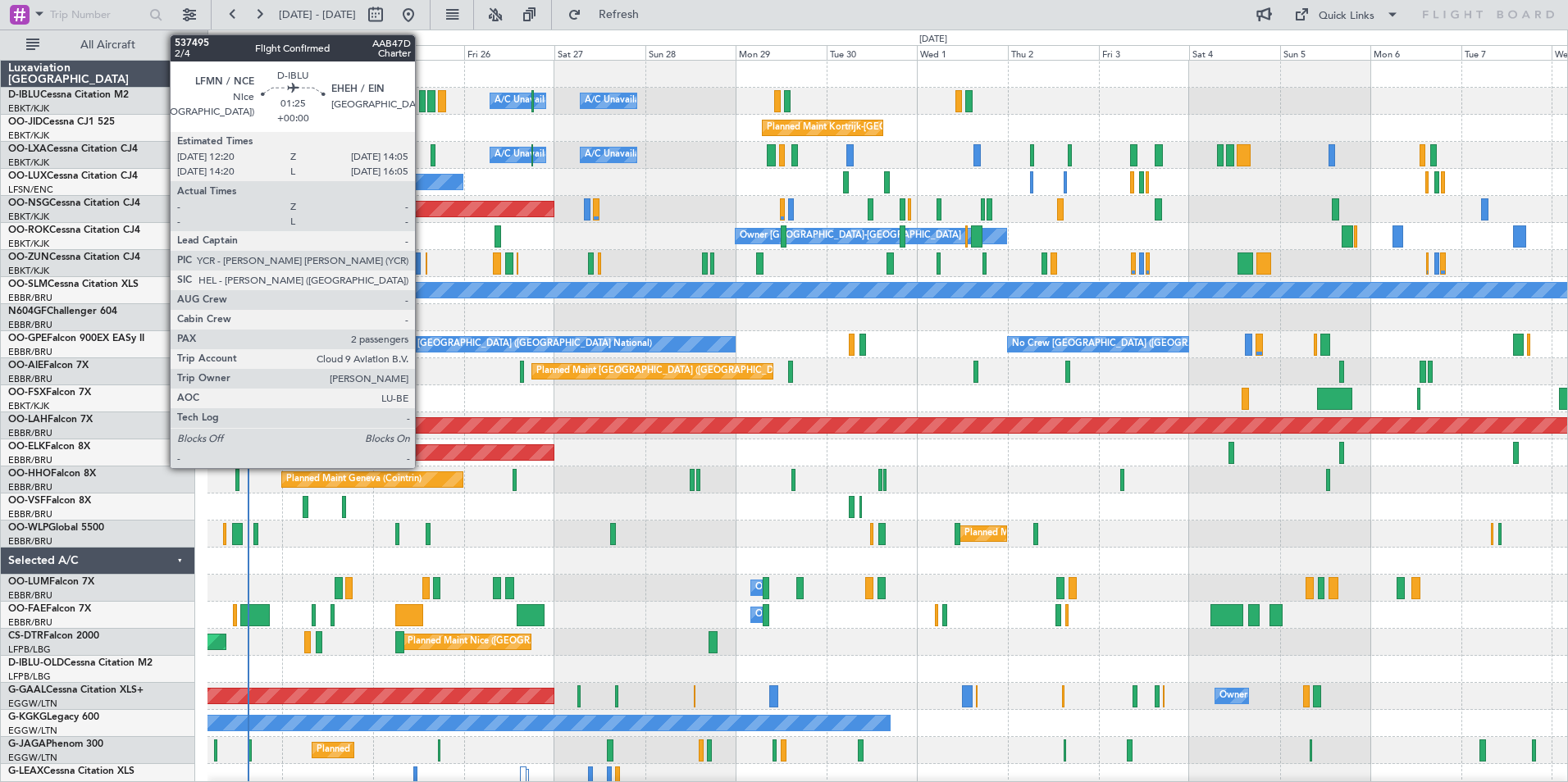
click at [422, 110] on div at bounding box center [423, 101] width 8 height 22
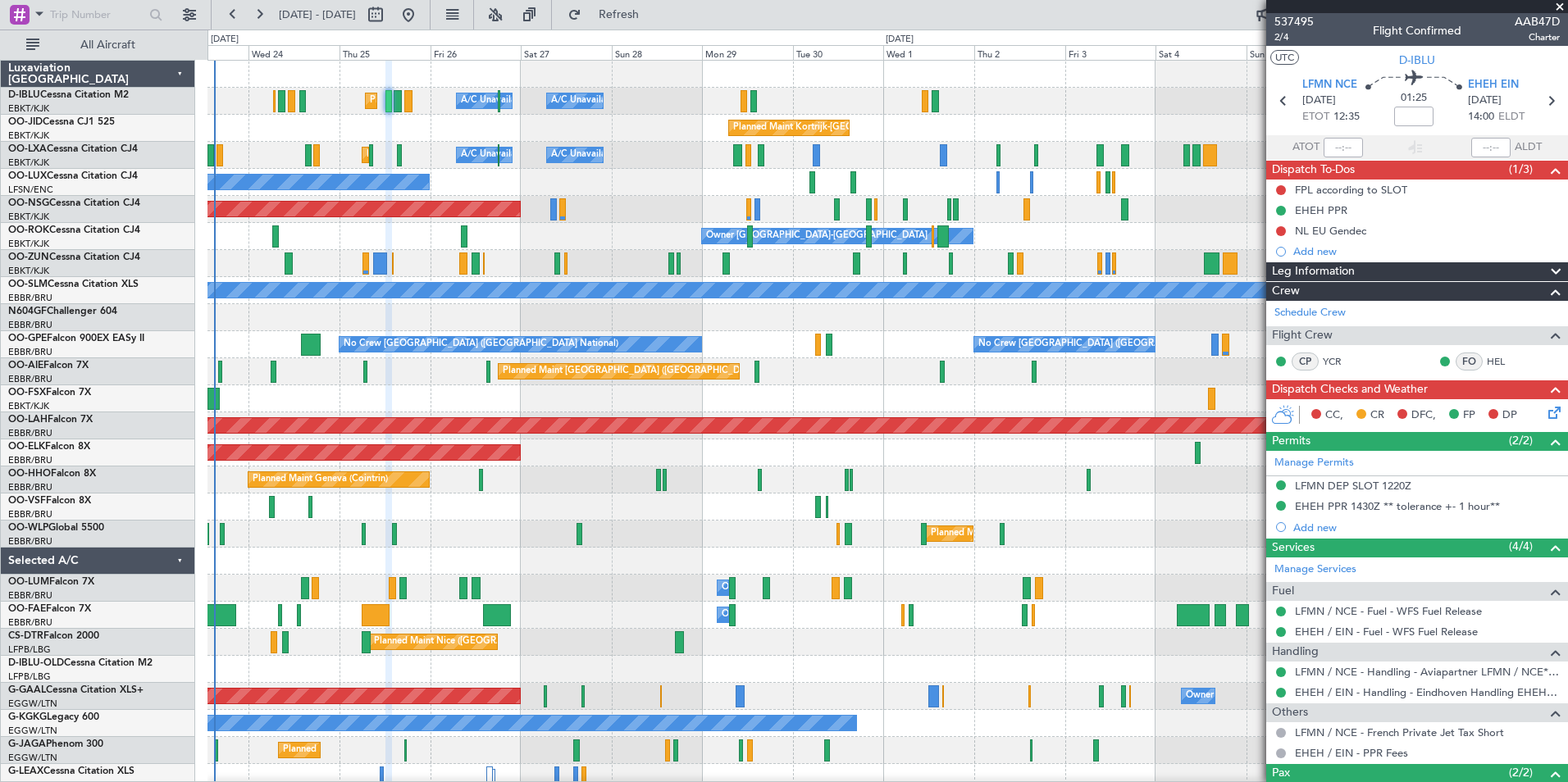
click at [894, 475] on div "Planned Maint Geneva (Cointrin)" at bounding box center [887, 480] width 1360 height 27
click at [1132, 526] on div "Planned Maint Nice (Côte d'Azur Airport) A/C Unavailable Brussels (Brussels Nat…" at bounding box center [887, 575] width 1360 height 1029
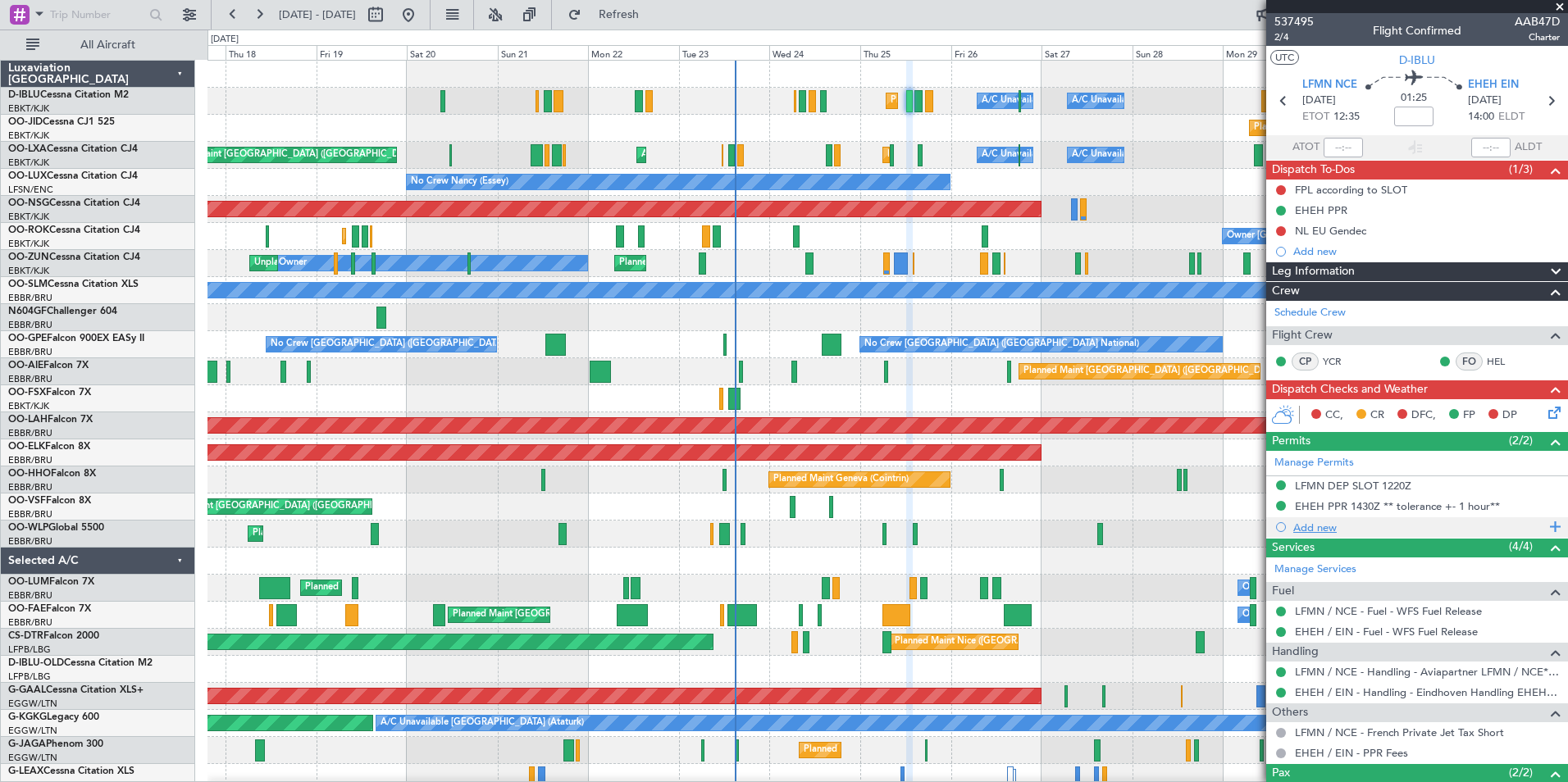
click at [1325, 529] on fb-app "23 Sep 2025 - 08 Oct 2025 Refresh Quick Links All Aircraft Planned Maint Nice (…" at bounding box center [784, 397] width 1568 height 770
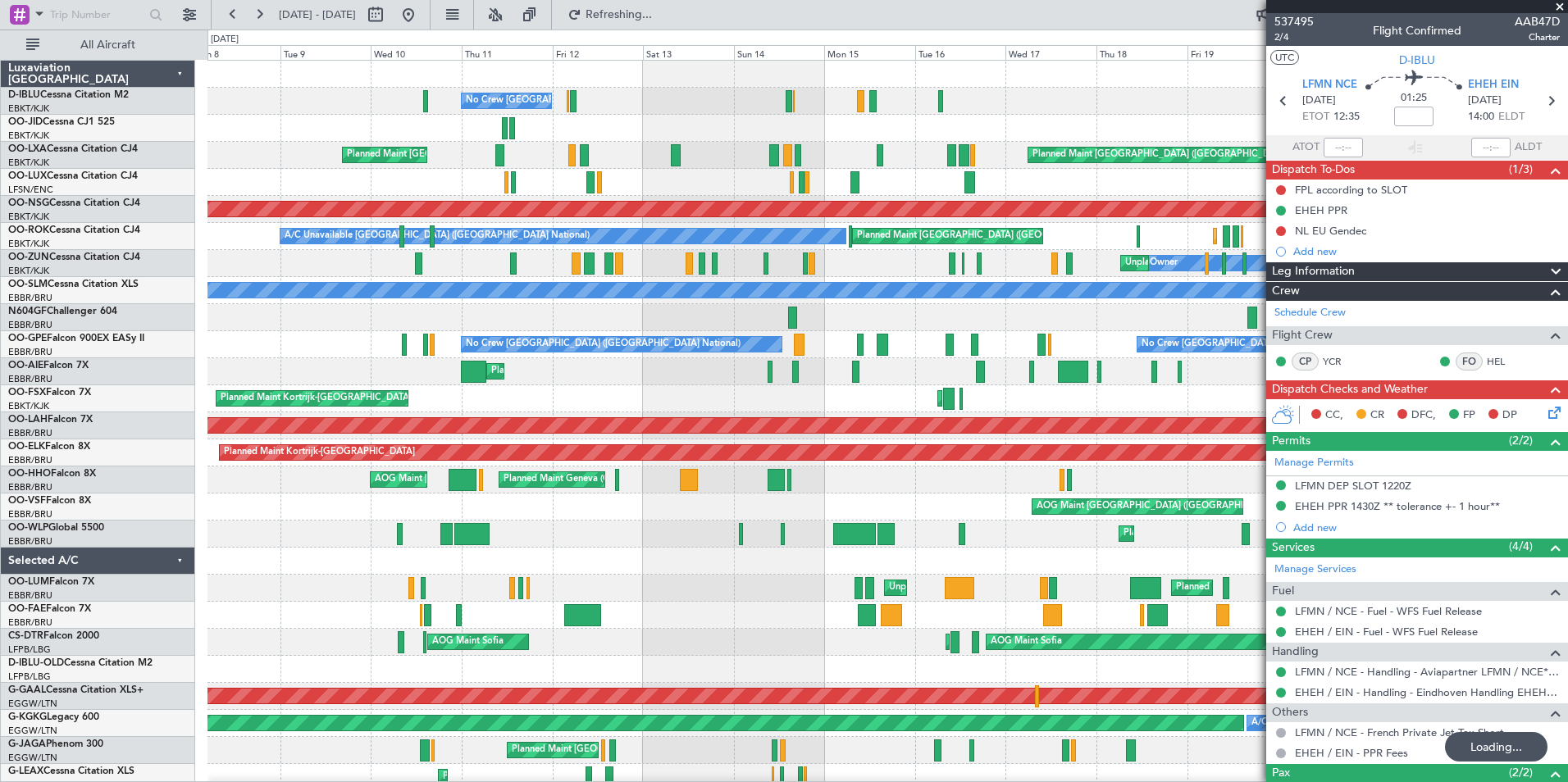
click at [1153, 407] on div "No Crew Brussels (Brussels National) Planned Maint Nice (Côte d'Azur Airport) A…" at bounding box center [887, 602] width 1360 height 1082
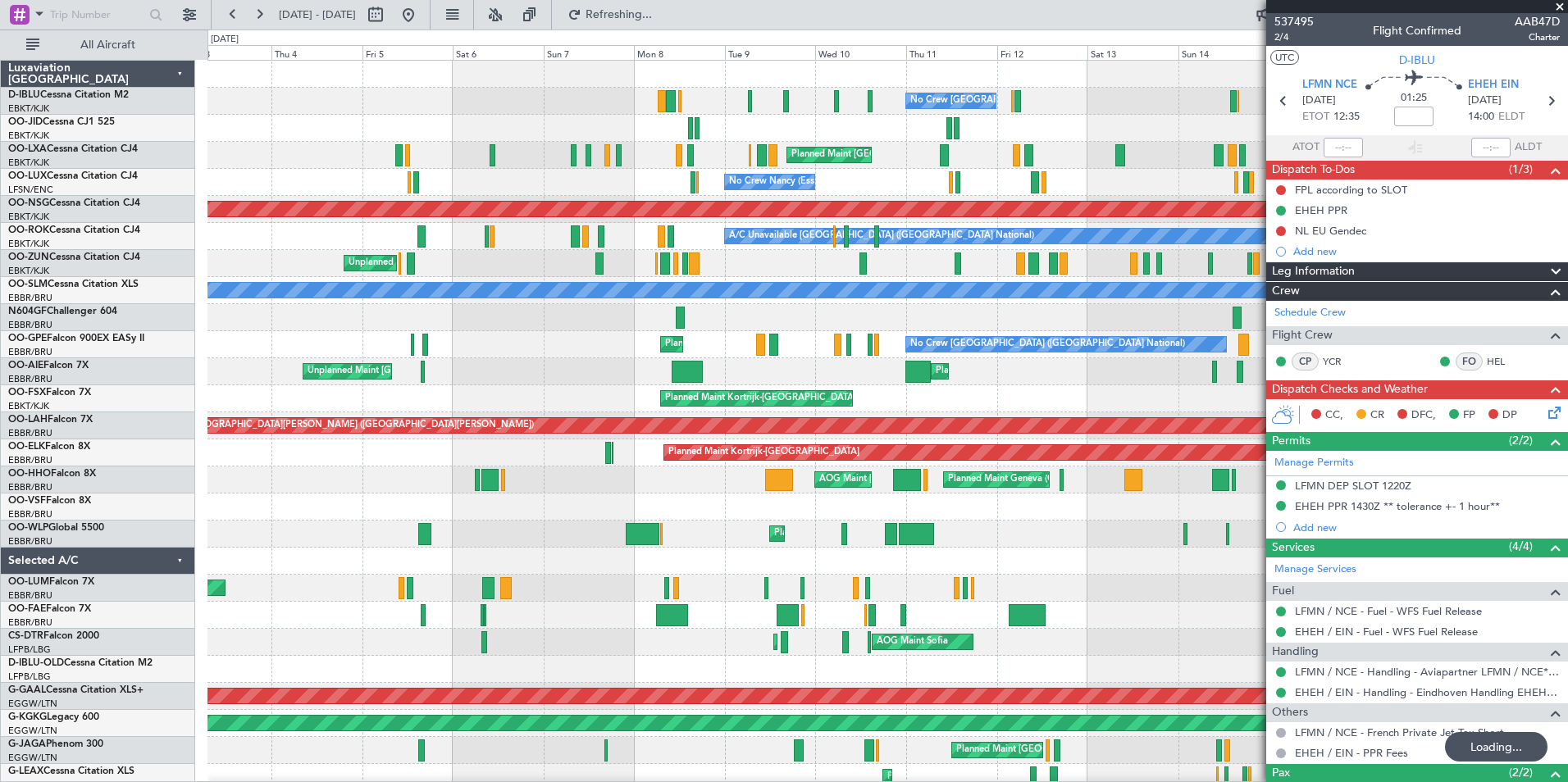
click at [1113, 397] on div "No Crew Brussels (Brussels National) Planned Maint Brussels (Brussels National)…" at bounding box center [887, 628] width 1360 height 1136
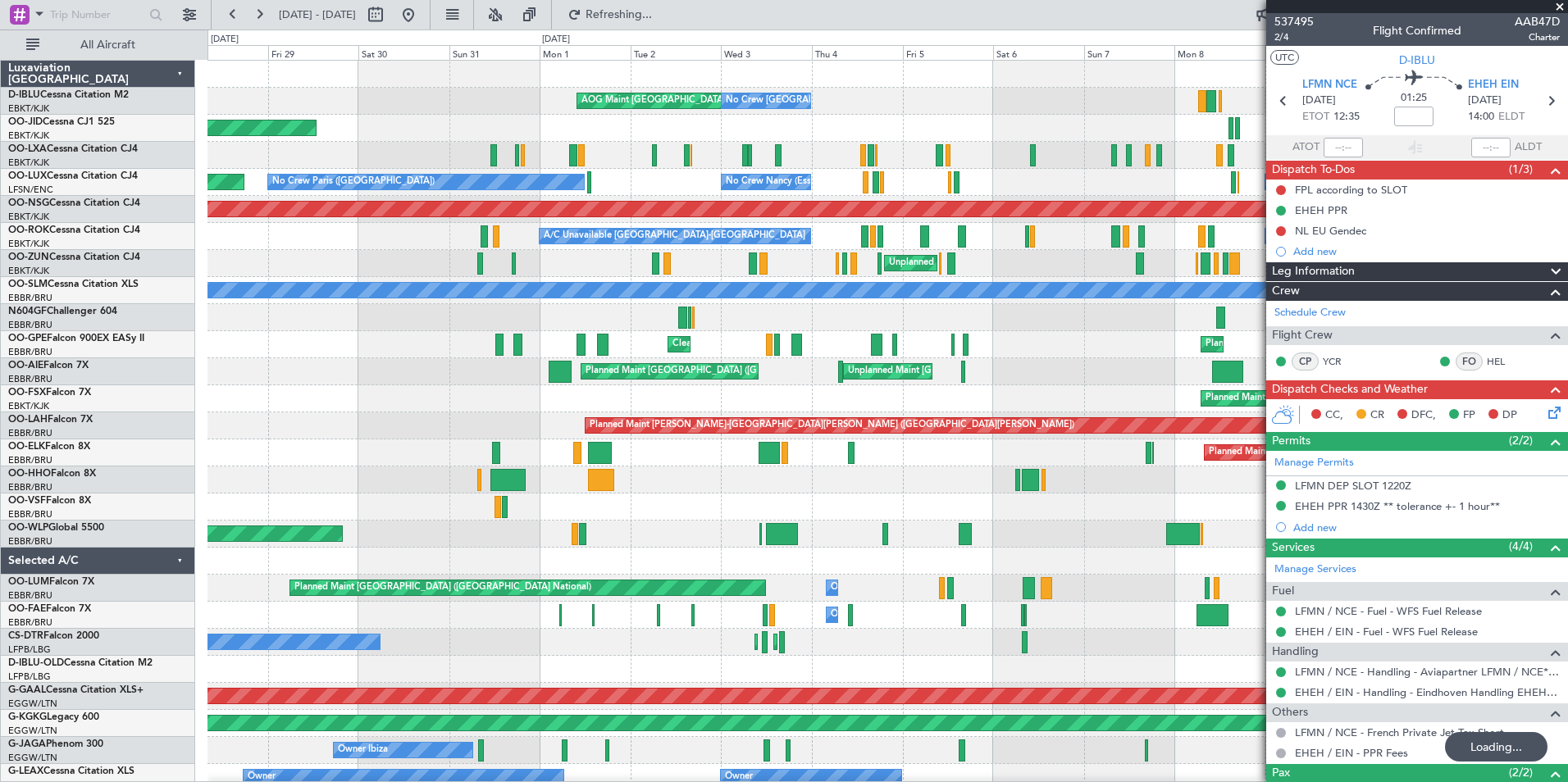
click at [1032, 281] on div "No Crew Brussels (Brussels National) AOG Maint Brussels (Brussels National) No …" at bounding box center [887, 628] width 1360 height 1136
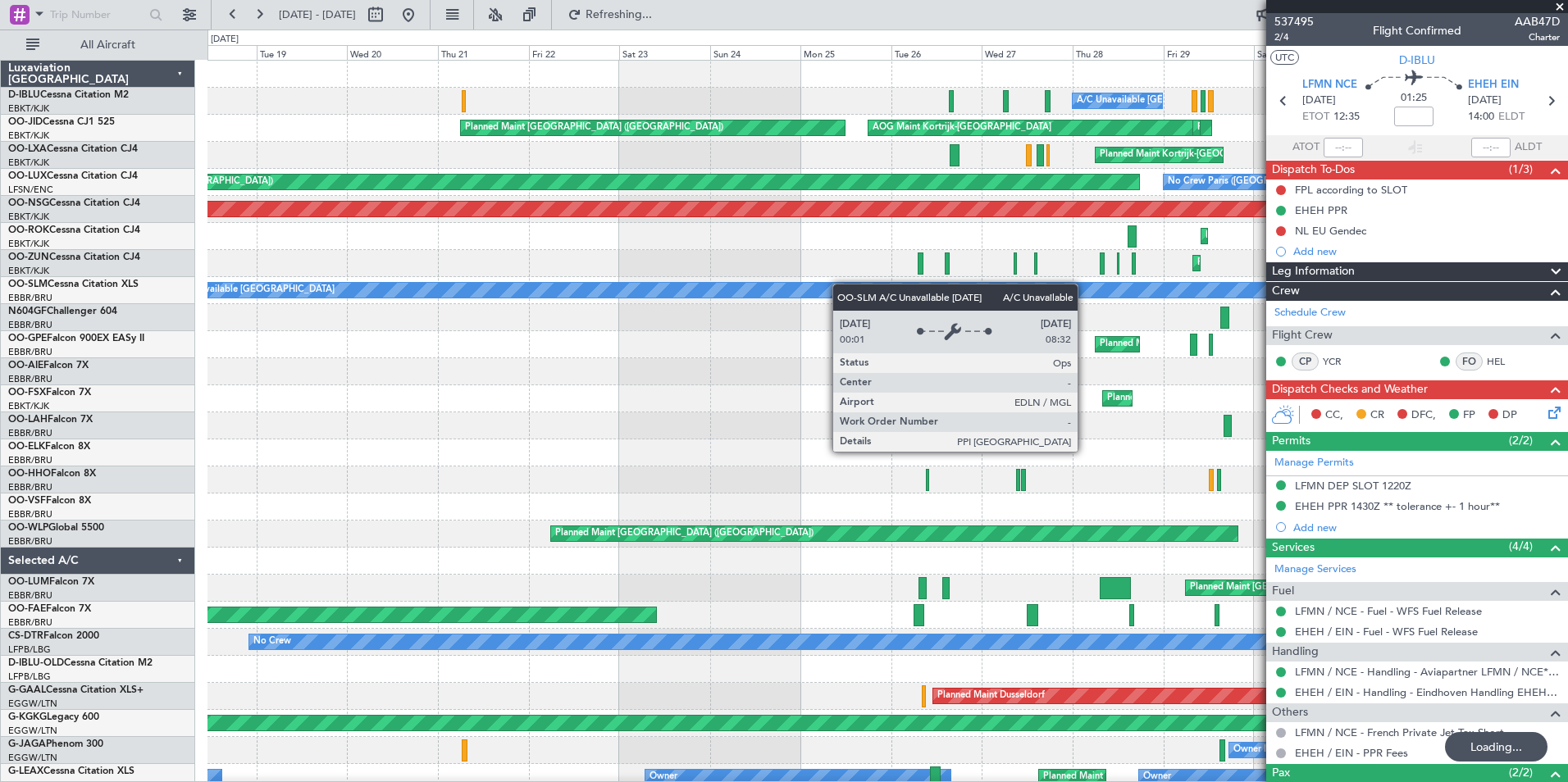
click at [867, 289] on div "AOG Maint Brussels (Brussels National) A/C Unavailable Kortrijk-Wevelgem No Cre…" at bounding box center [887, 642] width 1360 height 1164
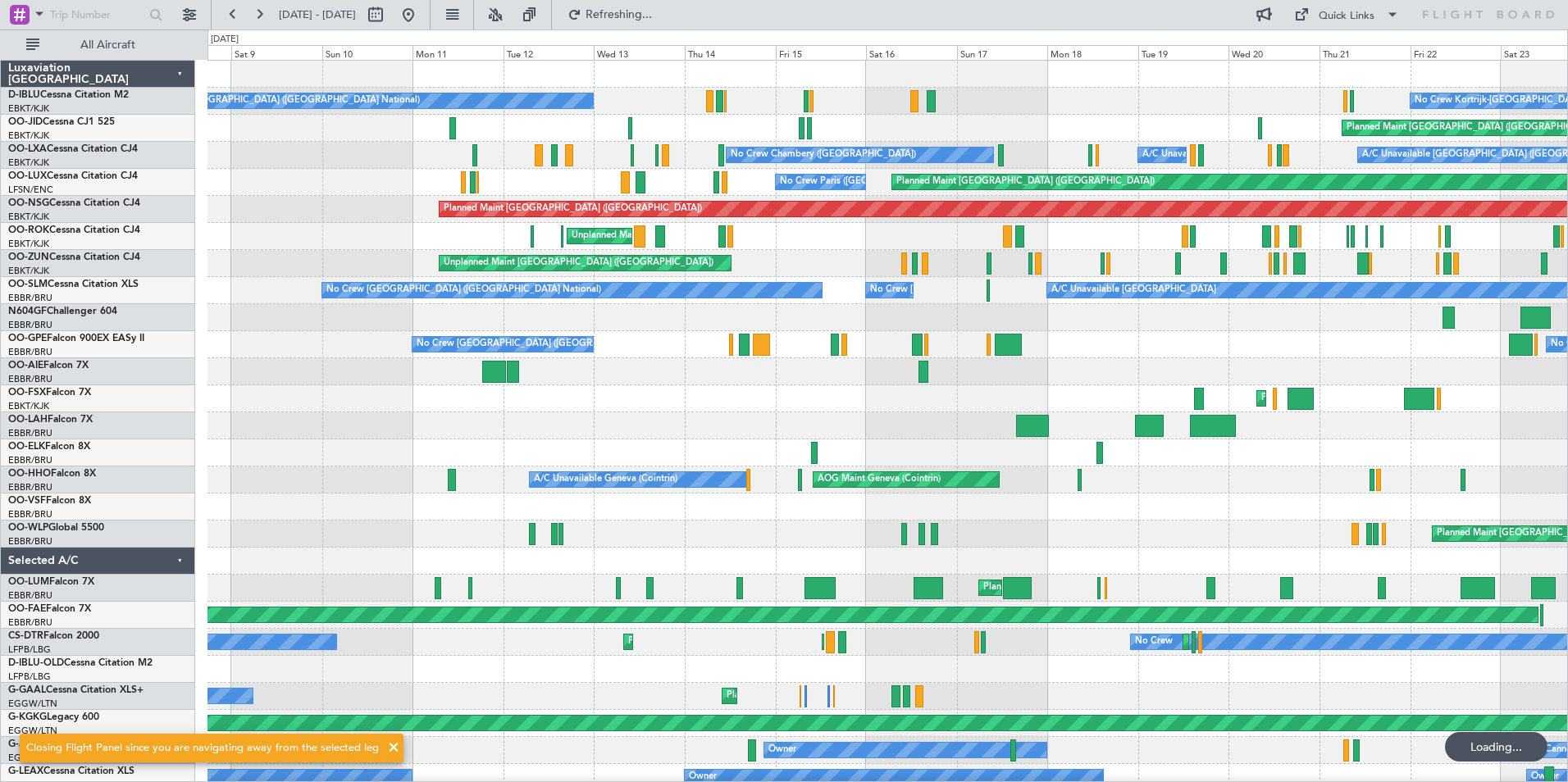
click at [1183, 371] on div "No Crew Kortrijk-Wevelgem No Crew Brussels (Brussels National) Planned Maint Pa…" at bounding box center [887, 615] width 1360 height 1109
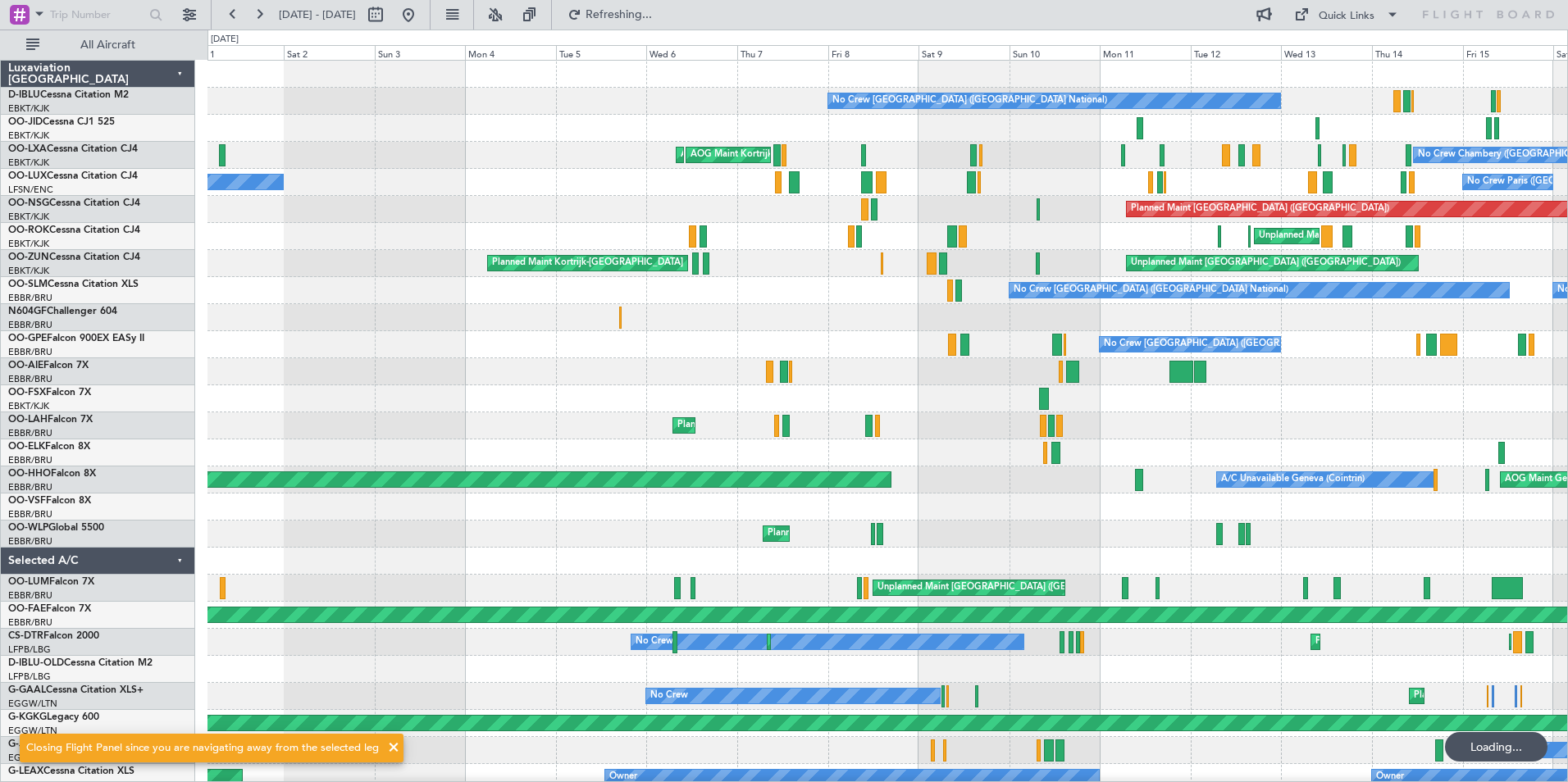
click at [1179, 402] on div "No Crew Brussels (Brussels National) No Crew Chambery (Aix-les-bains) AOG Maint…" at bounding box center [887, 615] width 1360 height 1109
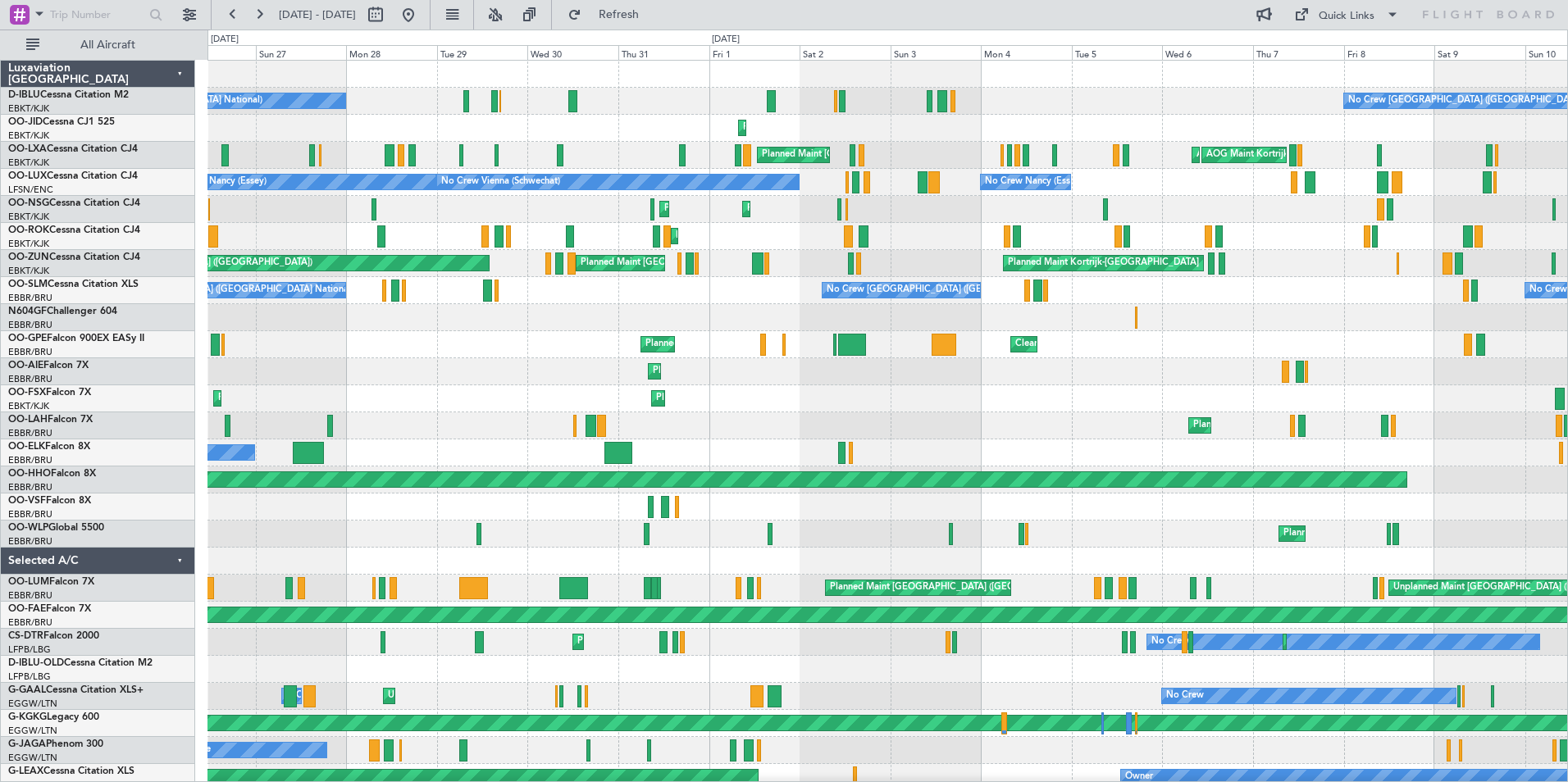
click at [883, 229] on div "No Crew Brussels (Brussels National) No Crew Brussels (Brussels National) Plann…" at bounding box center [887, 628] width 1360 height 1136
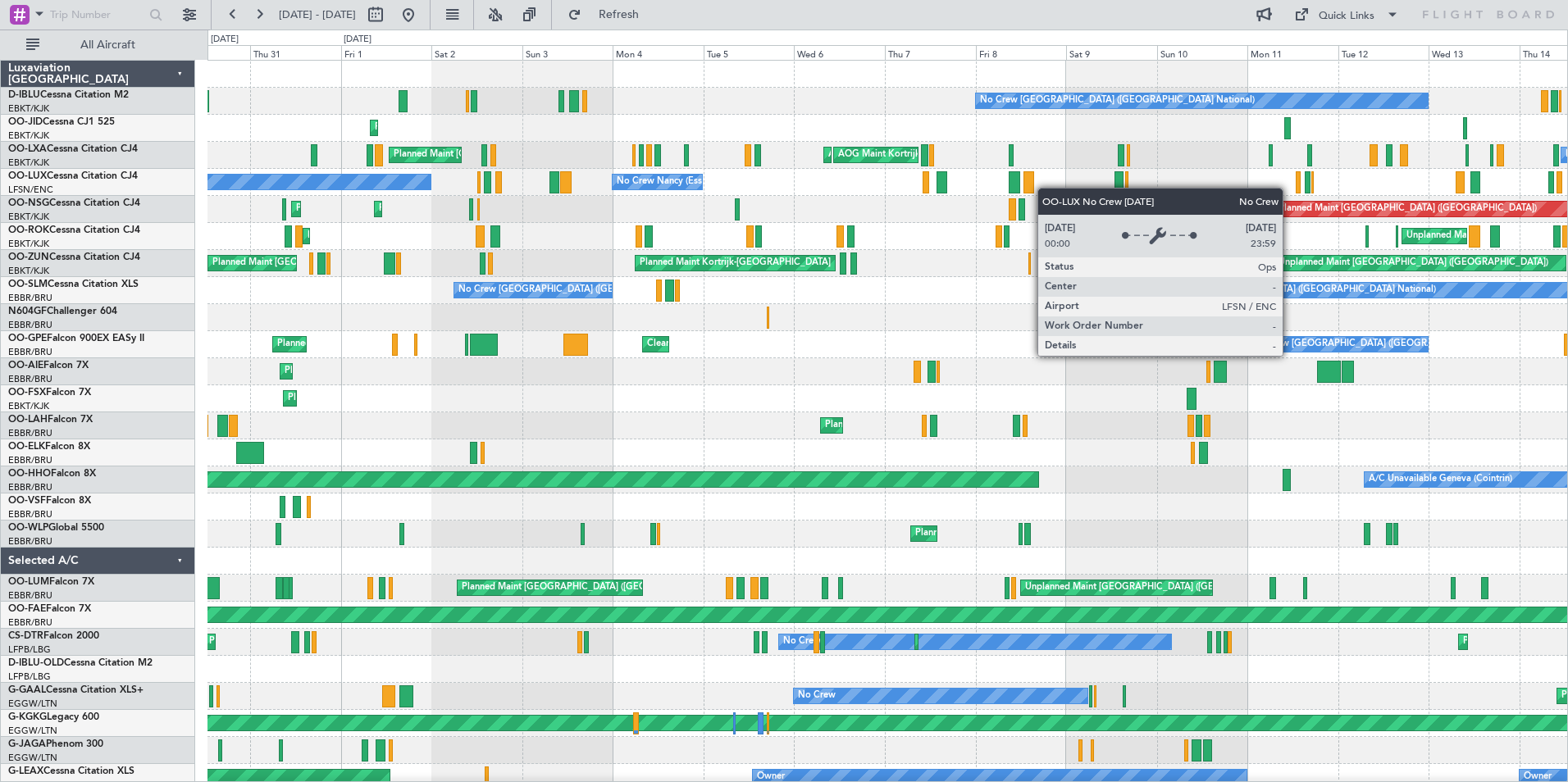
click at [555, 195] on div "No Crew Vienna (Schwechat) No Crew Nancy (Essey) No Crew Paris (Le Bourget) Pla…" at bounding box center [887, 182] width 1360 height 27
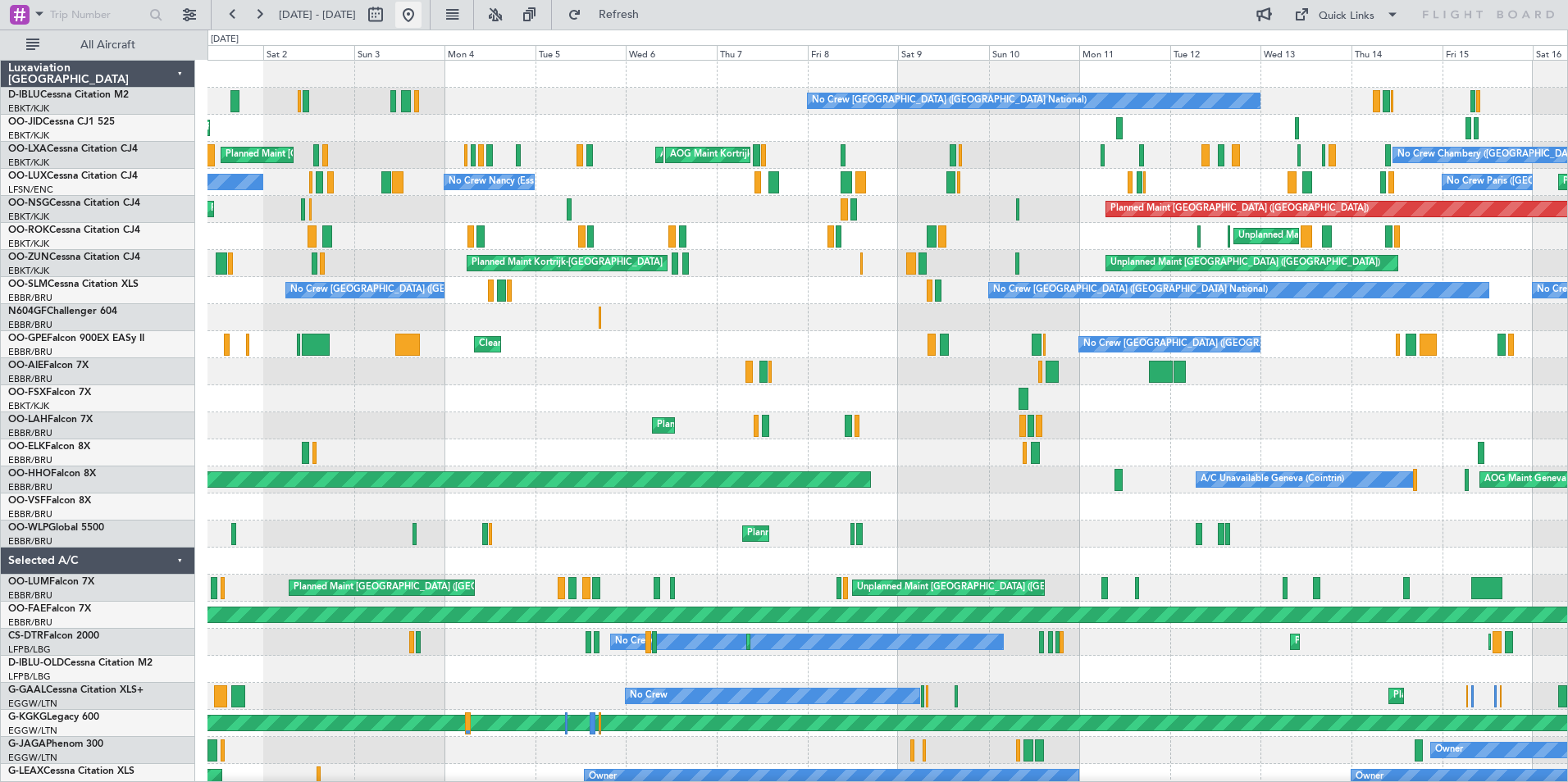
click at [421, 14] on button at bounding box center [408, 14] width 26 height 26
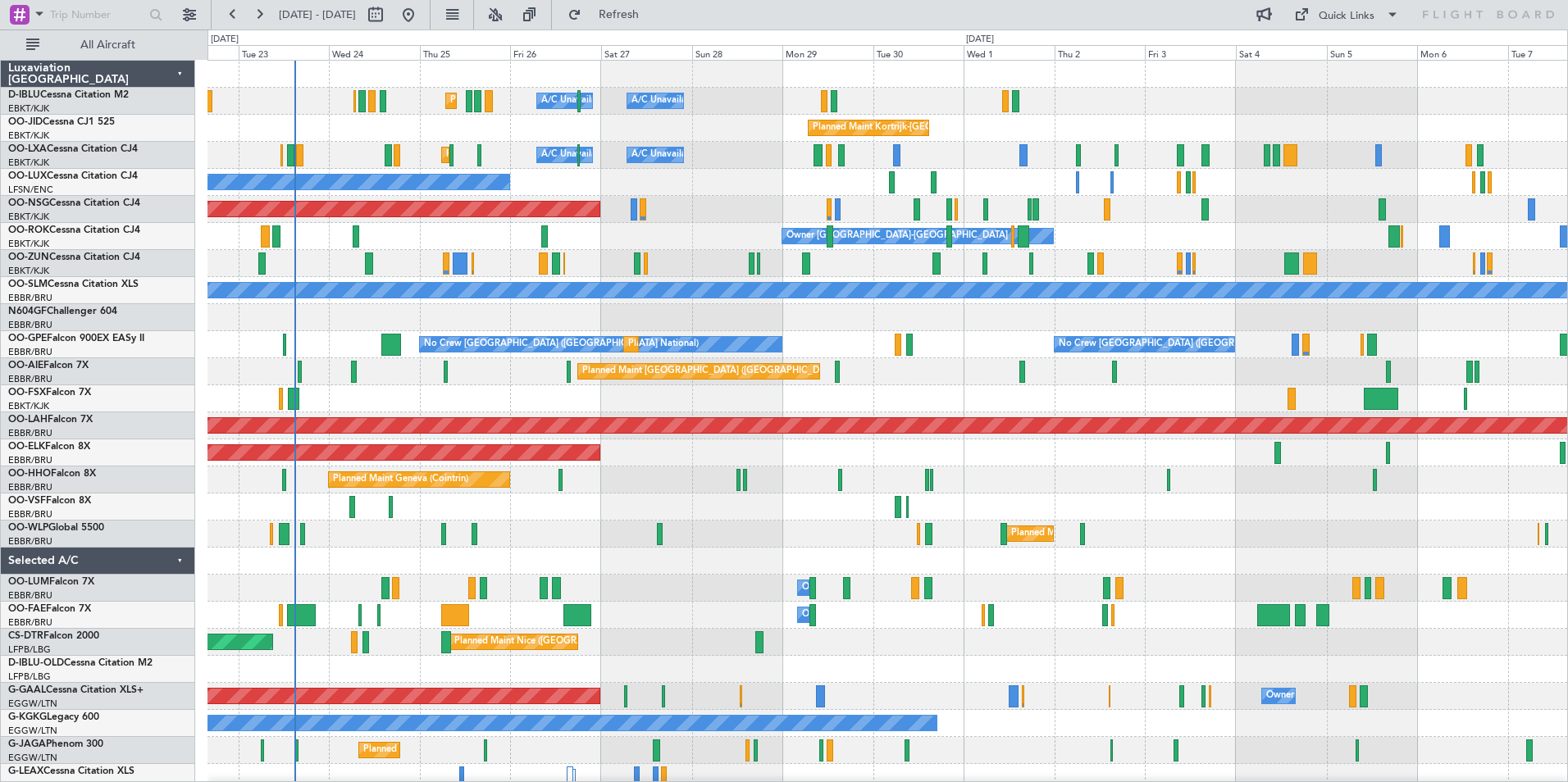
click at [671, 521] on div "Planned Maint Nice (Côte d'Azur Airport) A/C Unavailable Brussels (Brussels Nat…" at bounding box center [887, 602] width 1360 height 1082
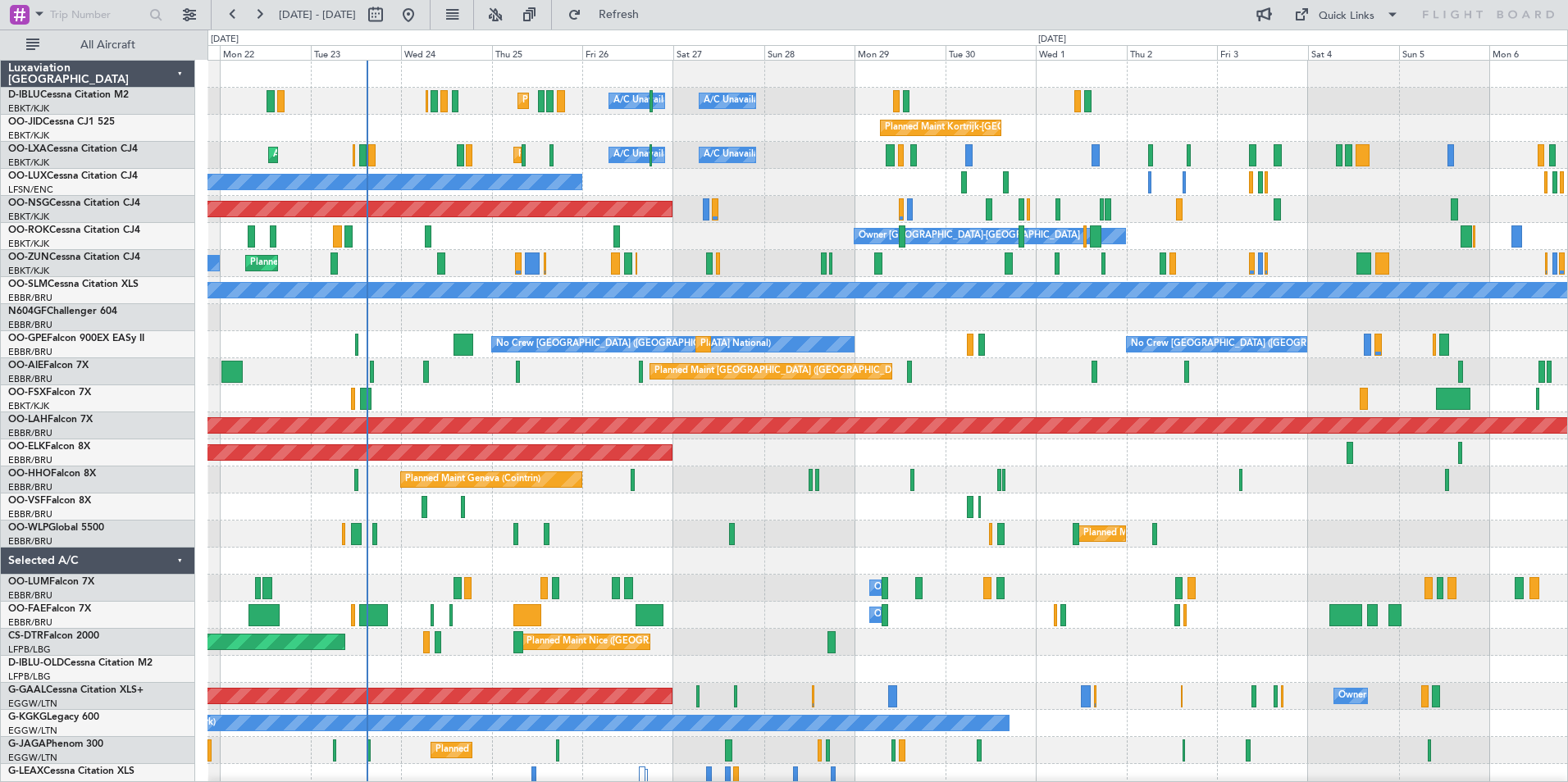
click at [768, 624] on div "Planned Maint Nice (Côte d'Azur Airport) A/C Unavailable Brussels (Brussels Nat…" at bounding box center [887, 575] width 1360 height 1029
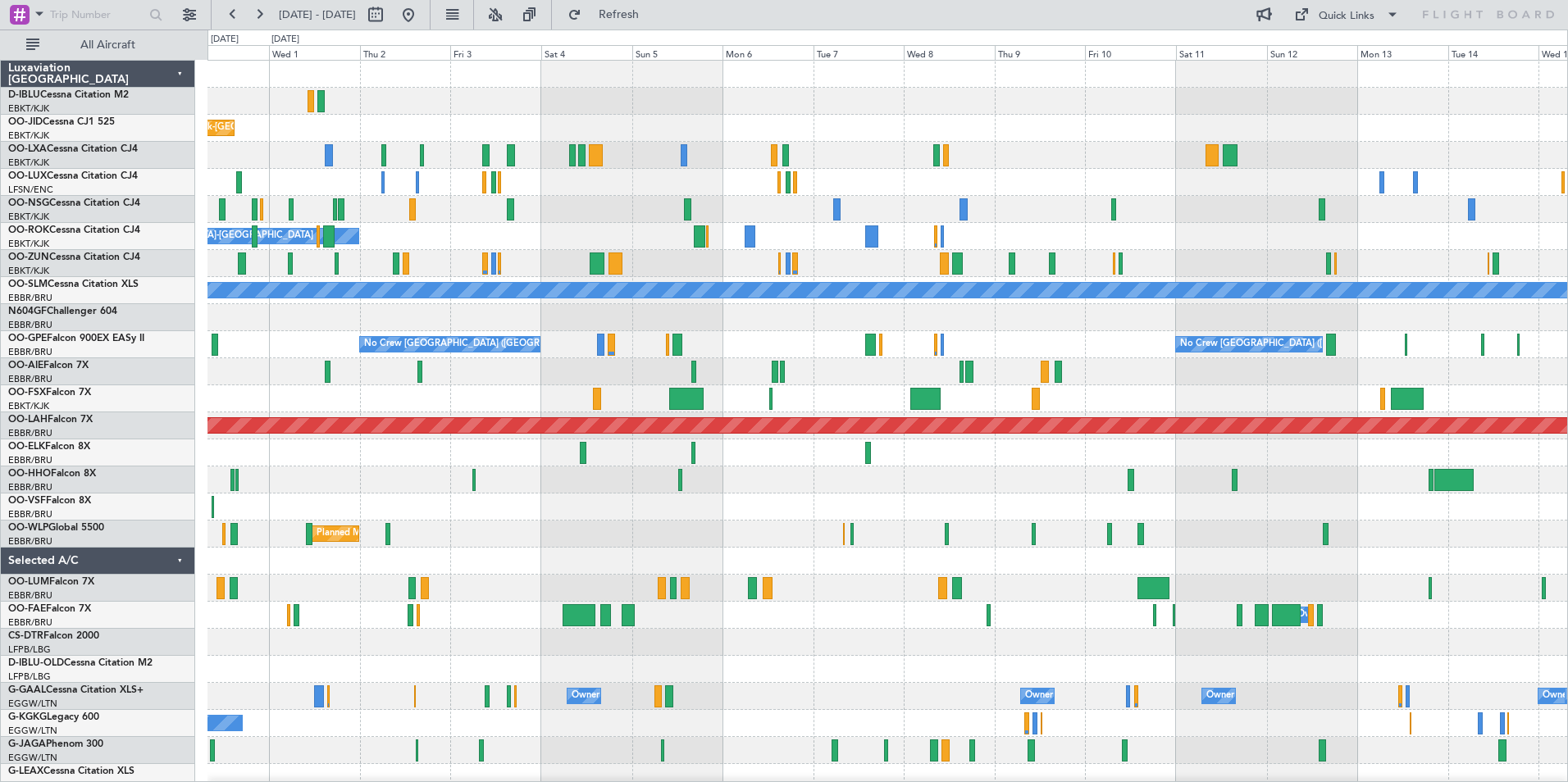
click at [487, 224] on div "A/C Unavailable Kortrijk-Wevelgem A/C Unavailable Brussels (Brussels National) …" at bounding box center [887, 575] width 1360 height 1029
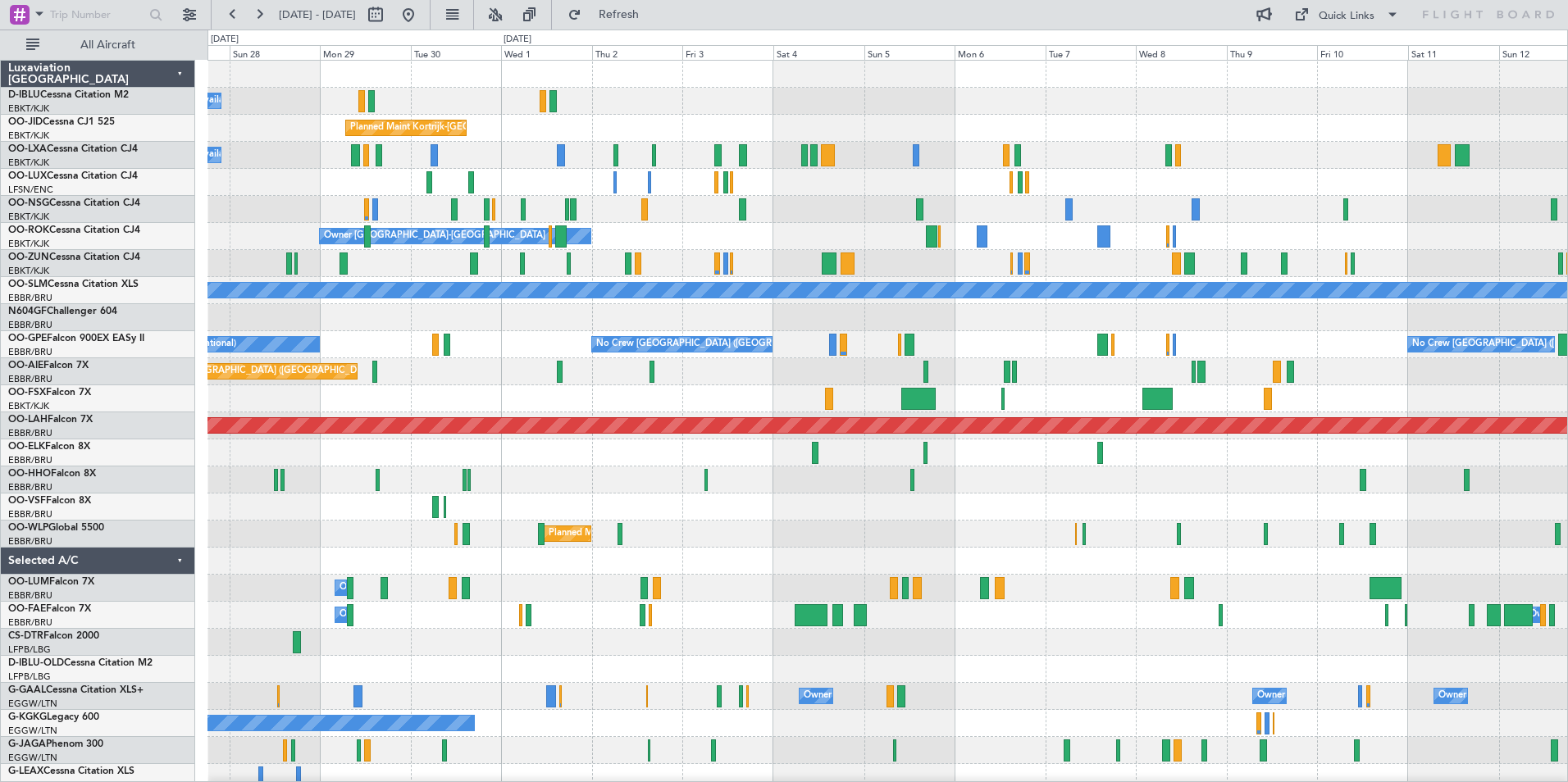
click at [1317, 250] on div "A/C Unavailable Kortrijk-Wevelgem Planned Maint Nice (Côte d'Azur Airport) A/C …" at bounding box center [887, 602] width 1360 height 1082
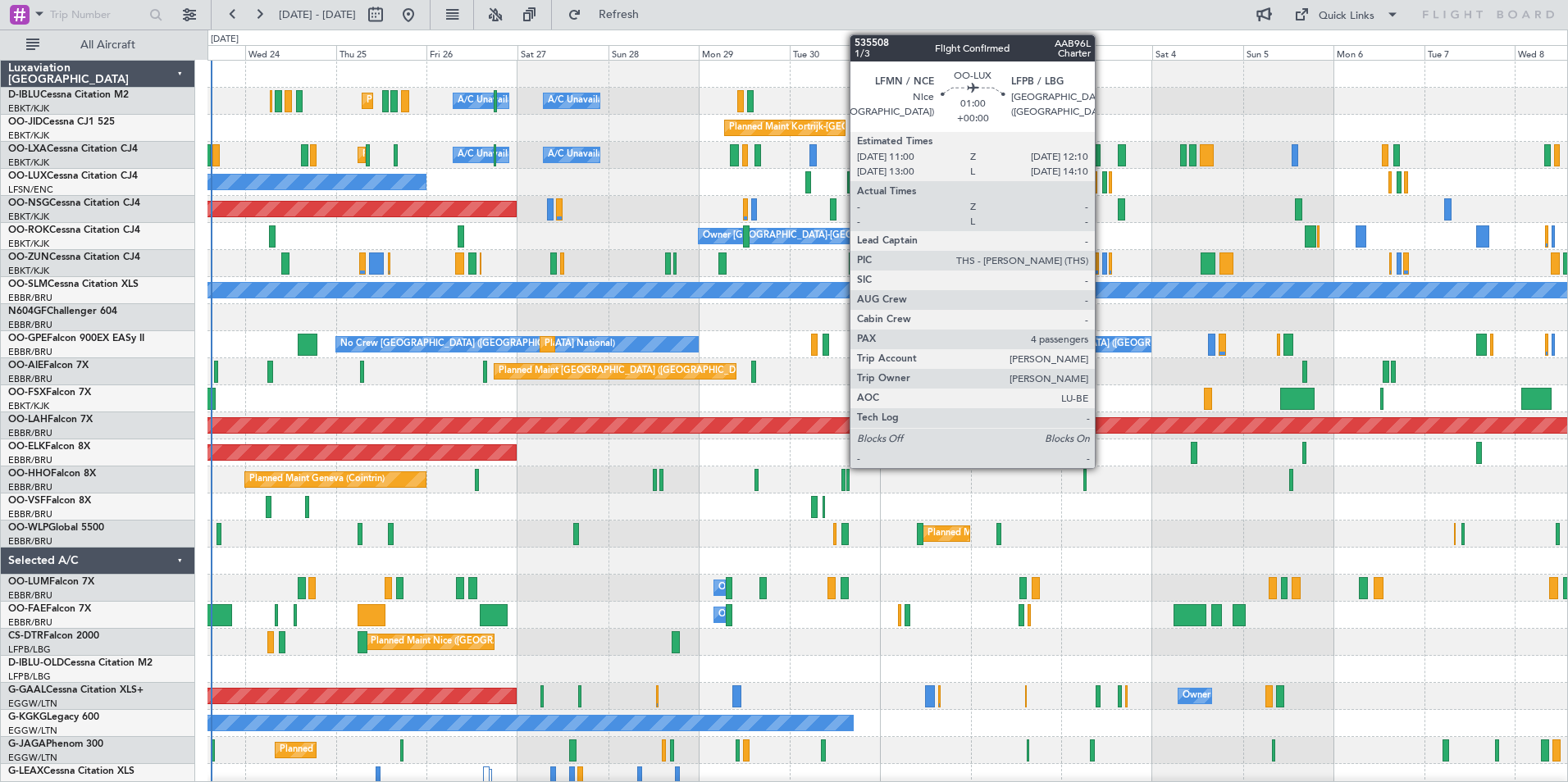
click at [1103, 178] on div at bounding box center [1105, 182] width 5 height 22
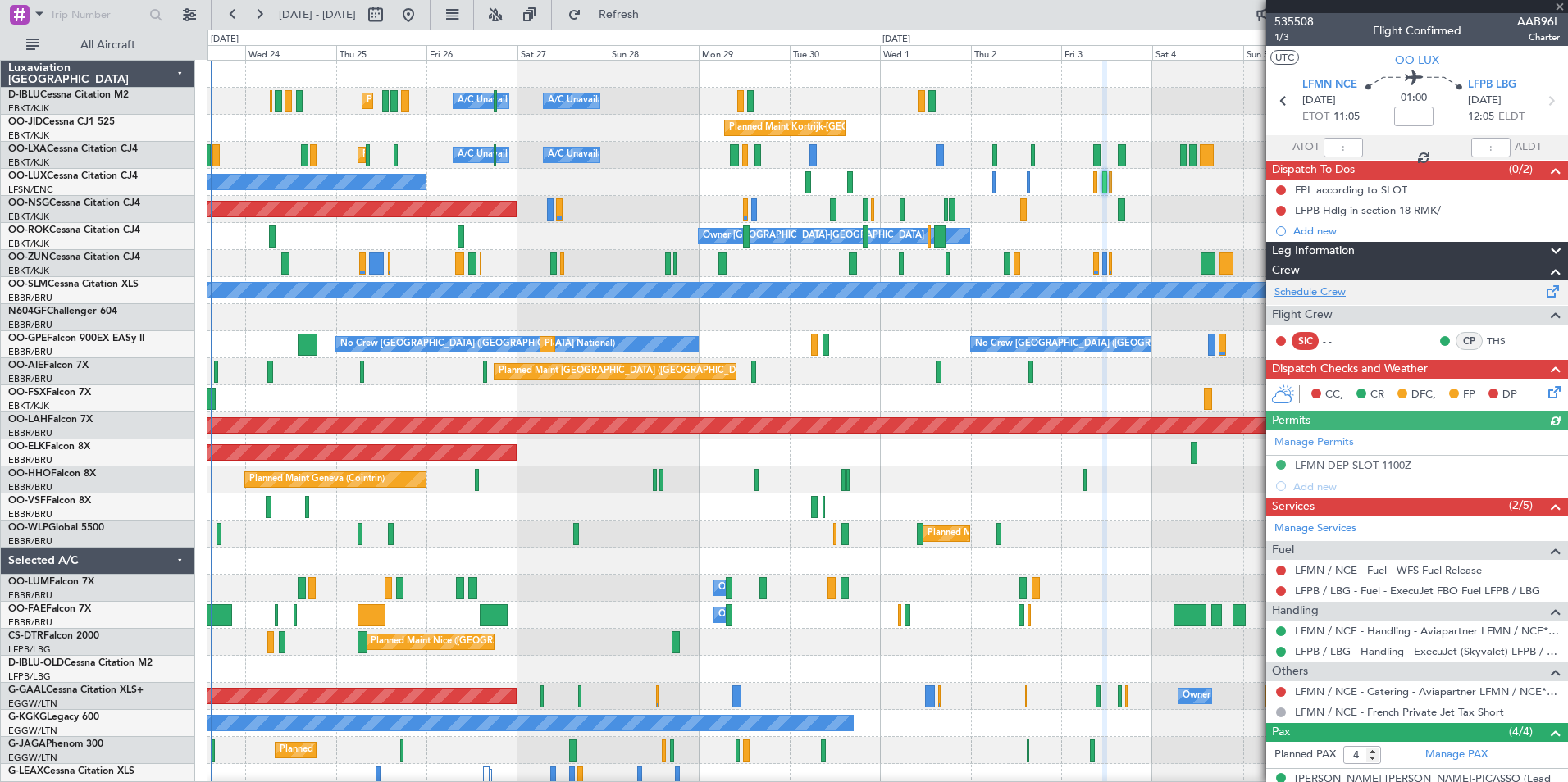
click at [1304, 296] on link "Schedule Crew" at bounding box center [1310, 293] width 71 height 16
click at [1328, 293] on link "Schedule Crew" at bounding box center [1310, 293] width 71 height 16
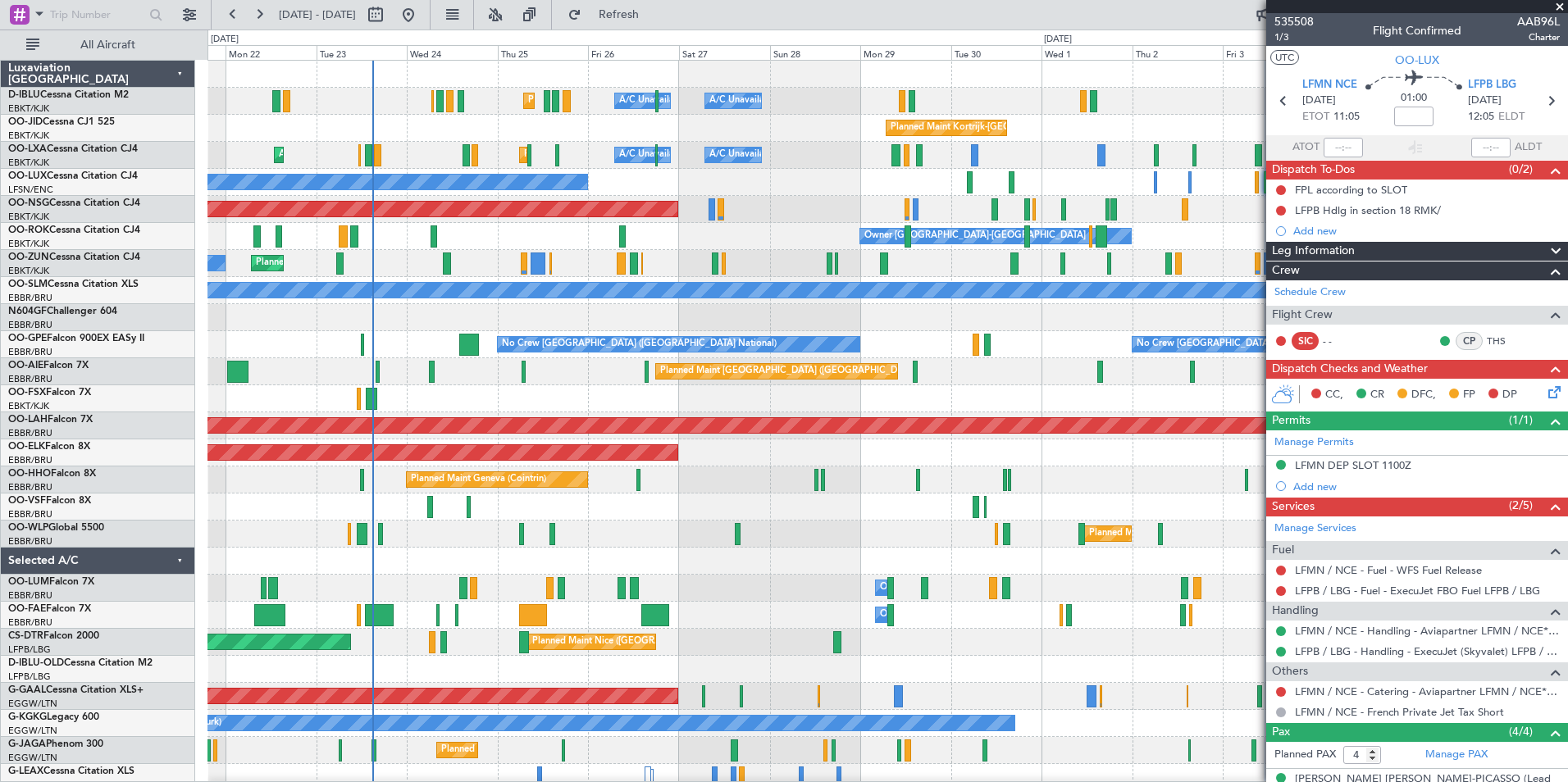
click at [893, 523] on div "Planned Maint Nice (Côte d'Azur Airport) A/C Unavailable Brussels (Brussels Nat…" at bounding box center [887, 575] width 1360 height 1029
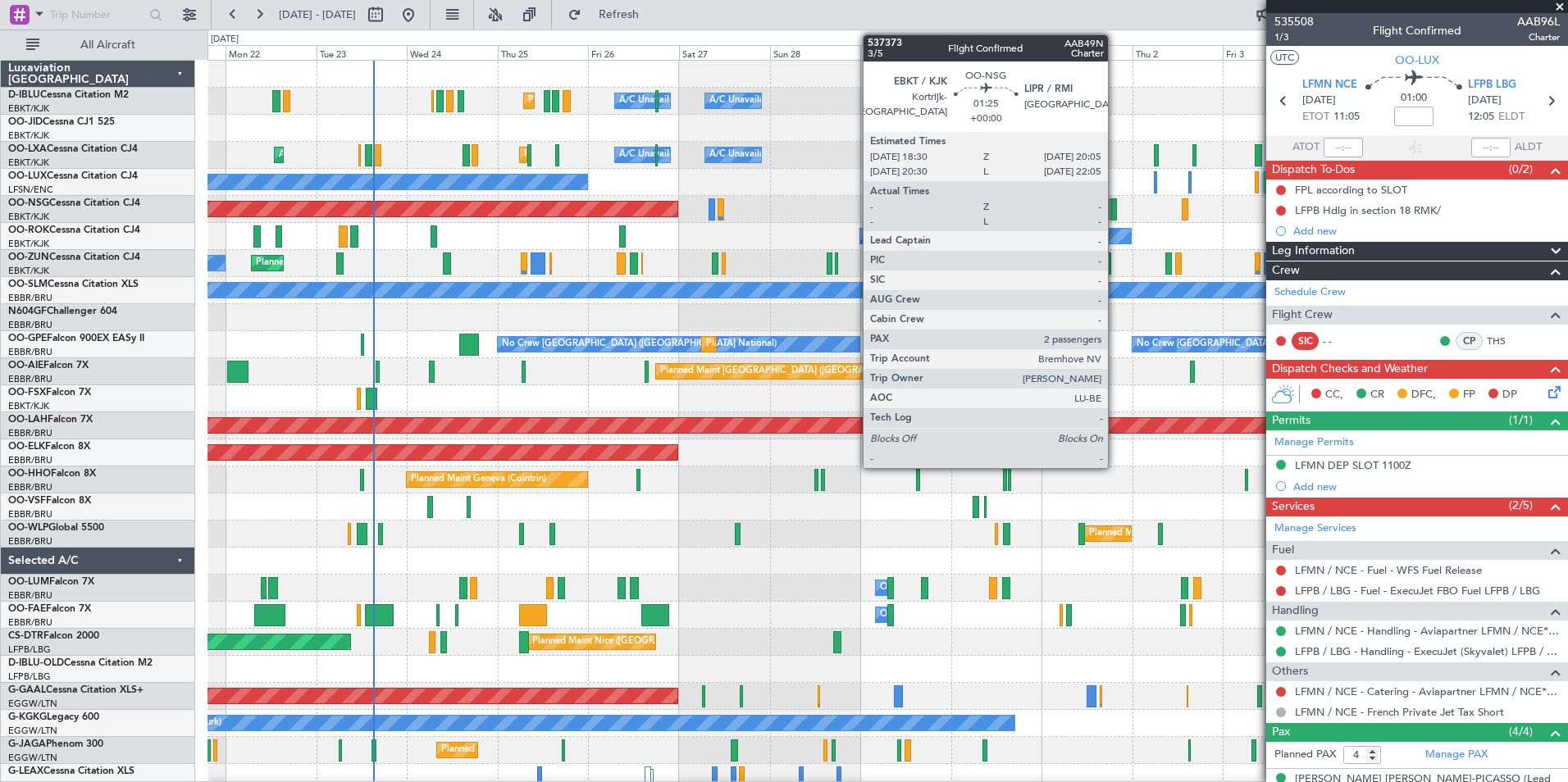
click at [324, 226] on div "Planned Maint Nice (Côte d'Azur Airport) A/C Unavailable Brussels (Brussels Nat…" at bounding box center [887, 575] width 1360 height 1029
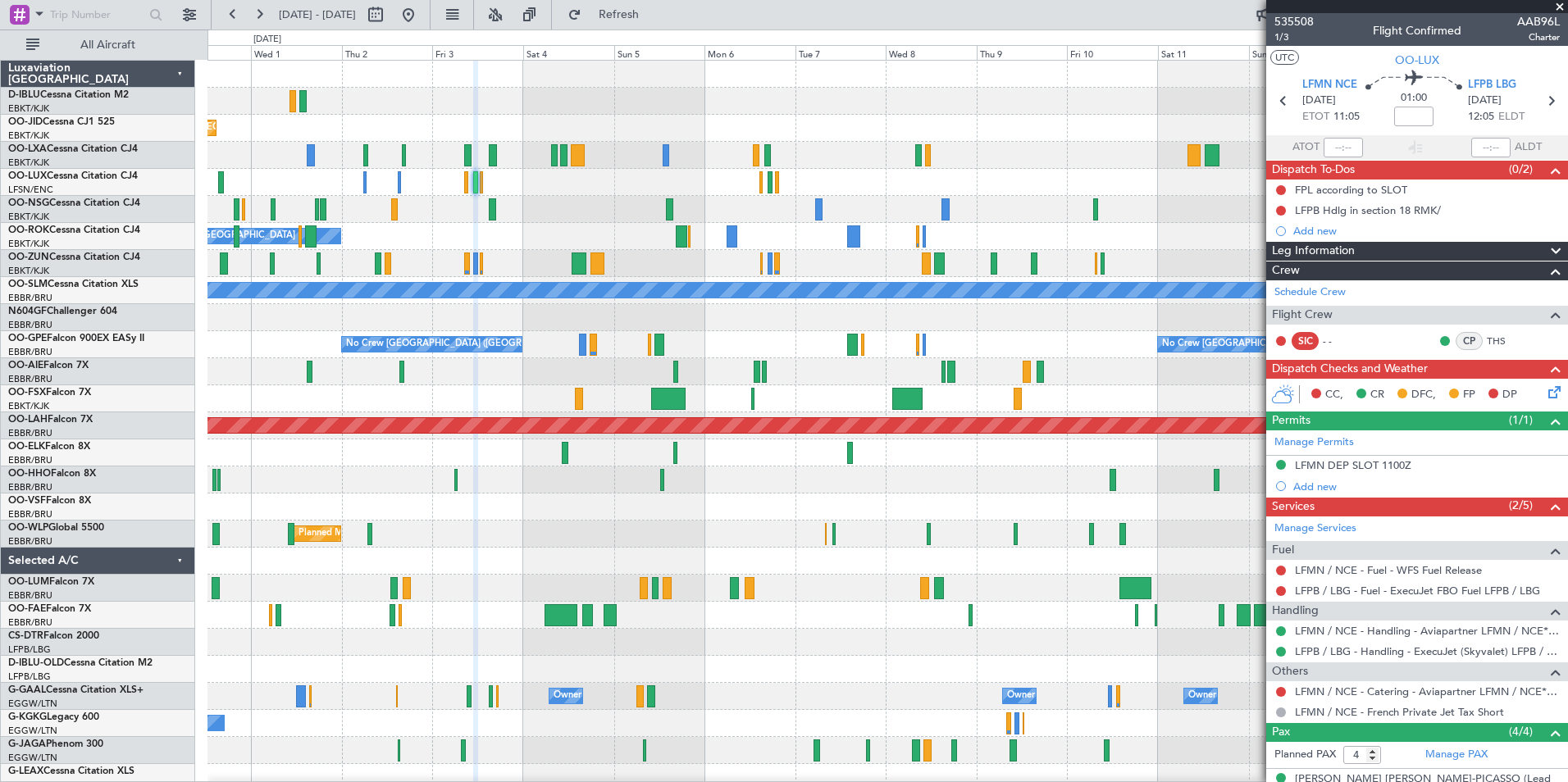
click at [322, 213] on div "Planned Maint [GEOGRAPHIC_DATA] ([GEOGRAPHIC_DATA])" at bounding box center [887, 209] width 1360 height 27
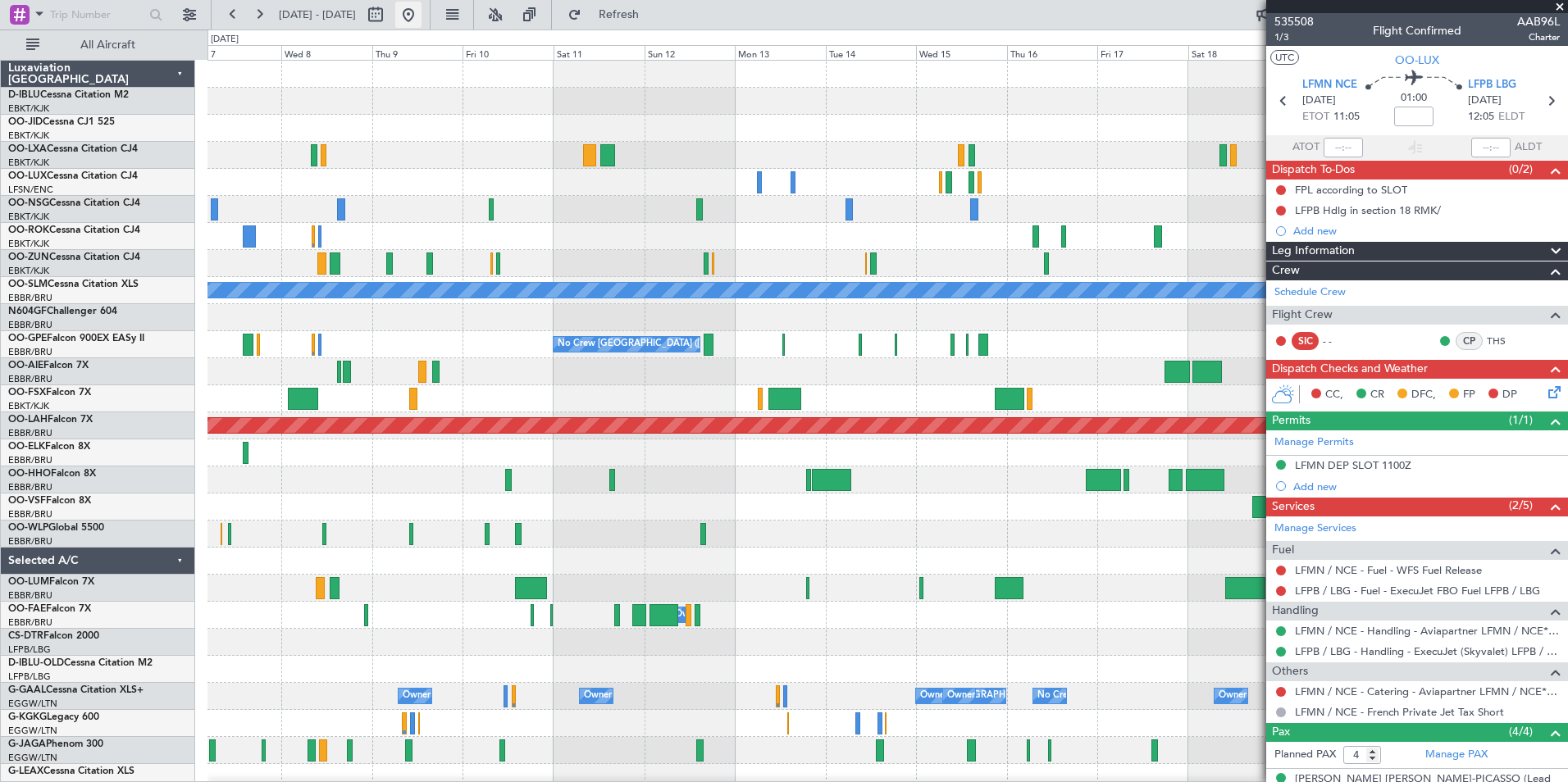
click at [421, 9] on button at bounding box center [408, 14] width 26 height 26
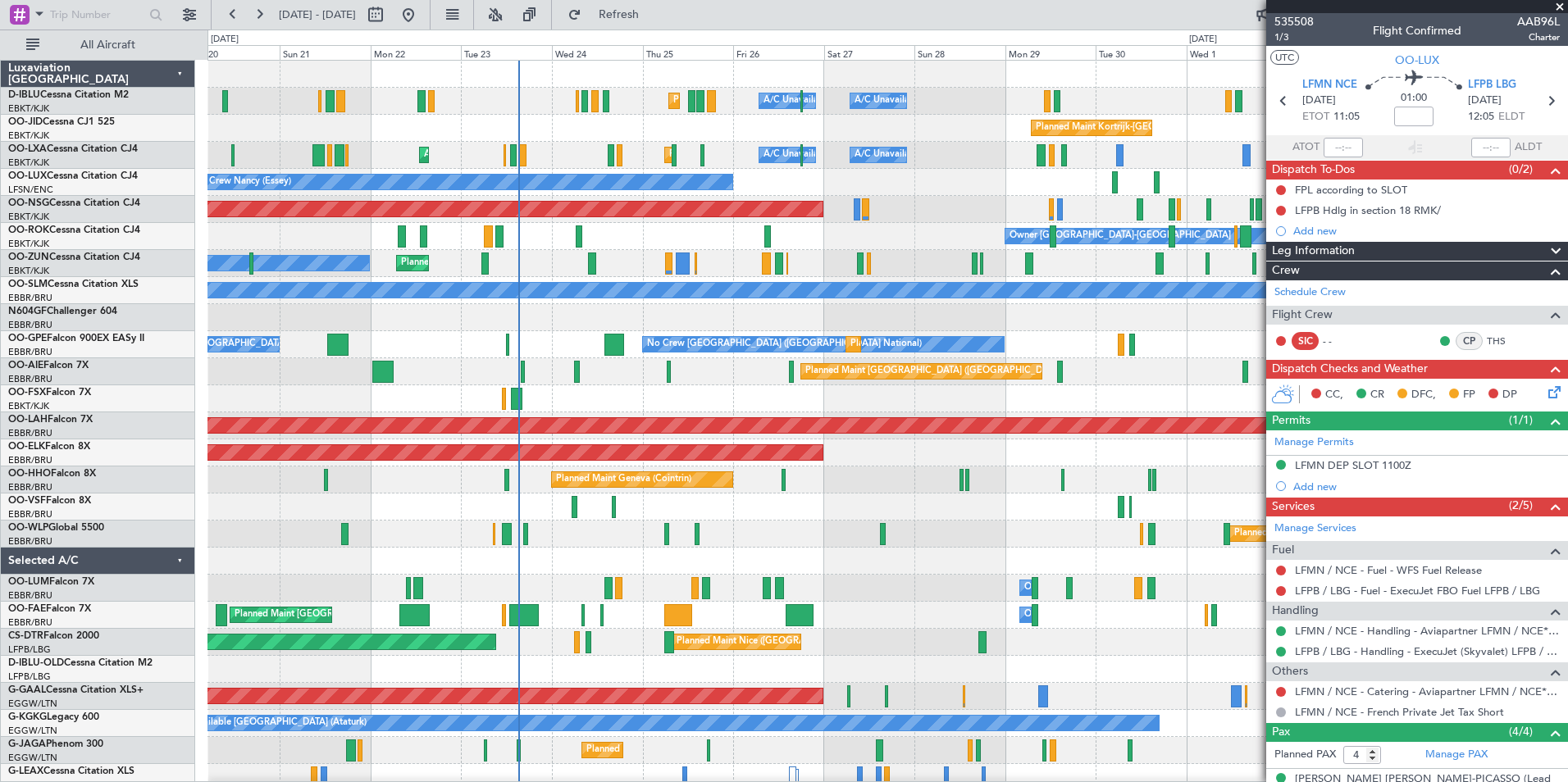
click at [757, 524] on div "Planned Maint Nice (Côte d'Azur Airport) A/C Unavailable Brussels (Brussels Nat…" at bounding box center [887, 602] width 1360 height 1082
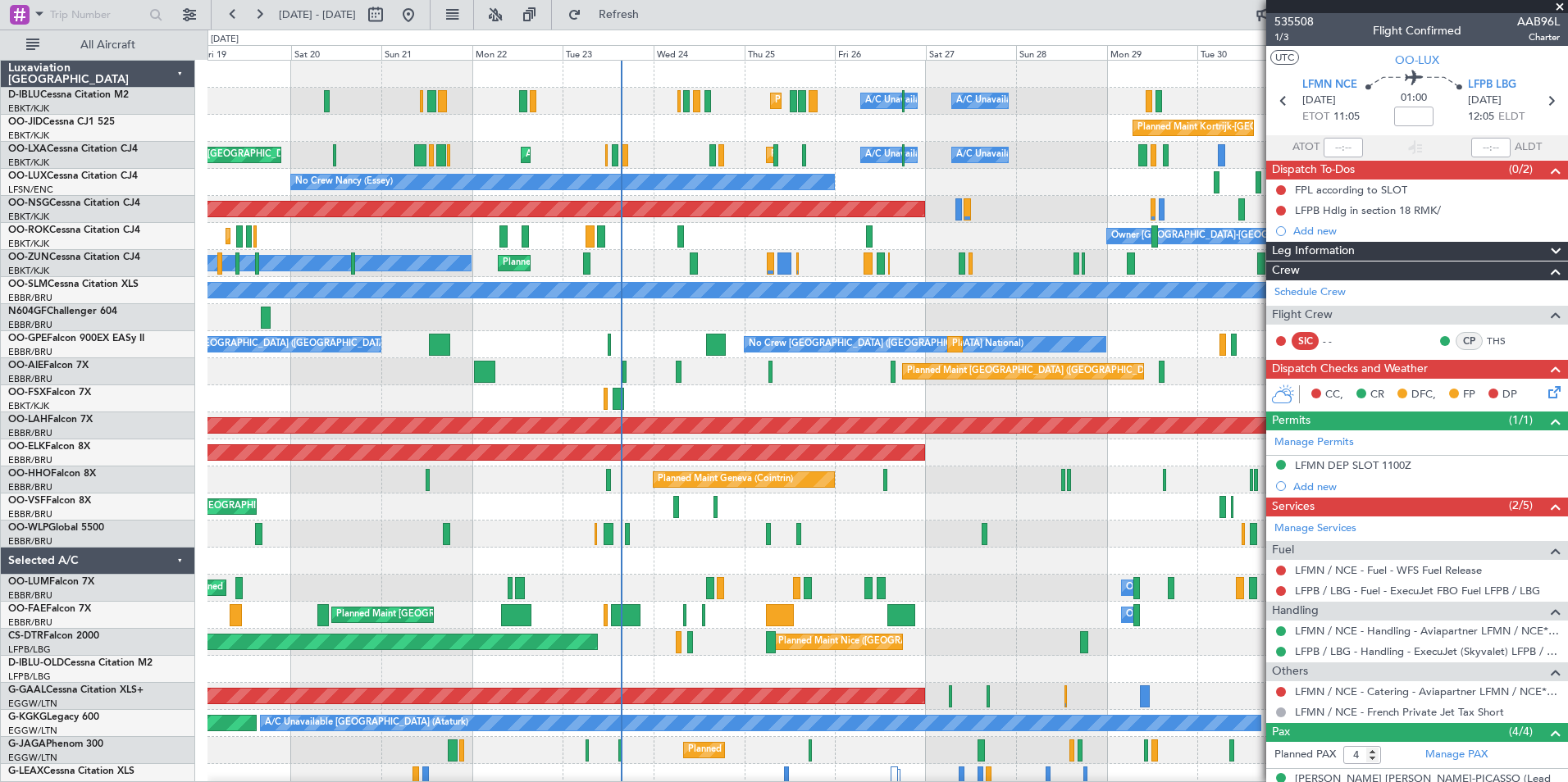
click at [961, 583] on div "Planned Maint Nice (Côte d'Azur Airport) A/C Unavailable Brussels (Brussels Nat…" at bounding box center [887, 575] width 1360 height 1029
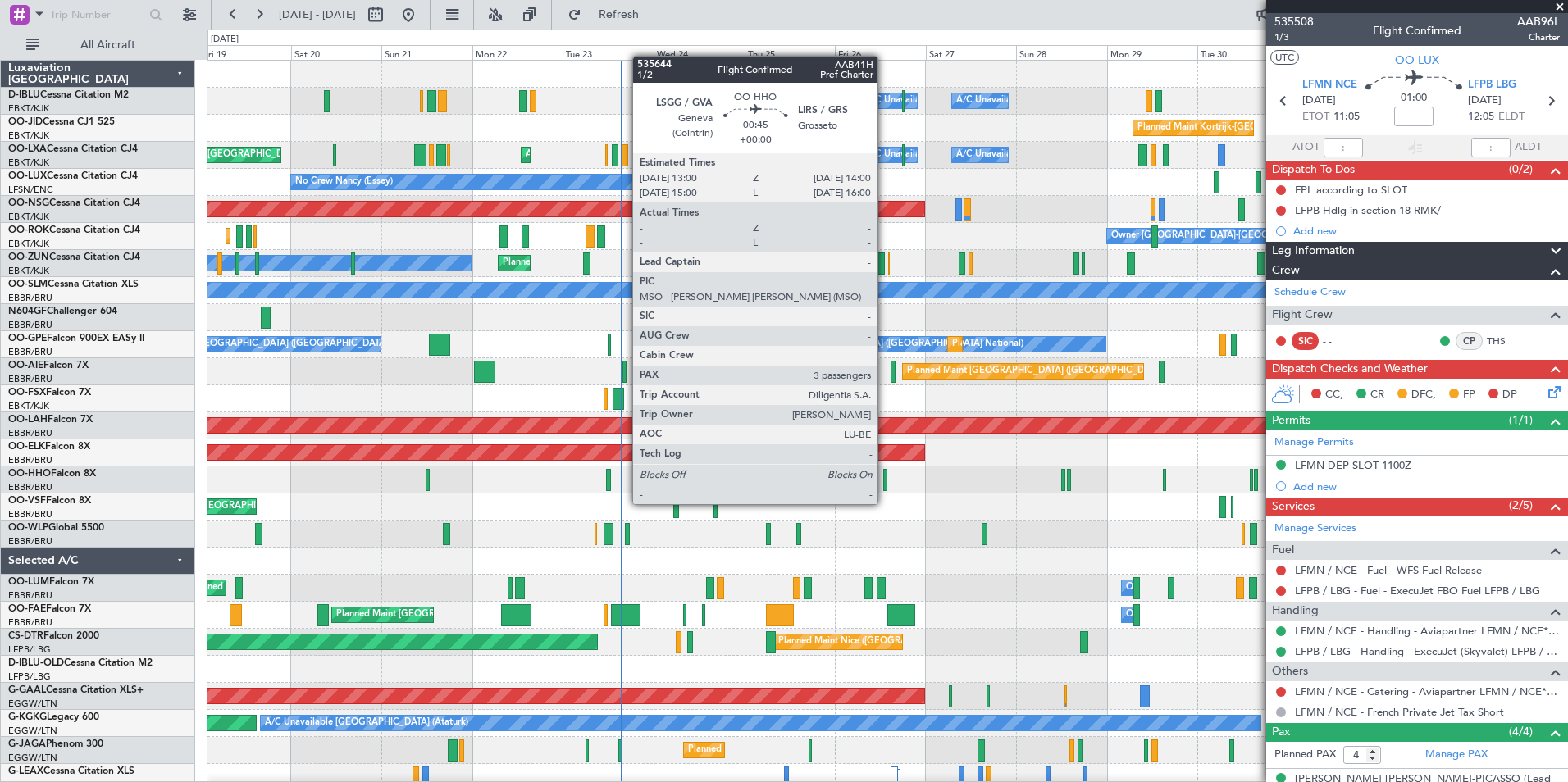
click at [885, 487] on div at bounding box center [885, 480] width 4 height 22
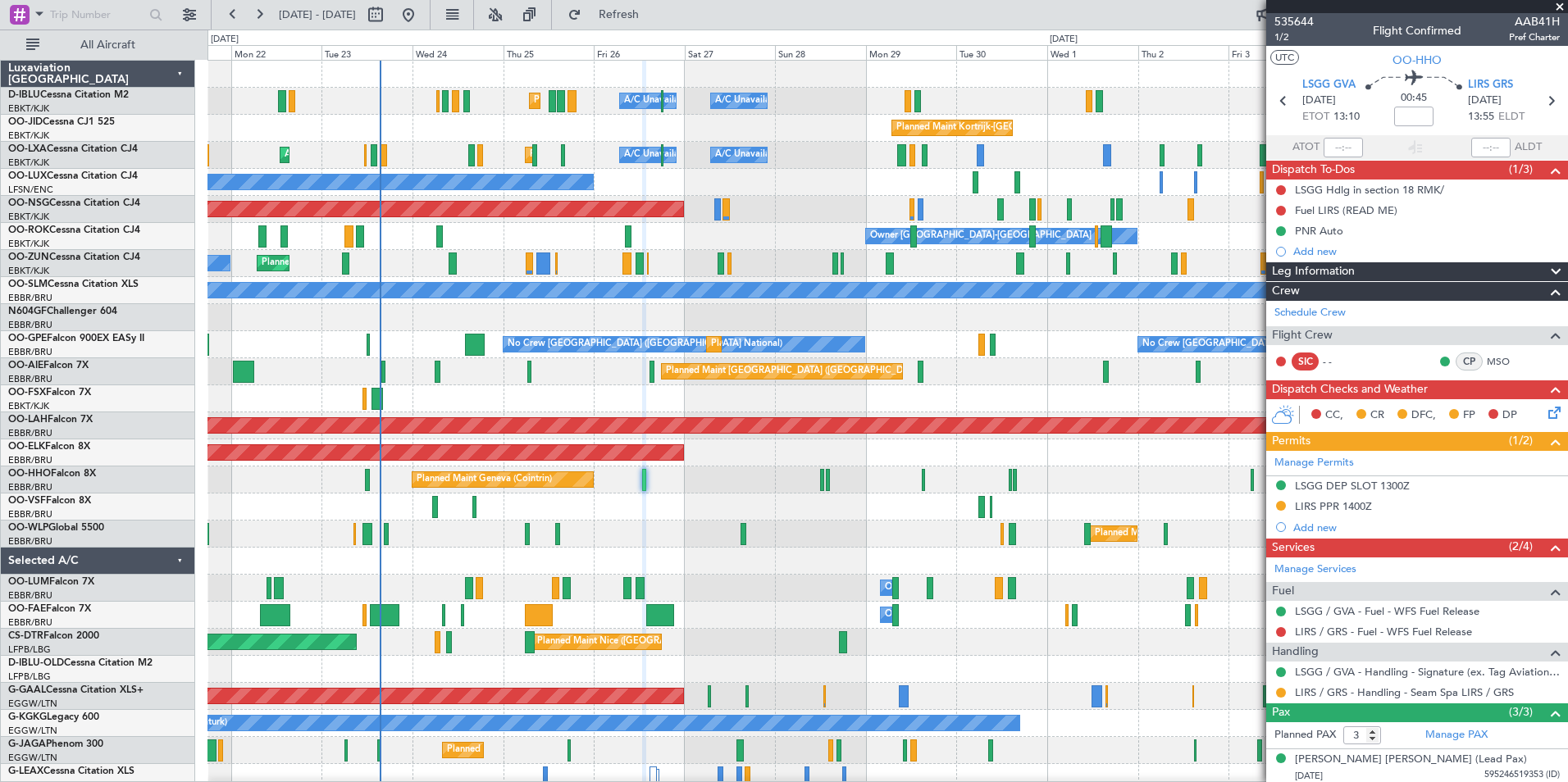
click at [781, 518] on div "AOG Maint [GEOGRAPHIC_DATA] ([GEOGRAPHIC_DATA] National)" at bounding box center [887, 507] width 1360 height 27
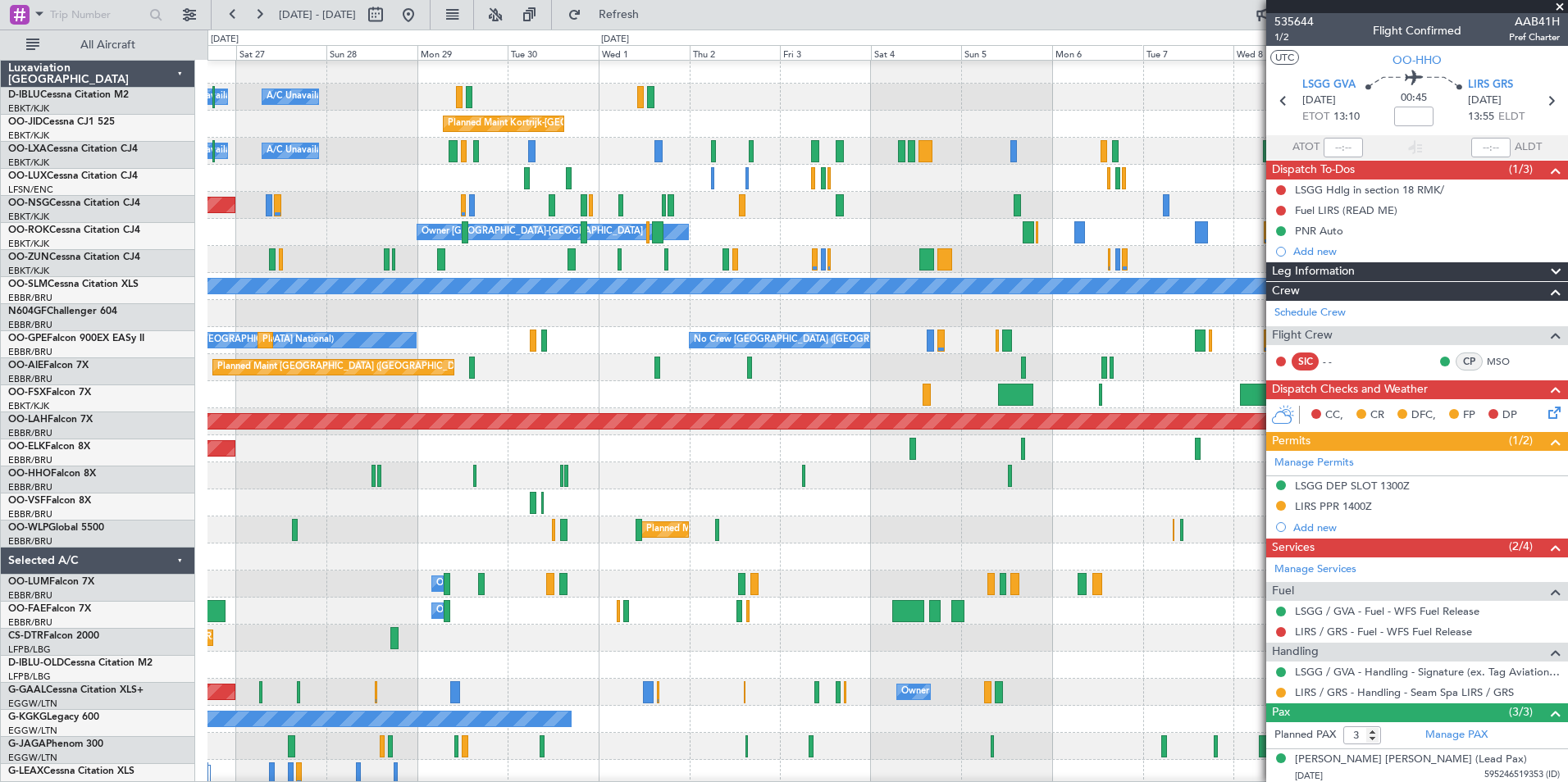
scroll to position [3, 0]
click at [447, 472] on div "Planned Maint Geneva (Cointrin)" at bounding box center [887, 476] width 1360 height 27
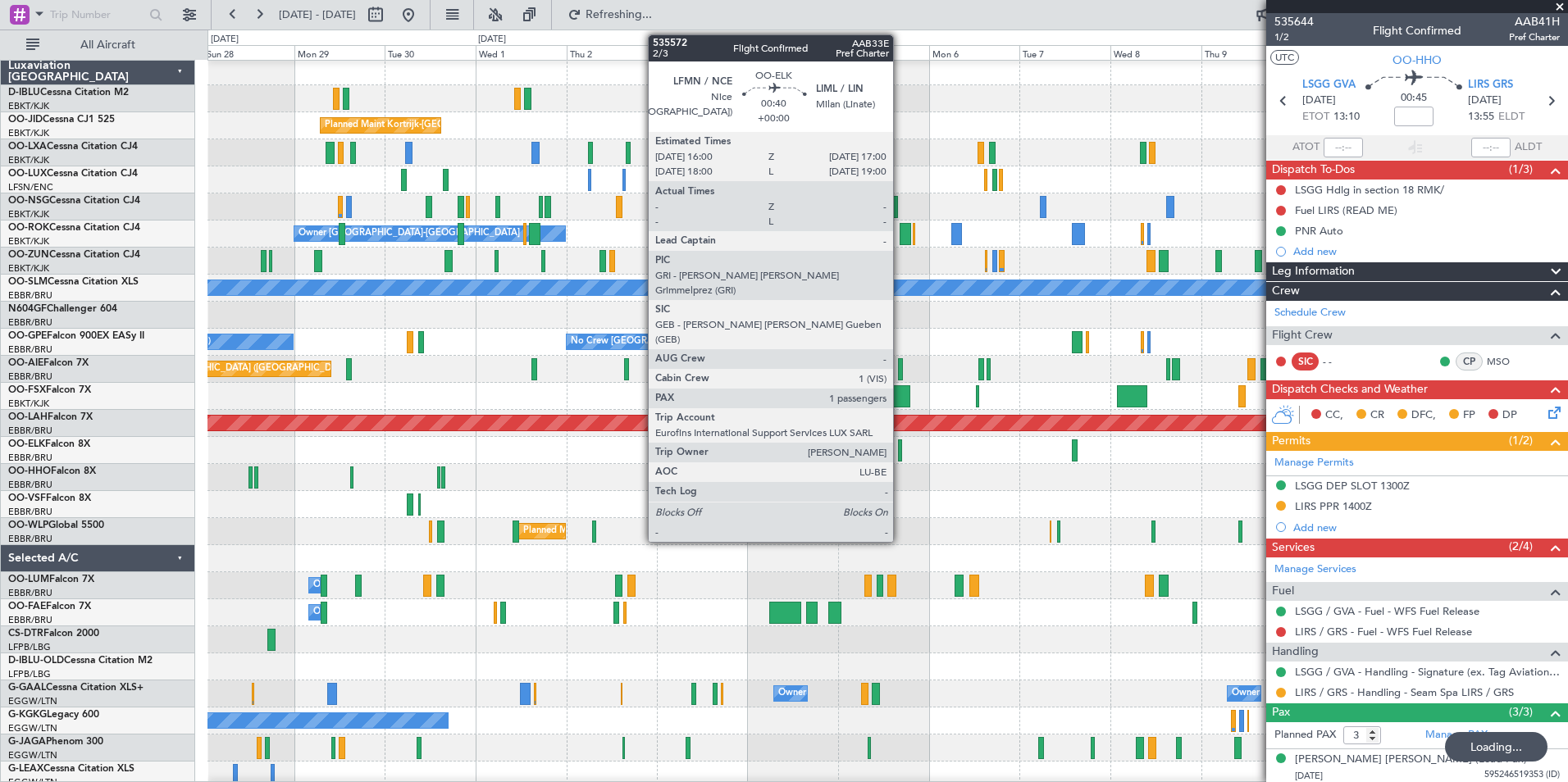
click at [900, 443] on div at bounding box center [900, 450] width 4 height 22
type input "1"
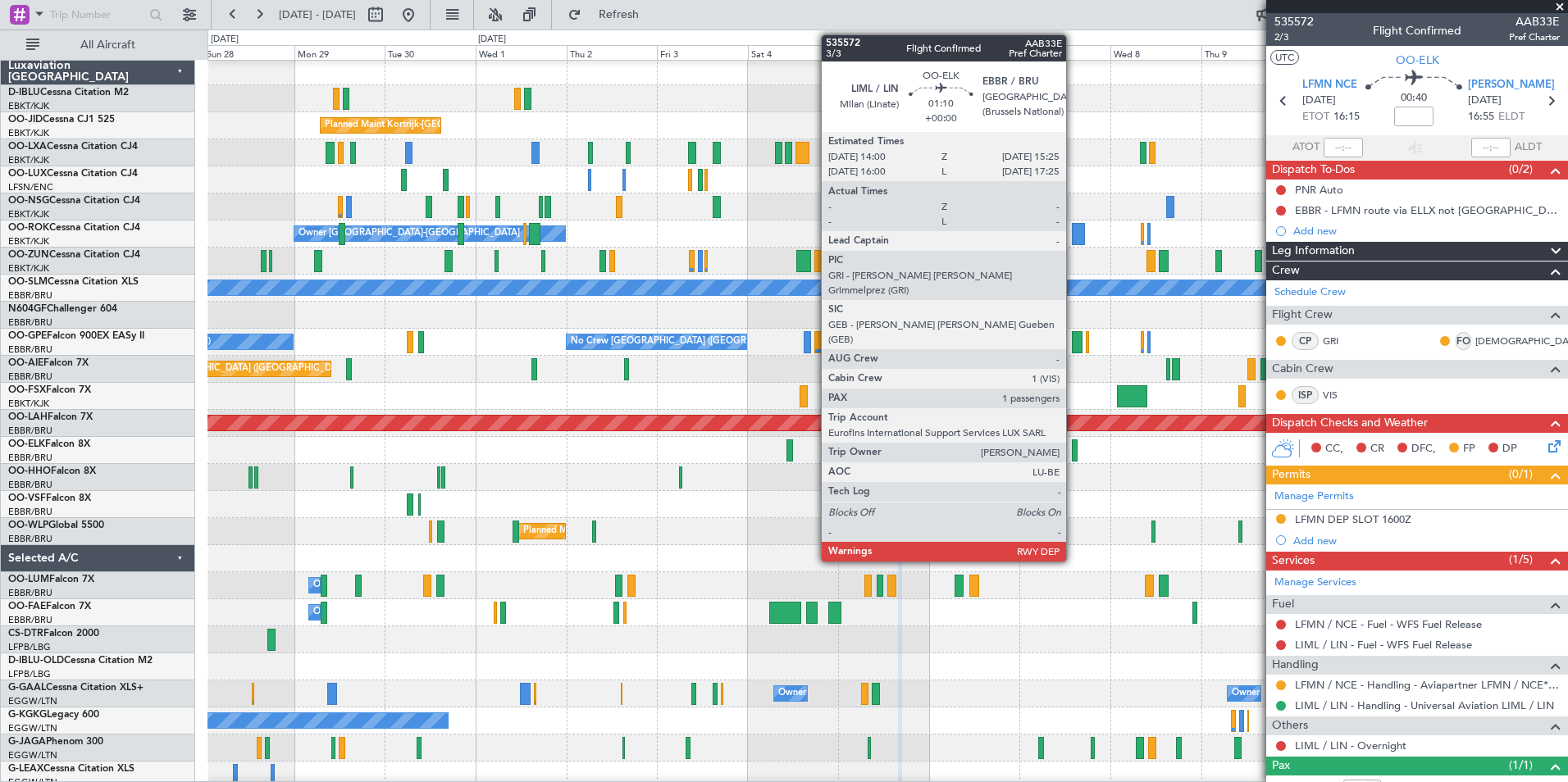
click at [1074, 456] on div at bounding box center [1075, 450] width 6 height 22
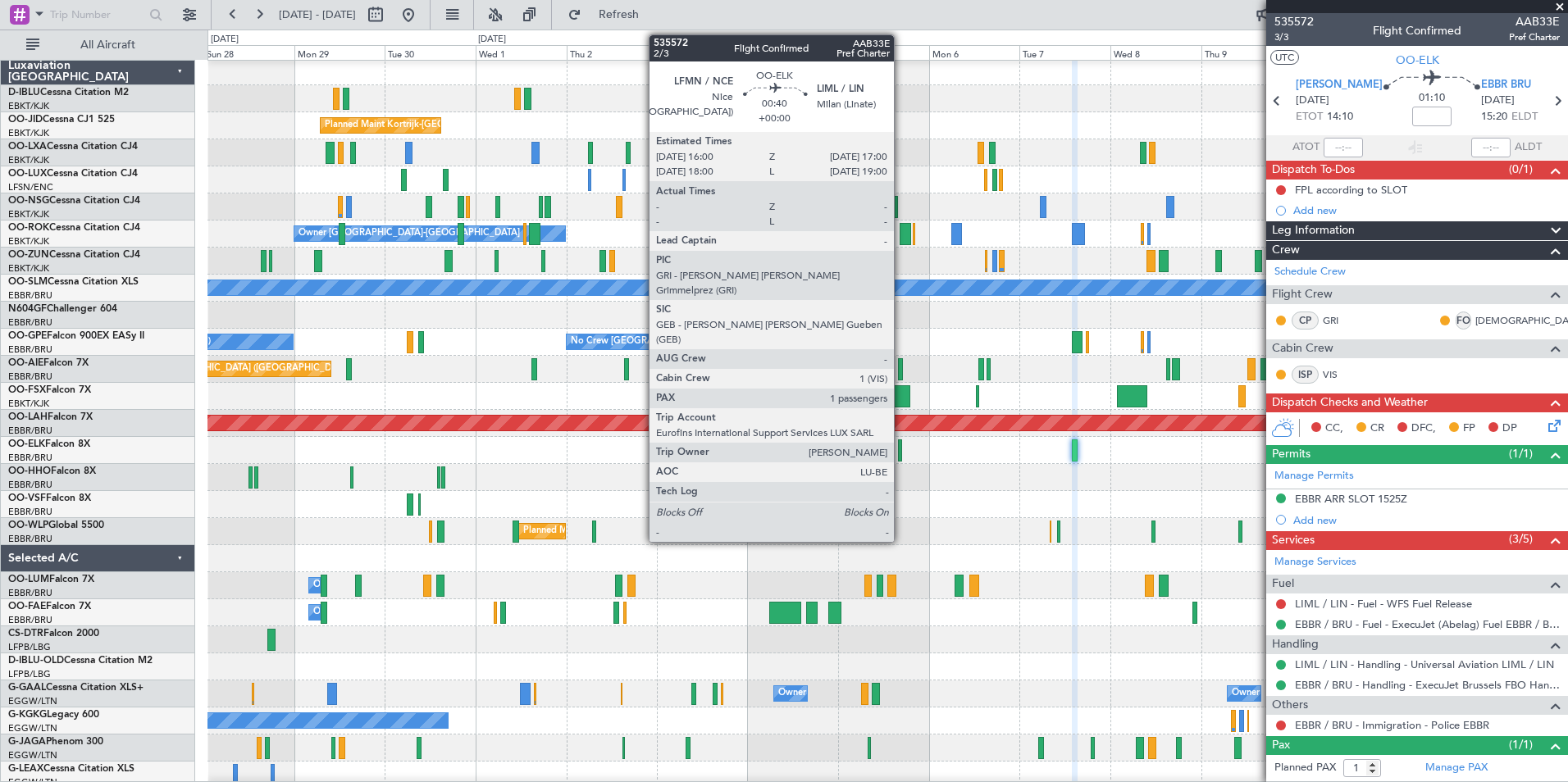
click at [901, 453] on div at bounding box center [900, 450] width 4 height 22
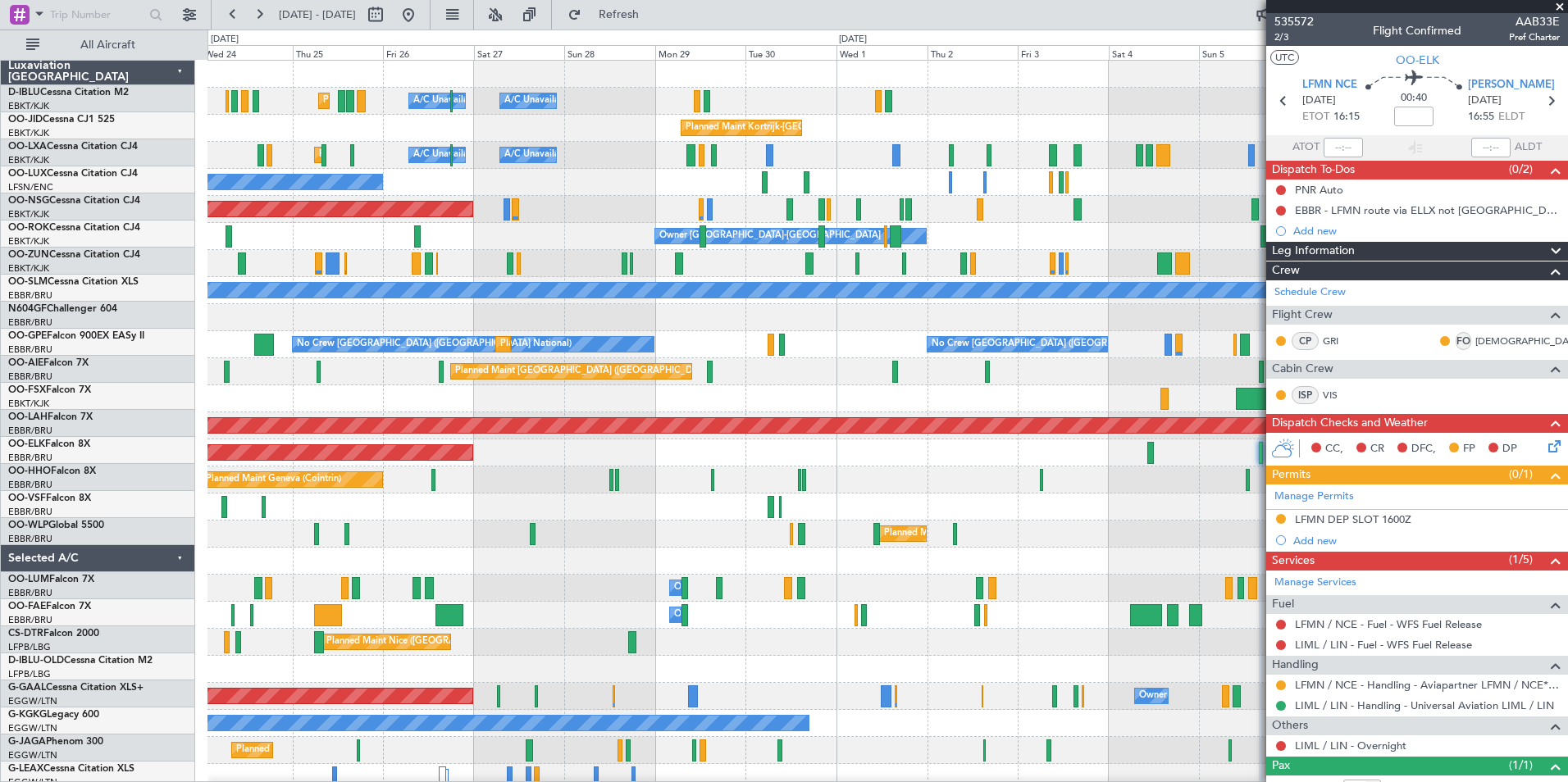
scroll to position [0, 0]
click at [1012, 522] on div "A/C Unavailable Kortrijk-Wevelgem A/C Unavailable Brussels (Brussels National) …" at bounding box center [887, 575] width 1360 height 1029
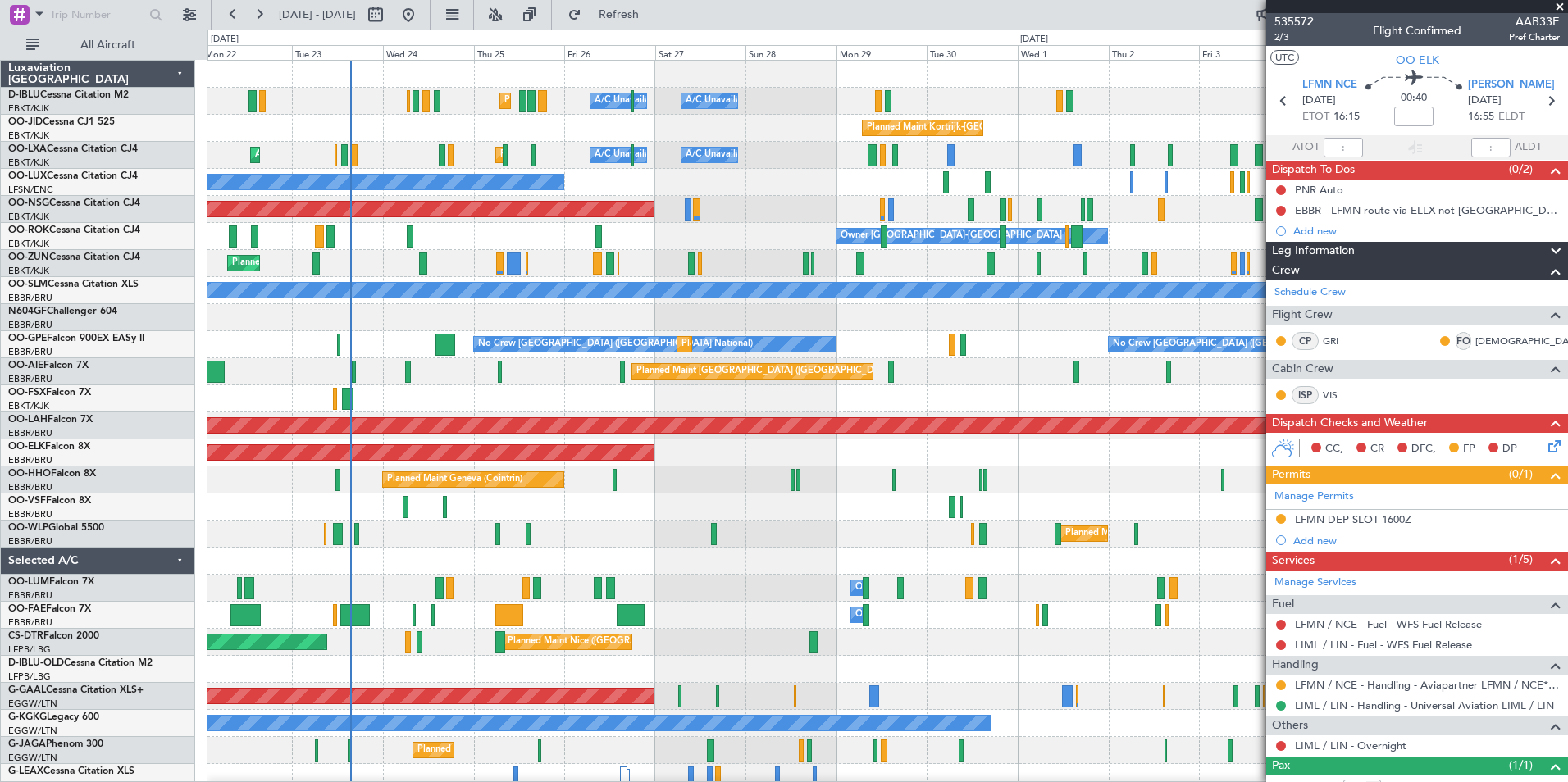
click at [788, 552] on div "A/C Unavailable Kortrijk-Wevelgem A/C Unavailable Brussels (Brussels National) …" at bounding box center [887, 575] width 1360 height 1029
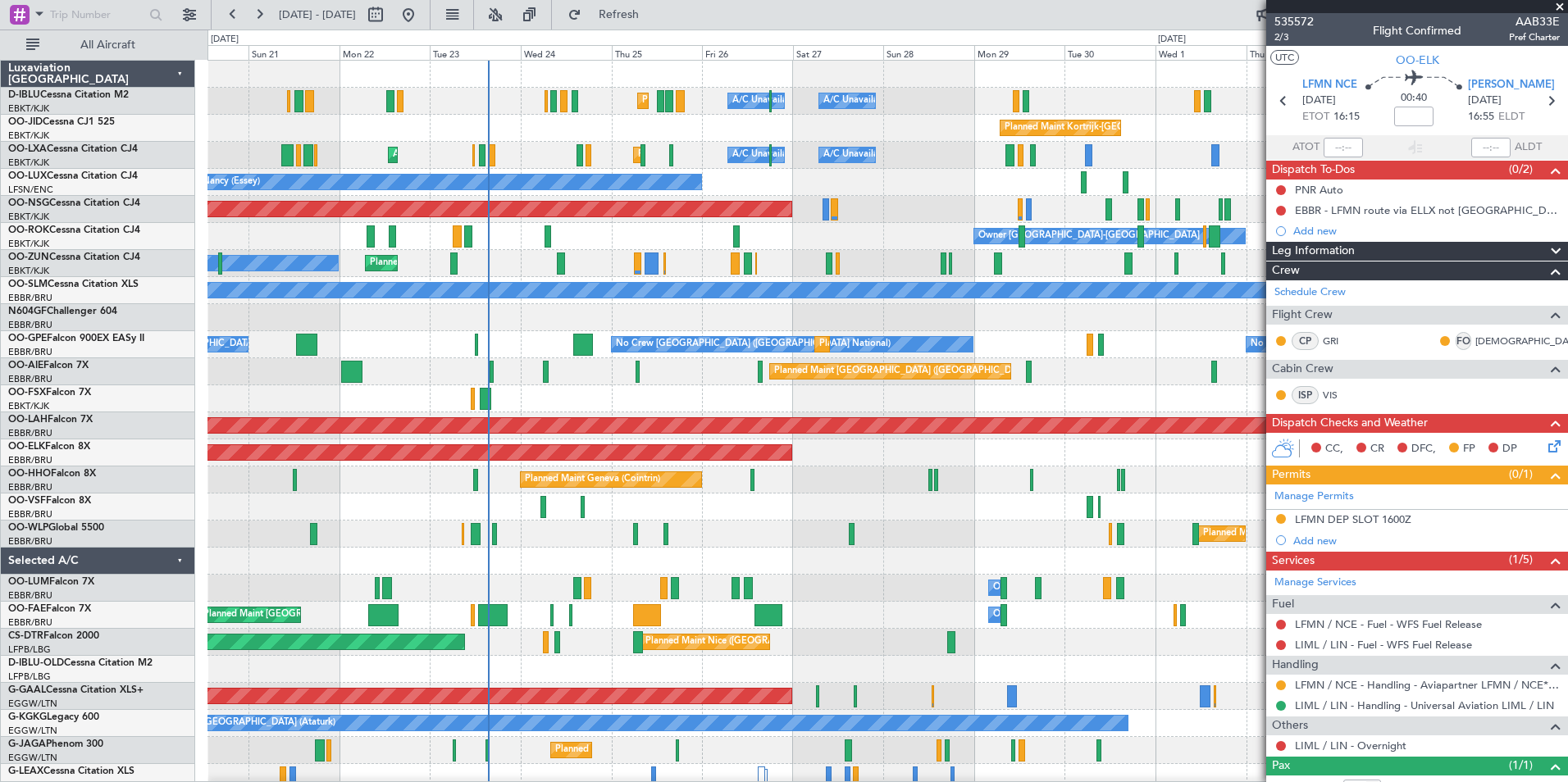
click at [731, 396] on div "A/C Unavailable [GEOGRAPHIC_DATA]-[GEOGRAPHIC_DATA] A/C Unavailable [GEOGRAPHIC…" at bounding box center [887, 575] width 1360 height 1029
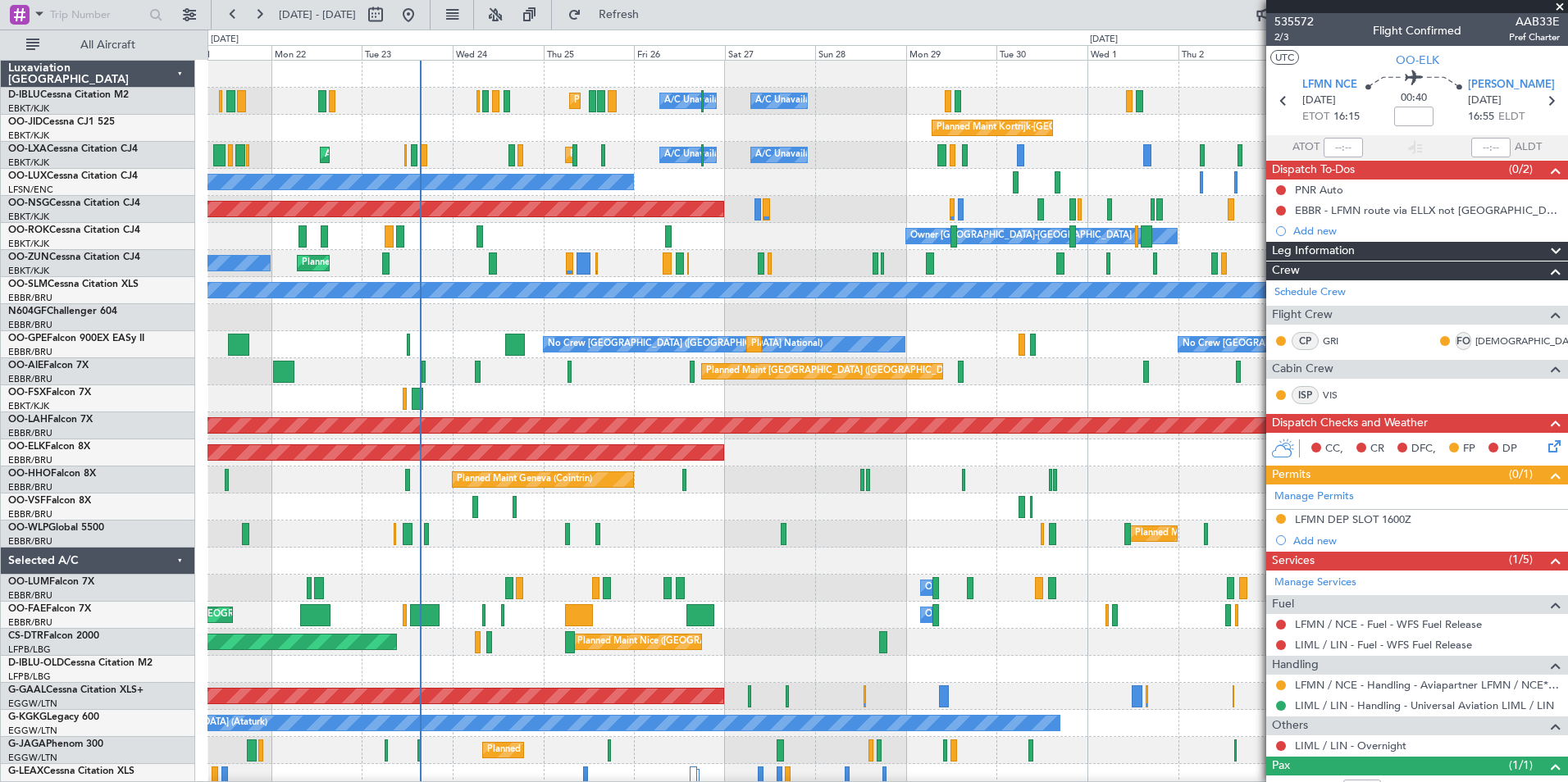
click at [768, 529] on div "A/C Unavailable Kortrijk-Wevelgem A/C Unavailable Brussels (Brussels National) …" at bounding box center [887, 575] width 1360 height 1029
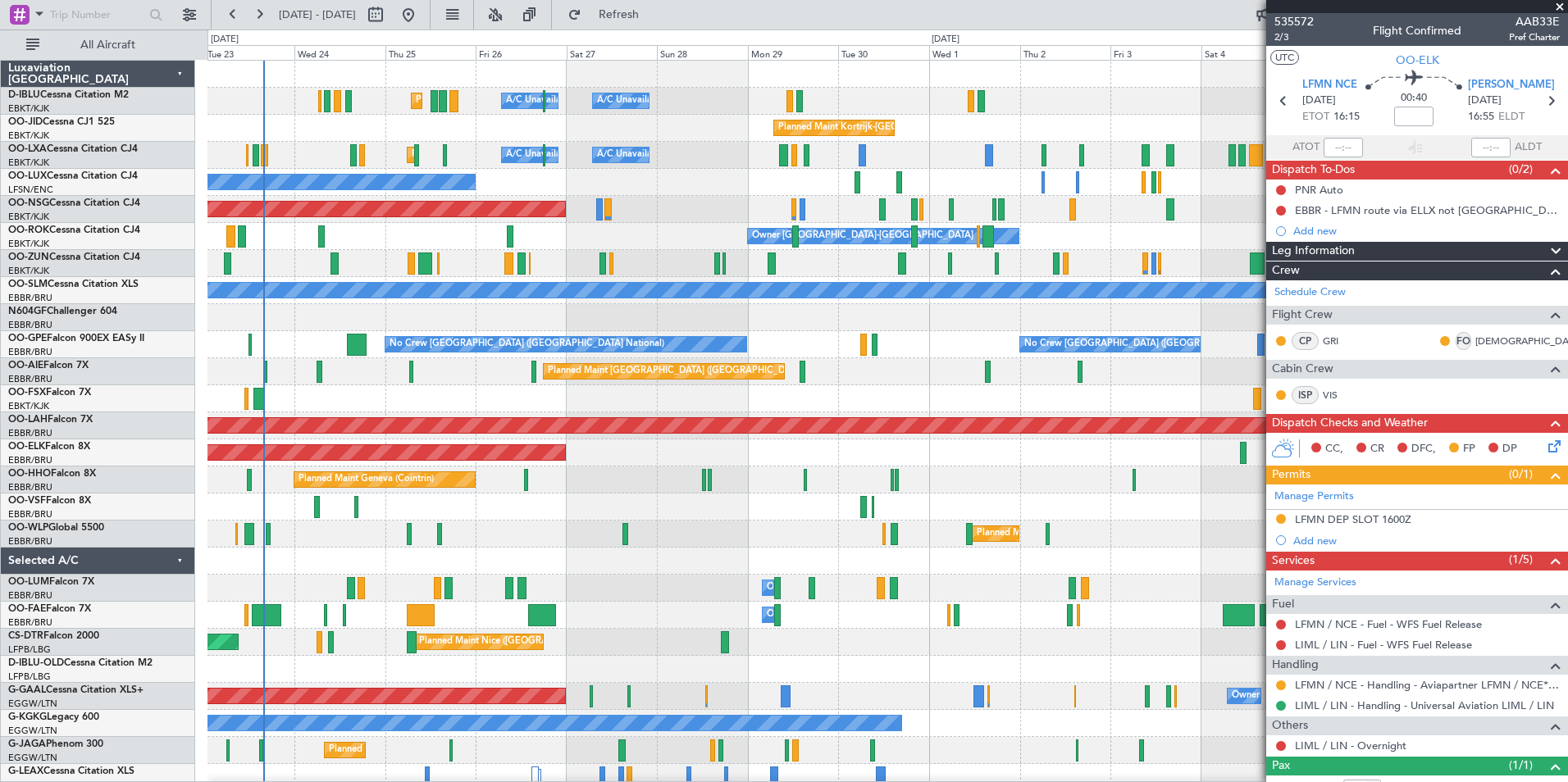
click at [474, 414] on div "Planned Maint Nice (Côte d'Azur Airport) A/C Unavailable Brussels (Brussels Nat…" at bounding box center [887, 575] width 1360 height 1029
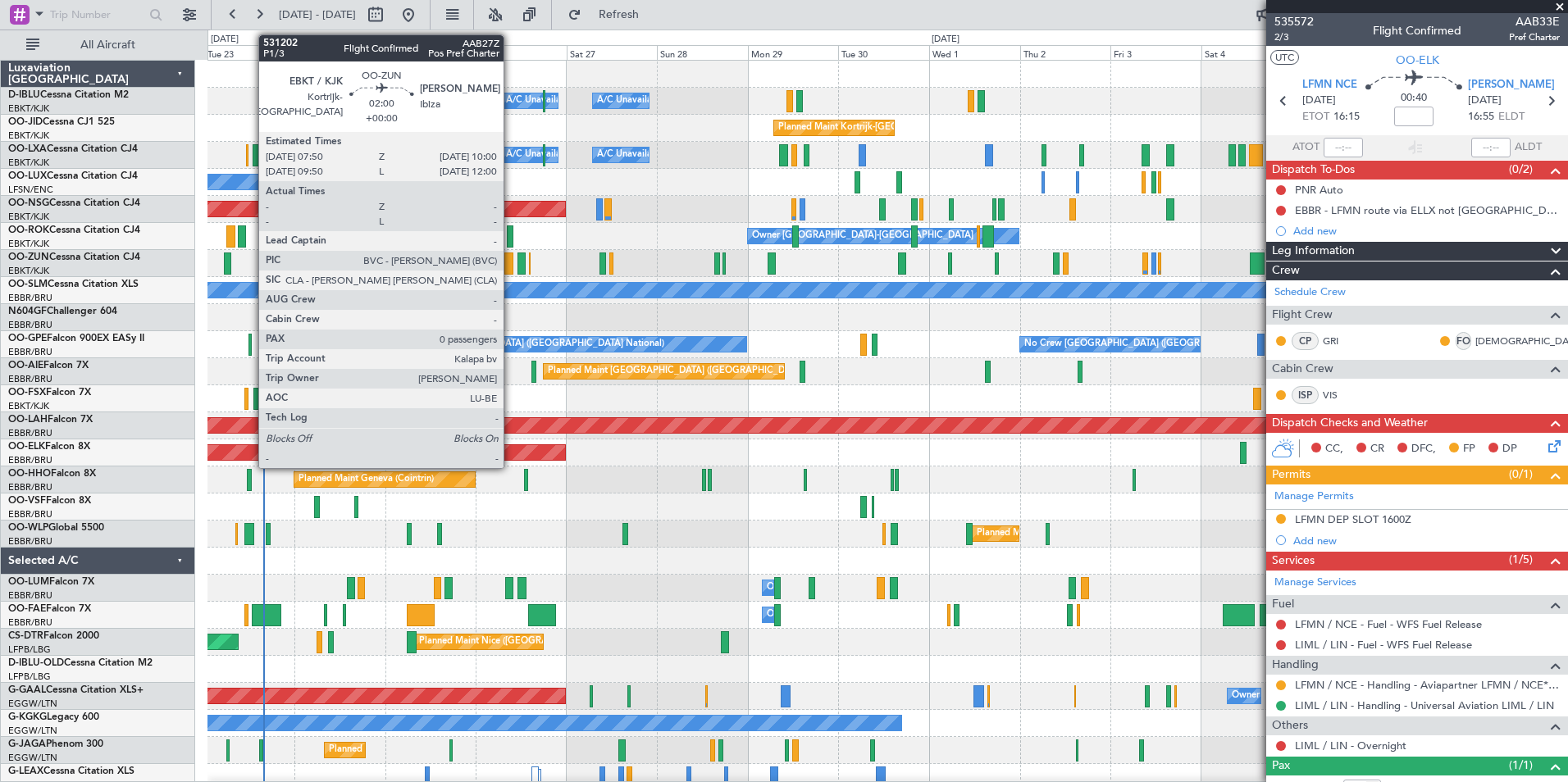
click at [511, 262] on div at bounding box center [509, 263] width 9 height 22
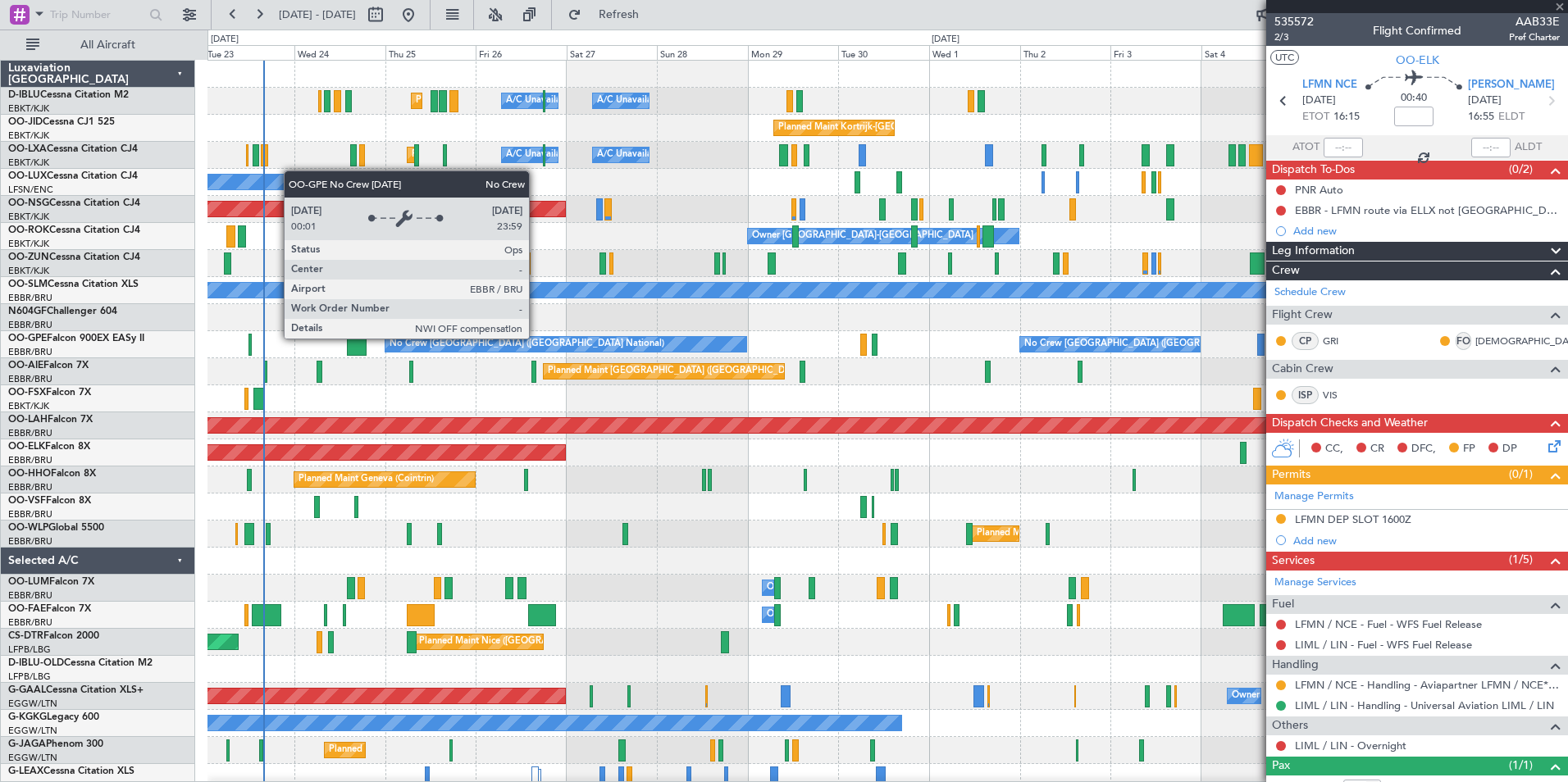
type input "0"
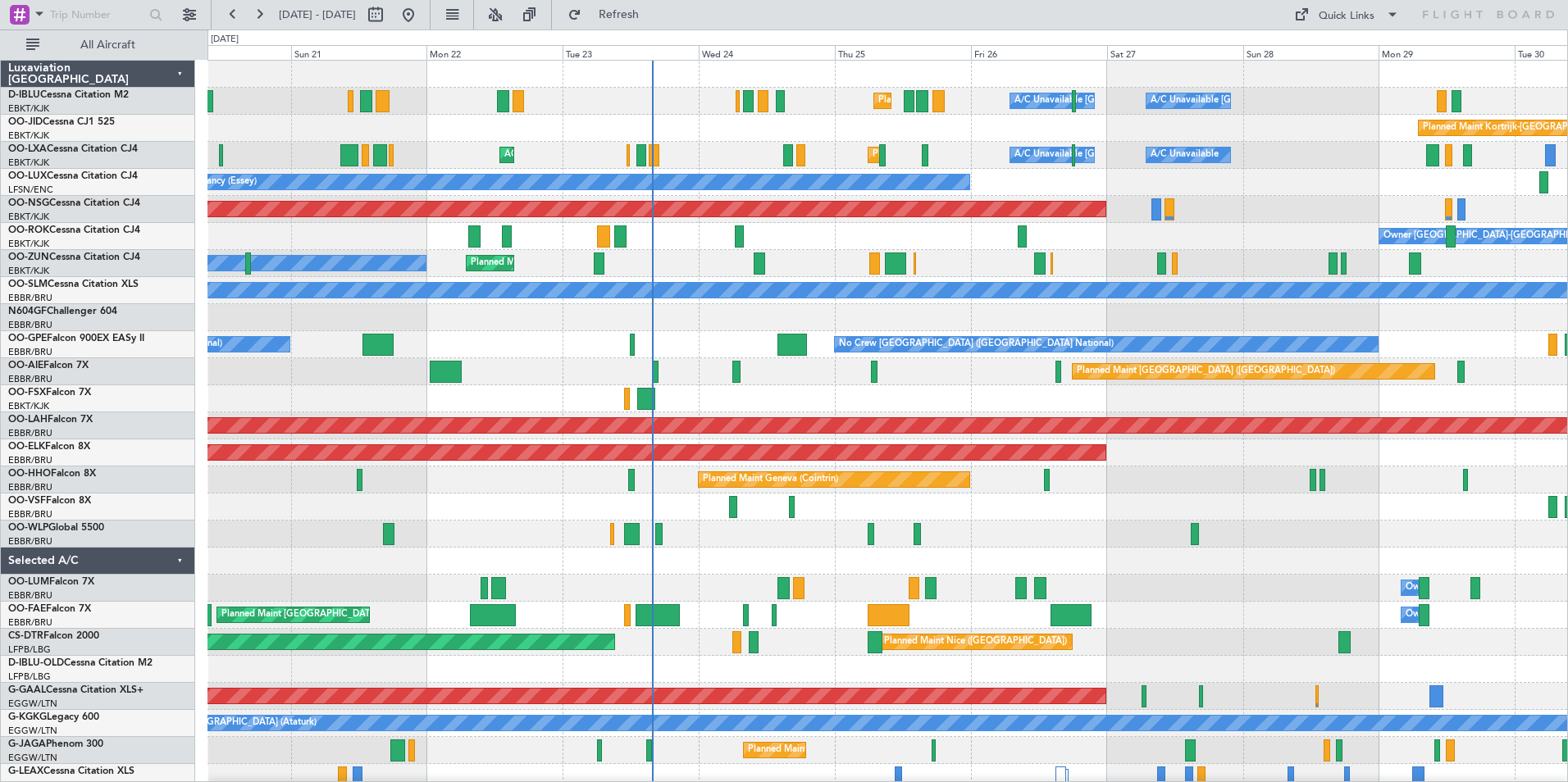
click at [787, 411] on div at bounding box center [887, 399] width 1360 height 27
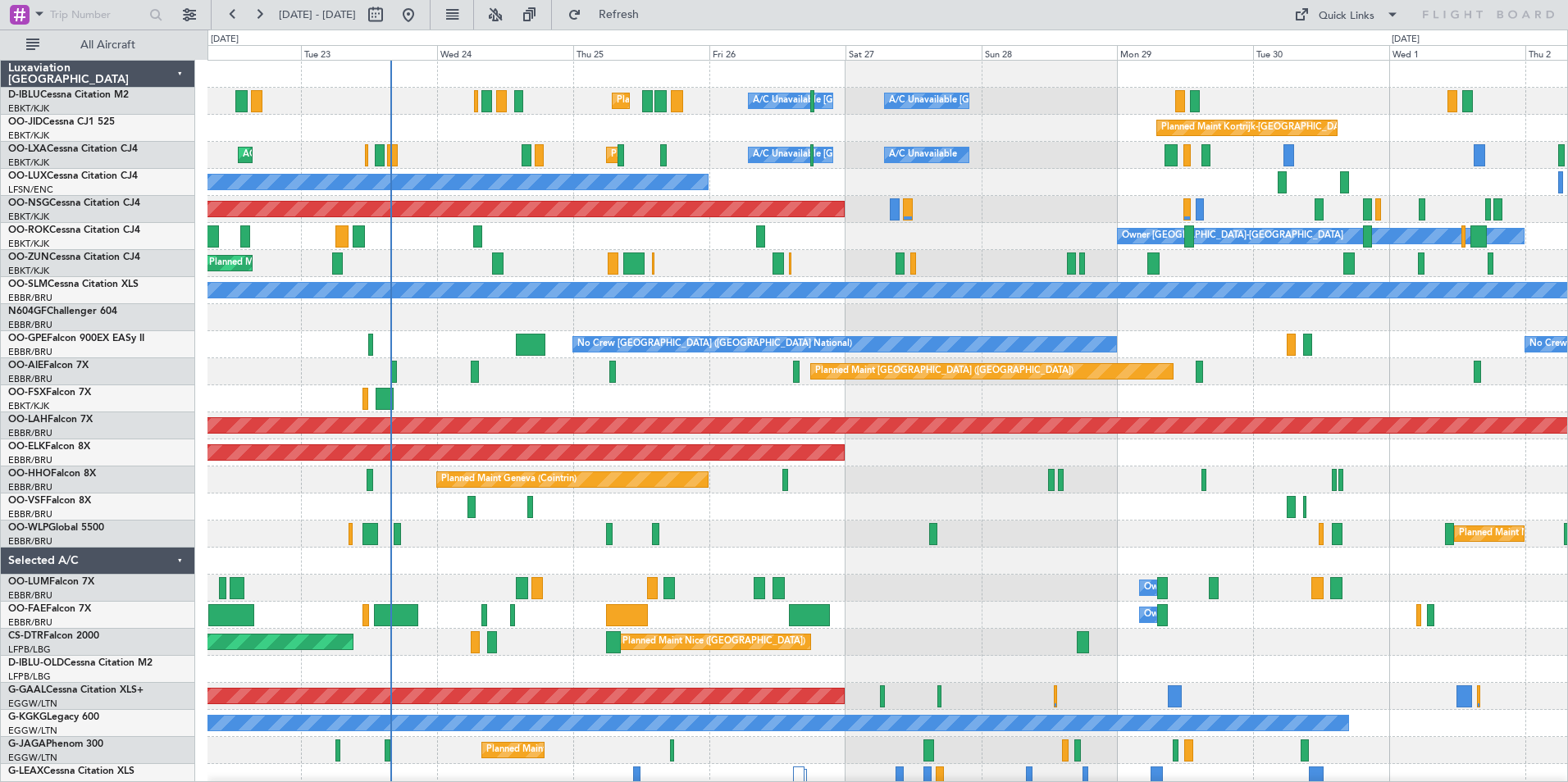
click at [921, 572] on div at bounding box center [887, 561] width 1360 height 27
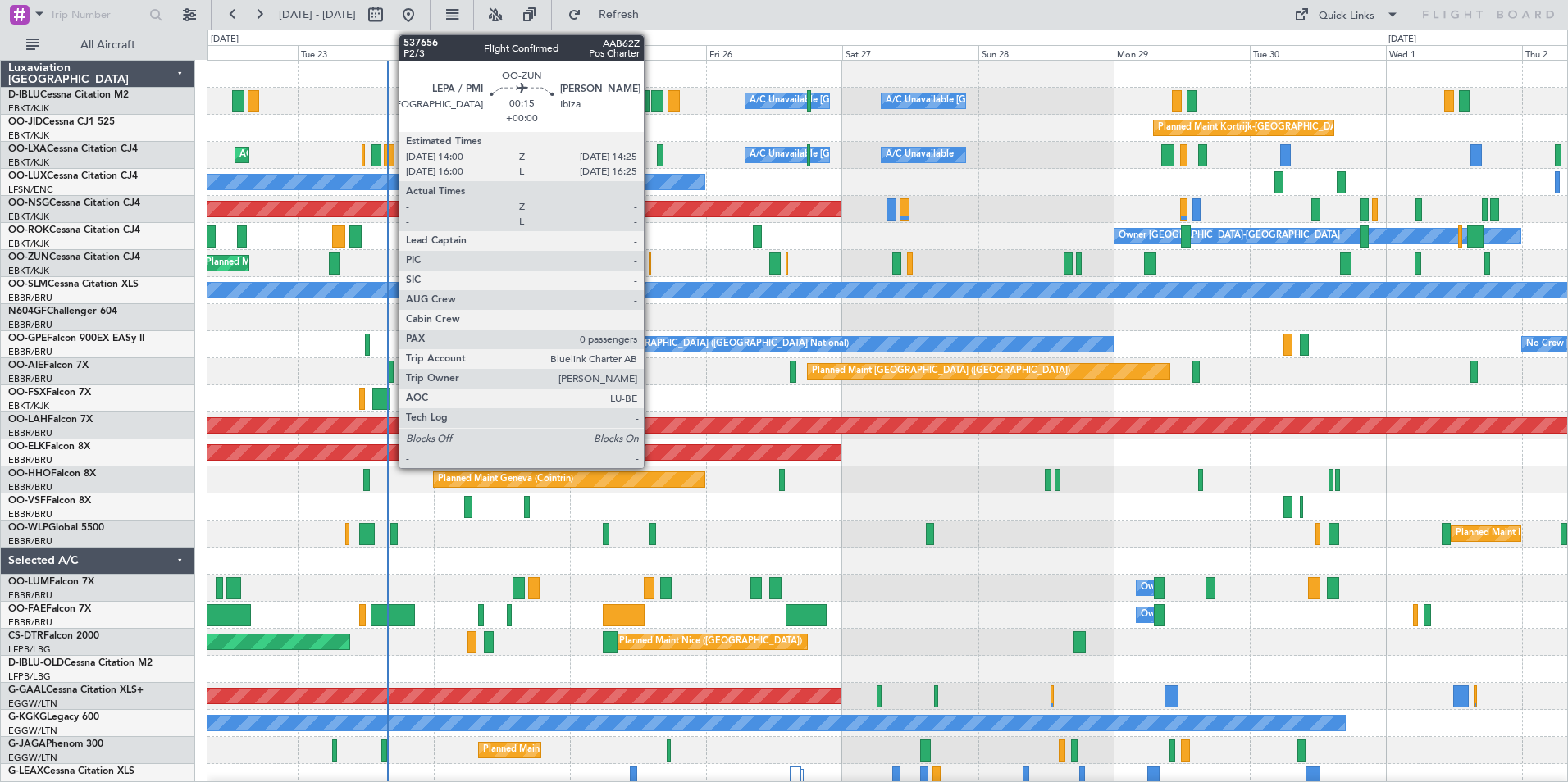
click at [652, 265] on div at bounding box center [650, 263] width 3 height 22
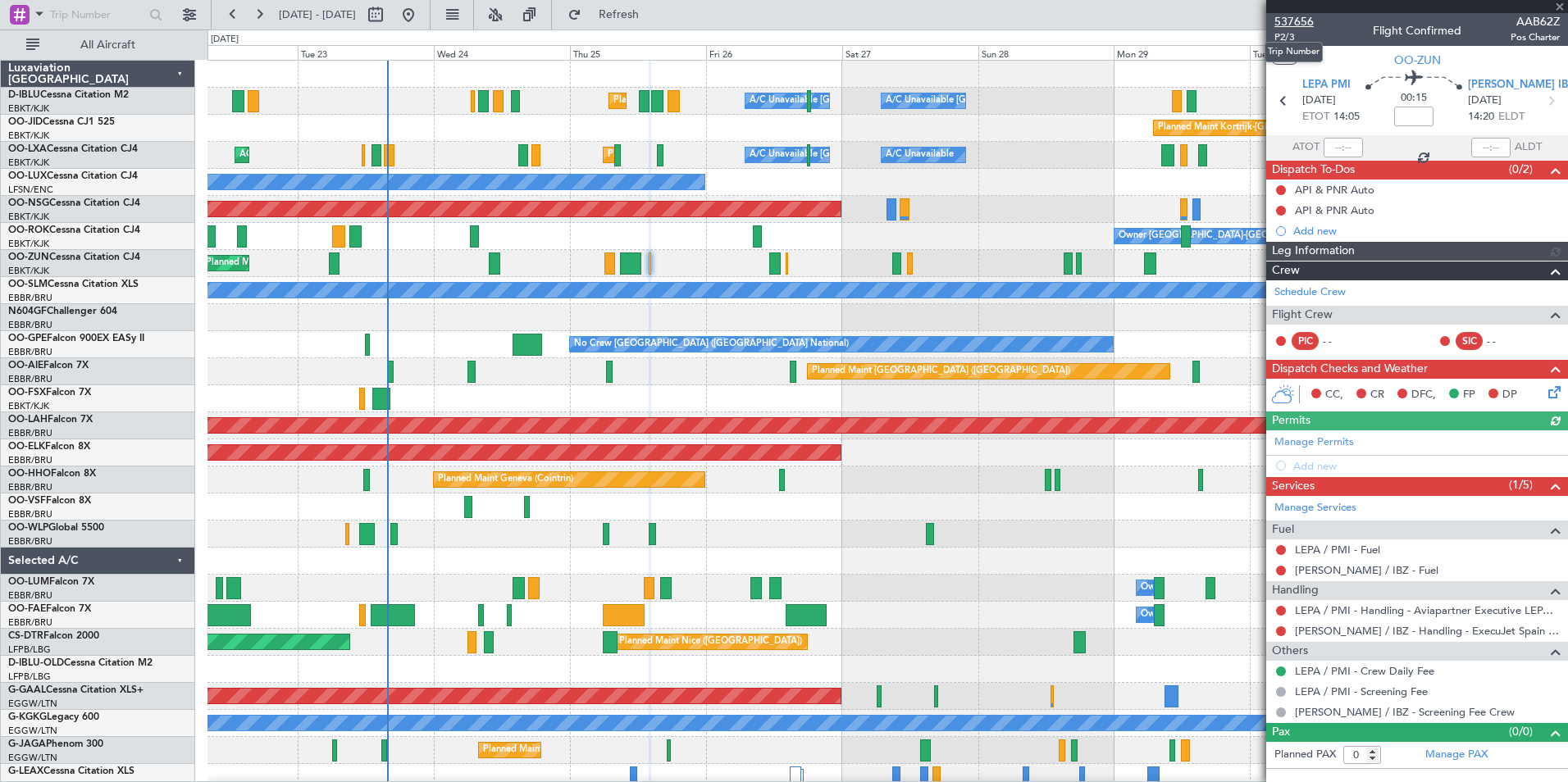
click at [1302, 22] on span "537656" at bounding box center [1294, 22] width 39 height 17
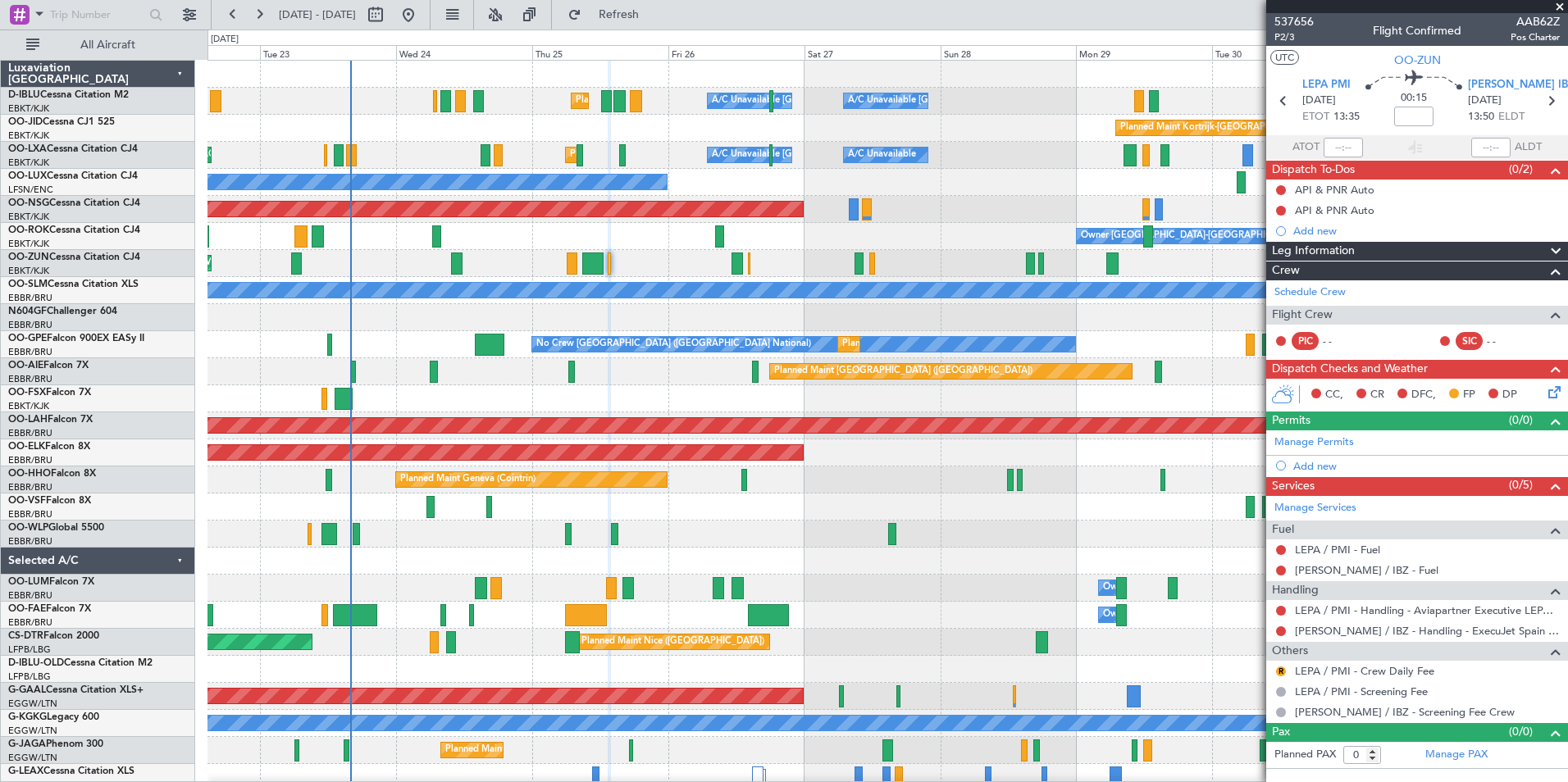
click at [409, 383] on div "Planned Maint [GEOGRAPHIC_DATA] ([GEOGRAPHIC_DATA])" at bounding box center [887, 371] width 1360 height 27
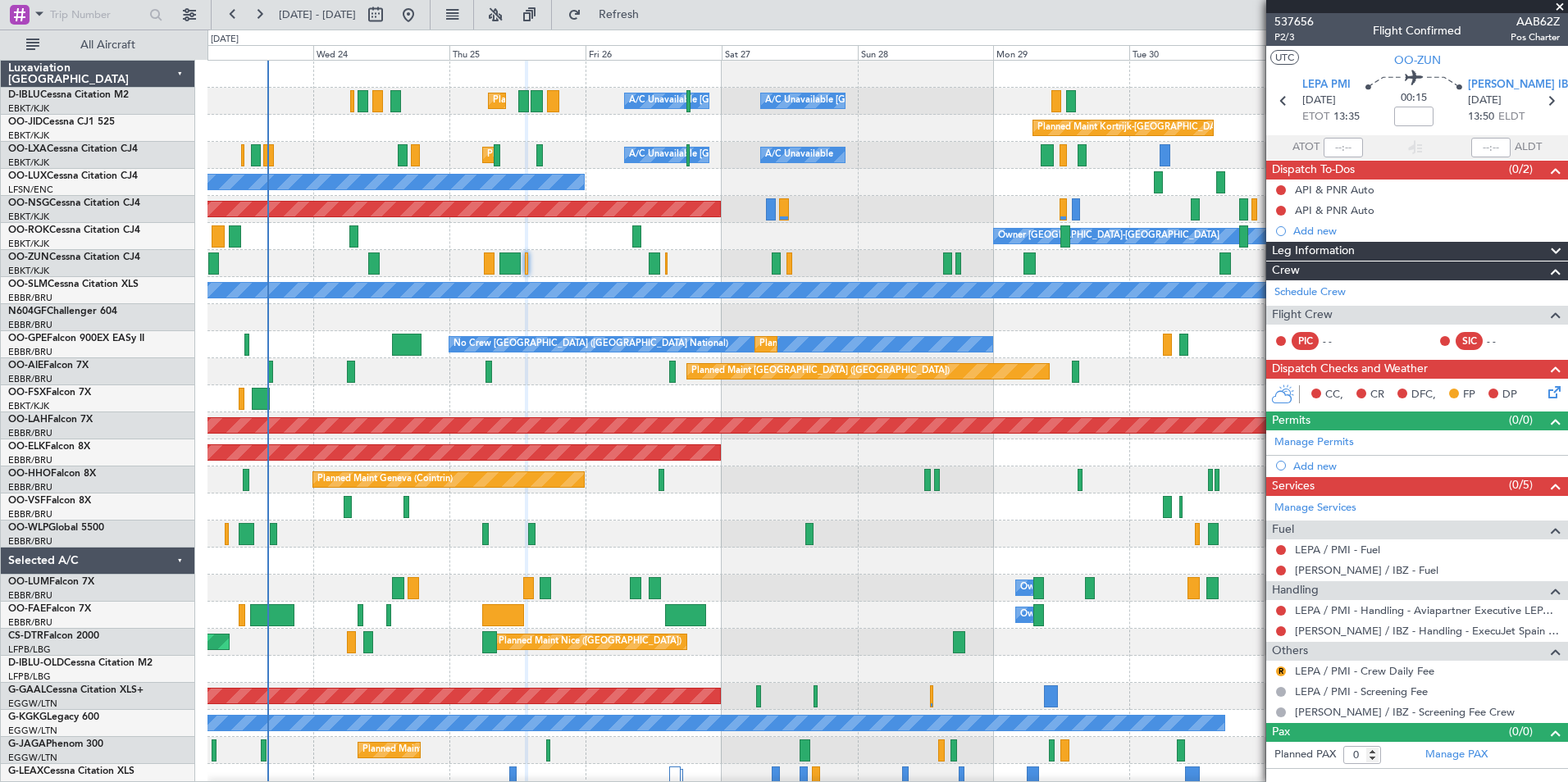
click at [448, 403] on div "Planned Maint Nice ([GEOGRAPHIC_DATA]) A/C Unavailable [GEOGRAPHIC_DATA] ([GEOG…" at bounding box center [887, 575] width 1360 height 1029
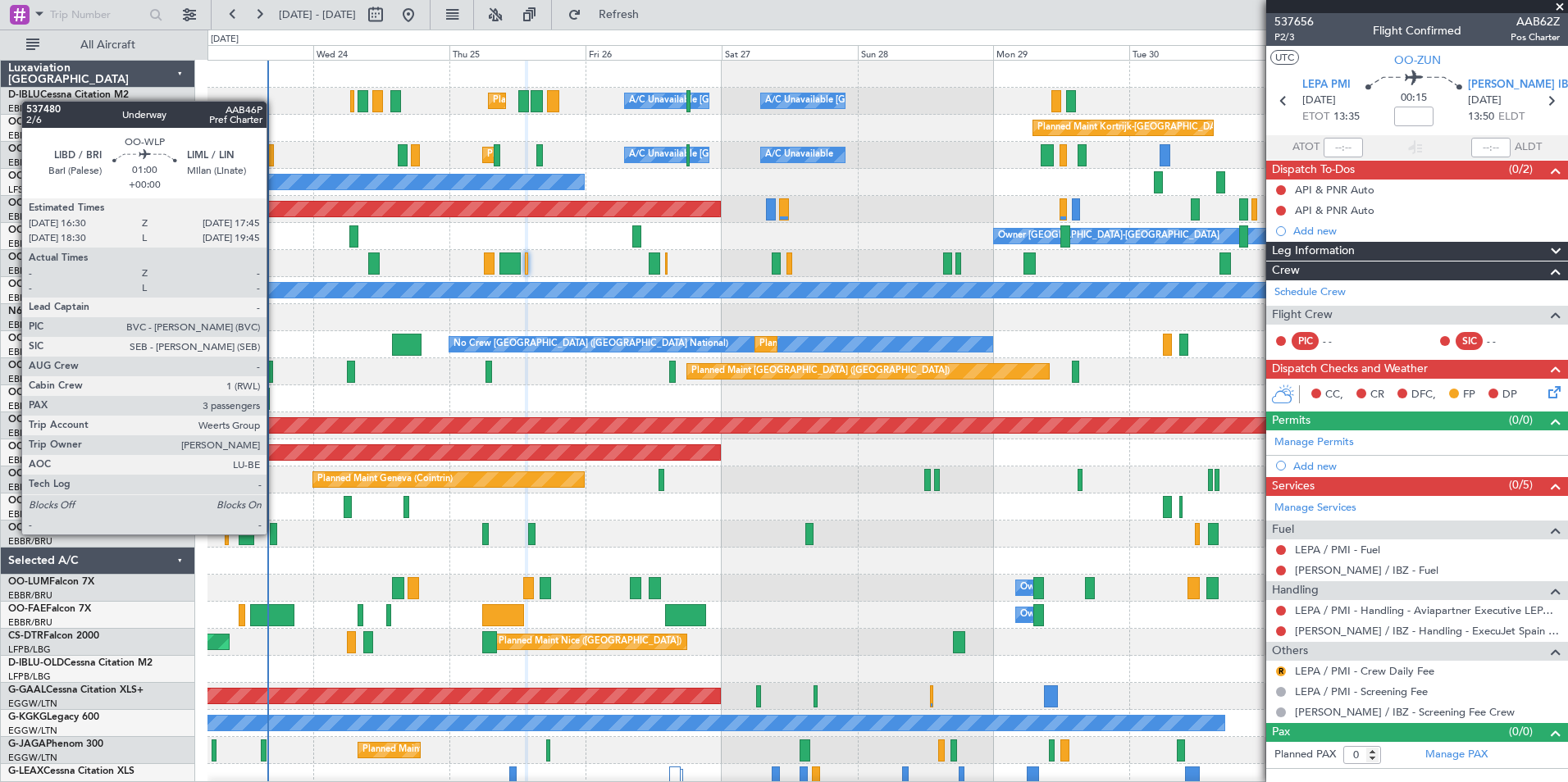
click at [273, 533] on div at bounding box center [273, 533] width 8 height 22
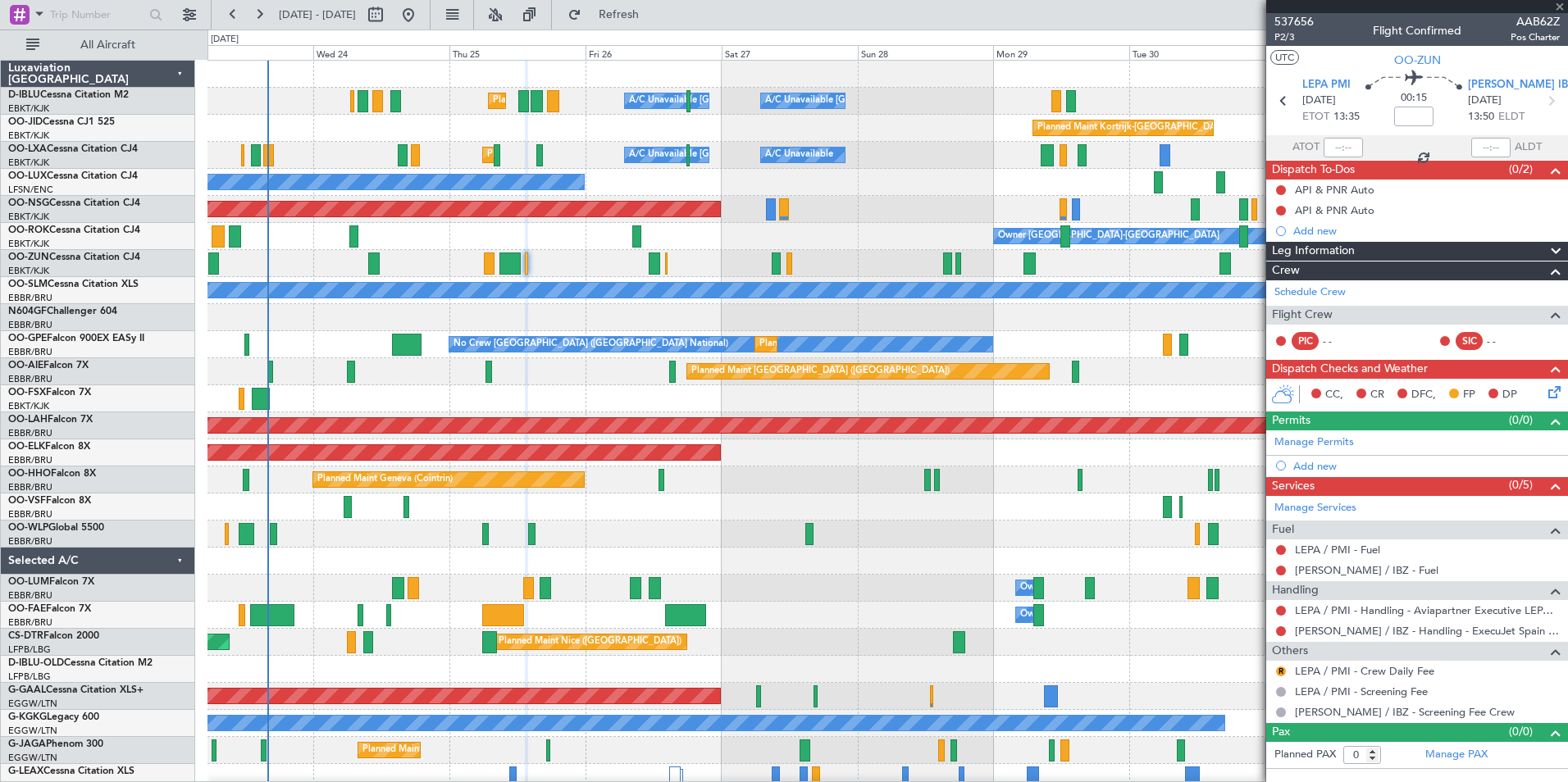
type input "3"
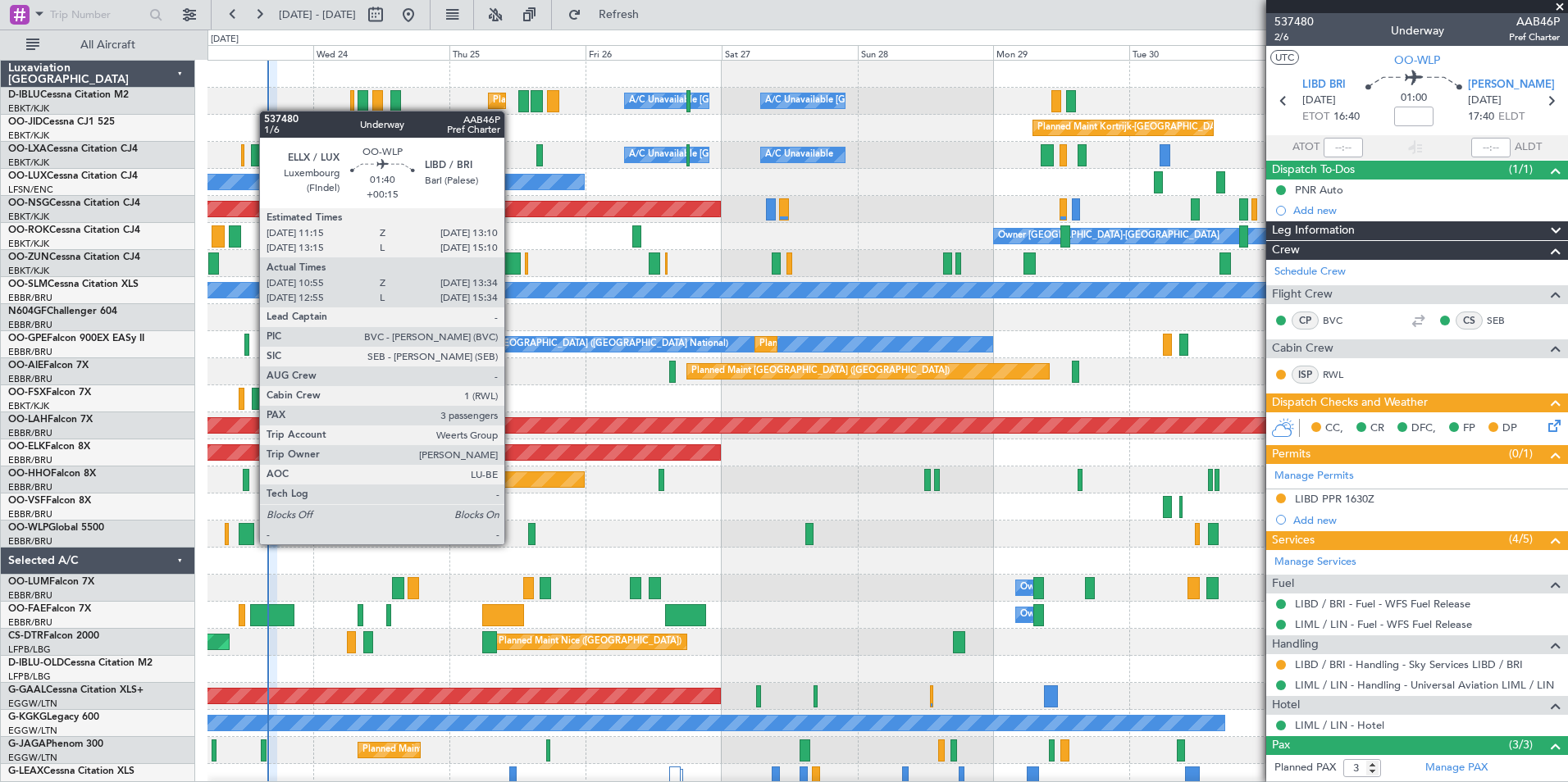
click at [250, 543] on div at bounding box center [247, 533] width 15 height 22
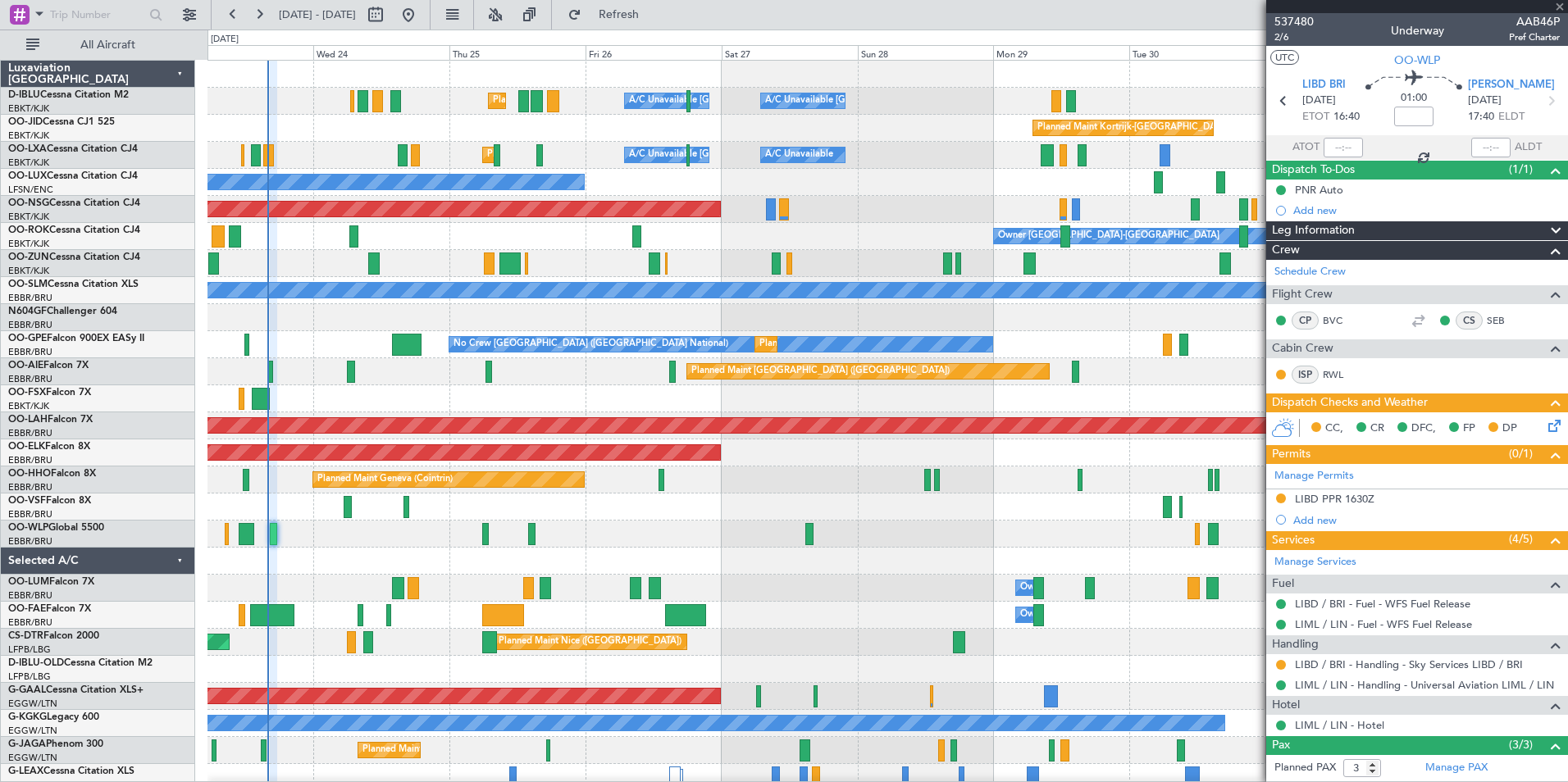
type input "+00:15"
type input "11:05"
type input "13:29"
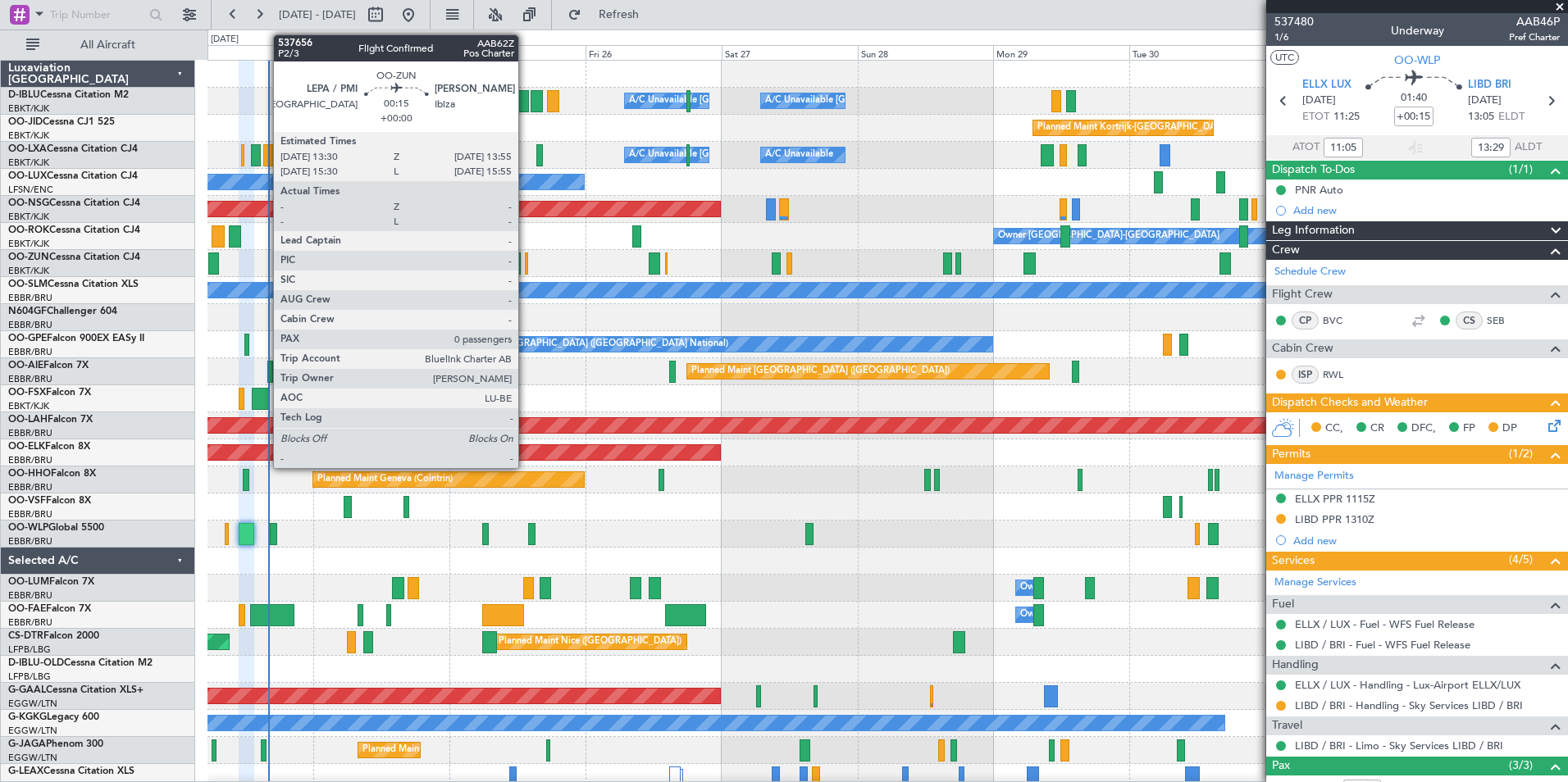
click at [526, 266] on div at bounding box center [526, 263] width 3 height 22
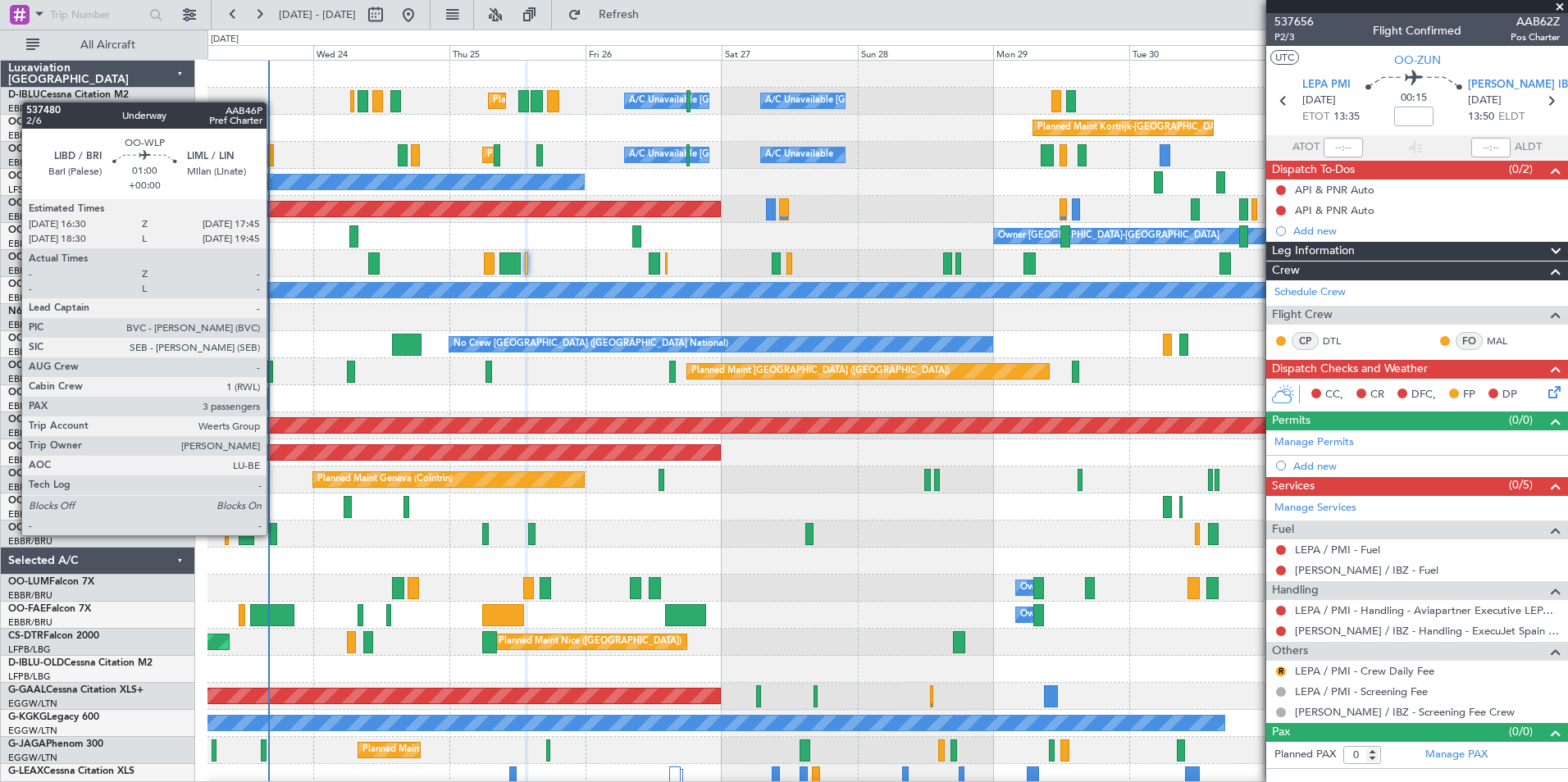
click at [273, 533] on div at bounding box center [273, 533] width 8 height 22
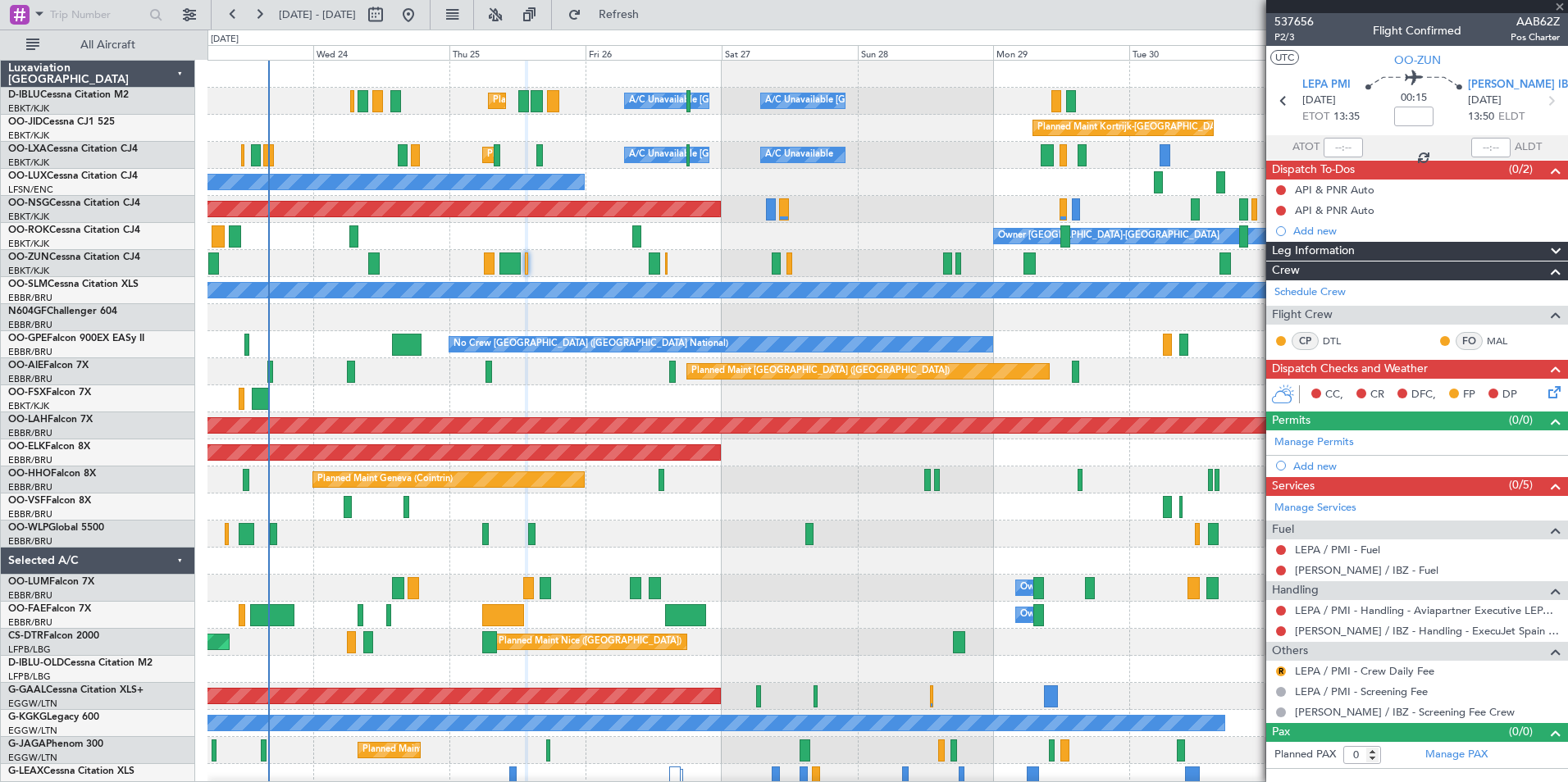
type input "3"
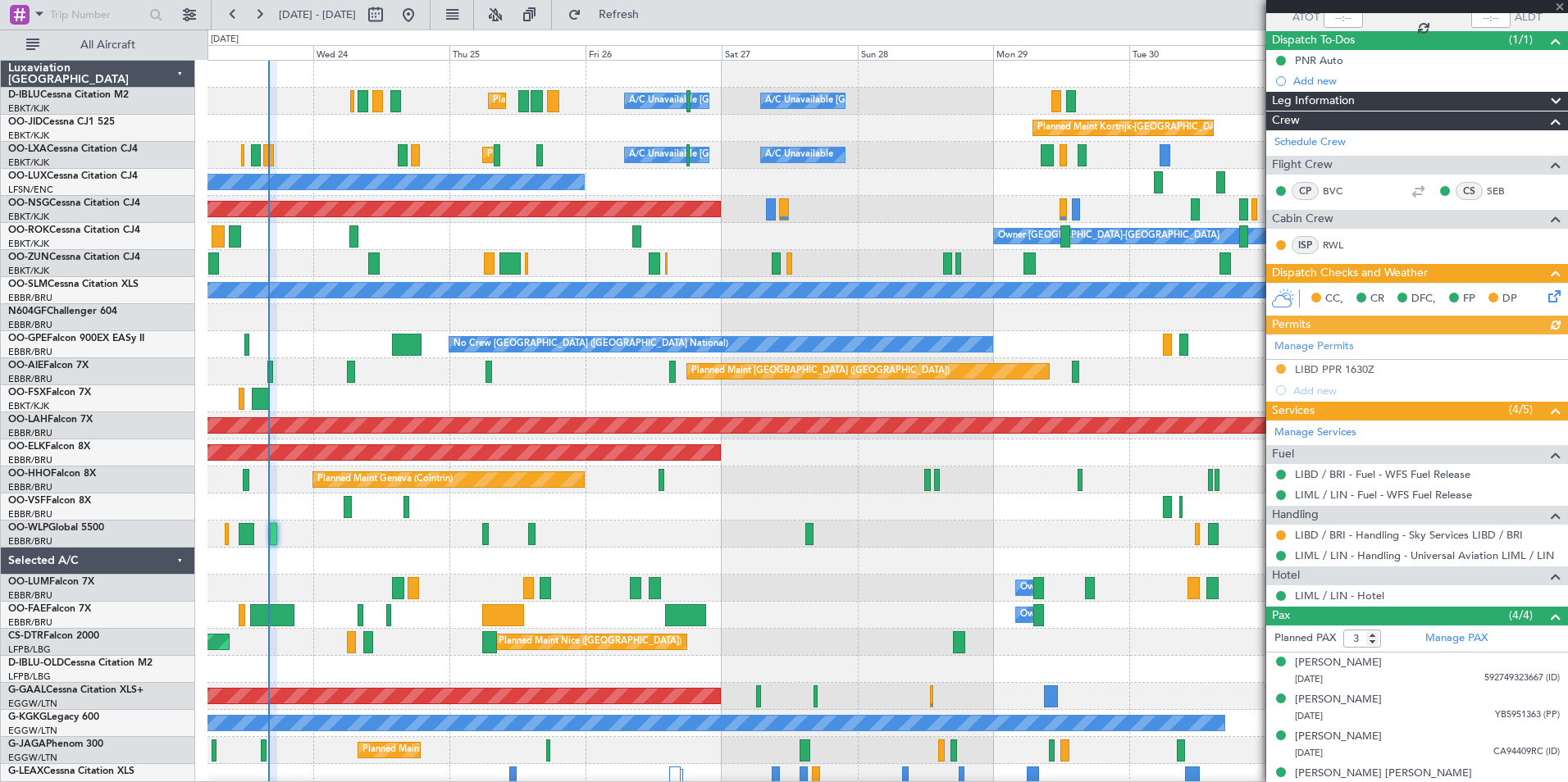
scroll to position [147, 0]
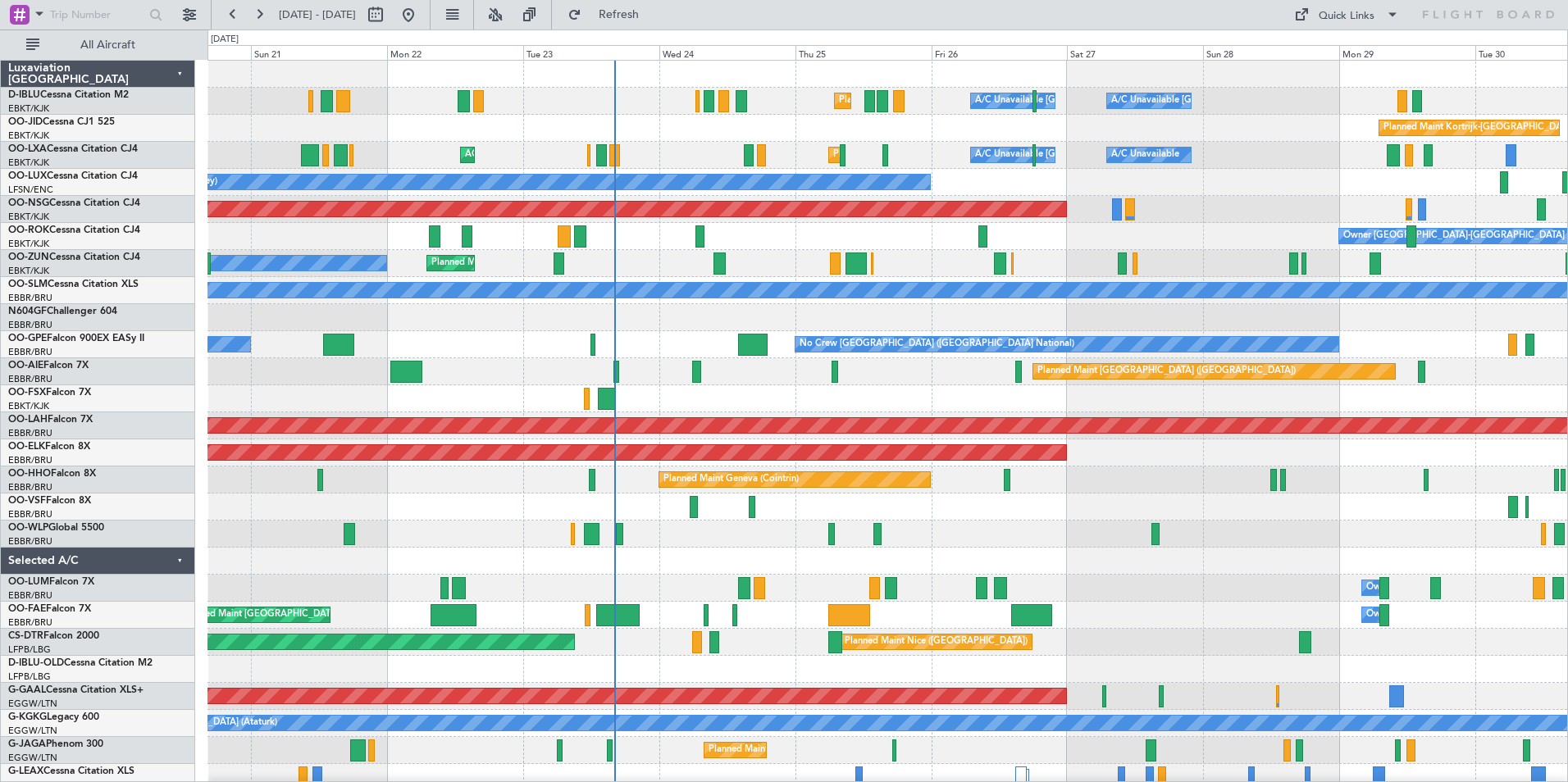
click at [665, 538] on div "Planned Maint Liege Planned Maint Milan ([GEOGRAPHIC_DATA])" at bounding box center [887, 534] width 1360 height 27
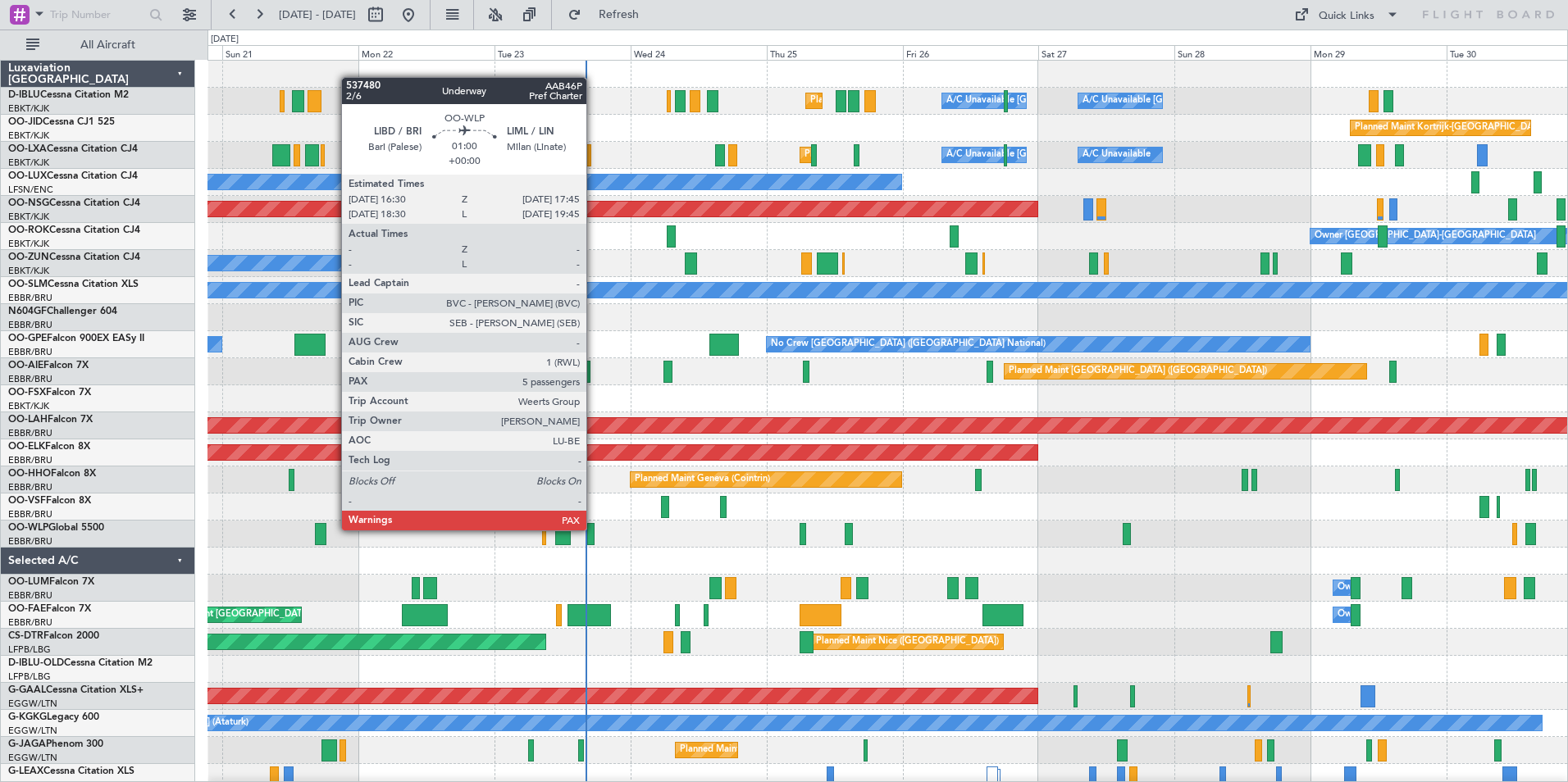
click at [594, 529] on div at bounding box center [591, 533] width 8 height 22
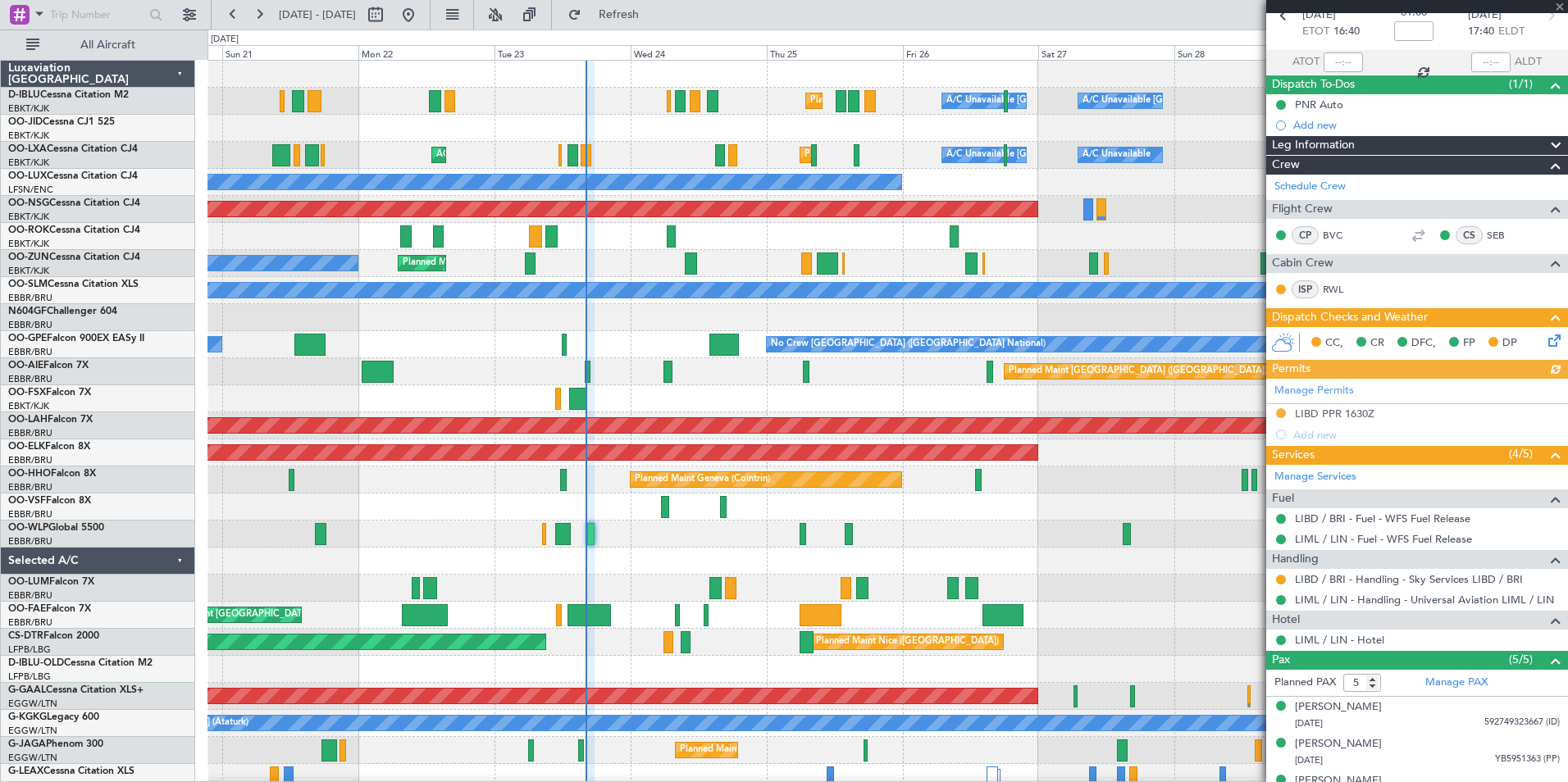
scroll to position [183, 0]
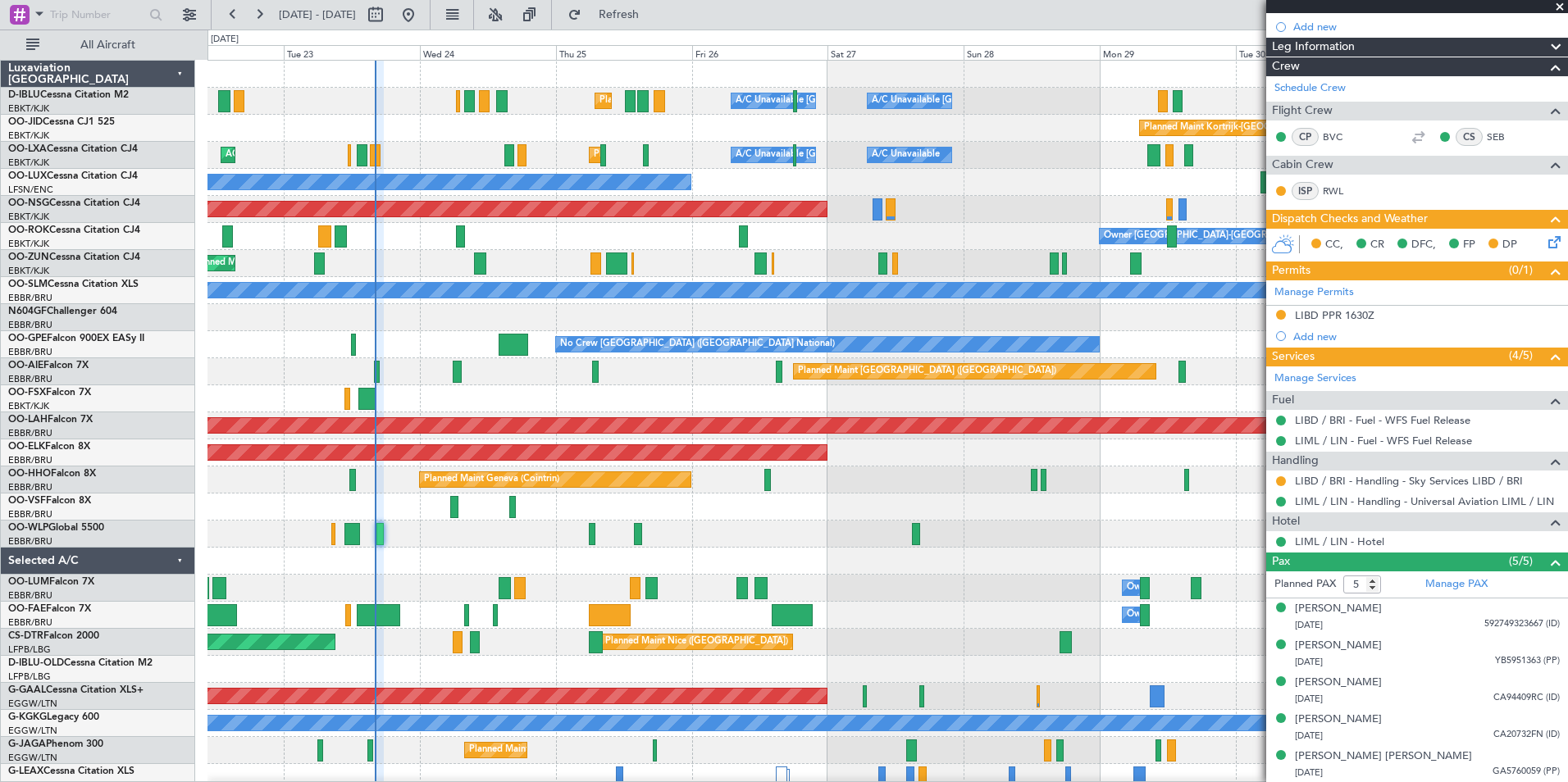
click at [966, 581] on div "Planned Maint Nice ([GEOGRAPHIC_DATA]) A/C Unavailable [GEOGRAPHIC_DATA] ([GEOG…" at bounding box center [887, 575] width 1360 height 1029
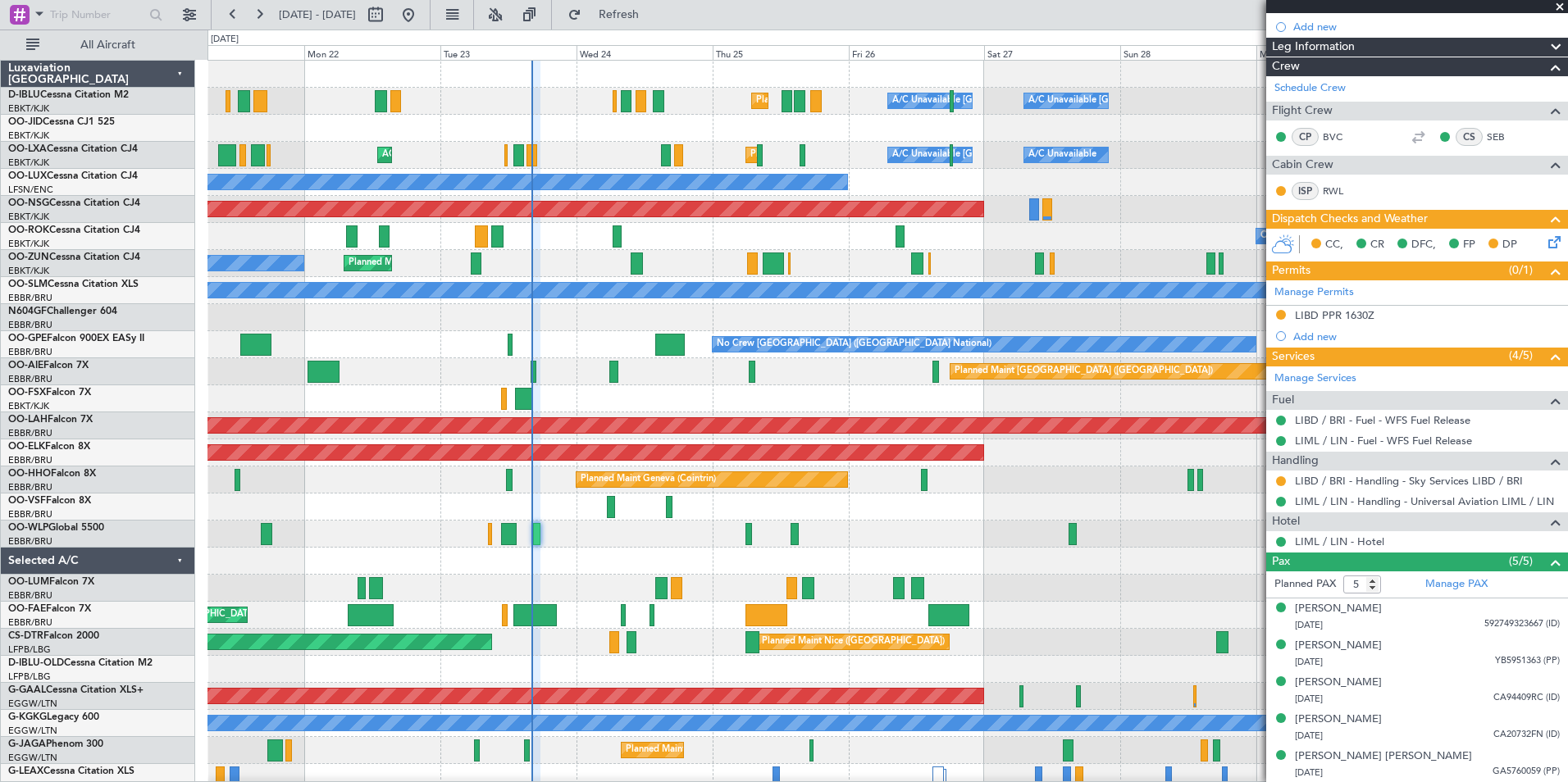
click at [743, 415] on div "Planned Maint Nice ([GEOGRAPHIC_DATA]) A/C Unavailable [GEOGRAPHIC_DATA] ([GEOG…" at bounding box center [887, 575] width 1360 height 1029
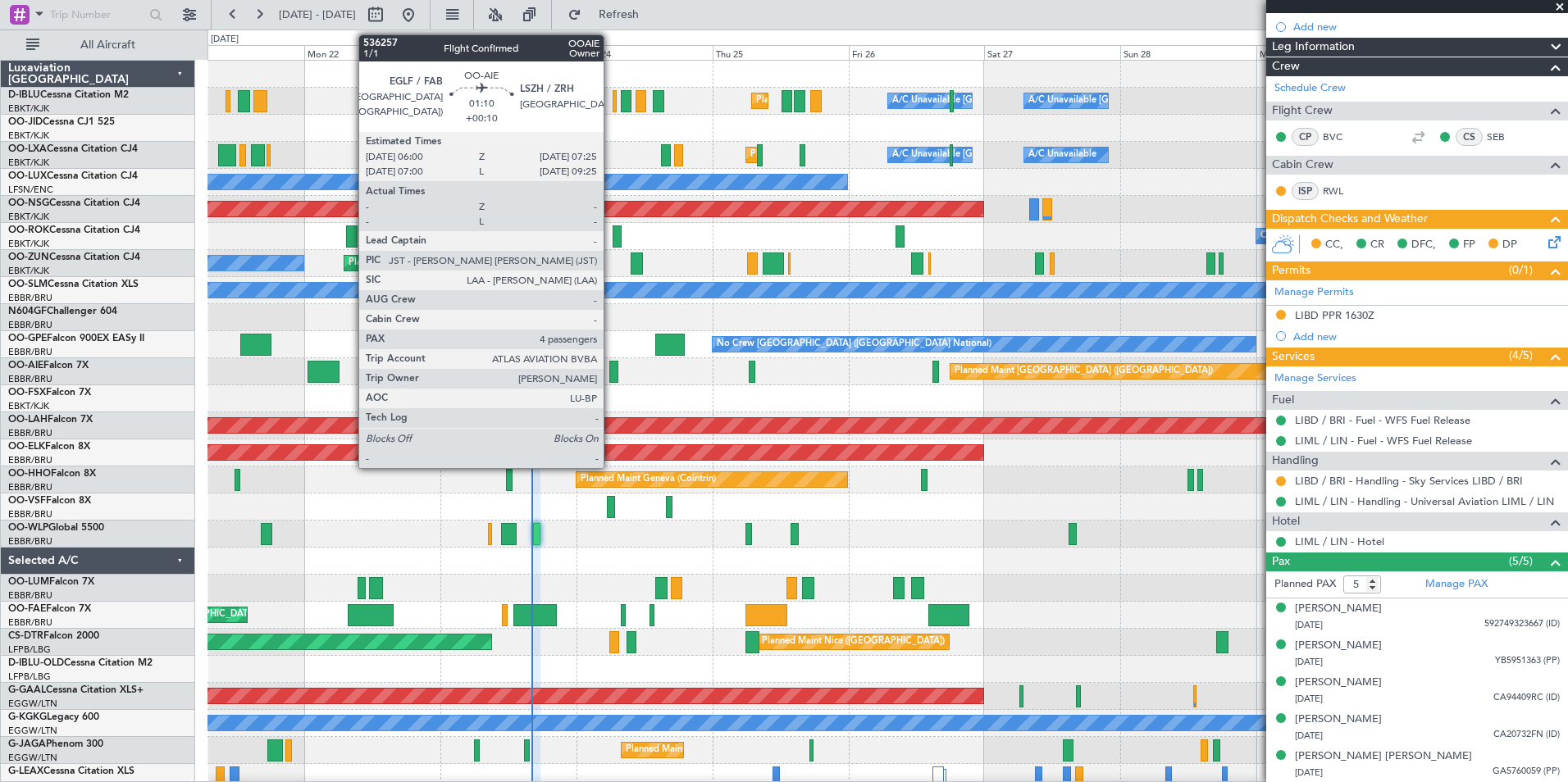
click at [611, 378] on div at bounding box center [613, 371] width 9 height 22
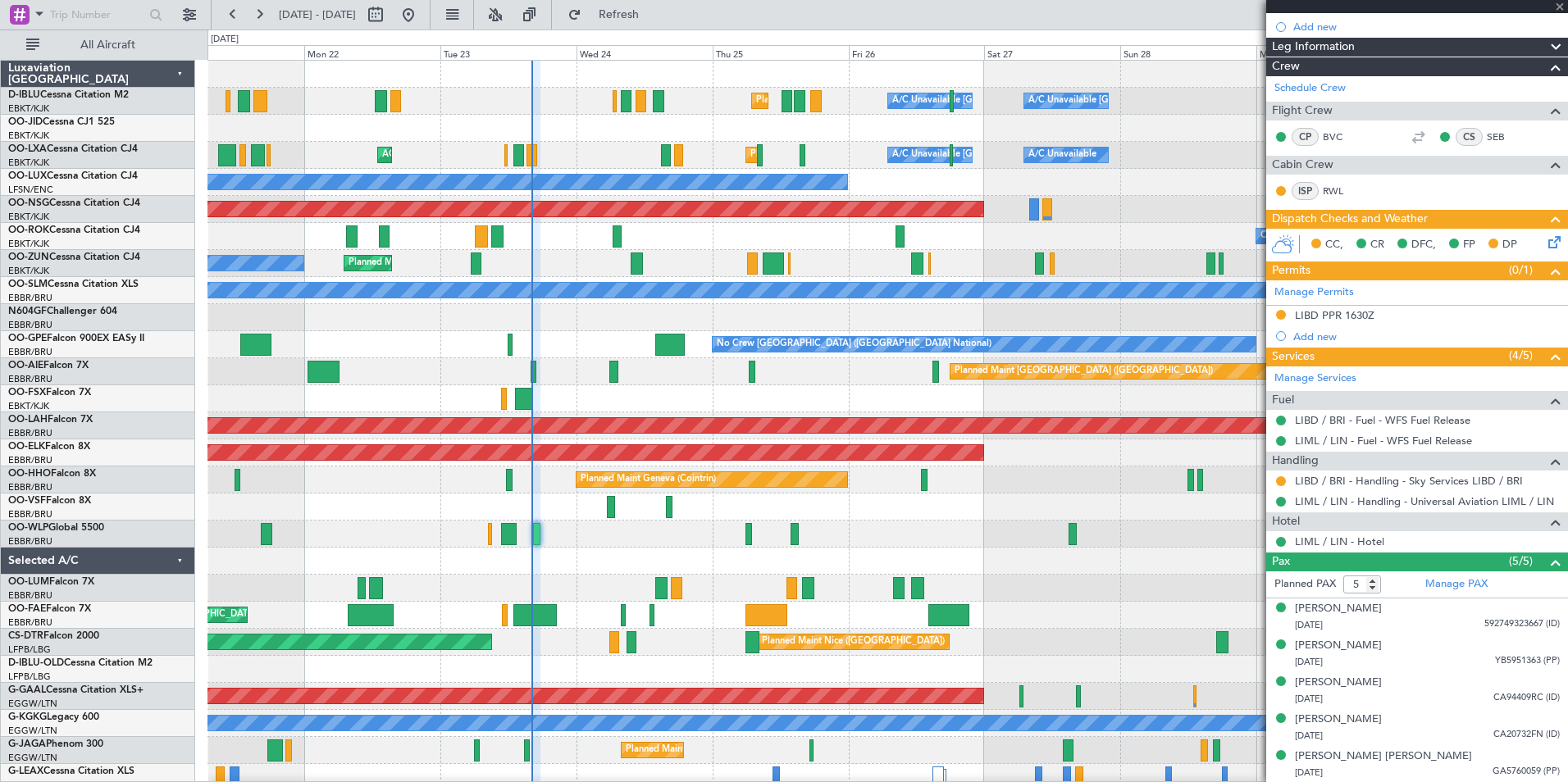
type input "+00:10"
type input "4"
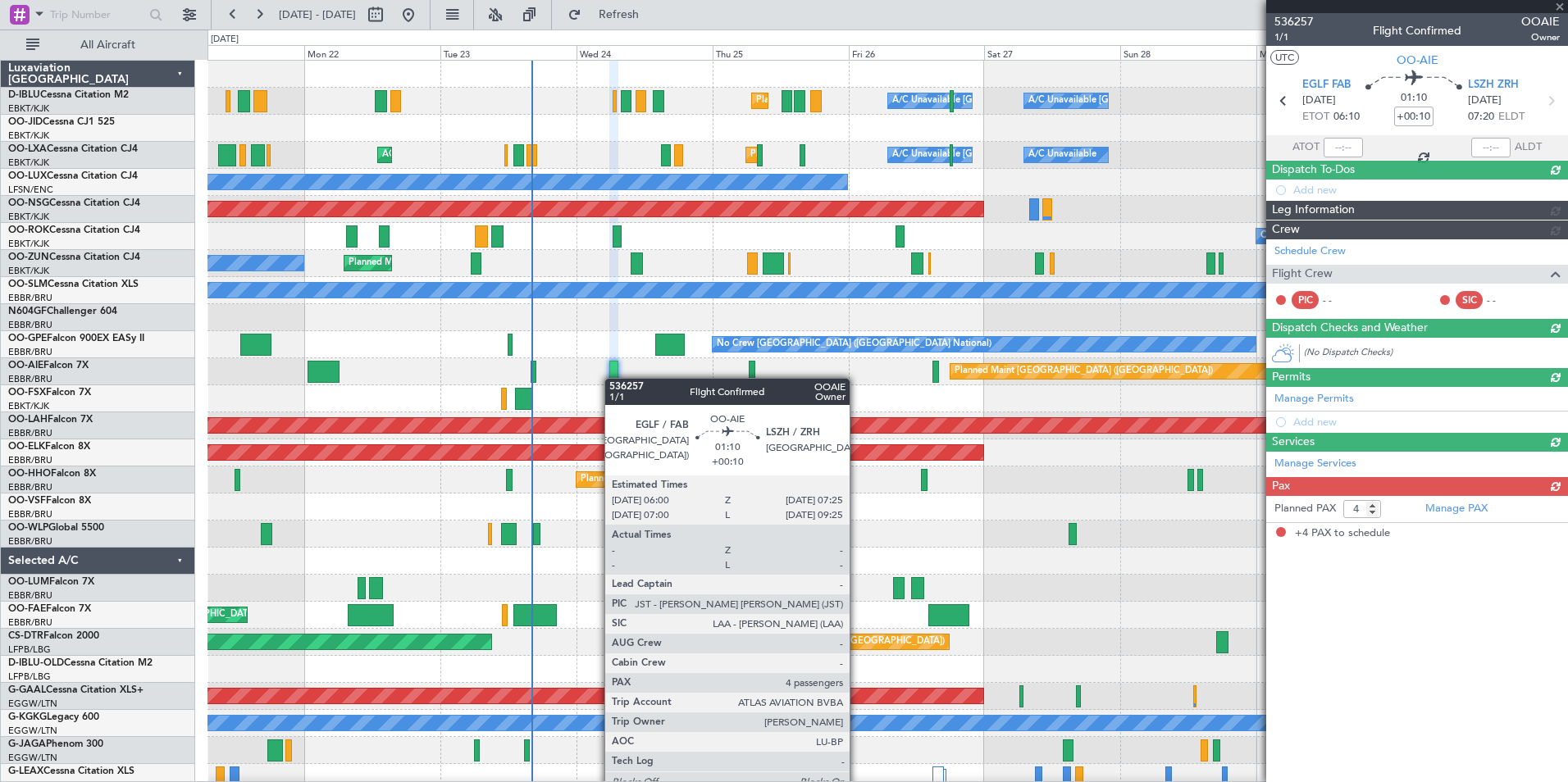
scroll to position [0, 0]
